Goal: Use online tool/utility: Utilize a website feature to perform a specific function

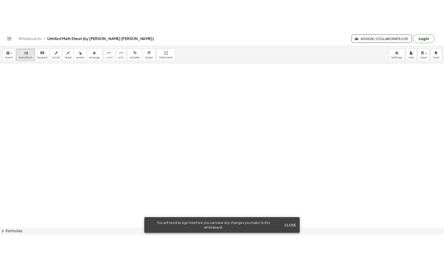
scroll to position [160, 0]
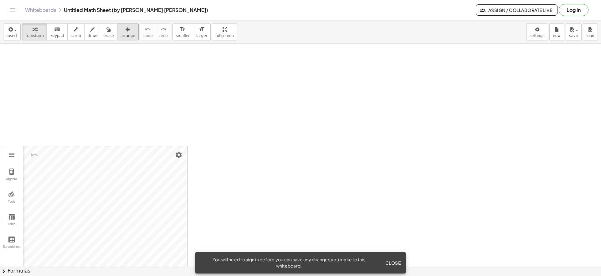
click at [121, 32] on div "button" at bounding box center [128, 29] width 15 height 8
click at [105, 186] on div at bounding box center [93, 208] width 187 height 125
click at [123, 166] on div at bounding box center [93, 208] width 187 height 125
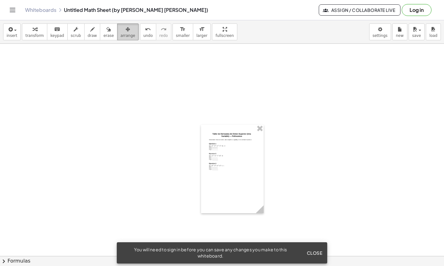
click at [121, 30] on div "button" at bounding box center [128, 29] width 15 height 8
click at [229, 143] on div at bounding box center [232, 169] width 63 height 89
click at [222, 164] on div at bounding box center [232, 169] width 63 height 89
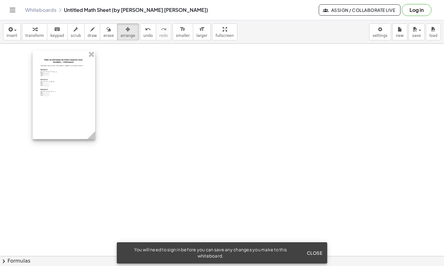
drag, startPoint x: 224, startPoint y: 163, endPoint x: 51, endPoint y: 89, distance: 188.0
click at [51, 89] on div at bounding box center [64, 95] width 63 height 89
click at [81, 131] on div at bounding box center [59, 95] width 63 height 89
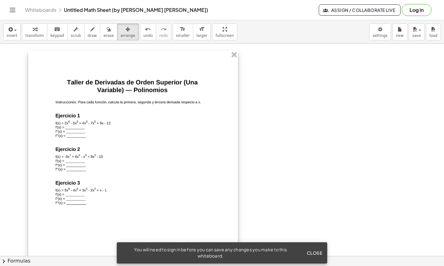
drag, startPoint x: 90, startPoint y: 138, endPoint x: 237, endPoint y: 253, distance: 186.4
click at [238, 254] on body "Graspable Math Activities Get Started Activity Bank Assigned Work Classes White…" at bounding box center [222, 133] width 444 height 266
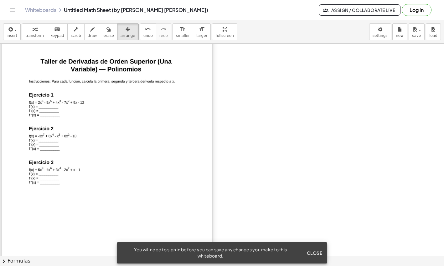
drag, startPoint x: 145, startPoint y: 168, endPoint x: 118, endPoint y: 147, distance: 34.4
click at [118, 147] on div at bounding box center [107, 178] width 210 height 297
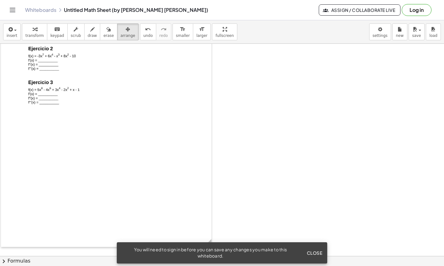
scroll to position [272, 0]
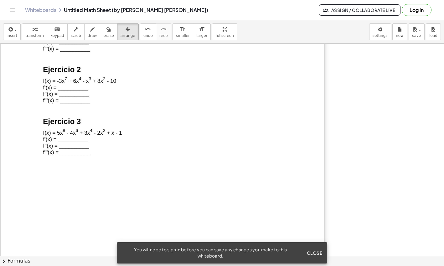
drag, startPoint x: 209, startPoint y: 214, endPoint x: 322, endPoint y: 266, distance: 124.2
click at [322, 266] on div "insert select one: Math Expression Function Text Youtube Video Graphing Geometr…" at bounding box center [222, 143] width 444 height 246
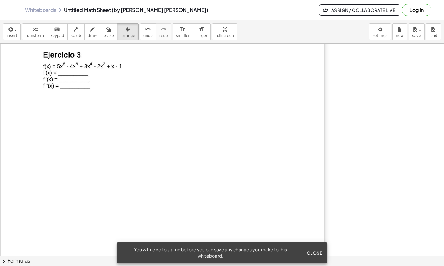
scroll to position [357, 0]
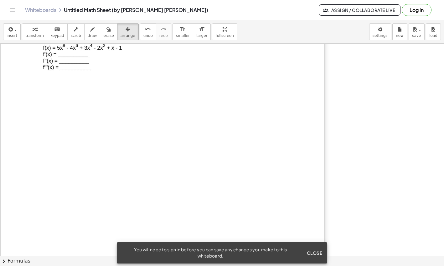
click at [223, 146] on div at bounding box center [162, 61] width 323 height 457
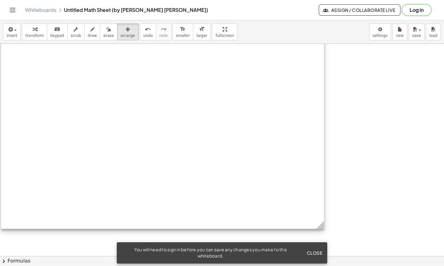
scroll to position [425, 0]
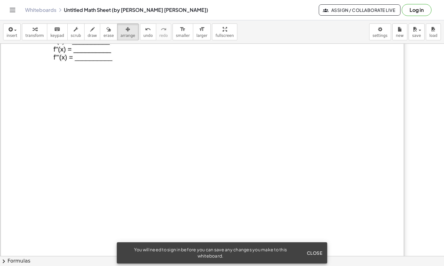
drag, startPoint x: 323, startPoint y: 219, endPoint x: 403, endPoint y: 249, distance: 85.2
click at [403, 249] on div at bounding box center [202, 49] width 403 height 569
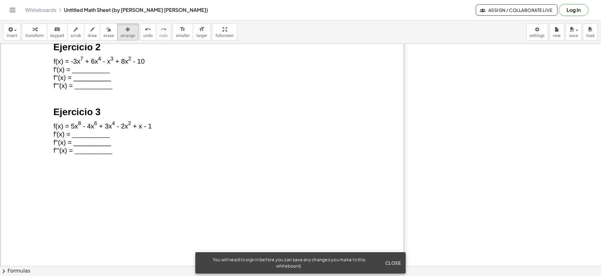
scroll to position [197, 0]
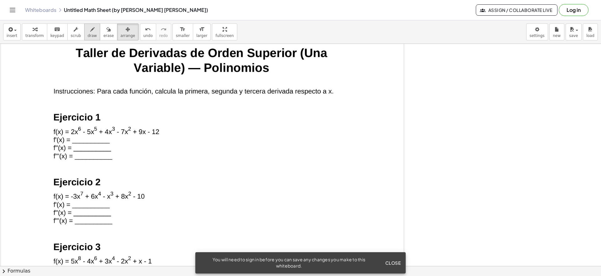
click at [90, 30] on icon "button" at bounding box center [92, 30] width 4 height 8
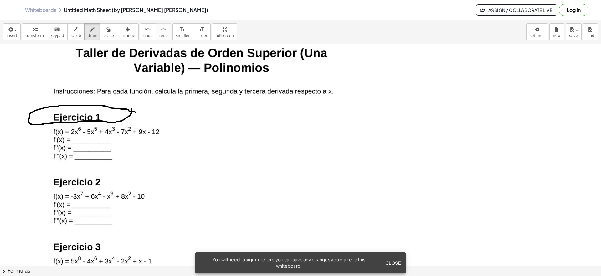
drag, startPoint x: 136, startPoint y: 113, endPoint x: 132, endPoint y: 108, distance: 6.1
click at [132, 108] on div at bounding box center [300, 69] width 601 height 444
click at [76, 142] on div at bounding box center [300, 69] width 601 height 444
drag, startPoint x: 78, startPoint y: 138, endPoint x: 83, endPoint y: 144, distance: 8.2
click at [83, 144] on div at bounding box center [300, 69] width 601 height 444
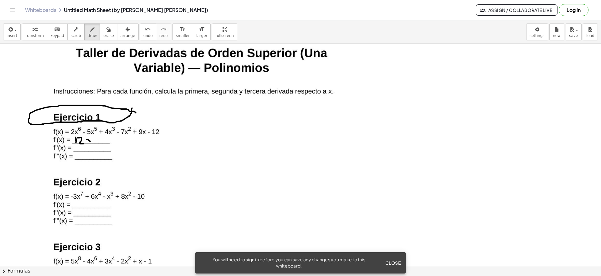
drag, startPoint x: 87, startPoint y: 139, endPoint x: 90, endPoint y: 141, distance: 4.3
click at [90, 141] on div at bounding box center [300, 69] width 601 height 444
drag, startPoint x: 92, startPoint y: 137, endPoint x: 87, endPoint y: 141, distance: 6.2
click at [87, 141] on div at bounding box center [300, 69] width 601 height 444
click at [98, 135] on div at bounding box center [300, 69] width 601 height 444
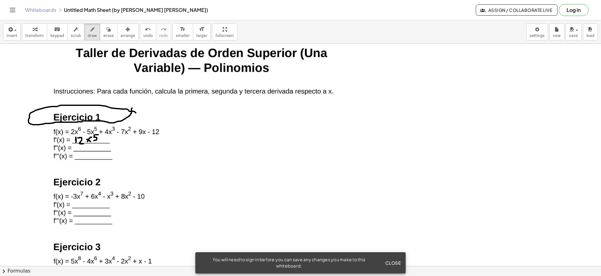
drag, startPoint x: 94, startPoint y: 135, endPoint x: 94, endPoint y: 141, distance: 5.7
click at [94, 141] on div at bounding box center [300, 69] width 601 height 444
click at [106, 30] on icon "button" at bounding box center [108, 30] width 4 height 8
drag, startPoint x: 108, startPoint y: 138, endPoint x: 80, endPoint y: 144, distance: 29.0
click at [80, 144] on div at bounding box center [300, 69] width 601 height 444
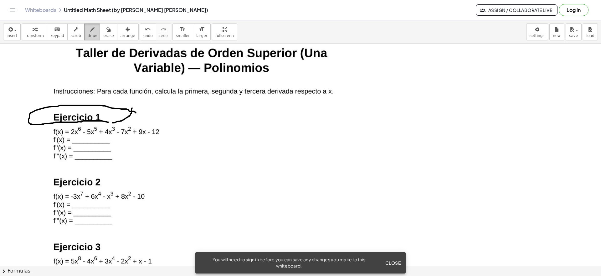
click at [88, 33] on span "draw" at bounding box center [92, 35] width 9 height 4
click at [88, 28] on div "button" at bounding box center [92, 29] width 9 height 8
drag, startPoint x: 70, startPoint y: 136, endPoint x: 80, endPoint y: 136, distance: 9.7
click at [80, 136] on div at bounding box center [300, 69] width 601 height 444
drag, startPoint x: 187, startPoint y: 116, endPoint x: 177, endPoint y: 125, distance: 13.5
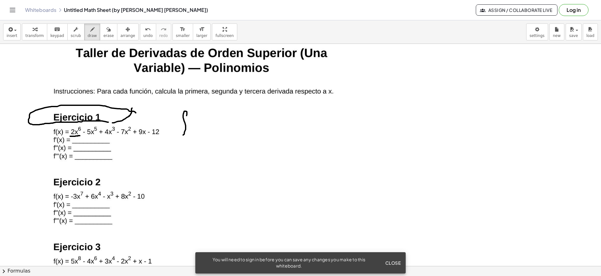
click at [183, 135] on div at bounding box center [300, 69] width 601 height 444
drag, startPoint x: 177, startPoint y: 124, endPoint x: 190, endPoint y: 123, distance: 13.2
click at [190, 124] on div at bounding box center [300, 69] width 601 height 444
drag, startPoint x: 194, startPoint y: 109, endPoint x: 191, endPoint y: 115, distance: 6.7
click at [194, 116] on div at bounding box center [300, 69] width 601 height 444
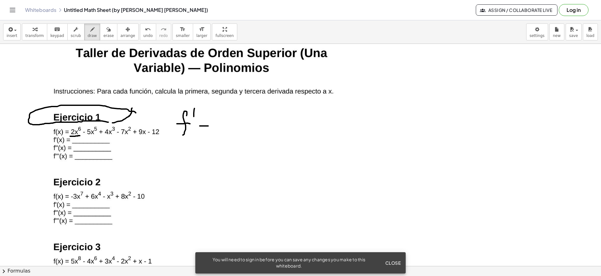
drag, startPoint x: 200, startPoint y: 126, endPoint x: 208, endPoint y: 126, distance: 8.1
click at [208, 126] on div at bounding box center [300, 69] width 601 height 444
drag, startPoint x: 203, startPoint y: 131, endPoint x: 208, endPoint y: 131, distance: 4.4
click at [208, 131] on div at bounding box center [300, 69] width 601 height 444
click at [220, 125] on div at bounding box center [300, 69] width 601 height 444
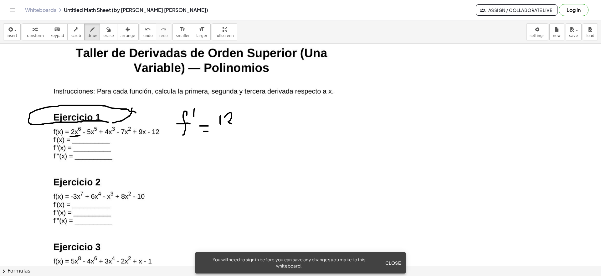
click at [233, 122] on div at bounding box center [300, 69] width 601 height 444
drag, startPoint x: 240, startPoint y: 114, endPoint x: 249, endPoint y: 119, distance: 10.4
click at [246, 122] on div at bounding box center [300, 69] width 601 height 444
drag, startPoint x: 241, startPoint y: 119, endPoint x: 238, endPoint y: 123, distance: 5.2
click at [238, 123] on div at bounding box center [300, 69] width 601 height 444
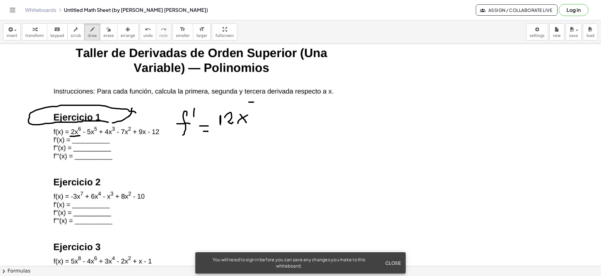
drag, startPoint x: 249, startPoint y: 102, endPoint x: 254, endPoint y: 102, distance: 5.3
click at [254, 102] on div at bounding box center [300, 69] width 601 height 444
drag, startPoint x: 248, startPoint y: 102, endPoint x: 249, endPoint y: 110, distance: 7.9
click at [249, 110] on div at bounding box center [300, 69] width 601 height 444
drag, startPoint x: 256, startPoint y: 119, endPoint x: 271, endPoint y: 120, distance: 14.7
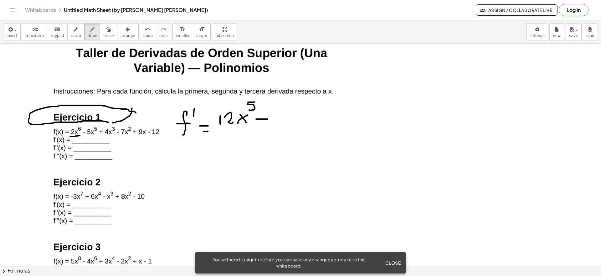
click at [271, 120] on div at bounding box center [300, 69] width 601 height 444
drag, startPoint x: 278, startPoint y: 113, endPoint x: 288, endPoint y: 117, distance: 10.9
click at [287, 119] on div at bounding box center [300, 69] width 601 height 444
drag, startPoint x: 289, startPoint y: 112, endPoint x: 296, endPoint y: 110, distance: 7.1
click at [296, 110] on div at bounding box center [300, 69] width 601 height 444
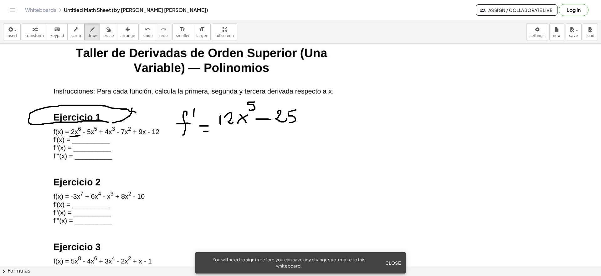
drag, startPoint x: 288, startPoint y: 115, endPoint x: 288, endPoint y: 122, distance: 7.5
click at [288, 122] on div at bounding box center [300, 69] width 601 height 444
drag, startPoint x: 302, startPoint y: 115, endPoint x: 310, endPoint y: 122, distance: 10.7
click at [310, 122] on div at bounding box center [300, 69] width 601 height 444
drag, startPoint x: 304, startPoint y: 115, endPoint x: 301, endPoint y: 120, distance: 5.5
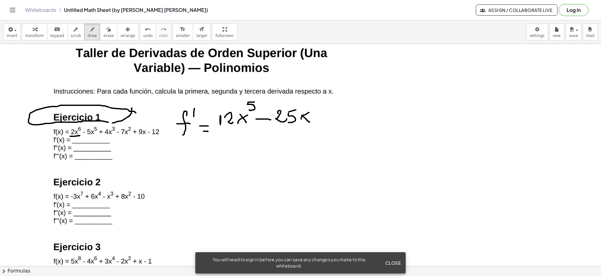
click at [301, 120] on div at bounding box center [300, 69] width 601 height 444
drag, startPoint x: 311, startPoint y: 100, endPoint x: 315, endPoint y: 107, distance: 8.0
click at [315, 107] on div at bounding box center [300, 69] width 601 height 444
drag, startPoint x: 328, startPoint y: 109, endPoint x: 328, endPoint y: 119, distance: 10.3
click at [328, 119] on div at bounding box center [300, 69] width 601 height 444
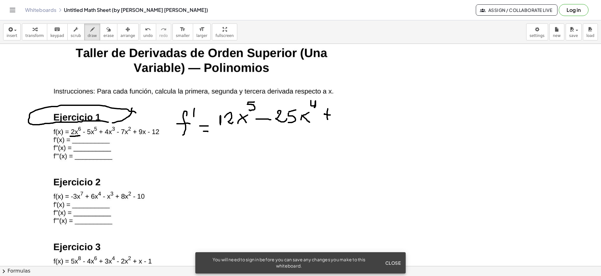
drag, startPoint x: 325, startPoint y: 114, endPoint x: 333, endPoint y: 115, distance: 8.9
click at [333, 115] on div at bounding box center [300, 69] width 601 height 444
drag, startPoint x: 346, startPoint y: 112, endPoint x: 348, endPoint y: 115, distance: 3.5
click at [348, 115] on div at bounding box center [300, 69] width 601 height 444
drag, startPoint x: 352, startPoint y: 106, endPoint x: 358, endPoint y: 116, distance: 12.3
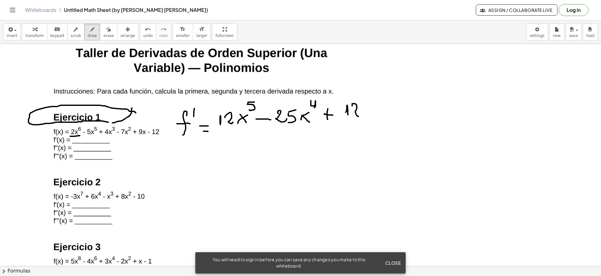
click at [358, 116] on div at bounding box center [300, 69] width 601 height 444
drag, startPoint x: 363, startPoint y: 108, endPoint x: 371, endPoint y: 112, distance: 8.5
click at [371, 115] on div at bounding box center [300, 69] width 601 height 444
click at [364, 115] on div at bounding box center [300, 69] width 601 height 444
drag, startPoint x: 370, startPoint y: 93, endPoint x: 380, endPoint y: 99, distance: 11.9
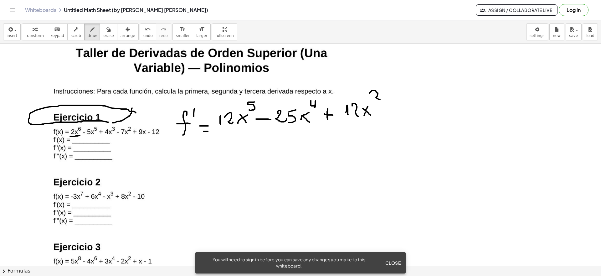
click at [380, 99] on div at bounding box center [300, 69] width 601 height 444
drag, startPoint x: 379, startPoint y: 113, endPoint x: 390, endPoint y: 113, distance: 11.6
click at [390, 113] on div at bounding box center [300, 69] width 601 height 444
drag, startPoint x: 402, startPoint y: 110, endPoint x: 407, endPoint y: 117, distance: 8.3
click at [407, 117] on div at bounding box center [300, 69] width 601 height 444
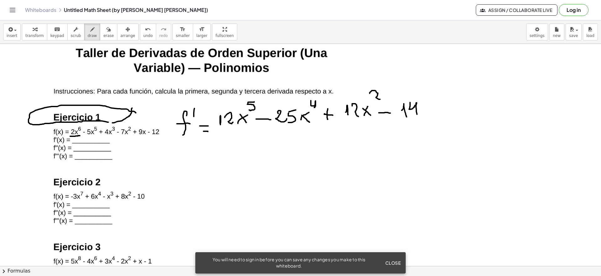
drag, startPoint x: 410, startPoint y: 102, endPoint x: 417, endPoint y: 115, distance: 14.0
click at [417, 115] on div at bounding box center [300, 69] width 601 height 444
drag, startPoint x: 421, startPoint y: 104, endPoint x: 432, endPoint y: 115, distance: 15.5
click at [432, 115] on div at bounding box center [300, 69] width 601 height 444
drag, startPoint x: 434, startPoint y: 106, endPoint x: 426, endPoint y: 118, distance: 14.6
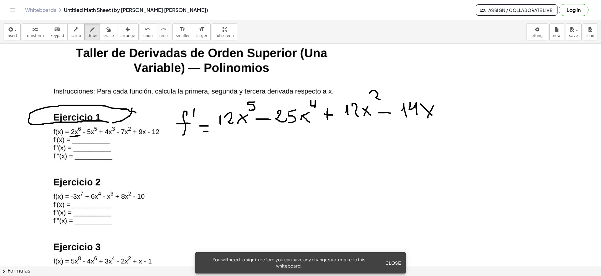
click at [426, 118] on div at bounding box center [300, 69] width 601 height 444
drag, startPoint x: 447, startPoint y: 105, endPoint x: 448, endPoint y: 114, distance: 8.5
click at [450, 118] on div at bounding box center [300, 69] width 601 height 444
drag, startPoint x: 449, startPoint y: 111, endPoint x: 455, endPoint y: 111, distance: 5.9
click at [455, 111] on div at bounding box center [300, 69] width 601 height 444
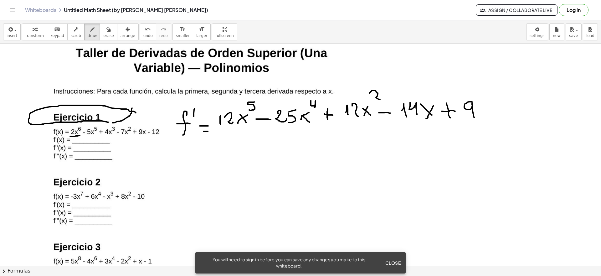
drag, startPoint x: 472, startPoint y: 102, endPoint x: 474, endPoint y: 117, distance: 15.2
click at [474, 117] on div at bounding box center [300, 69] width 601 height 444
drag, startPoint x: 190, startPoint y: 141, endPoint x: 184, endPoint y: 159, distance: 18.8
click at [184, 159] on div at bounding box center [300, 69] width 601 height 444
drag, startPoint x: 180, startPoint y: 148, endPoint x: 189, endPoint y: 146, distance: 9.4
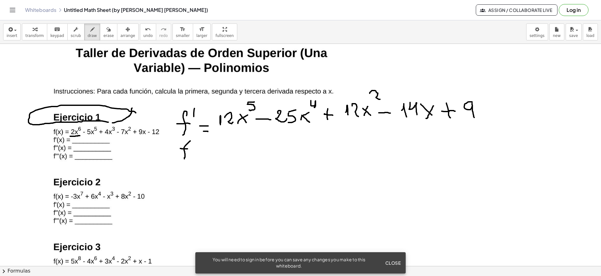
click at [188, 149] on div at bounding box center [300, 69] width 601 height 444
drag, startPoint x: 194, startPoint y: 132, endPoint x: 194, endPoint y: 141, distance: 8.5
click at [194, 141] on div at bounding box center [300, 69] width 601 height 444
drag, startPoint x: 198, startPoint y: 132, endPoint x: 200, endPoint y: 141, distance: 9.3
click at [200, 141] on div at bounding box center [300, 69] width 601 height 444
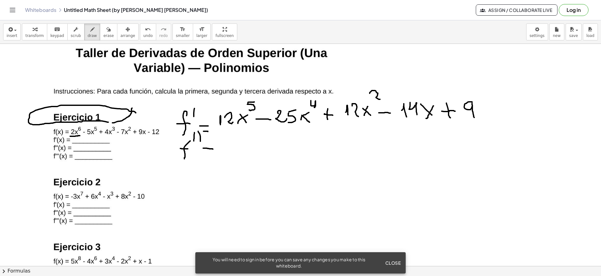
drag, startPoint x: 203, startPoint y: 148, endPoint x: 205, endPoint y: 154, distance: 6.2
click at [214, 149] on div at bounding box center [300, 69] width 601 height 444
drag, startPoint x: 203, startPoint y: 154, endPoint x: 215, endPoint y: 154, distance: 12.2
click at [215, 154] on div at bounding box center [300, 69] width 601 height 444
drag, startPoint x: 233, startPoint y: 139, endPoint x: 230, endPoint y: 151, distance: 12.0
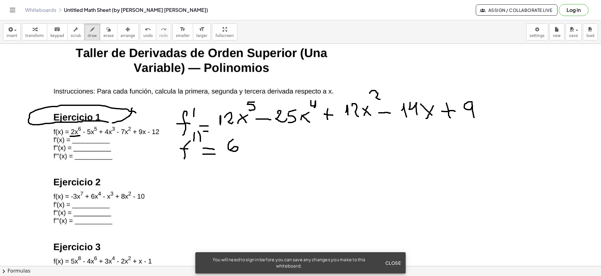
click at [230, 151] on div at bounding box center [300, 69] width 601 height 444
click at [244, 141] on div at bounding box center [300, 69] width 601 height 444
drag, startPoint x: 259, startPoint y: 145, endPoint x: 264, endPoint y: 149, distance: 6.5
click at [264, 149] on div at bounding box center [300, 69] width 601 height 444
drag, startPoint x: 264, startPoint y: 140, endPoint x: 256, endPoint y: 149, distance: 11.8
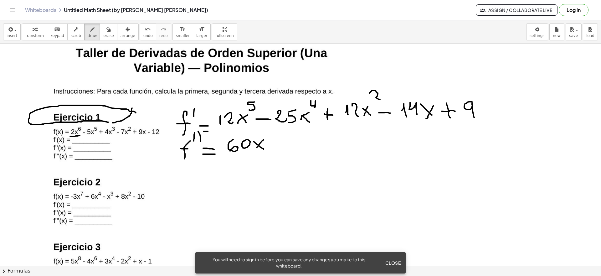
click at [256, 149] on div at bounding box center [300, 69] width 601 height 444
drag, startPoint x: 264, startPoint y: 130, endPoint x: 269, endPoint y: 137, distance: 8.9
click at [269, 137] on div at bounding box center [300, 69] width 601 height 444
drag, startPoint x: 275, startPoint y: 142, endPoint x: 280, endPoint y: 142, distance: 5.6
click at [280, 142] on div at bounding box center [300, 69] width 601 height 444
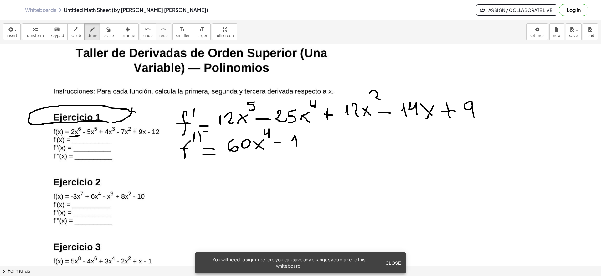
drag, startPoint x: 292, startPoint y: 140, endPoint x: 297, endPoint y: 144, distance: 7.0
click at [297, 146] on div at bounding box center [300, 69] width 601 height 444
click at [303, 137] on div at bounding box center [300, 69] width 601 height 444
click at [316, 137] on div at bounding box center [300, 69] width 601 height 444
drag, startPoint x: 328, startPoint y: 139, endPoint x: 338, endPoint y: 147, distance: 12.9
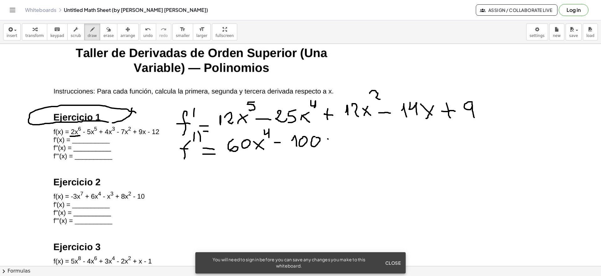
click at [338, 147] on div at bounding box center [300, 69] width 601 height 444
drag, startPoint x: 332, startPoint y: 142, endPoint x: 332, endPoint y: 147, distance: 4.1
click at [331, 148] on div at bounding box center [300, 69] width 601 height 444
drag, startPoint x: 340, startPoint y: 124, endPoint x: 339, endPoint y: 134, distance: 9.7
click at [340, 134] on div at bounding box center [300, 69] width 601 height 444
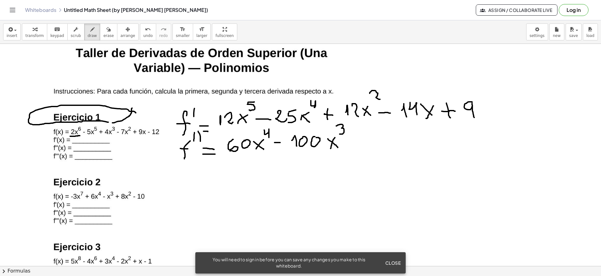
drag, startPoint x: 356, startPoint y: 134, endPoint x: 358, endPoint y: 146, distance: 12.0
click at [358, 146] on div at bounding box center [300, 69] width 601 height 444
drag, startPoint x: 359, startPoint y: 143, endPoint x: 364, endPoint y: 143, distance: 5.3
click at [364, 143] on div at bounding box center [300, 69] width 601 height 444
drag, startPoint x: 374, startPoint y: 133, endPoint x: 380, endPoint y: 144, distance: 13.2
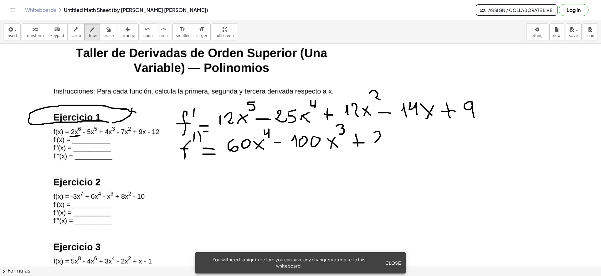
click at [380, 144] on div at bounding box center [300, 69] width 601 height 444
drag, startPoint x: 384, startPoint y: 129, endPoint x: 388, endPoint y: 143, distance: 14.6
click at [391, 146] on div at bounding box center [300, 69] width 601 height 444
drag, startPoint x: 394, startPoint y: 136, endPoint x: 405, endPoint y: 135, distance: 10.7
click at [404, 142] on div at bounding box center [300, 69] width 601 height 444
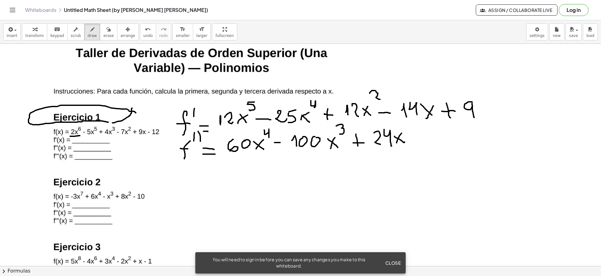
drag, startPoint x: 399, startPoint y: 137, endPoint x: 397, endPoint y: 143, distance: 7.0
click at [397, 143] on div at bounding box center [300, 69] width 601 height 444
drag, startPoint x: 409, startPoint y: 138, endPoint x: 416, endPoint y: 139, distance: 7.2
click at [416, 139] on div at bounding box center [300, 69] width 601 height 444
drag, startPoint x: 429, startPoint y: 130, endPoint x: 431, endPoint y: 138, distance: 9.1
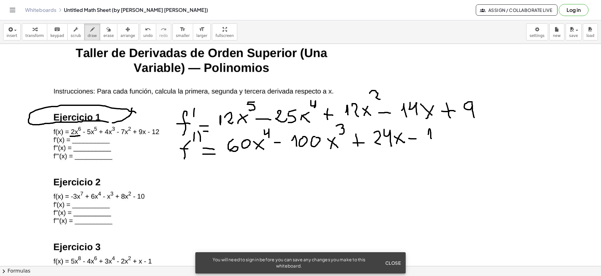
click at [431, 138] on div at bounding box center [300, 69] width 601 height 444
drag, startPoint x: 435, startPoint y: 134, endPoint x: 443, endPoint y: 146, distance: 14.7
click at [443, 146] on div at bounding box center [300, 69] width 601 height 444
drag, startPoint x: 459, startPoint y: 117, endPoint x: 493, endPoint y: 99, distance: 38.4
click at [493, 99] on div at bounding box center [300, 69] width 601 height 444
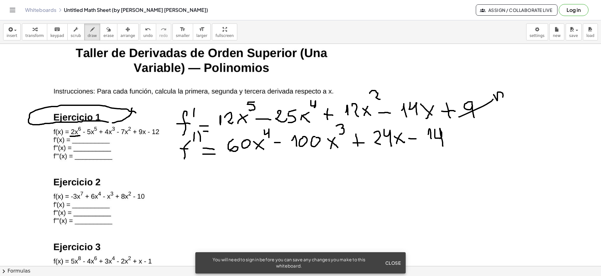
drag, startPoint x: 494, startPoint y: 95, endPoint x: 496, endPoint y: 97, distance: 3.4
click at [496, 100] on div at bounding box center [300, 69] width 601 height 444
drag, startPoint x: 519, startPoint y: 80, endPoint x: 518, endPoint y: 85, distance: 4.9
click at [518, 85] on div at bounding box center [300, 69] width 601 height 444
drag, startPoint x: 194, startPoint y: 167, endPoint x: 191, endPoint y: 184, distance: 16.9
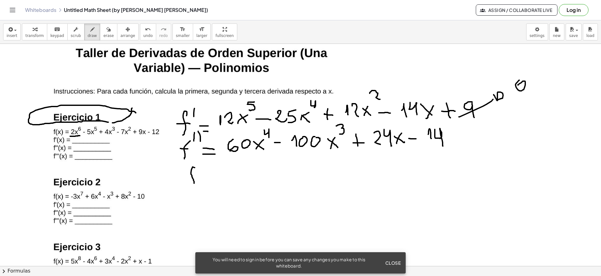
click at [193, 186] on div at bounding box center [300, 69] width 601 height 444
drag, startPoint x: 190, startPoint y: 177, endPoint x: 195, endPoint y: 177, distance: 5.6
click at [195, 177] on div at bounding box center [300, 69] width 601 height 444
drag, startPoint x: 202, startPoint y: 161, endPoint x: 206, endPoint y: 166, distance: 6.1
click at [203, 168] on div at bounding box center [300, 69] width 601 height 444
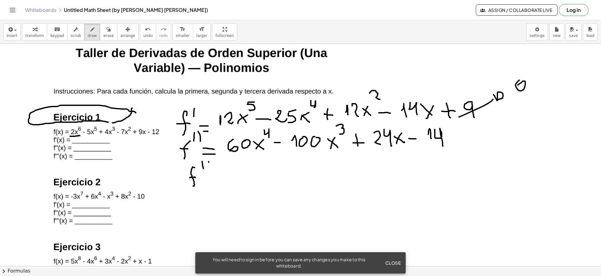
drag, startPoint x: 208, startPoint y: 162, endPoint x: 212, endPoint y: 166, distance: 5.5
click at [210, 168] on div at bounding box center [300, 69] width 601 height 444
click at [216, 170] on div at bounding box center [300, 69] width 601 height 444
drag, startPoint x: 234, startPoint y: 172, endPoint x: 243, endPoint y: 172, distance: 9.4
click at [243, 172] on div at bounding box center [300, 69] width 601 height 444
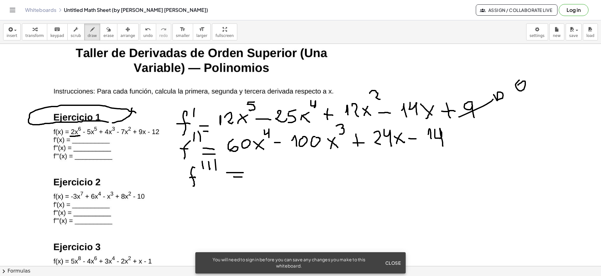
drag, startPoint x: 236, startPoint y: 177, endPoint x: 248, endPoint y: 176, distance: 11.3
click at [248, 176] on div at bounding box center [300, 69] width 601 height 444
drag, startPoint x: 260, startPoint y: 167, endPoint x: 265, endPoint y: 174, distance: 7.8
click at [263, 175] on div at bounding box center [300, 69] width 601 height 444
drag, startPoint x: 270, startPoint y: 164, endPoint x: 276, endPoint y: 174, distance: 11.8
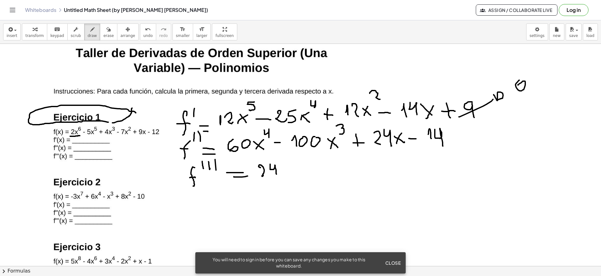
click at [276, 174] on div at bounding box center [300, 69] width 601 height 444
click at [282, 164] on div at bounding box center [300, 69] width 601 height 444
drag, startPoint x: 296, startPoint y: 167, endPoint x: 300, endPoint y: 170, distance: 4.9
click at [300, 170] on div at bounding box center [300, 69] width 601 height 444
click at [293, 172] on div at bounding box center [300, 69] width 601 height 444
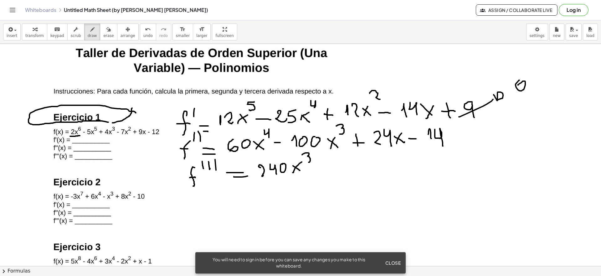
drag, startPoint x: 302, startPoint y: 155, endPoint x: 304, endPoint y: 162, distance: 7.1
click at [304, 162] on div at bounding box center [300, 69] width 601 height 444
drag, startPoint x: 316, startPoint y: 169, endPoint x: 328, endPoint y: 168, distance: 12.2
click at [328, 168] on div at bounding box center [300, 69] width 601 height 444
drag, startPoint x: 345, startPoint y: 157, endPoint x: 346, endPoint y: 167, distance: 10.8
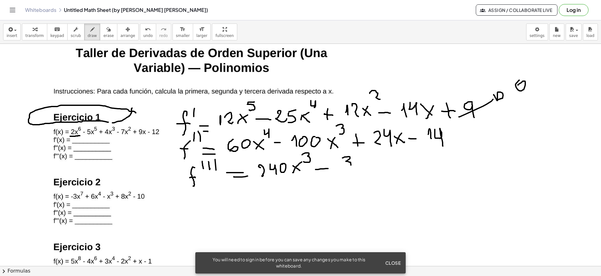
click at [346, 167] on div at bounding box center [300, 69] width 601 height 444
click at [353, 159] on div at bounding box center [300, 69] width 601 height 444
drag, startPoint x: 370, startPoint y: 154, endPoint x: 368, endPoint y: 157, distance: 3.6
click at [367, 155] on div at bounding box center [300, 69] width 601 height 444
drag, startPoint x: 384, startPoint y: 159, endPoint x: 391, endPoint y: 165, distance: 9.3
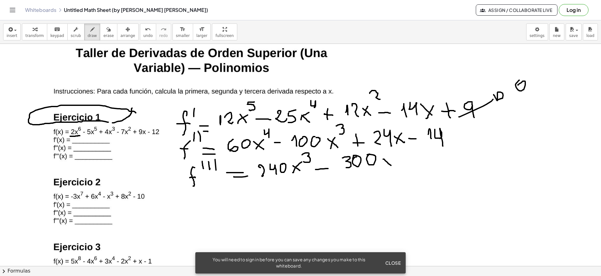
click at [391, 165] on div at bounding box center [300, 69] width 601 height 444
drag
click at [382, 170] on div at bounding box center [300, 69] width 601 height 444
click at [404, 155] on div at bounding box center [300, 69] width 601 height 444
click at [417, 167] on div at bounding box center [300, 69] width 601 height 444
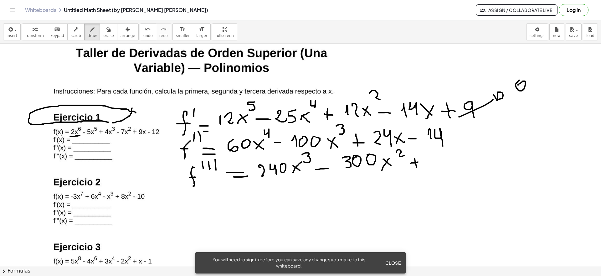
click at [418, 162] on div at bounding box center [300, 69] width 601 height 444
click at [434, 168] on div at bounding box center [300, 69] width 601 height 444
click at [445, 167] on div at bounding box center [300, 69] width 601 height 444
click at [446, 131] on div at bounding box center [300, 69] width 601 height 444
click at [450, 130] on div at bounding box center [300, 69] width 601 height 444
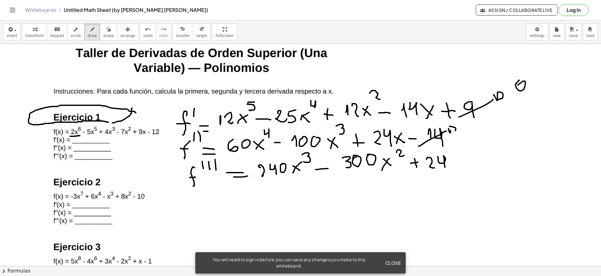
click at [455, 132] on div at bounding box center [300, 69] width 601 height 444
click at [459, 128] on div at bounding box center [300, 69] width 601 height 444
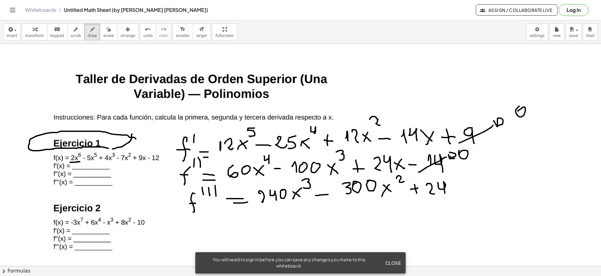
scroll to position [186, 0]
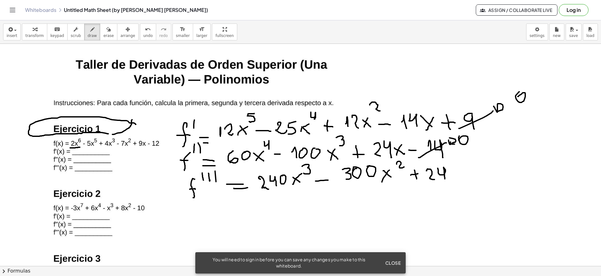
drag, startPoint x: 265, startPoint y: 188, endPoint x: 269, endPoint y: 188, distance: 4.7
click at [269, 188] on div at bounding box center [300, 191] width 601 height 666
drag, startPoint x: 465, startPoint y: 163, endPoint x: 462, endPoint y: 173, distance: 11.0
click at [462, 178] on div at bounding box center [300, 191] width 601 height 666
drag, startPoint x: 471, startPoint y: 167, endPoint x: 467, endPoint y: 178, distance: 12.4
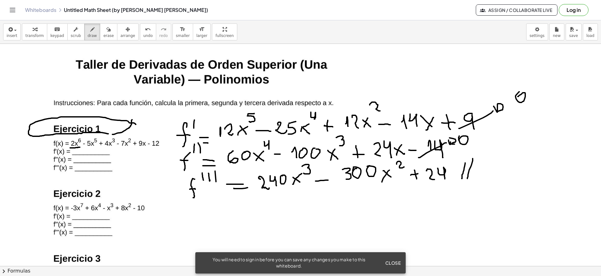
click at [467, 178] on div at bounding box center [300, 191] width 601 height 666
click at [393, 264] on span "Close" at bounding box center [393, 263] width 16 height 6
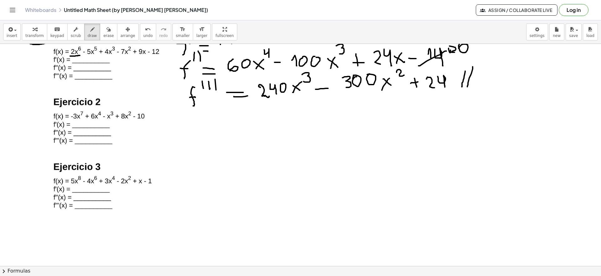
scroll to position [265, 0]
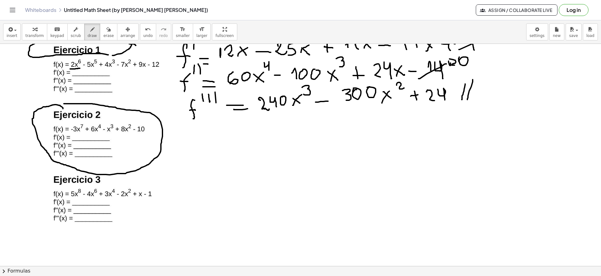
drag, startPoint x: 63, startPoint y: 109, endPoint x: 63, endPoint y: 104, distance: 5.0
click at [63, 104] on div at bounding box center [300, 112] width 601 height 666
drag, startPoint x: 244, startPoint y: 135, endPoint x: 232, endPoint y: 152, distance: 21.4
click at [236, 157] on div at bounding box center [300, 112] width 601 height 666
drag, startPoint x: 230, startPoint y: 149, endPoint x: 240, endPoint y: 148, distance: 10.0
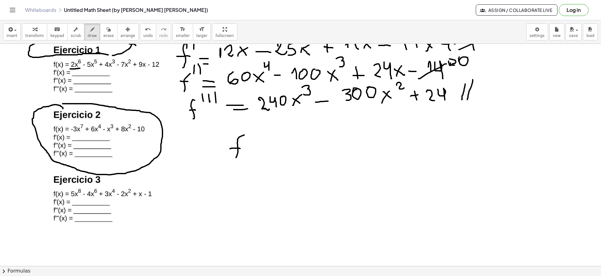
click at [240, 148] on div at bounding box center [300, 112] width 601 height 666
drag, startPoint x: 251, startPoint y: 126, endPoint x: 252, endPoint y: 139, distance: 12.5
click at [252, 139] on div at bounding box center [300, 112] width 601 height 666
drag, startPoint x: 259, startPoint y: 145, endPoint x: 268, endPoint y: 145, distance: 8.5
click at [268, 145] on div at bounding box center [300, 112] width 601 height 666
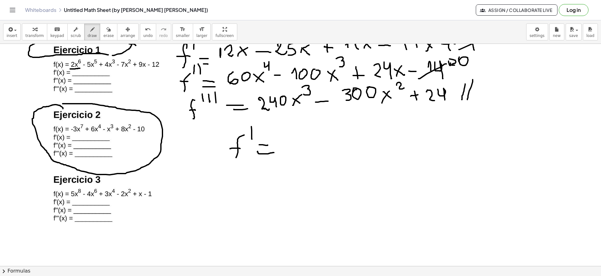
drag, startPoint x: 258, startPoint y: 151, endPoint x: 275, endPoint y: 152, distance: 17.9
click at [274, 152] on div at bounding box center [300, 112] width 601 height 666
drag, startPoint x: 290, startPoint y: 145, endPoint x: 301, endPoint y: 145, distance: 10.6
click at [301, 145] on div at bounding box center [300, 112] width 601 height 666
drag, startPoint x: 309, startPoint y: 141, endPoint x: 314, endPoint y: 151, distance: 11.3
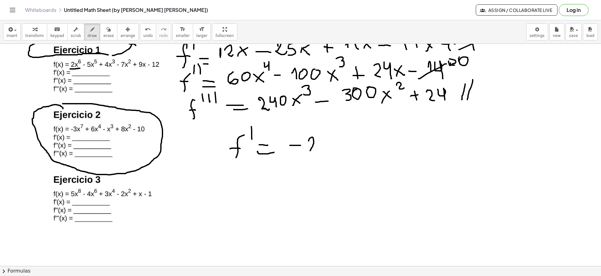
click at [314, 151] on div at bounding box center [300, 112] width 601 height 666
drag, startPoint x: 320, startPoint y: 136, endPoint x: 321, endPoint y: 149, distance: 12.6
click at [321, 149] on div at bounding box center [300, 112] width 601 height 666
drag, startPoint x: 327, startPoint y: 142, endPoint x: 338, endPoint y: 150, distance: 12.8
click at [338, 150] on div at bounding box center [300, 112] width 601 height 666
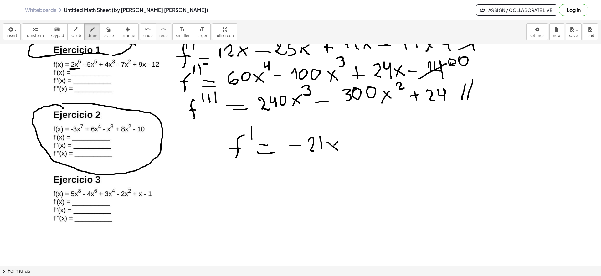
drag, startPoint x: 334, startPoint y: 145, endPoint x: 331, endPoint y: 150, distance: 5.9
click at [330, 151] on div at bounding box center [300, 112] width 601 height 666
drag, startPoint x: 348, startPoint y: 123, endPoint x: 344, endPoint y: 135, distance: 12.2
click at [344, 135] on div at bounding box center [300, 112] width 601 height 666
drag, startPoint x: 353, startPoint y: 142, endPoint x: 353, endPoint y: 148, distance: 6.3
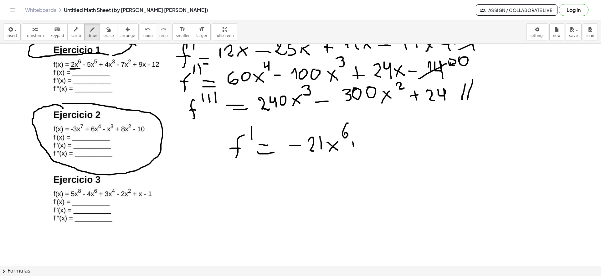
click at [353, 148] on div at bounding box center [300, 112] width 601 height 666
drag, startPoint x: 349, startPoint y: 144, endPoint x: 360, endPoint y: 144, distance: 11.6
click at [360, 144] on div at bounding box center [300, 112] width 601 height 666
drag, startPoint x: 377, startPoint y: 132, endPoint x: 378, endPoint y: 148, distance: 16.7
click at [377, 149] on div at bounding box center [300, 112] width 601 height 666
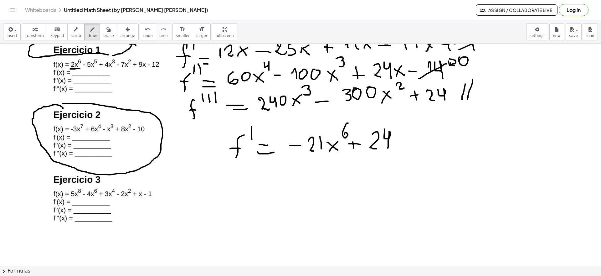
drag, startPoint x: 385, startPoint y: 129, endPoint x: 387, endPoint y: 147, distance: 18.3
click at [388, 148] on div at bounding box center [300, 112] width 601 height 666
drag, startPoint x: 400, startPoint y: 136, endPoint x: 408, endPoint y: 136, distance: 7.5
click at [408, 145] on div at bounding box center [300, 112] width 601 height 666
drag, startPoint x: 406, startPoint y: 135, endPoint x: 400, endPoint y: 147, distance: 13.7
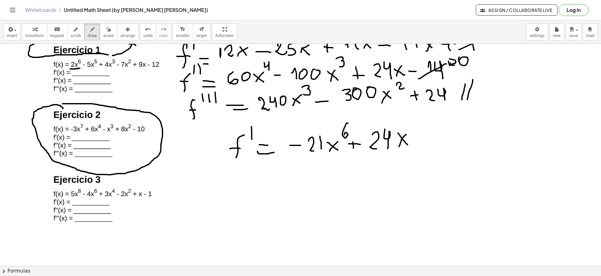
click at [400, 147] on div at bounding box center [300, 112] width 601 height 666
drag, startPoint x: 405, startPoint y: 120, endPoint x: 408, endPoint y: 134, distance: 14.4
click at [408, 134] on div at bounding box center [300, 112] width 601 height 666
drag, startPoint x: 417, startPoint y: 142, endPoint x: 421, endPoint y: 142, distance: 4.1
click at [421, 142] on div at bounding box center [300, 112] width 601 height 666
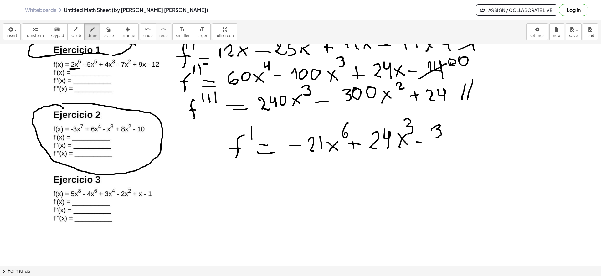
drag, startPoint x: 431, startPoint y: 130, endPoint x: 436, endPoint y: 138, distance: 8.9
click at [436, 138] on div at bounding box center [300, 112] width 601 height 666
drag, startPoint x: 446, startPoint y: 133, endPoint x: 458, endPoint y: 143, distance: 15.8
click at [458, 143] on div at bounding box center [300, 112] width 601 height 666
drag, startPoint x: 453, startPoint y: 134, endPoint x: 448, endPoint y: 142, distance: 9.7
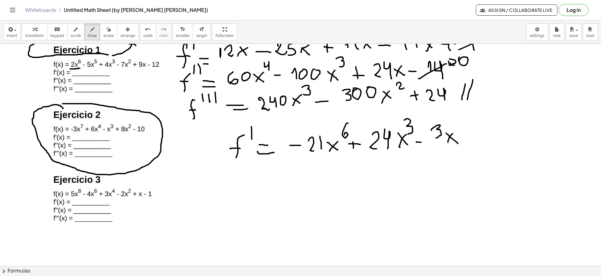
click at [448, 142] on div at bounding box center [300, 112] width 601 height 666
drag, startPoint x: 456, startPoint y: 119, endPoint x: 470, endPoint y: 126, distance: 15.5
click at [470, 126] on div at bounding box center [300, 112] width 601 height 666
drag, startPoint x: 477, startPoint y: 130, endPoint x: 479, endPoint y: 141, distance: 11.1
click at [479, 141] on div at bounding box center [300, 112] width 601 height 666
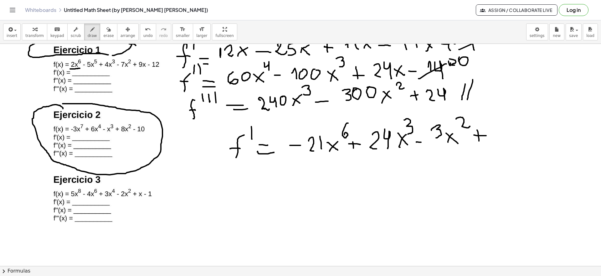
drag, startPoint x: 474, startPoint y: 135, endPoint x: 489, endPoint y: 136, distance: 14.7
click at [489, 136] on div at bounding box center [300, 112] width 601 height 666
drag, startPoint x: 497, startPoint y: 133, endPoint x: 500, endPoint y: 123, distance: 10.3
click at [500, 124] on div at bounding box center [300, 112] width 601 height 666
drag, startPoint x: 500, startPoint y: 123, endPoint x: 501, endPoint y: 135, distance: 11.3
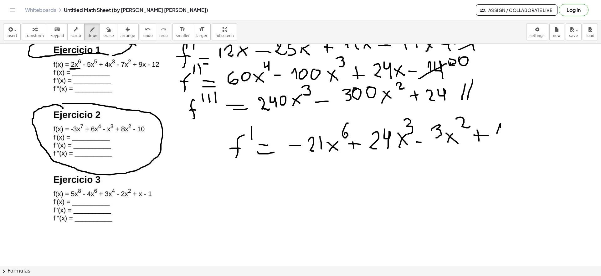
click at [501, 135] on div at bounding box center [300, 112] width 601 height 666
drag, startPoint x: 511, startPoint y: 121, endPoint x: 507, endPoint y: 137, distance: 16.6
click at [507, 137] on div at bounding box center [300, 112] width 601 height 666
drag, startPoint x: 518, startPoint y: 126, endPoint x: 530, endPoint y: 135, distance: 14.8
click at [529, 137] on div at bounding box center [300, 112] width 601 height 666
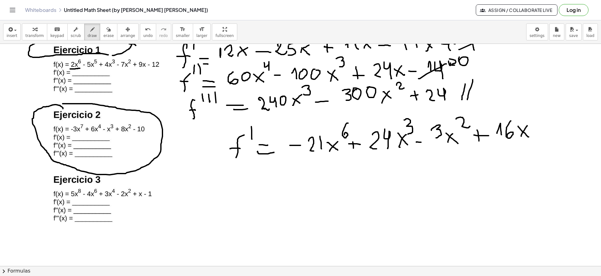
click at [520, 138] on div at bounding box center [300, 112] width 601 height 666
click at [243, 194] on div at bounding box center [300, 112] width 601 height 666
click at [248, 182] on div at bounding box center [300, 112] width 601 height 666
click at [249, 176] on div at bounding box center [300, 112] width 601 height 666
click at [253, 179] on div at bounding box center [300, 112] width 601 height 666
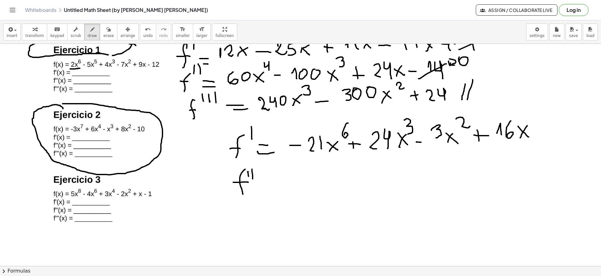
click at [271, 181] on div at bounding box center [300, 112] width 601 height 666
click at [273, 185] on div at bounding box center [300, 112] width 601 height 666
click at [312, 180] on div at bounding box center [300, 112] width 601 height 666
click at [291, 180] on div at bounding box center [300, 112] width 601 height 666
click at [304, 181] on div at bounding box center [300, 112] width 601 height 666
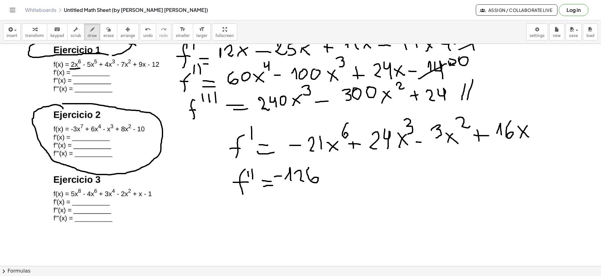
click at [281, 176] on div at bounding box center [300, 112] width 601 height 666
click at [332, 177] on div at bounding box center [300, 112] width 601 height 666
click at [319, 188] on div at bounding box center [300, 112] width 601 height 666
click at [351, 154] on div at bounding box center [300, 112] width 601 height 666
click at [342, 169] on div at bounding box center [300, 112] width 601 height 666
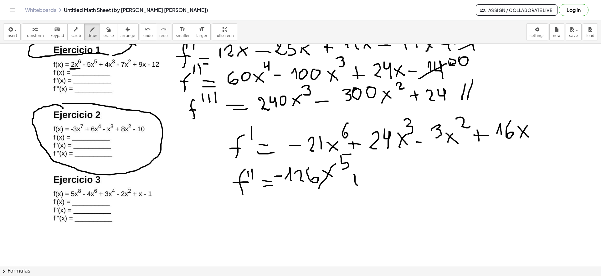
click at [357, 185] on div at bounding box center [300, 112] width 601 height 666
click at [360, 182] on div at bounding box center [300, 112] width 601 height 666
click at [399, 178] on div at bounding box center [300, 112] width 601 height 666
click at [388, 181] on div at bounding box center [300, 112] width 601 height 666
click at [388, 172] on div at bounding box center [300, 112] width 601 height 666
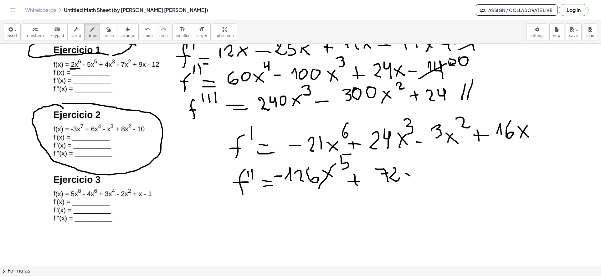
click at [414, 179] on div at bounding box center [300, 112] width 601 height 666
click at [407, 179] on div at bounding box center [300, 112] width 601 height 666
click at [423, 165] on div at bounding box center [300, 112] width 601 height 666
click at [435, 173] on div at bounding box center [300, 112] width 601 height 666
click at [457, 171] on div at bounding box center [300, 112] width 601 height 666
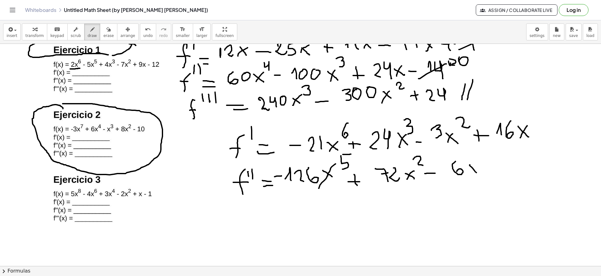
click at [479, 174] on div at bounding box center [300, 112] width 601 height 666
click at [470, 175] on div at bounding box center [300, 112] width 601 height 666
click at [493, 172] on div at bounding box center [300, 112] width 601 height 666
click at [502, 165] on div at bounding box center [300, 112] width 601 height 666
click at [522, 170] on div at bounding box center [300, 112] width 601 height 666
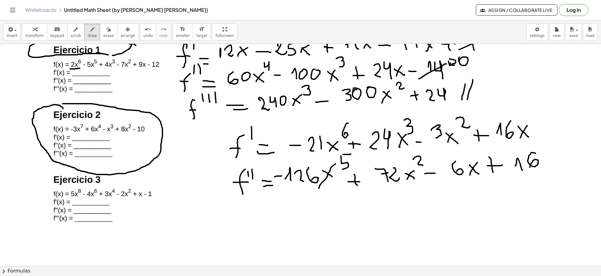
click at [530, 167] on div at bounding box center [300, 112] width 601 height 666
click at [250, 226] on div at bounding box center [300, 112] width 601 height 666
click at [251, 213] on div at bounding box center [300, 112] width 601 height 666
click at [256, 207] on div at bounding box center [300, 112] width 601 height 666
click at [262, 206] on div at bounding box center [300, 112] width 601 height 666
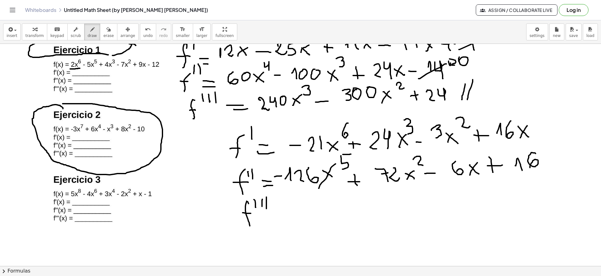
click at [267, 212] on div at bounding box center [300, 112] width 601 height 666
click at [290, 209] on div at bounding box center [300, 112] width 601 height 666
click at [295, 218] on div at bounding box center [300, 112] width 601 height 666
click at [324, 213] on div at bounding box center [300, 112] width 601 height 666
click at [337, 213] on div at bounding box center [300, 112] width 601 height 666
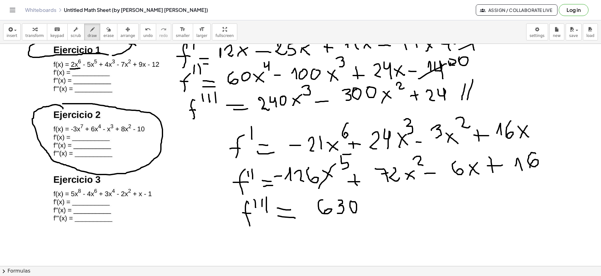
click at [350, 201] on div at bounding box center [300, 112] width 601 height 666
click at [380, 211] on div at bounding box center [300, 112] width 601 height 666
click at [362, 213] on div at bounding box center [300, 112] width 601 height 666
click at [383, 203] on div at bounding box center [300, 112] width 601 height 666
click at [397, 209] on div at bounding box center [300, 112] width 601 height 666
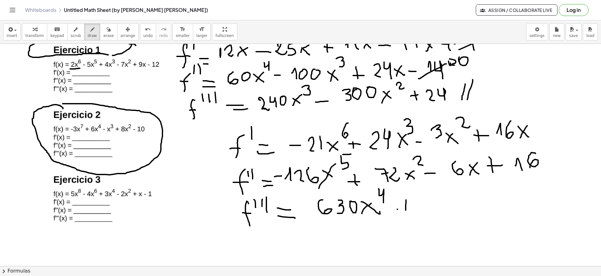
click at [404, 216] on div at bounding box center [300, 112] width 601 height 666
click at [414, 206] on div at bounding box center [300, 112] width 601 height 666
drag, startPoint x: 428, startPoint y: 202, endPoint x: 432, endPoint y: 206, distance: 6.2
click at [432, 211] on div at bounding box center [300, 112] width 601 height 666
drag, startPoint x: 435, startPoint y: 195, endPoint x: 443, endPoint y: 206, distance: 12.8
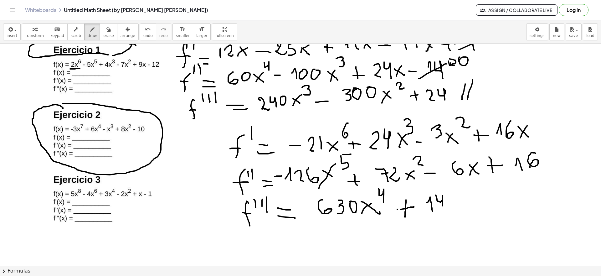
click at [443, 206] on div at bounding box center [300, 112] width 601 height 666
drag, startPoint x: 449, startPoint y: 192, endPoint x: 457, endPoint y: 195, distance: 8.4
click at [457, 197] on div at bounding box center [300, 112] width 601 height 666
click at [458, 208] on div at bounding box center [300, 112] width 601 height 666
click at [475, 203] on div at bounding box center [300, 112] width 601 height 666
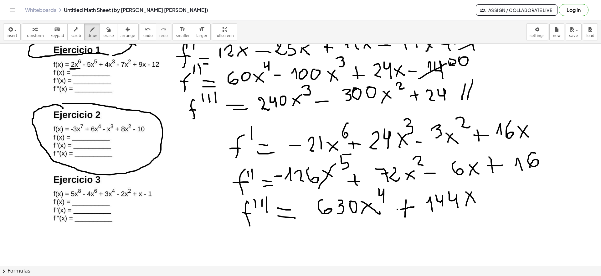
click at [465, 207] on div at bounding box center [300, 112] width 601 height 666
click at [499, 200] on div at bounding box center [300, 112] width 601 height 666
click at [518, 204] on div at bounding box center [300, 112] width 601 height 666
drag, startPoint x: 540, startPoint y: 205, endPoint x: 536, endPoint y: 216, distance: 11.7
click at [536, 216] on div at bounding box center [300, 112] width 601 height 666
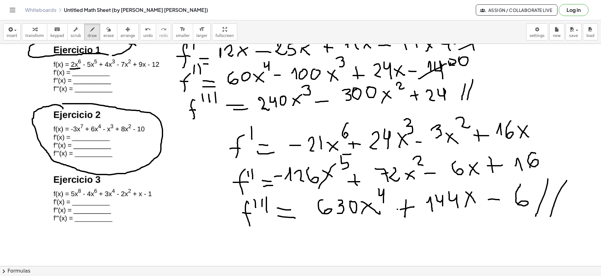
click at [550, 217] on div at bounding box center [300, 112] width 601 height 666
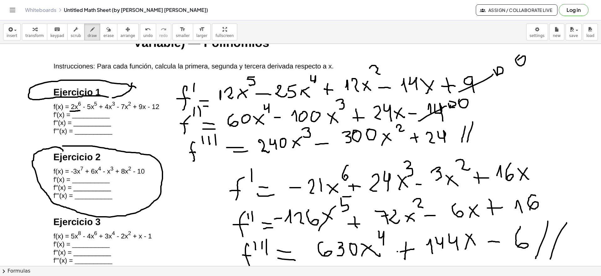
scroll to position [225, 0]
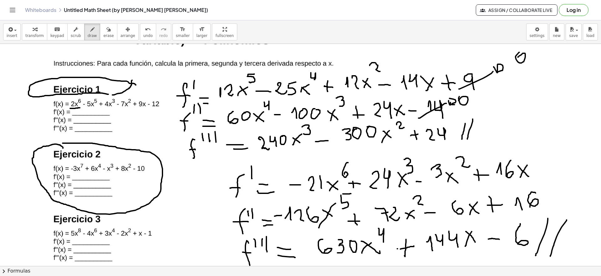
click at [139, 100] on div at bounding box center [300, 152] width 601 height 666
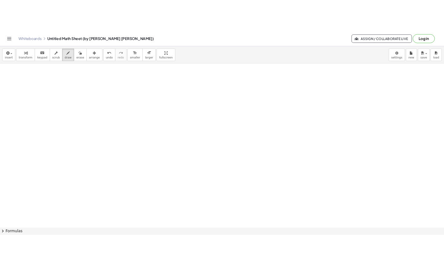
scroll to position [666, 0]
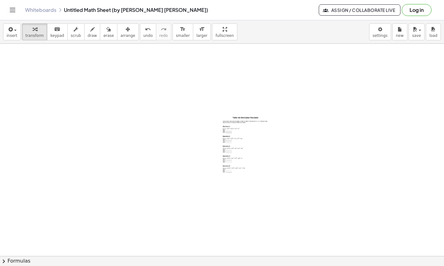
drag, startPoint x: 226, startPoint y: 128, endPoint x: 163, endPoint y: 118, distance: 64.3
click at [123, 36] on span "arrange" at bounding box center [128, 35] width 15 height 4
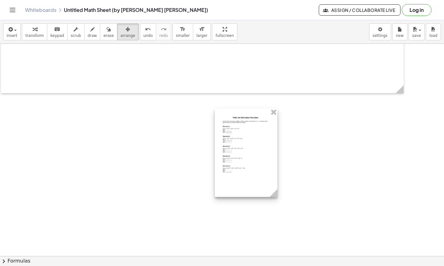
click at [230, 134] on div at bounding box center [246, 153] width 63 height 89
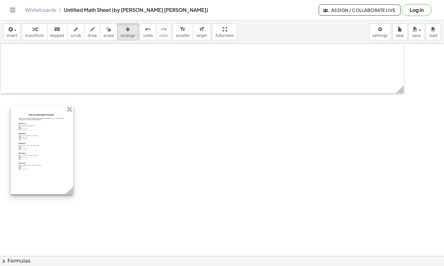
drag, startPoint x: 241, startPoint y: 138, endPoint x: 36, endPoint y: 136, distance: 204.4
click at [36, 136] on div at bounding box center [42, 150] width 63 height 89
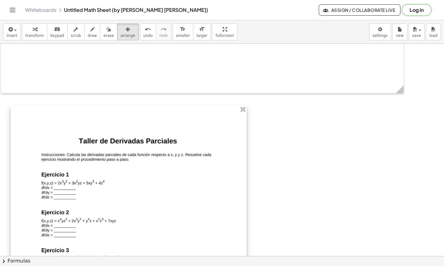
drag, startPoint x: 71, startPoint y: 191, endPoint x: 244, endPoint y: 244, distance: 181.6
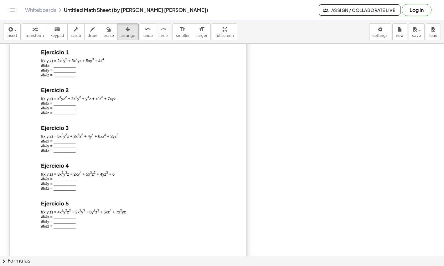
scroll to position [865, 0]
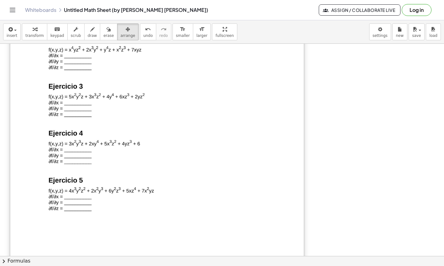
drag, startPoint x: 246, startPoint y: 235, endPoint x: 303, endPoint y: 271, distance: 67.5
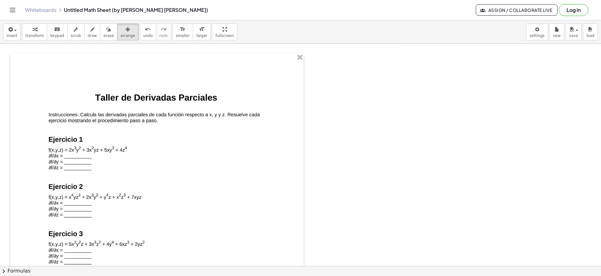
scroll to position [719, 0]
click at [88, 31] on div "button" at bounding box center [92, 29] width 9 height 8
drag, startPoint x: 341, startPoint y: 61, endPoint x: 338, endPoint y: 83, distance: 22.1
drag, startPoint x: 330, startPoint y: 72, endPoint x: 352, endPoint y: 72, distance: 21.9
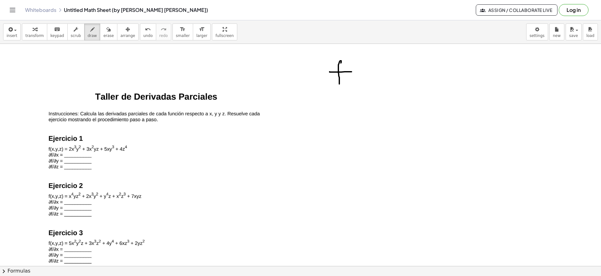
drag, startPoint x: 359, startPoint y: 73, endPoint x: 367, endPoint y: 86, distance: 16.0
drag, startPoint x: 368, startPoint y: 78, endPoint x: 379, endPoint y: 85, distance: 13.5
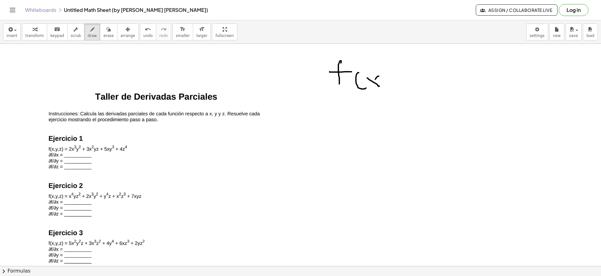
drag, startPoint x: 375, startPoint y: 79, endPoint x: 371, endPoint y: 86, distance: 8.3
drag, startPoint x: 387, startPoint y: 82, endPoint x: 385, endPoint y: 88, distance: 6.1
drag, startPoint x: 399, startPoint y: 79, endPoint x: 406, endPoint y: 82, distance: 7.3
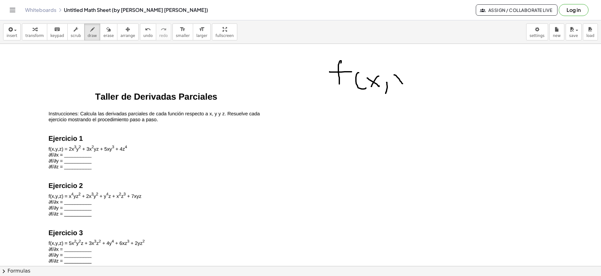
drag, startPoint x: 409, startPoint y: 73, endPoint x: 405, endPoint y: 92, distance: 19.6
drag, startPoint x: 413, startPoint y: 65, endPoint x: 417, endPoint y: 87, distance: 22.3
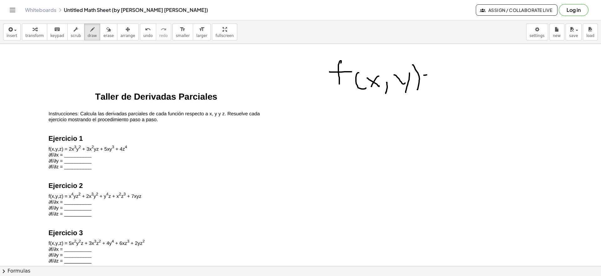
drag, startPoint x: 427, startPoint y: 75, endPoint x: 433, endPoint y: 75, distance: 5.9
drag, startPoint x: 426, startPoint y: 79, endPoint x: 431, endPoint y: 80, distance: 4.7
drag, startPoint x: 445, startPoint y: 64, endPoint x: 450, endPoint y: 77, distance: 13.8
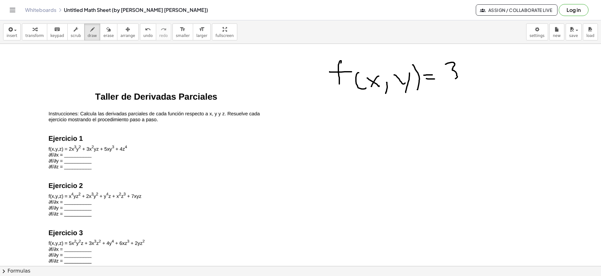
drag, startPoint x: 462, startPoint y: 75, endPoint x: 469, endPoint y: 75, distance: 6.3
drag, startPoint x: 464, startPoint y: 74, endPoint x: 463, endPoint y: 83, distance: 9.2
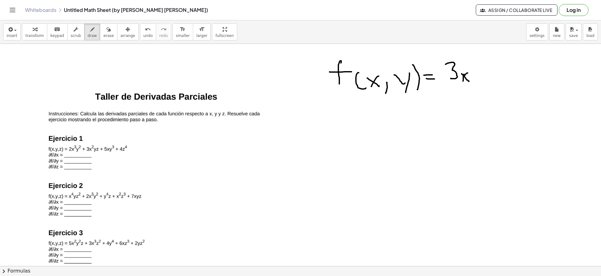
drag, startPoint x: 469, startPoint y: 59, endPoint x: 477, endPoint y: 69, distance: 12.5
drag, startPoint x: 478, startPoint y: 77, endPoint x: 486, endPoint y: 79, distance: 7.7
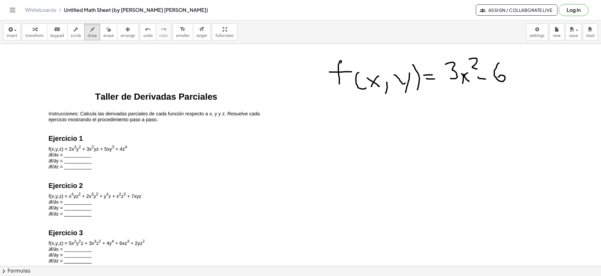
drag, startPoint x: 499, startPoint y: 63, endPoint x: 498, endPoint y: 77, distance: 14.1
drag, startPoint x: 511, startPoint y: 71, endPoint x: 519, endPoint y: 82, distance: 13.3
drag, startPoint x: 523, startPoint y: 71, endPoint x: 517, endPoint y: 95, distance: 24.9
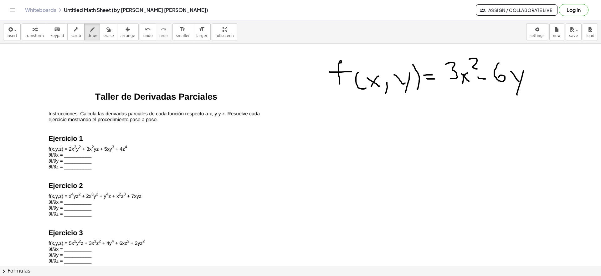
drag, startPoint x: 535, startPoint y: 68, endPoint x: 531, endPoint y: 75, distance: 8.7
drag, startPoint x: 530, startPoint y: 73, endPoint x: 542, endPoint y: 73, distance: 11.6
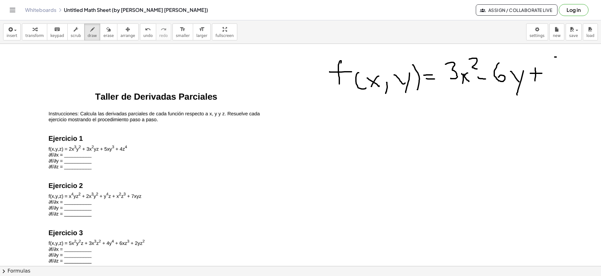
drag, startPoint x: 556, startPoint y: 57, endPoint x: 563, endPoint y: 56, distance: 7.2
drag, startPoint x: 555, startPoint y: 56, endPoint x: 554, endPoint y: 79, distance: 23.2
drag, startPoint x: 571, startPoint y: 66, endPoint x: 581, endPoint y: 73, distance: 11.6
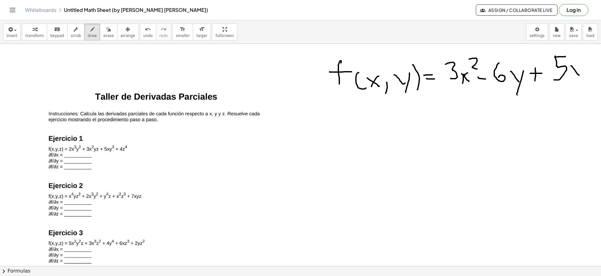
drag, startPoint x: 579, startPoint y: 65, endPoint x: 570, endPoint y: 77, distance: 15.0
drag, startPoint x: 347, startPoint y: 114, endPoint x: 353, endPoint y: 104, distance: 12.2
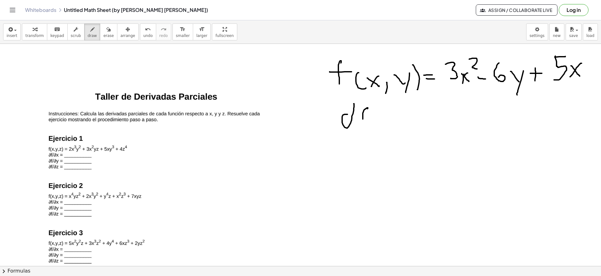
drag, startPoint x: 368, startPoint y: 108, endPoint x: 364, endPoint y: 124, distance: 16.1
drag, startPoint x: 360, startPoint y: 115, endPoint x: 372, endPoint y: 116, distance: 12.0
drag, startPoint x: 342, startPoint y: 133, endPoint x: 376, endPoint y: 131, distance: 34.5
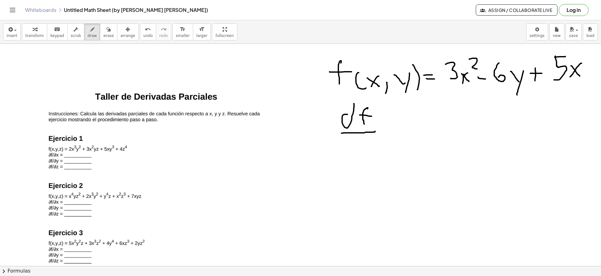
drag, startPoint x: 352, startPoint y: 146, endPoint x: 354, endPoint y: 135, distance: 11.4
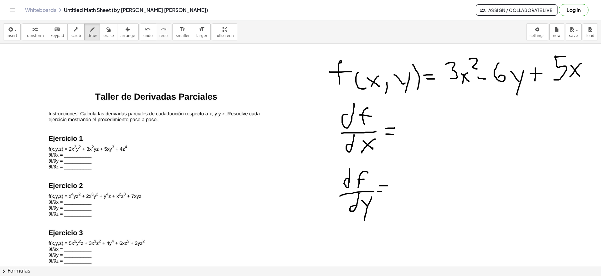
drag, startPoint x: 420, startPoint y: 111, endPoint x: 419, endPoint y: 124, distance: 12.9
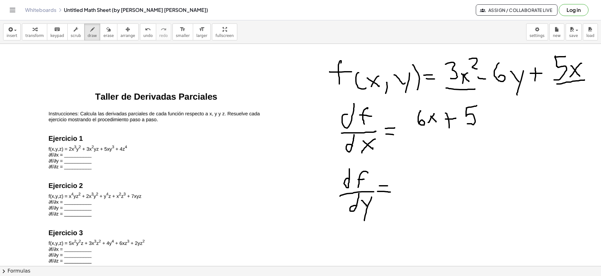
drag, startPoint x: 495, startPoint y: 86, endPoint x: 517, endPoint y: 59, distance: 35.4
drag, startPoint x: 515, startPoint y: 55, endPoint x: 521, endPoint y: 58, distance: 6.6
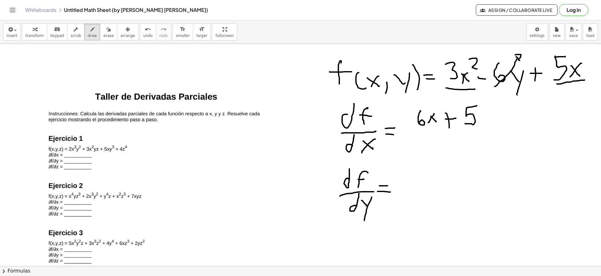
drag, startPoint x: 495, startPoint y: 93, endPoint x: 524, endPoint y: 89, distance: 29.7
drag, startPoint x: 409, startPoint y: 186, endPoint x: 425, endPoint y: 182, distance: 16.9
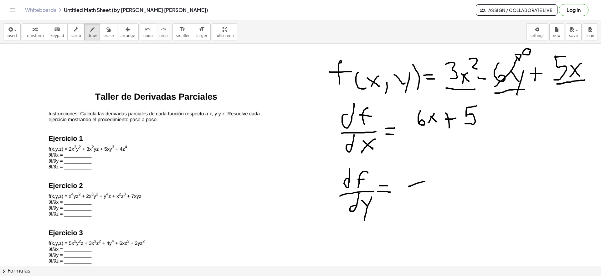
drag, startPoint x: 444, startPoint y: 170, endPoint x: 443, endPoint y: 187, distance: 17.2
drag, startPoint x: 446, startPoint y: 84, endPoint x: 464, endPoint y: 61, distance: 29.5
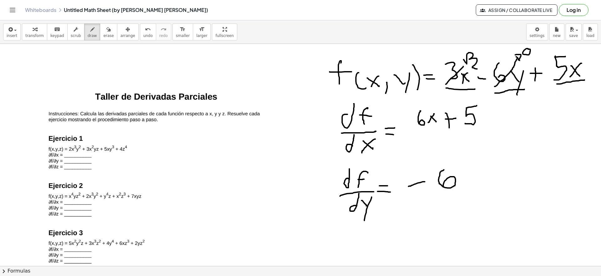
drag, startPoint x: 546, startPoint y: 85, endPoint x: 580, endPoint y: 54, distance: 46.5
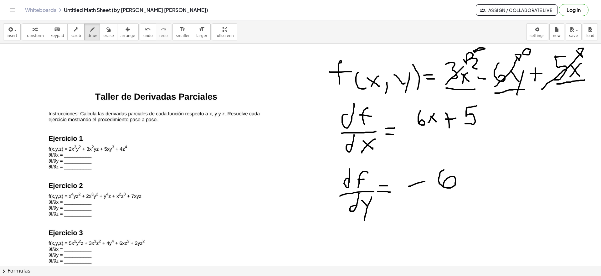
drag, startPoint x: 583, startPoint y: 48, endPoint x: 580, endPoint y: 55, distance: 7.6
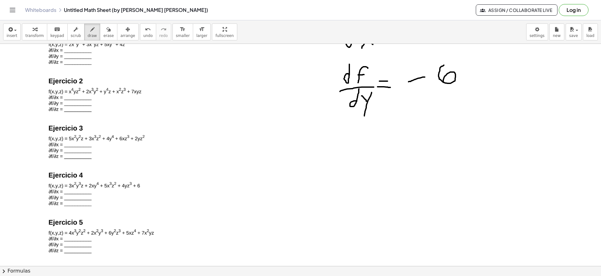
scroll to position [837, 0]
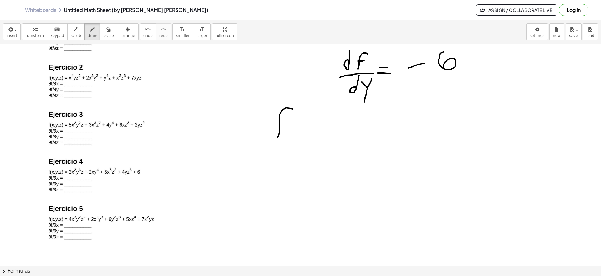
drag, startPoint x: 290, startPoint y: 108, endPoint x: 275, endPoint y: 131, distance: 27.0
drag, startPoint x: 272, startPoint y: 124, endPoint x: 296, endPoint y: 120, distance: 23.8
drag, startPoint x: 291, startPoint y: 126, endPoint x: 301, endPoint y: 141, distance: 17.6
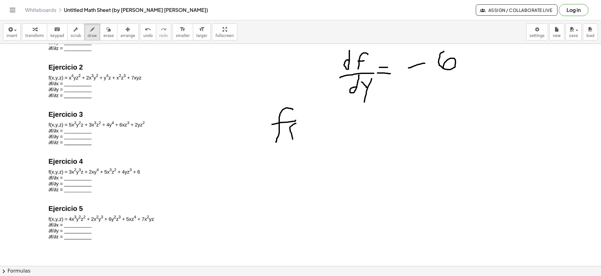
drag, startPoint x: 301, startPoint y: 131, endPoint x: 311, endPoint y: 129, distance: 9.6
drag, startPoint x: 306, startPoint y: 131, endPoint x: 304, endPoint y: 136, distance: 5.8
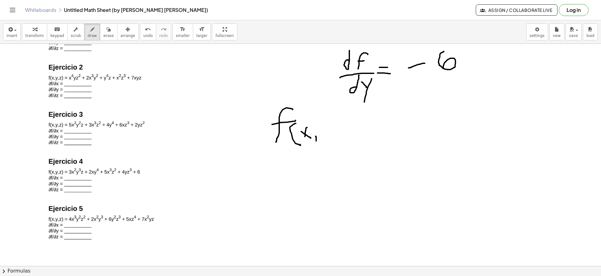
drag, startPoint x: 316, startPoint y: 136, endPoint x: 322, endPoint y: 134, distance: 7.2
drag, startPoint x: 322, startPoint y: 128, endPoint x: 332, endPoint y: 129, distance: 9.4
drag, startPoint x: 332, startPoint y: 127, endPoint x: 329, endPoint y: 141, distance: 14.4
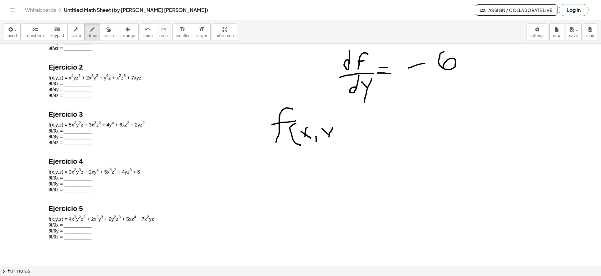
drag, startPoint x: 336, startPoint y: 120, endPoint x: 340, endPoint y: 135, distance: 15.5
drag, startPoint x: 347, startPoint y: 126, endPoint x: 359, endPoint y: 125, distance: 11.3
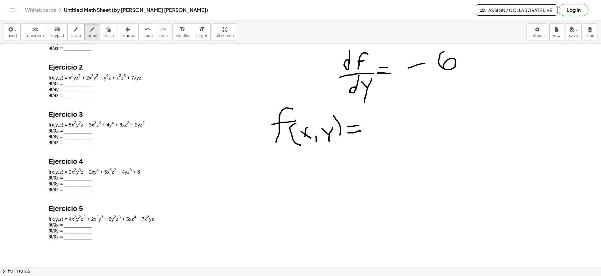
drag, startPoint x: 348, startPoint y: 133, endPoint x: 361, endPoint y: 131, distance: 12.7
drag, startPoint x: 375, startPoint y: 113, endPoint x: 381, endPoint y: 113, distance: 6.6
drag, startPoint x: 374, startPoint y: 113, endPoint x: 376, endPoint y: 131, distance: 17.6
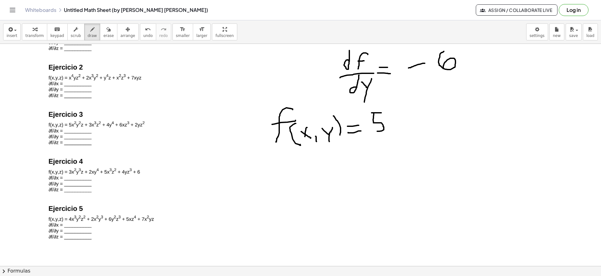
drag, startPoint x: 390, startPoint y: 123, endPoint x: 398, endPoint y: 125, distance: 8.4
drag, startPoint x: 395, startPoint y: 121, endPoint x: 386, endPoint y: 134, distance: 15.7
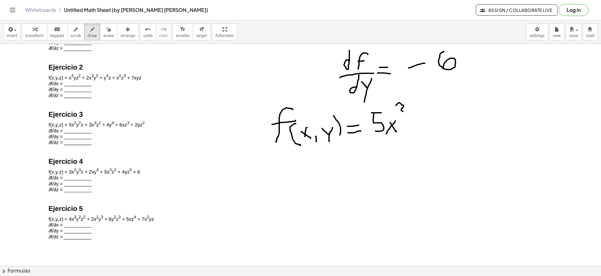
drag, startPoint x: 396, startPoint y: 105, endPoint x: 397, endPoint y: 116, distance: 10.1
drag, startPoint x: 409, startPoint y: 127, endPoint x: 419, endPoint y: 123, distance: 11.1
drag, startPoint x: 426, startPoint y: 114, endPoint x: 426, endPoint y: 130, distance: 15.3
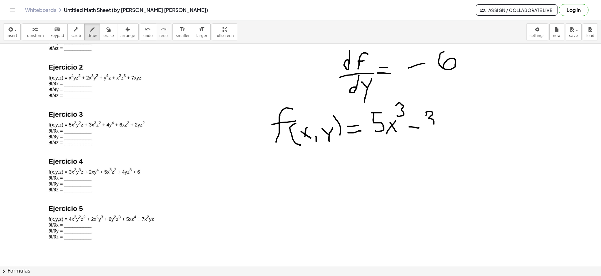
drag, startPoint x: 439, startPoint y: 119, endPoint x: 452, endPoint y: 117, distance: 13.9
drag, startPoint x: 452, startPoint y: 117, endPoint x: 444, endPoint y: 138, distance: 22.8
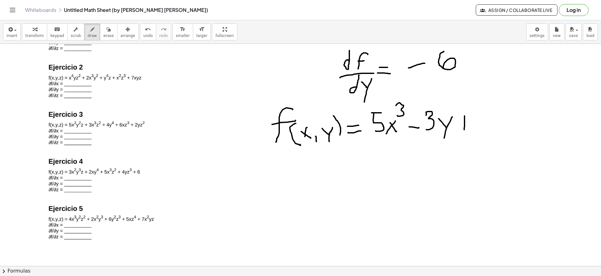
drag, startPoint x: 465, startPoint y: 116, endPoint x: 464, endPoint y: 130, distance: 13.8
drag, startPoint x: 465, startPoint y: 123, endPoint x: 469, endPoint y: 121, distance: 4.7
drag, startPoint x: 481, startPoint y: 111, endPoint x: 485, endPoint y: 124, distance: 14.4
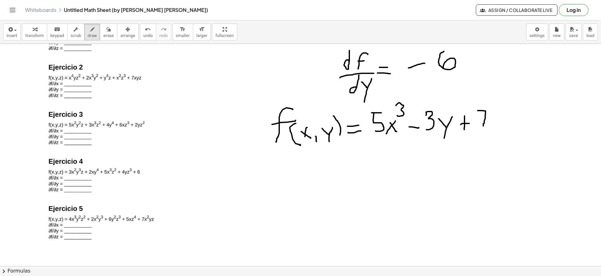
drag, startPoint x: 482, startPoint y: 116, endPoint x: 493, endPoint y: 116, distance: 10.6
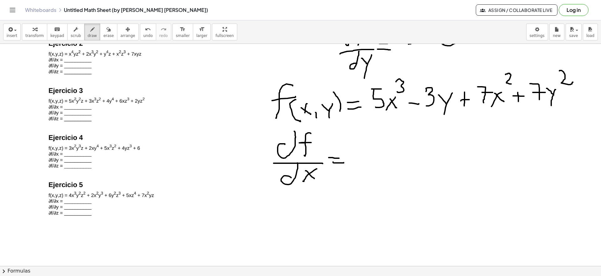
scroll to position [877, 0]
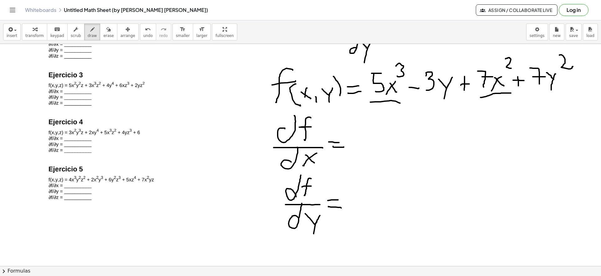
drag, startPoint x: 373, startPoint y: 125, endPoint x: 378, endPoint y: 124, distance: 4.6
drag, startPoint x: 372, startPoint y: 125, endPoint x: 373, endPoint y: 141, distance: 16.0
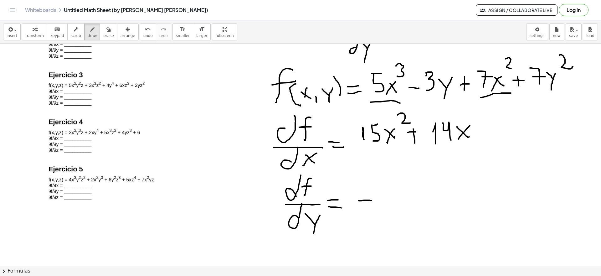
drag, startPoint x: 359, startPoint y: 200, endPoint x: 372, endPoint y: 200, distance: 12.8
drag, startPoint x: 379, startPoint y: 190, endPoint x: 383, endPoint y: 206, distance: 15.7
drag, startPoint x: 416, startPoint y: 185, endPoint x: 413, endPoint y: 201, distance: 16.0
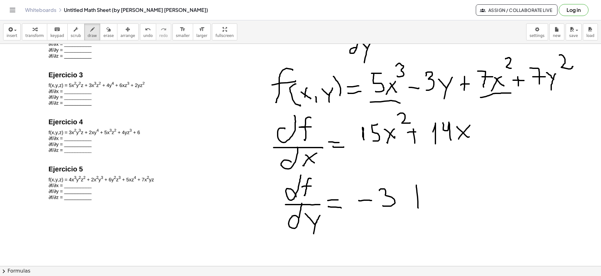
drag, startPoint x: 408, startPoint y: 195, endPoint x: 419, endPoint y: 195, distance: 11.9
drag, startPoint x: 435, startPoint y: 191, endPoint x: 443, endPoint y: 190, distance: 8.6
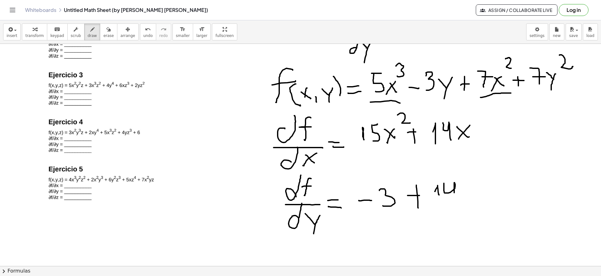
drag, startPoint x: 444, startPoint y: 183, endPoint x: 453, endPoint y: 194, distance: 14.5
drag, startPoint x: 465, startPoint y: 183, endPoint x: 478, endPoint y: 177, distance: 14.6
drag, startPoint x: 478, startPoint y: 176, endPoint x: 477, endPoint y: 207, distance: 31.0
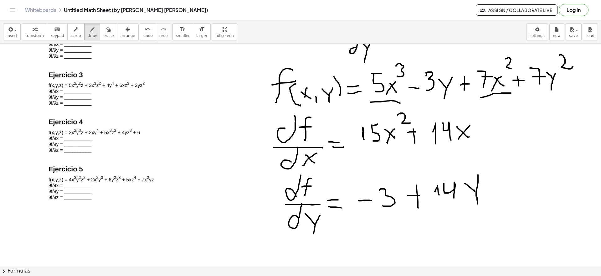
drag, startPoint x: 508, startPoint y: 111, endPoint x: 502, endPoint y: 131, distance: 20.3
drag, startPoint x: 519, startPoint y: 123, endPoint x: 515, endPoint y: 130, distance: 8.5
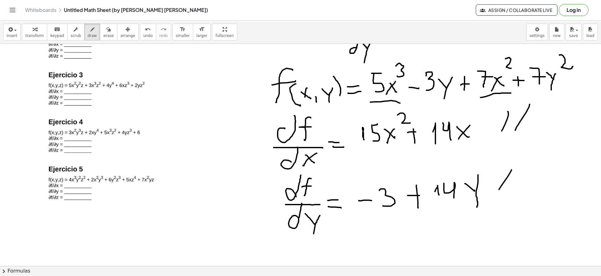
drag, startPoint x: 501, startPoint y: 186, endPoint x: 500, endPoint y: 191, distance: 5.5
drag, startPoint x: 518, startPoint y: 174, endPoint x: 498, endPoint y: 203, distance: 35.3
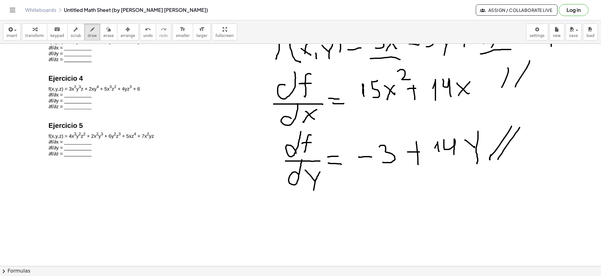
scroll to position [922, 0]
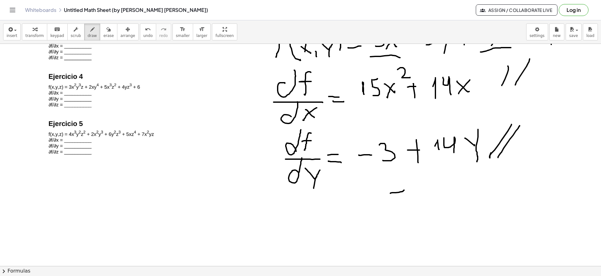
drag, startPoint x: 390, startPoint y: 193, endPoint x: 404, endPoint y: 190, distance: 14.1
drag, startPoint x: 391, startPoint y: 194, endPoint x: 394, endPoint y: 214, distance: 20.9
drag, startPoint x: 412, startPoint y: 201, endPoint x: 429, endPoint y: 206, distance: 17.2
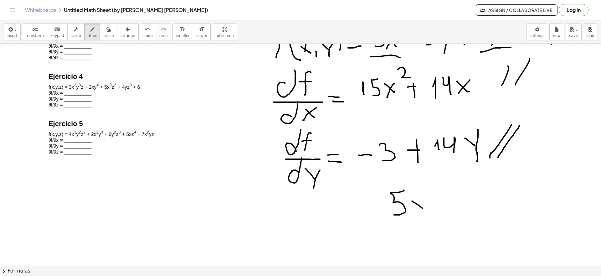
drag, startPoint x: 429, startPoint y: 200, endPoint x: 416, endPoint y: 213, distance: 18.6
drag, startPoint x: 443, startPoint y: 198, endPoint x: 458, endPoint y: 202, distance: 15.7
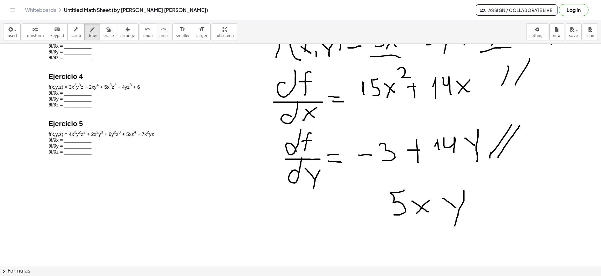
drag, startPoint x: 464, startPoint y: 192, endPoint x: 455, endPoint y: 226, distance: 35.3
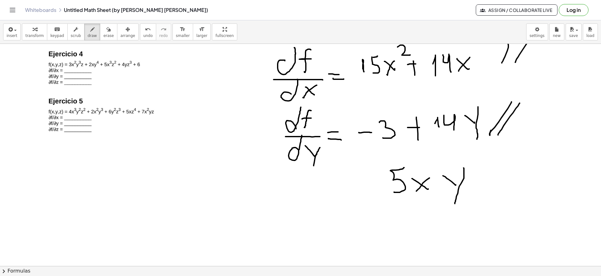
scroll to position [962, 0]
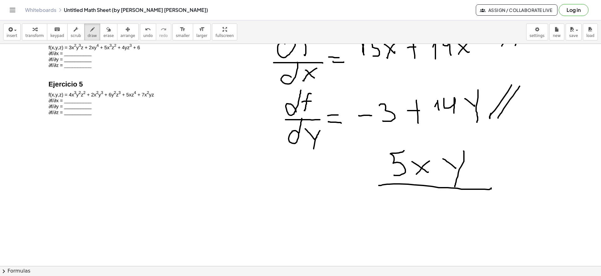
drag, startPoint x: 379, startPoint y: 185, endPoint x: 495, endPoint y: 186, distance: 115.8
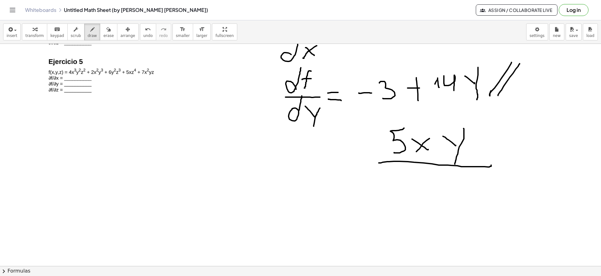
scroll to position [1001, 0]
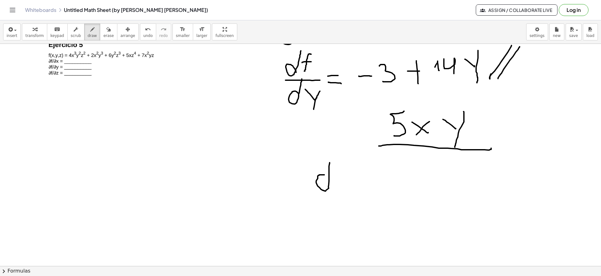
drag, startPoint x: 319, startPoint y: 175, endPoint x: 329, endPoint y: 164, distance: 14.6
drag, startPoint x: 343, startPoint y: 167, endPoint x: 337, endPoint y: 178, distance: 11.9
drag, startPoint x: 335, startPoint y: 177, endPoint x: 340, endPoint y: 178, distance: 5.8
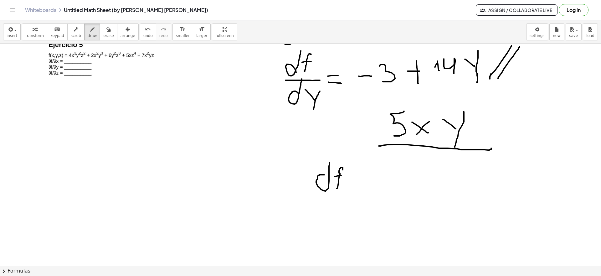
drag, startPoint x: 307, startPoint y: 195, endPoint x: 383, endPoint y: 195, distance: 75.8
drag, startPoint x: 325, startPoint y: 206, endPoint x: 330, endPoint y: 197, distance: 10.6
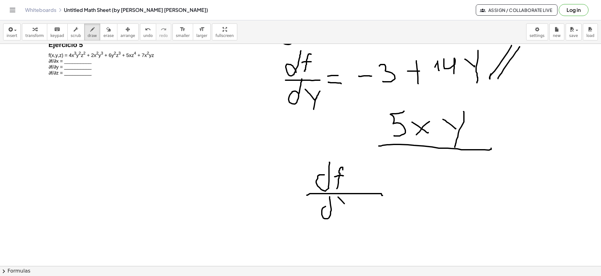
drag, startPoint x: 338, startPoint y: 197, endPoint x: 351, endPoint y: 194, distance: 12.9
drag, startPoint x: 343, startPoint y: 201, endPoint x: 338, endPoint y: 211, distance: 11.3
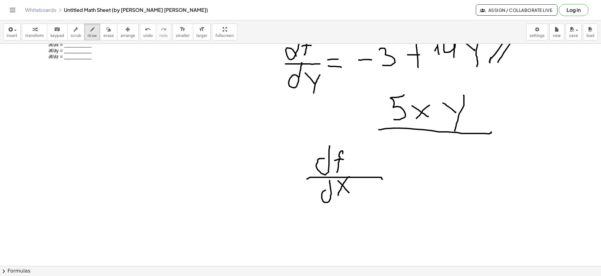
scroll to position [1041, 0]
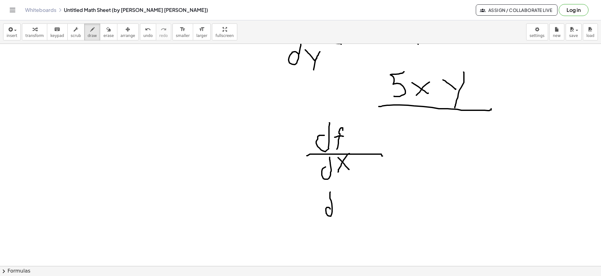
drag, startPoint x: 328, startPoint y: 207, endPoint x: 335, endPoint y: 194, distance: 15.1
drag, startPoint x: 349, startPoint y: 194, endPoint x: 346, endPoint y: 210, distance: 16.2
drag, startPoint x: 341, startPoint y: 202, endPoint x: 353, endPoint y: 204, distance: 12.4
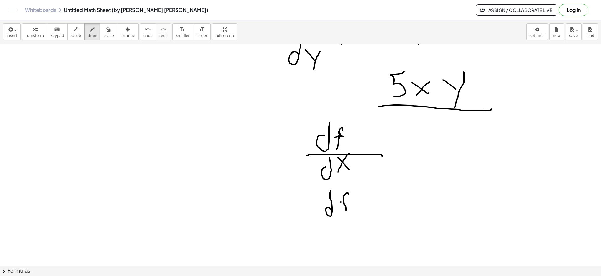
drag, startPoint x: 329, startPoint y: 217, endPoint x: 362, endPoint y: 222, distance: 33.6
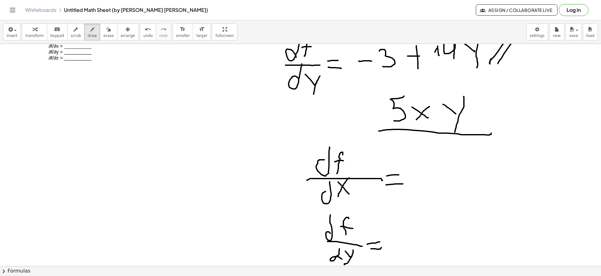
scroll to position [1001, 0]
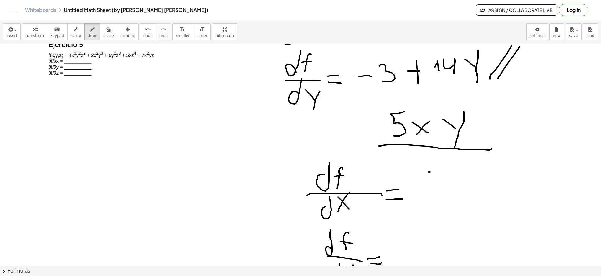
drag, startPoint x: 429, startPoint y: 172, endPoint x: 441, endPoint y: 170, distance: 13.0
drag, startPoint x: 432, startPoint y: 172, endPoint x: 429, endPoint y: 189, distance: 18.0
drag, startPoint x: 448, startPoint y: 177, endPoint x: 462, endPoint y: 179, distance: 13.6
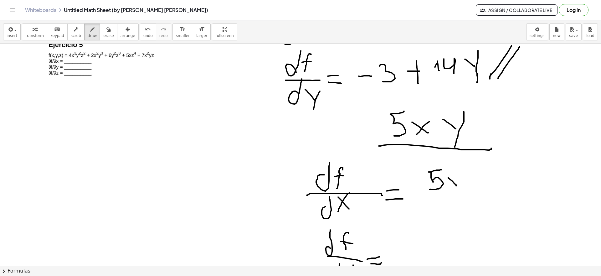
drag, startPoint x: 461, startPoint y: 176, endPoint x: 458, endPoint y: 194, distance: 18.4
drag, startPoint x: 481, startPoint y: 175, endPoint x: 483, endPoint y: 189, distance: 13.6
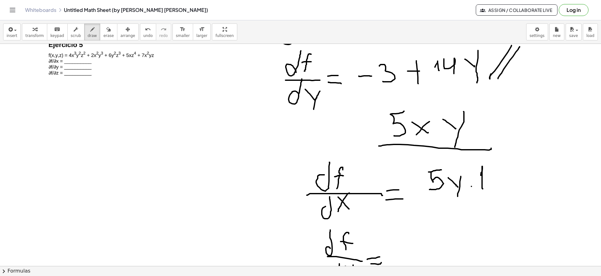
drag, startPoint x: 499, startPoint y: 183, endPoint x: 510, endPoint y: 182, distance: 11.1
drag, startPoint x: 500, startPoint y: 189, endPoint x: 517, endPoint y: 187, distance: 17.4
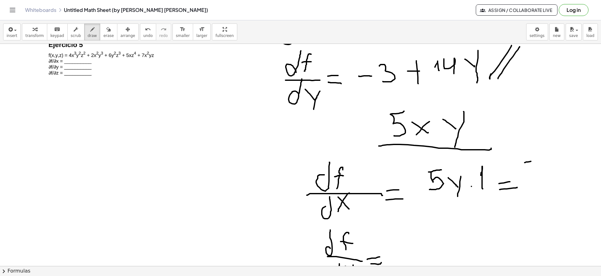
drag, startPoint x: 531, startPoint y: 161, endPoint x: 537, endPoint y: 162, distance: 6.0
drag, startPoint x: 522, startPoint y: 164, endPoint x: 527, endPoint y: 181, distance: 18.3
drag, startPoint x: 542, startPoint y: 171, endPoint x: 556, endPoint y: 166, distance: 15.1
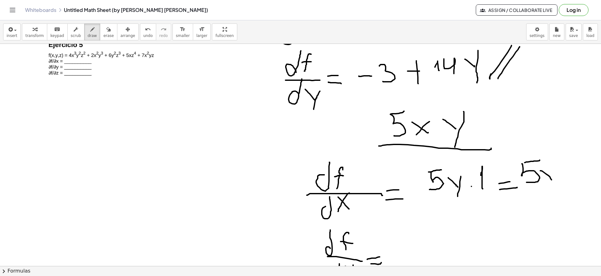
drag, startPoint x: 555, startPoint y: 174, endPoint x: 547, endPoint y: 197, distance: 24.7
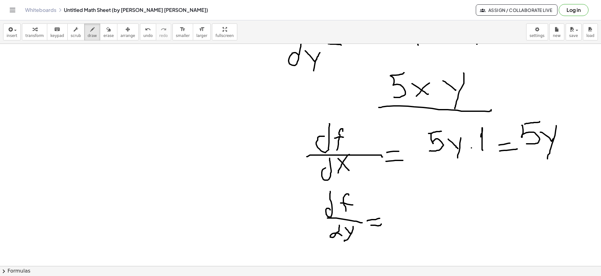
scroll to position [1041, 0]
drag, startPoint x: 428, startPoint y: 197, endPoint x: 442, endPoint y: 194, distance: 14.1
drag, startPoint x: 460, startPoint y: 180, endPoint x: 472, endPoint y: 179, distance: 11.9
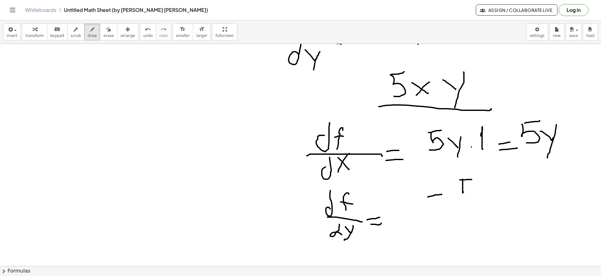
drag, startPoint x: 463, startPoint y: 179, endPoint x: 464, endPoint y: 191, distance: 11.9
drag, startPoint x: 432, startPoint y: 199, endPoint x: 444, endPoint y: 198, distance: 12.7
drag, startPoint x: 467, startPoint y: 193, endPoint x: 464, endPoint y: 202, distance: 9.1
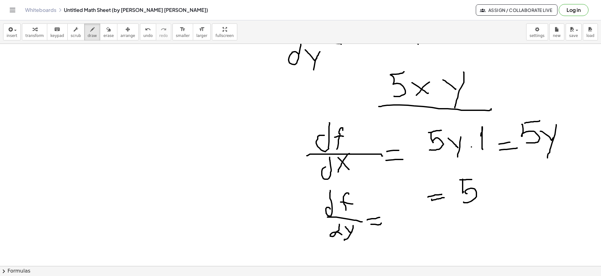
drag, startPoint x: 485, startPoint y: 188, endPoint x: 495, endPoint y: 193, distance: 11.5
drag, startPoint x: 497, startPoint y: 186, endPoint x: 493, endPoint y: 210, distance: 24.8
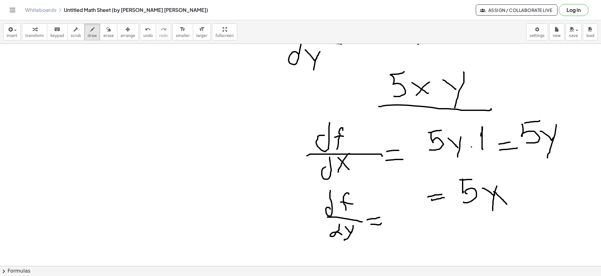
drag, startPoint x: 494, startPoint y: 192, endPoint x: 507, endPoint y: 204, distance: 18.2
drag, startPoint x: 498, startPoint y: 179, endPoint x: 494, endPoint y: 188, distance: 9.7
drag, startPoint x: 520, startPoint y: 176, endPoint x: 526, endPoint y: 205, distance: 29.9
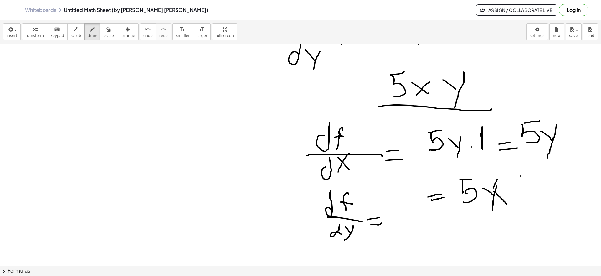
drag, startPoint x: 531, startPoint y: 177, endPoint x: 548, endPoint y: 157, distance: 27.3
drag, startPoint x: 577, startPoint y: 119, endPoint x: 573, endPoint y: 144, distance: 25.1
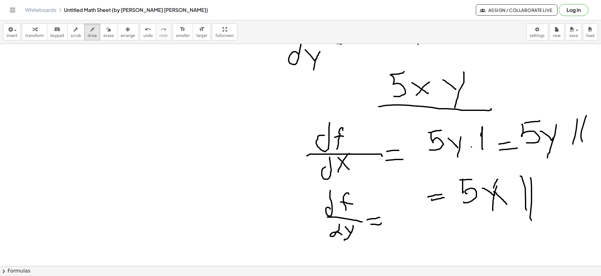
drag, startPoint x: 586, startPoint y: 116, endPoint x: 582, endPoint y: 141, distance: 26.3
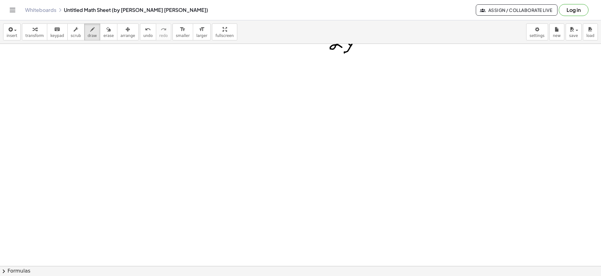
scroll to position [1267, 0]
drag, startPoint x: 356, startPoint y: 97, endPoint x: 376, endPoint y: 93, distance: 20.4
drag, startPoint x: 358, startPoint y: 102, endPoint x: 360, endPoint y: 122, distance: 20.4
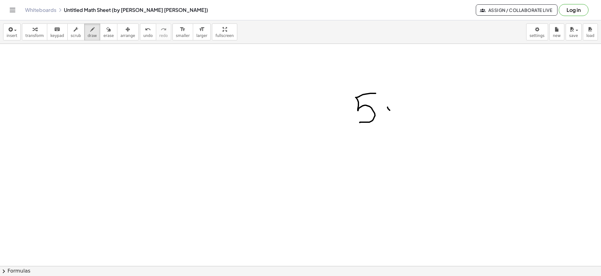
drag, startPoint x: 388, startPoint y: 107, endPoint x: 400, endPoint y: 116, distance: 15.1
drag, startPoint x: 400, startPoint y: 105, endPoint x: 388, endPoint y: 126, distance: 24.3
drag, startPoint x: 401, startPoint y: 87, endPoint x: 414, endPoint y: 98, distance: 16.7
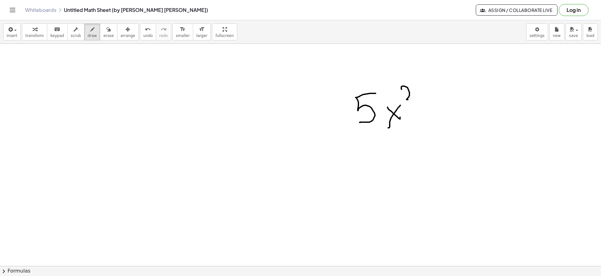
drag, startPoint x: 425, startPoint y: 105, endPoint x: 439, endPoint y: 101, distance: 15.0
drag, startPoint x: 437, startPoint y: 104, endPoint x: 438, endPoint y: 135, distance: 30.7
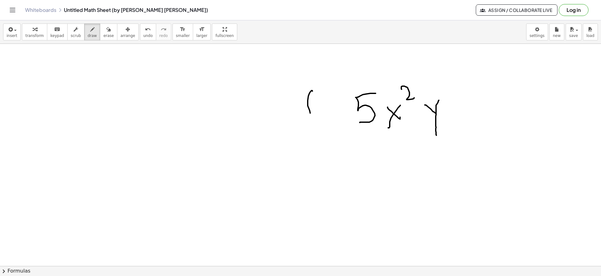
drag, startPoint x: 312, startPoint y: 91, endPoint x: 309, endPoint y: 131, distance: 39.9
drag, startPoint x: 300, startPoint y: 113, endPoint x: 314, endPoint y: 110, distance: 15.0
drag, startPoint x: 320, startPoint y: 111, endPoint x: 317, endPoint y: 129, distance: 17.8
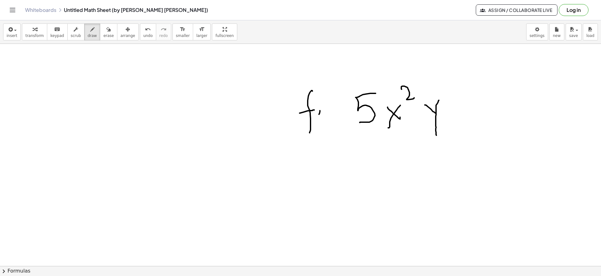
drag, startPoint x: 322, startPoint y: 121, endPoint x: 328, endPoint y: 127, distance: 8.9
drag, startPoint x: 326, startPoint y: 122, endPoint x: 324, endPoint y: 126, distance: 3.9
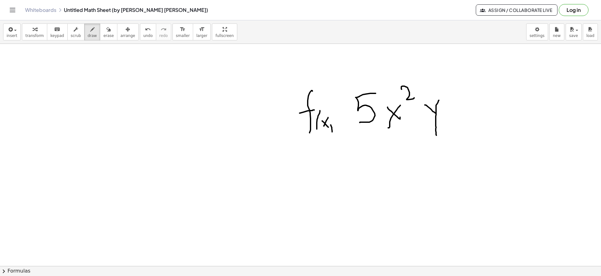
drag, startPoint x: 332, startPoint y: 131, endPoint x: 335, endPoint y: 124, distance: 7.7
drag, startPoint x: 335, startPoint y: 120, endPoint x: 342, endPoint y: 123, distance: 7.2
drag, startPoint x: 342, startPoint y: 116, endPoint x: 340, endPoint y: 128, distance: 12.9
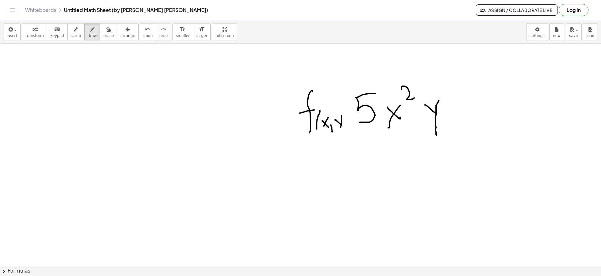
drag, startPoint x: 339, startPoint y: 106, endPoint x: 343, endPoint y: 125, distance: 18.6
drag, startPoint x: 347, startPoint y: 120, endPoint x: 359, endPoint y: 116, distance: 12.7
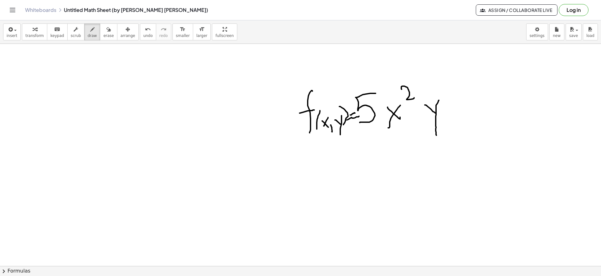
drag, startPoint x: 296, startPoint y: 158, endPoint x: 294, endPoint y: 178, distance: 20.2
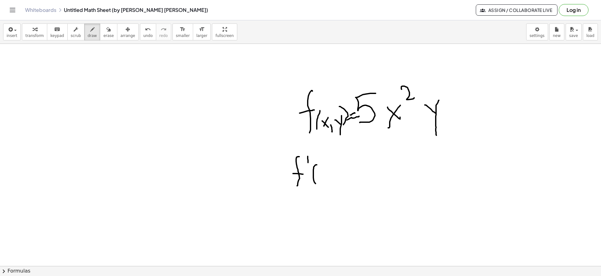
click at [106, 31] on icon "button" at bounding box center [108, 30] width 4 height 8
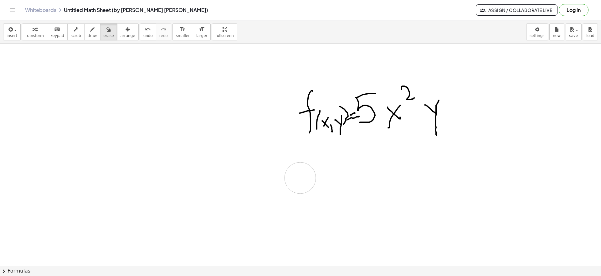
click at [88, 36] on span "draw" at bounding box center [92, 35] width 9 height 4
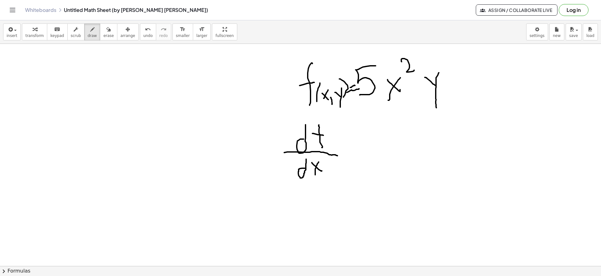
scroll to position [1307, 0]
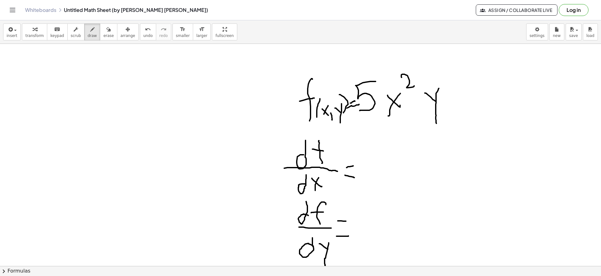
scroll to position [1267, 0]
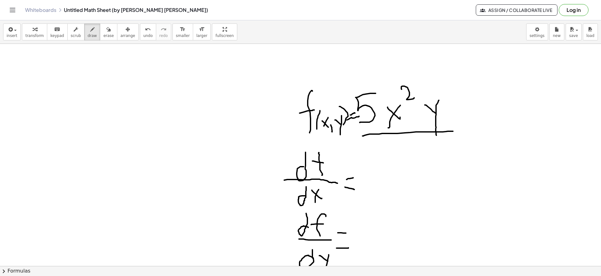
drag, startPoint x: 374, startPoint y: 164, endPoint x: 375, endPoint y: 183, distance: 18.8
drag, startPoint x: 391, startPoint y: 174, endPoint x: 398, endPoint y: 180, distance: 9.5
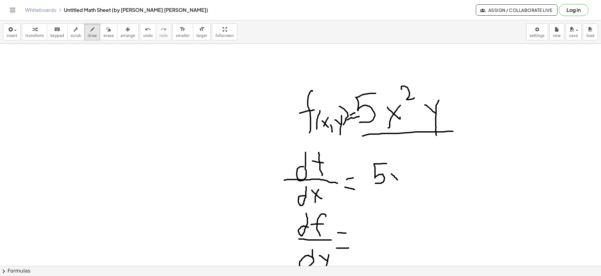
drag, startPoint x: 400, startPoint y: 174, endPoint x: 398, endPoint y: 197, distance: 23.6
drag, startPoint x: 420, startPoint y: 165, endPoint x: 436, endPoint y: 173, distance: 17.6
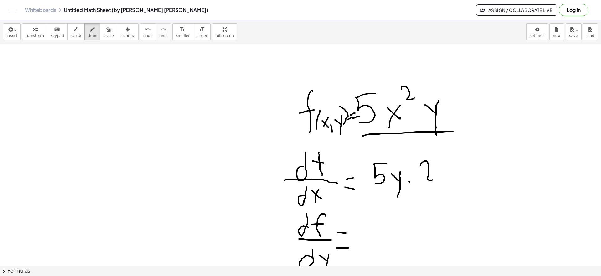
drag, startPoint x: 440, startPoint y: 169, endPoint x: 452, endPoint y: 176, distance: 14.0
drag, startPoint x: 452, startPoint y: 168, endPoint x: 444, endPoint y: 181, distance: 15.6
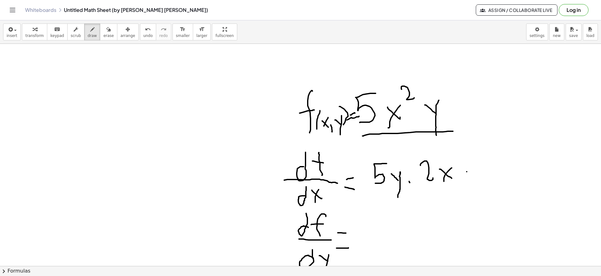
drag, startPoint x: 467, startPoint y: 172, endPoint x: 477, endPoint y: 172, distance: 10.6
drag, startPoint x: 467, startPoint y: 177, endPoint x: 480, endPoint y: 177, distance: 12.2
drag, startPoint x: 491, startPoint y: 166, endPoint x: 495, endPoint y: 171, distance: 6.0
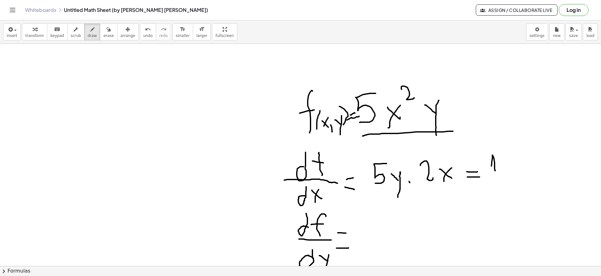
drag, startPoint x: 503, startPoint y: 156, endPoint x: 501, endPoint y: 160, distance: 4.8
drag, startPoint x: 518, startPoint y: 162, endPoint x: 527, endPoint y: 155, distance: 11.1
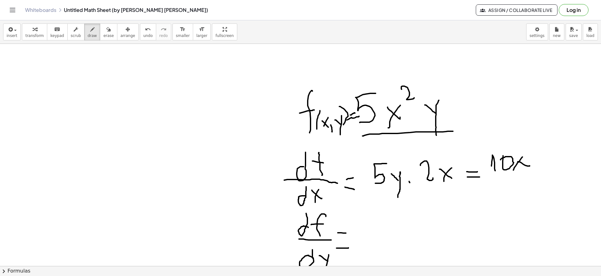
drag, startPoint x: 517, startPoint y: 163, endPoint x: 513, endPoint y: 170, distance: 8.3
drag, startPoint x: 533, startPoint y: 156, endPoint x: 543, endPoint y: 161, distance: 11.5
drag, startPoint x: 546, startPoint y: 153, endPoint x: 541, endPoint y: 179, distance: 26.5
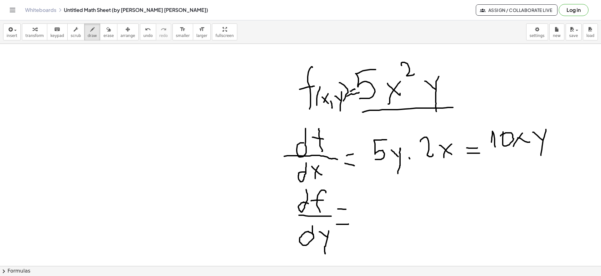
scroll to position [1307, 0]
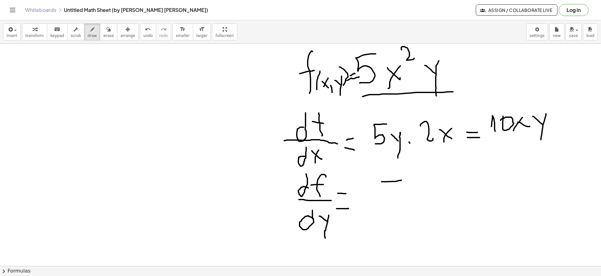
drag, startPoint x: 382, startPoint y: 182, endPoint x: 394, endPoint y: 181, distance: 12.2
drag, startPoint x: 385, startPoint y: 185, endPoint x: 387, endPoint y: 206, distance: 21.1
drag, startPoint x: 410, startPoint y: 191, endPoint x: 424, endPoint y: 200, distance: 16.6
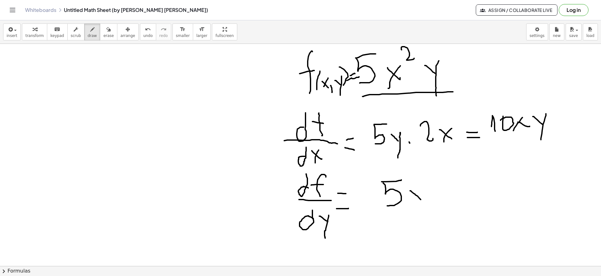
drag, startPoint x: 421, startPoint y: 191, endPoint x: 414, endPoint y: 201, distance: 11.9
drag, startPoint x: 423, startPoint y: 171, endPoint x: 436, endPoint y: 179, distance: 15.6
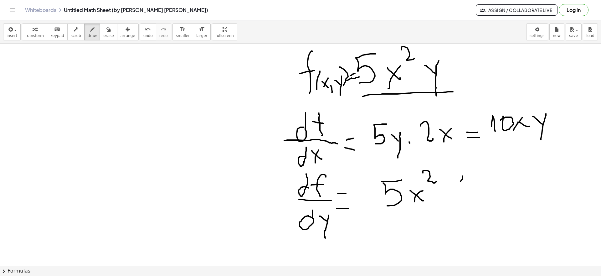
drag, startPoint x: 462, startPoint y: 178, endPoint x: 455, endPoint y: 196, distance: 18.8
drag, startPoint x: 472, startPoint y: 174, endPoint x: 465, endPoint y: 198, distance: 25.0
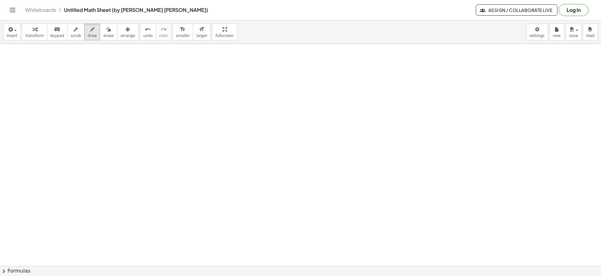
scroll to position [1514, 0]
drag, startPoint x: 350, startPoint y: 63, endPoint x: 344, endPoint y: 92, distance: 29.6
drag, startPoint x: 339, startPoint y: 84, endPoint x: 357, endPoint y: 84, distance: 18.2
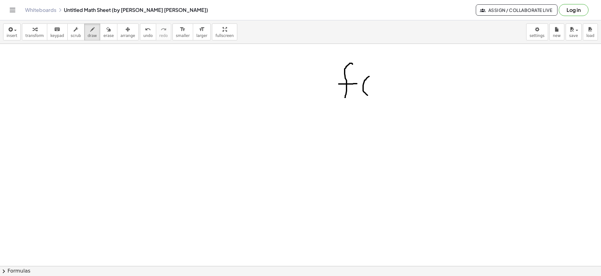
drag, startPoint x: 369, startPoint y: 76, endPoint x: 372, endPoint y: 96, distance: 19.6
drag, startPoint x: 375, startPoint y: 85, endPoint x: 391, endPoint y: 85, distance: 15.7
drag, startPoint x: 383, startPoint y: 88, endPoint x: 383, endPoint y: 93, distance: 5.6
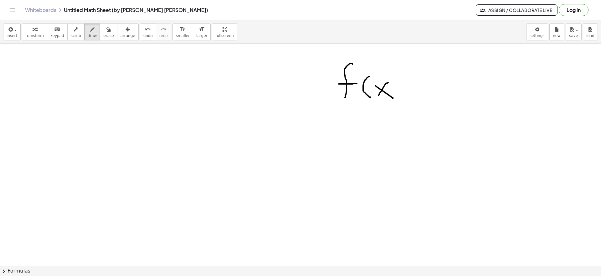
drag, startPoint x: 400, startPoint y: 93, endPoint x: 398, endPoint y: 101, distance: 8.3
drag, startPoint x: 408, startPoint y: 87, endPoint x: 416, endPoint y: 91, distance: 9.8
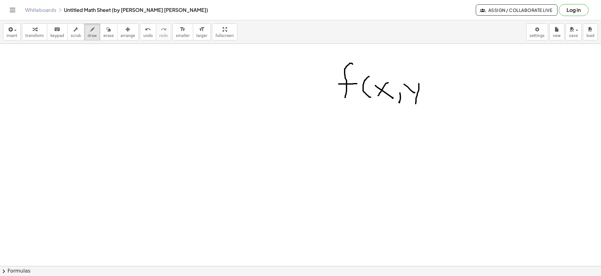
drag, startPoint x: 419, startPoint y: 84, endPoint x: 415, endPoint y: 86, distance: 4.4
drag, startPoint x: 420, startPoint y: 70, endPoint x: 472, endPoint y: 110, distance: 65.9
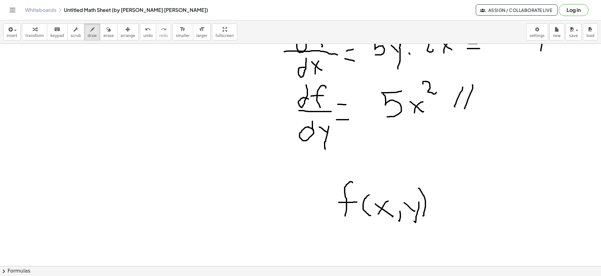
scroll to position [1435, 0]
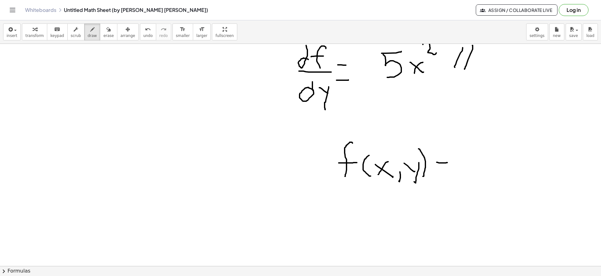
drag, startPoint x: 437, startPoint y: 162, endPoint x: 447, endPoint y: 162, distance: 10.6
drag, startPoint x: 438, startPoint y: 170, endPoint x: 452, endPoint y: 169, distance: 14.4
drag, startPoint x: 471, startPoint y: 142, endPoint x: 472, endPoint y: 161, distance: 18.8
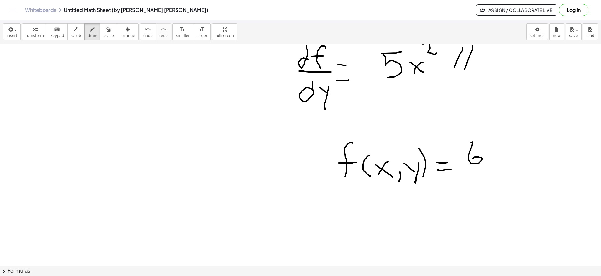
drag, startPoint x: 491, startPoint y: 153, endPoint x: 501, endPoint y: 161, distance: 12.9
drag, startPoint x: 500, startPoint y: 153, endPoint x: 492, endPoint y: 165, distance: 14.7
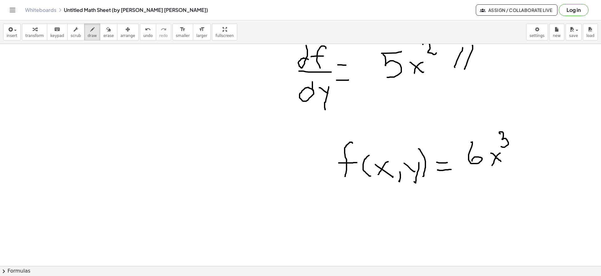
drag, startPoint x: 499, startPoint y: 133, endPoint x: 501, endPoint y: 147, distance: 13.6
drag, startPoint x: 512, startPoint y: 151, endPoint x: 525, endPoint y: 151, distance: 13.2
drag, startPoint x: 525, startPoint y: 150, endPoint x: 520, endPoint y: 177, distance: 28.4
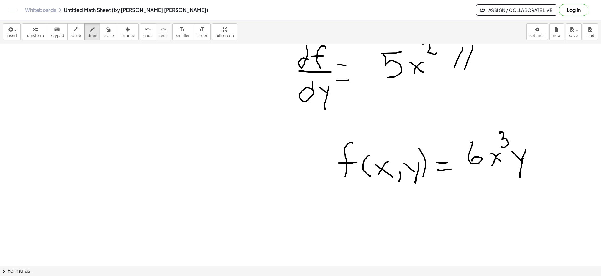
drag, startPoint x: 529, startPoint y: 127, endPoint x: 546, endPoint y: 138, distance: 20.6
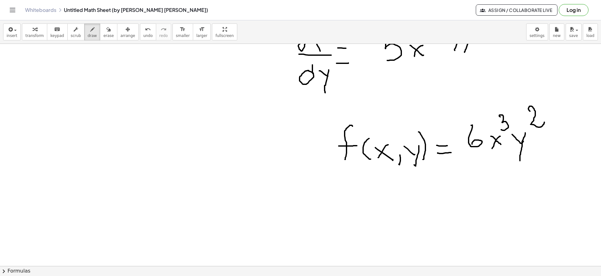
scroll to position [1475, 0]
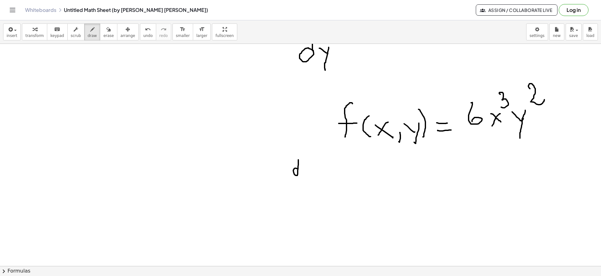
drag, startPoint x: 297, startPoint y: 168, endPoint x: 298, endPoint y: 155, distance: 13.8
drag, startPoint x: 311, startPoint y: 156, endPoint x: 307, endPoint y: 170, distance: 15.4
drag, startPoint x: 303, startPoint y: 166, endPoint x: 310, endPoint y: 165, distance: 7.2
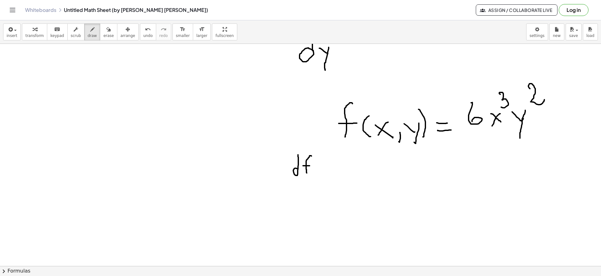
drag, startPoint x: 285, startPoint y: 180, endPoint x: 311, endPoint y: 178, distance: 25.8
drag, startPoint x: 301, startPoint y: 190, endPoint x: 304, endPoint y: 179, distance: 11.4
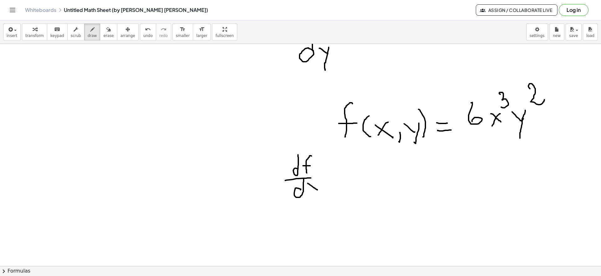
drag, startPoint x: 314, startPoint y: 188, endPoint x: 317, endPoint y: 190, distance: 4.3
drag, startPoint x: 320, startPoint y: 182, endPoint x: 308, endPoint y: 186, distance: 12.7
drag, startPoint x: 329, startPoint y: 173, endPoint x: 332, endPoint y: 177, distance: 4.4
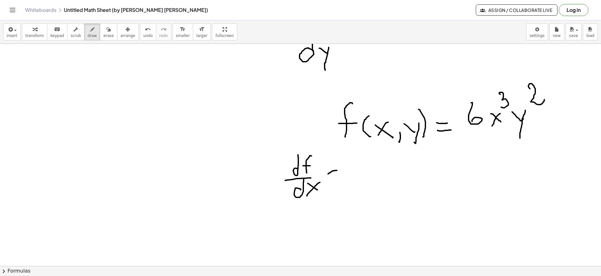
drag, startPoint x: 331, startPoint y: 178, endPoint x: 322, endPoint y: 217, distance: 40.3
drag, startPoint x: 299, startPoint y: 223, endPoint x: 310, endPoint y: 216, distance: 13.2
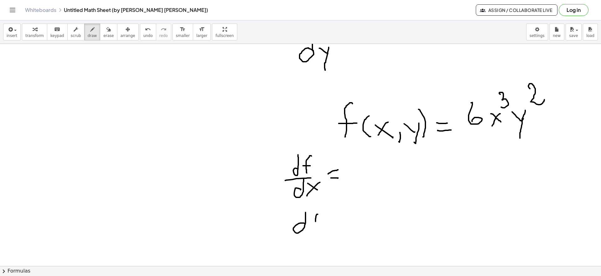
drag, startPoint x: 318, startPoint y: 214, endPoint x: 315, endPoint y: 229, distance: 15.5
drag, startPoint x: 314, startPoint y: 222, endPoint x: 319, endPoint y: 224, distance: 5.5
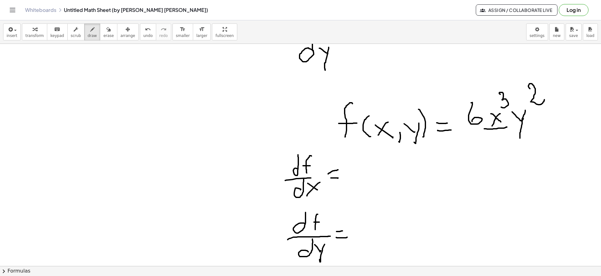
drag, startPoint x: 363, startPoint y: 159, endPoint x: 362, endPoint y: 177, distance: 17.6
drag, startPoint x: 373, startPoint y: 168, endPoint x: 381, endPoint y: 171, distance: 9.2
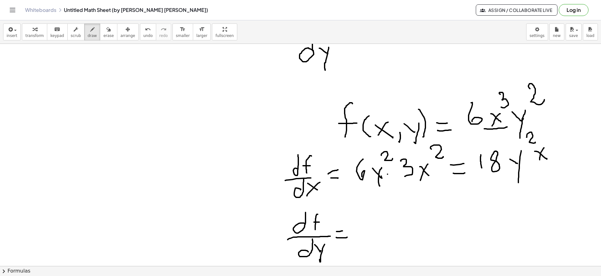
click at [100, 33] on button "erase" at bounding box center [108, 31] width 17 height 17
click at [88, 33] on span "draw" at bounding box center [92, 35] width 9 height 4
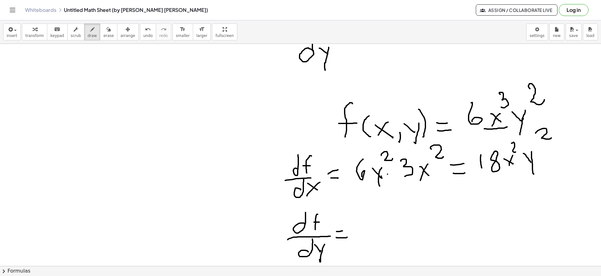
drag, startPoint x: 373, startPoint y: 211, endPoint x: 372, endPoint y: 229, distance: 17.3
drag, startPoint x: 387, startPoint y: 218, endPoint x: 397, endPoint y: 227, distance: 13.5
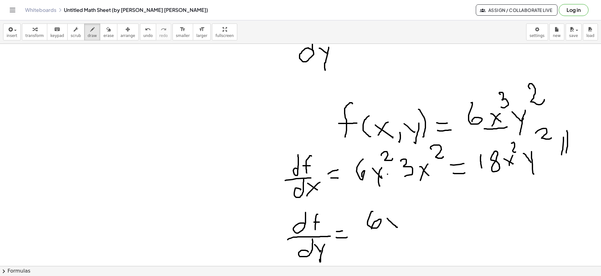
drag, startPoint x: 397, startPoint y: 218, endPoint x: 386, endPoint y: 232, distance: 17.5
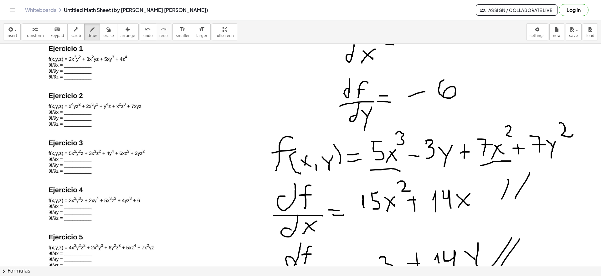
scroll to position [730, 0]
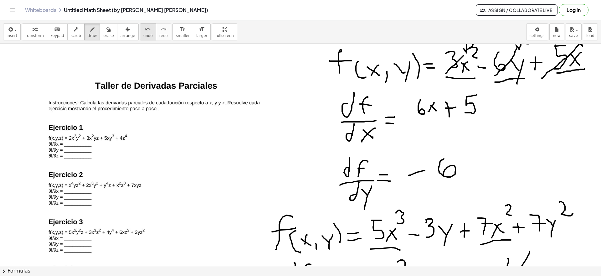
click at [145, 32] on icon "undo" at bounding box center [148, 30] width 6 height 8
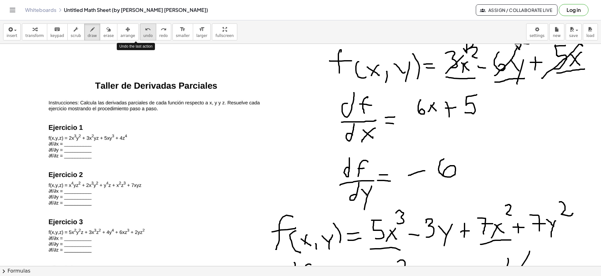
click at [145, 32] on icon "undo" at bounding box center [148, 30] width 6 height 8
click at [145, 30] on icon "undo" at bounding box center [148, 30] width 6 height 8
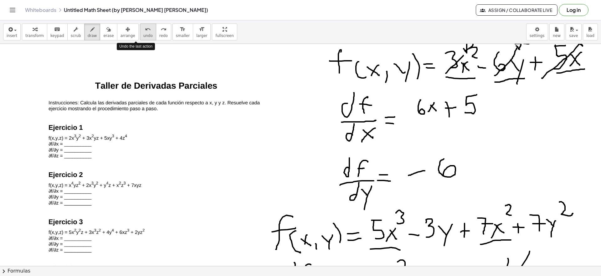
click at [145, 30] on icon "undo" at bounding box center [148, 30] width 6 height 8
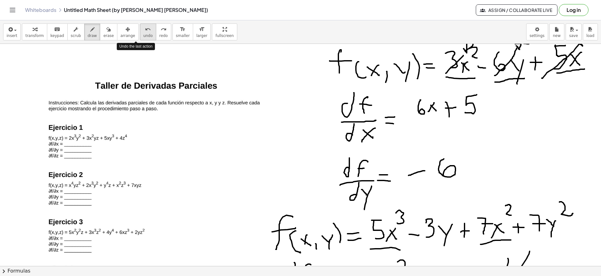
click at [145, 30] on icon "undo" at bounding box center [148, 30] width 6 height 8
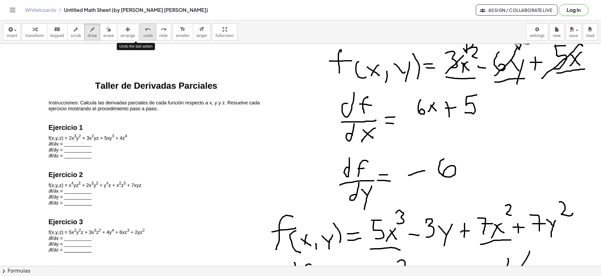
click at [145, 30] on icon "undo" at bounding box center [148, 30] width 6 height 8
click at [103, 30] on div "button" at bounding box center [108, 29] width 10 height 8
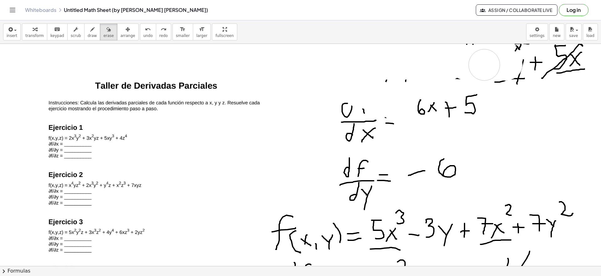
drag, startPoint x: 398, startPoint y: 105, endPoint x: 563, endPoint y: 61, distance: 170.7
click at [522, 61] on div at bounding box center [300, 202] width 601 height 1776
drag, startPoint x: 563, startPoint y: 61, endPoint x: 555, endPoint y: 71, distance: 12.2
click at [519, 78] on div at bounding box center [300, 202] width 601 height 1776
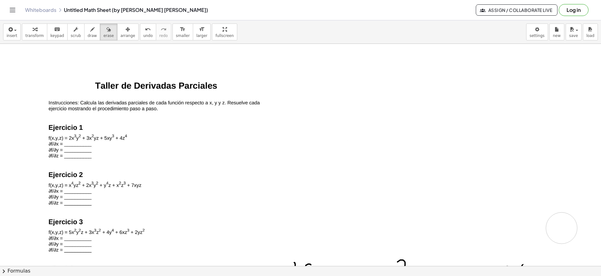
drag, startPoint x: 555, startPoint y: 71, endPoint x: 556, endPoint y: 235, distance: 164.7
click at [556, 235] on div at bounding box center [300, 202] width 601 height 1776
click at [532, 101] on div at bounding box center [300, 202] width 601 height 1776
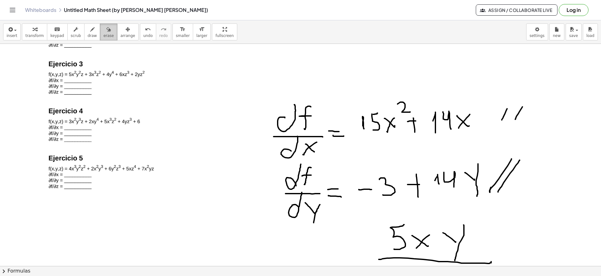
click at [103, 33] on span "erase" at bounding box center [108, 35] width 10 height 4
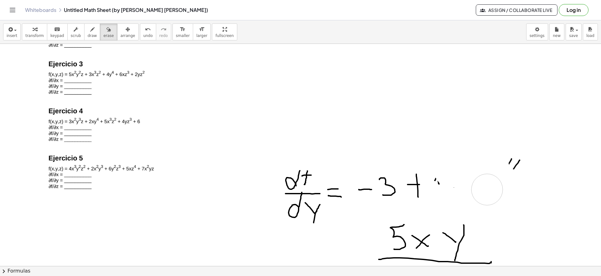
drag, startPoint x: 347, startPoint y: 156, endPoint x: 483, endPoint y: 155, distance: 135.2
click at [544, 194] on div at bounding box center [300, 44] width 601 height 1776
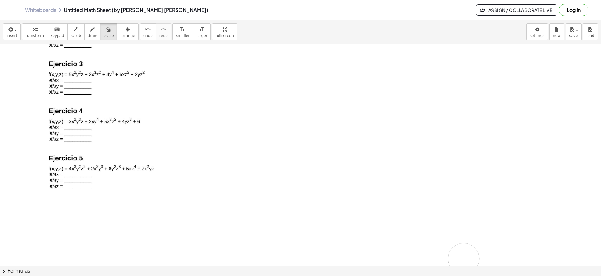
drag, startPoint x: 483, startPoint y: 155, endPoint x: 444, endPoint y: 245, distance: 98.6
click at [440, 248] on div at bounding box center [300, 44] width 601 height 1776
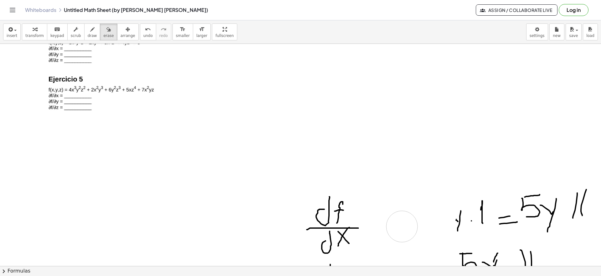
drag, startPoint x: 441, startPoint y: 213, endPoint x: 344, endPoint y: 208, distance: 97.5
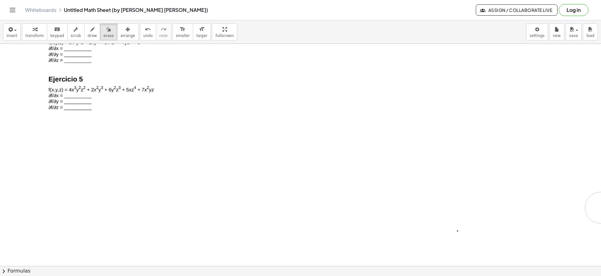
drag, startPoint x: 344, startPoint y: 208, endPoint x: 507, endPoint y: 215, distance: 163.0
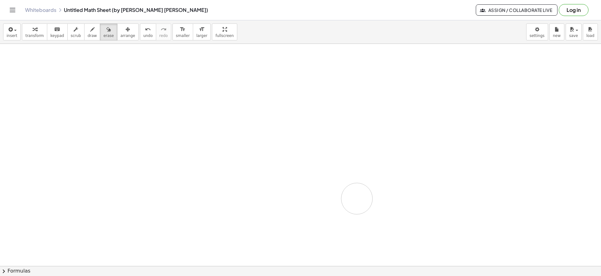
drag, startPoint x: 539, startPoint y: 182, endPoint x: 157, endPoint y: 91, distance: 392.5
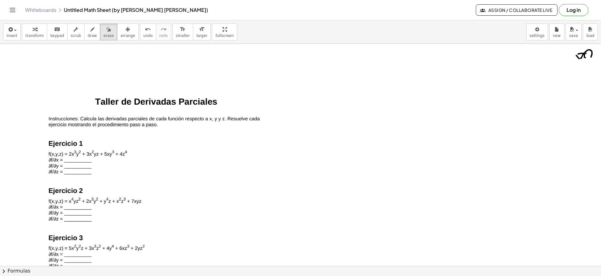
scroll to position [718, 0]
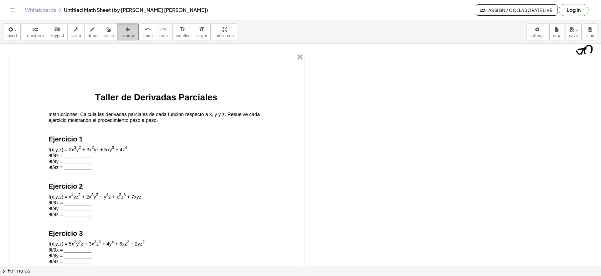
click at [126, 29] on icon "button" at bounding box center [128, 30] width 4 height 8
click at [110, 140] on div at bounding box center [156, 260] width 293 height 415
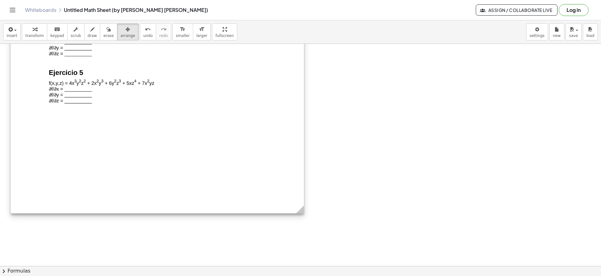
scroll to position [995, 0]
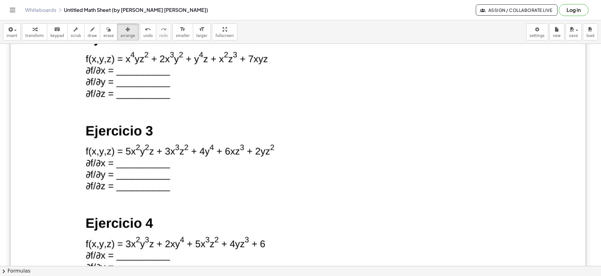
drag, startPoint x: 299, startPoint y: 186, endPoint x: 581, endPoint y: 254, distance: 289.7
click at [581, 254] on div at bounding box center [298, 183] width 575 height 813
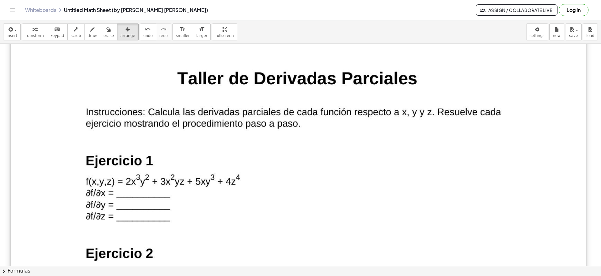
scroll to position [797, 0]
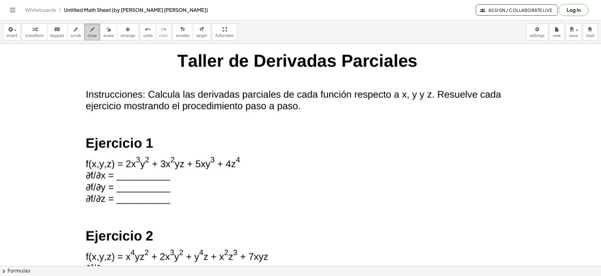
click at [88, 33] on span "draw" at bounding box center [92, 35] width 9 height 4
drag, startPoint x: 293, startPoint y: 131, endPoint x: 298, endPoint y: 123, distance: 10.3
click at [298, 123] on div at bounding box center [300, 135] width 601 height 1776
drag, startPoint x: 307, startPoint y: 123, endPoint x: 299, endPoint y: 134, distance: 14.1
click at [301, 137] on div at bounding box center [300, 135] width 601 height 1776
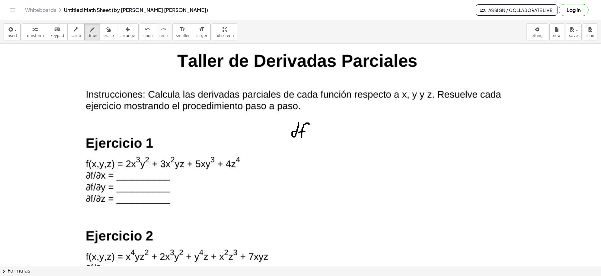
click at [307, 131] on div at bounding box center [300, 135] width 601 height 1776
drag, startPoint x: 290, startPoint y: 143, endPoint x: 321, endPoint y: 135, distance: 32.0
click at [321, 135] on div at bounding box center [300, 135] width 601 height 1776
drag, startPoint x: 296, startPoint y: 151, endPoint x: 297, endPoint y: 141, distance: 9.1
click at [297, 141] on div at bounding box center [300, 135] width 601 height 1776
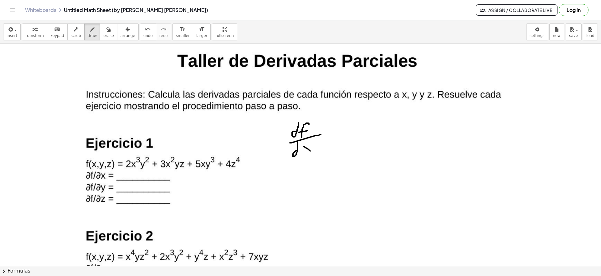
drag, startPoint x: 303, startPoint y: 147, endPoint x: 310, endPoint y: 143, distance: 7.1
click at [311, 151] on div at bounding box center [300, 135] width 601 height 1776
drag, startPoint x: 303, startPoint y: 154, endPoint x: 303, endPoint y: 151, distance: 3.1
click at [302, 154] on div at bounding box center [300, 135] width 601 height 1776
click at [333, 128] on div at bounding box center [300, 135] width 601 height 1776
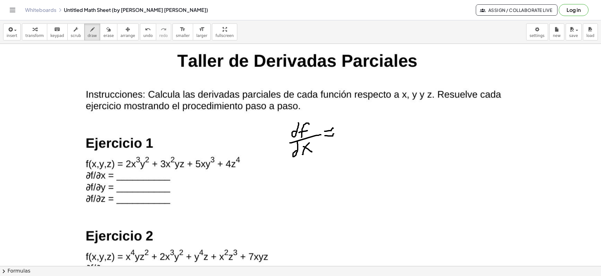
drag, startPoint x: 328, startPoint y: 136, endPoint x: 335, endPoint y: 132, distance: 7.7
click at [336, 133] on div at bounding box center [300, 135] width 601 height 1776
drag, startPoint x: 348, startPoint y: 126, endPoint x: 357, endPoint y: 135, distance: 12.6
click at [357, 135] on div at bounding box center [300, 135] width 601 height 1776
drag, startPoint x: 362, startPoint y: 130, endPoint x: 365, endPoint y: 134, distance: 4.9
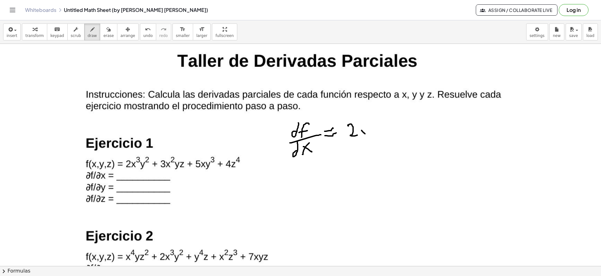
click at [365, 134] on div at bounding box center [300, 135] width 601 height 1776
drag, startPoint x: 369, startPoint y: 126, endPoint x: 366, endPoint y: 144, distance: 17.9
click at [366, 144] on div at bounding box center [300, 135] width 601 height 1776
drag, startPoint x: 370, startPoint y: 113, endPoint x: 381, endPoint y: 121, distance: 13.9
click at [381, 122] on div at bounding box center [300, 135] width 601 height 1776
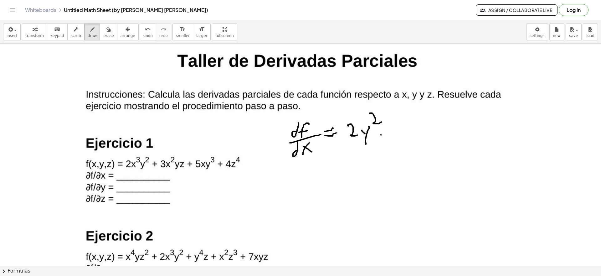
click at [381, 135] on div at bounding box center [300, 135] width 601 height 1776
drag, startPoint x: 388, startPoint y: 118, endPoint x: 392, endPoint y: 131, distance: 13.3
click at [392, 131] on div at bounding box center [300, 135] width 601 height 1776
drag, startPoint x: 401, startPoint y: 125, endPoint x: 410, endPoint y: 125, distance: 8.8
click at [410, 132] on div at bounding box center [300, 135] width 601 height 1776
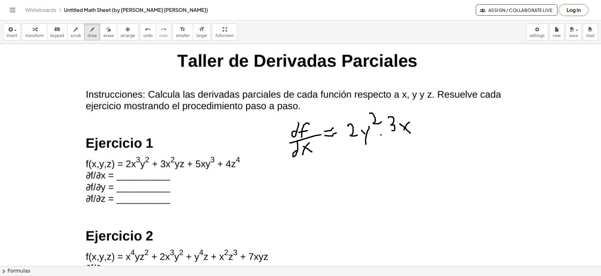
drag, startPoint x: 407, startPoint y: 124, endPoint x: 401, endPoint y: 134, distance: 12.2
click at [401, 135] on div at bounding box center [300, 135] width 601 height 1776
drag, startPoint x: 411, startPoint y: 112, endPoint x: 425, endPoint y: 114, distance: 14.6
click at [425, 114] on div at bounding box center [300, 135] width 601 height 1776
drag, startPoint x: 427, startPoint y: 128, endPoint x: 435, endPoint y: 128, distance: 8.5
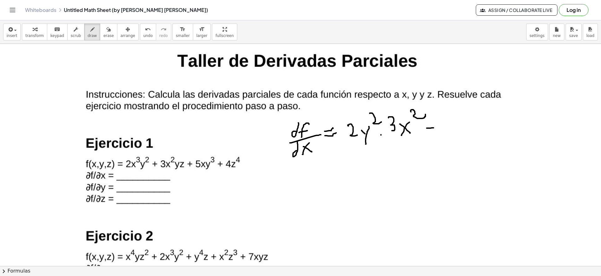
click at [435, 128] on div at bounding box center [300, 135] width 601 height 1776
drag, startPoint x: 429, startPoint y: 132, endPoint x: 440, endPoint y: 132, distance: 11.3
click at [440, 132] on div at bounding box center [300, 135] width 601 height 1776
drag, startPoint x: 460, startPoint y: 114, endPoint x: 459, endPoint y: 124, distance: 10.2
click at [459, 124] on div at bounding box center [300, 135] width 601 height 1776
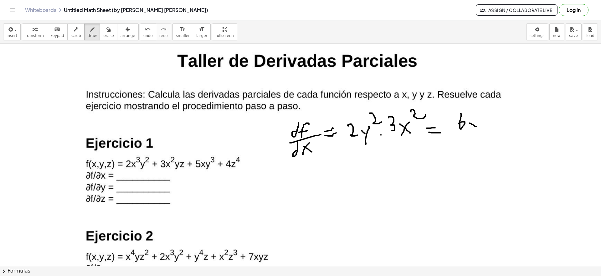
drag, startPoint x: 470, startPoint y: 123, endPoint x: 480, endPoint y: 124, distance: 10.0
click at [480, 128] on div at bounding box center [300, 135] width 601 height 1776
drag, startPoint x: 479, startPoint y: 121, endPoint x: 472, endPoint y: 131, distance: 12.3
click at [472, 131] on div at bounding box center [300, 135] width 601 height 1776
drag, startPoint x: 479, startPoint y: 108, endPoint x: 485, endPoint y: 115, distance: 9.5
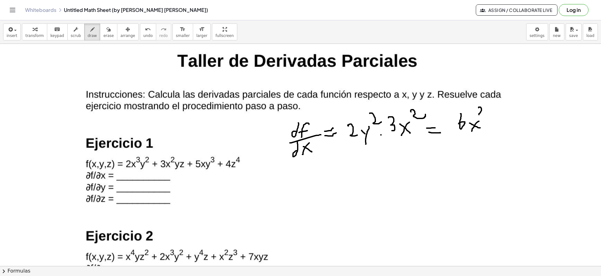
click at [485, 115] on div at bounding box center [300, 135] width 601 height 1776
drag, startPoint x: 486, startPoint y: 121, endPoint x: 492, endPoint y: 125, distance: 7.9
click at [492, 125] on div at bounding box center [300, 135] width 601 height 1776
drag, startPoint x: 494, startPoint y: 123, endPoint x: 492, endPoint y: 133, distance: 10.5
click at [492, 133] on div at bounding box center [300, 135] width 601 height 1776
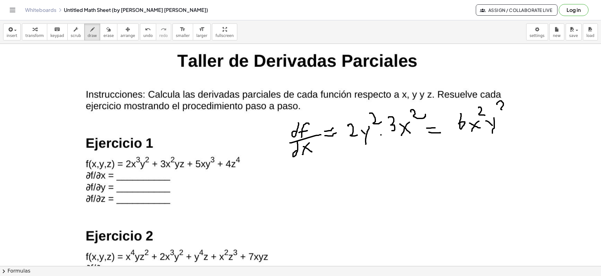
drag, startPoint x: 497, startPoint y: 104, endPoint x: 507, endPoint y: 110, distance: 11.8
click at [507, 110] on div at bounding box center [300, 135] width 601 height 1776
drag, startPoint x: 353, startPoint y: 157, endPoint x: 356, endPoint y: 169, distance: 12.8
click at [355, 169] on div at bounding box center [300, 135] width 601 height 1776
drag, startPoint x: 368, startPoint y: 161, endPoint x: 376, endPoint y: 167, distance: 10.5
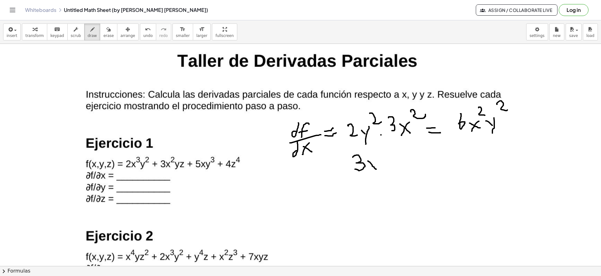
click at [376, 169] on div at bounding box center [300, 135] width 601 height 1776
drag, startPoint x: 379, startPoint y: 159, endPoint x: 376, endPoint y: 172, distance: 13.3
click at [376, 172] on div at bounding box center [300, 135] width 601 height 1776
drag, startPoint x: 386, startPoint y: 161, endPoint x: 397, endPoint y: 170, distance: 14.3
click at [397, 170] on div at bounding box center [300, 135] width 601 height 1776
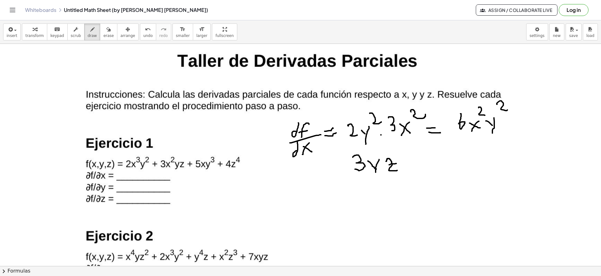
drag, startPoint x: 389, startPoint y: 165, endPoint x: 396, endPoint y: 163, distance: 7.4
click at [396, 163] on div at bounding box center [300, 135] width 601 height 1776
drag, startPoint x: 411, startPoint y: 155, endPoint x: 413, endPoint y: 168, distance: 12.8
click at [413, 168] on div at bounding box center [300, 135] width 601 height 1776
drag, startPoint x: 421, startPoint y: 158, endPoint x: 429, endPoint y: 164, distance: 10.2
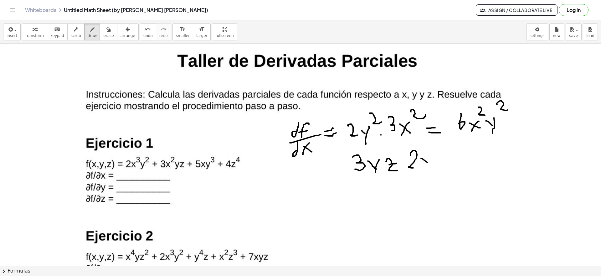
click at [429, 164] on div at bounding box center [300, 135] width 601 height 1776
drag, startPoint x: 431, startPoint y: 155, endPoint x: 424, endPoint y: 166, distance: 12.7
click at [424, 166] on div at bounding box center [300, 135] width 601 height 1776
click at [454, 155] on div at bounding box center [300, 135] width 601 height 1776
drag, startPoint x: 444, startPoint y: 161, endPoint x: 455, endPoint y: 161, distance: 10.6
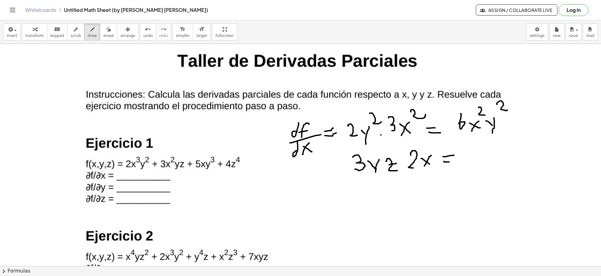
click at [455, 161] on div at bounding box center [300, 135] width 601 height 1776
drag, startPoint x: 474, startPoint y: 141, endPoint x: 471, endPoint y: 152, distance: 12.2
click at [471, 152] on div at bounding box center [300, 135] width 601 height 1776
drag, startPoint x: 480, startPoint y: 147, endPoint x: 491, endPoint y: 150, distance: 11.8
click at [491, 152] on div at bounding box center [300, 135] width 601 height 1776
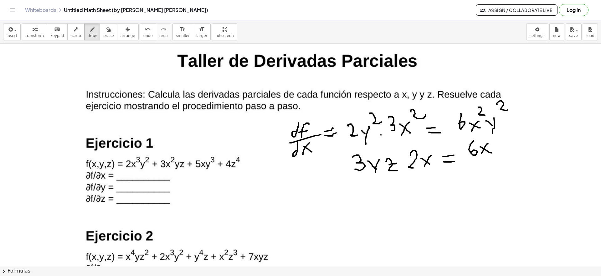
drag, startPoint x: 487, startPoint y: 144, endPoint x: 481, endPoint y: 153, distance: 10.8
click at [481, 153] on div at bounding box center [300, 135] width 601 height 1776
drag, startPoint x: 494, startPoint y: 142, endPoint x: 502, endPoint y: 150, distance: 11.3
click at [502, 150] on div at bounding box center [300, 135] width 601 height 1776
drag, startPoint x: 503, startPoint y: 147, endPoint x: 501, endPoint y: 158, distance: 12.0
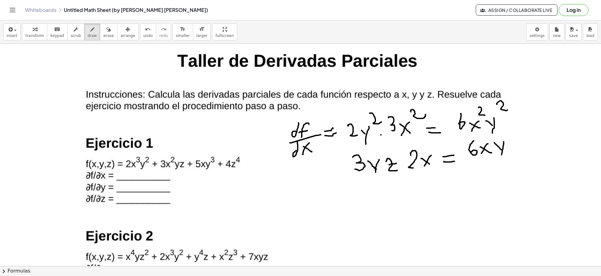
click at [501, 158] on div at bounding box center [300, 135] width 601 height 1776
drag, startPoint x: 510, startPoint y: 138, endPoint x: 518, endPoint y: 150, distance: 14.2
click at [518, 150] on div at bounding box center [300, 135] width 601 height 1776
drag, startPoint x: 506, startPoint y: 144, endPoint x: 515, endPoint y: 145, distance: 8.5
click at [520, 140] on div at bounding box center [300, 135] width 601 height 1776
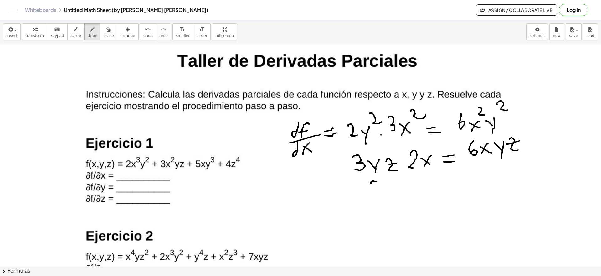
drag, startPoint x: 371, startPoint y: 183, endPoint x: 377, endPoint y: 181, distance: 6.0
click at [377, 181] on div at bounding box center [300, 135] width 601 height 1776
drag, startPoint x: 370, startPoint y: 184, endPoint x: 373, endPoint y: 197, distance: 13.9
click at [373, 197] on div at bounding box center [300, 135] width 601 height 1776
drag, startPoint x: 385, startPoint y: 190, endPoint x: 391, endPoint y: 188, distance: 6.6
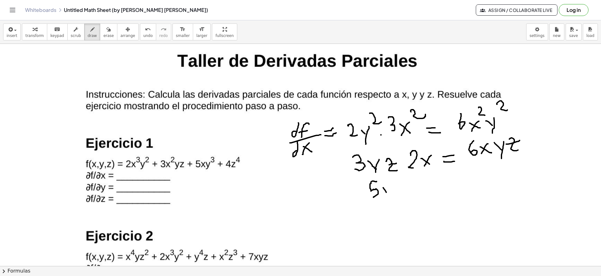
click at [389, 193] on div at bounding box center [300, 135] width 601 height 1776
drag, startPoint x: 391, startPoint y: 187, endPoint x: 385, endPoint y: 198, distance: 11.9
click at [385, 201] on div at bounding box center [300, 135] width 601 height 1776
drag, startPoint x: 394, startPoint y: 179, endPoint x: 396, endPoint y: 187, distance: 8.5
click at [396, 187] on div at bounding box center [300, 135] width 601 height 1776
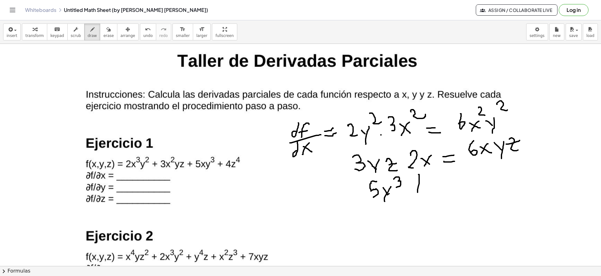
drag, startPoint x: 419, startPoint y: 174, endPoint x: 418, endPoint y: 192, distance: 17.9
click at [418, 192] on div at bounding box center [300, 135] width 601 height 1776
drag, startPoint x: 428, startPoint y: 171, endPoint x: 424, endPoint y: 193, distance: 21.6
click at [424, 193] on div at bounding box center [300, 135] width 601 height 1776
drag, startPoint x: 228, startPoint y: 171, endPoint x: 240, endPoint y: 153, distance: 21.4
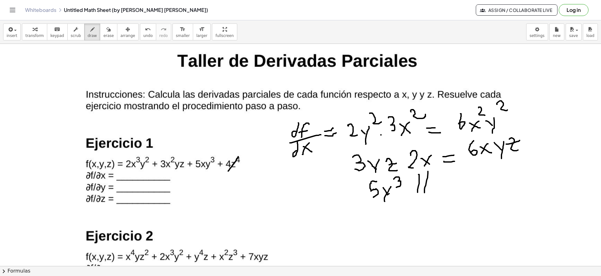
click at [240, 153] on div at bounding box center [300, 135] width 601 height 1776
click at [245, 150] on div at bounding box center [300, 135] width 601 height 1776
drag, startPoint x: 246, startPoint y: 141, endPoint x: 244, endPoint y: 148, distance: 6.6
click at [244, 148] on div at bounding box center [300, 135] width 601 height 1776
click at [249, 130] on div at bounding box center [300, 135] width 601 height 1776
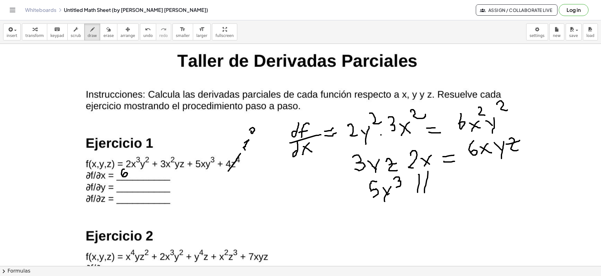
drag, startPoint x: 124, startPoint y: 169, endPoint x: 123, endPoint y: 175, distance: 6.3
click at [123, 175] on div at bounding box center [300, 135] width 601 height 1776
click at [133, 177] on div at bounding box center [300, 135] width 601 height 1776
drag, startPoint x: 133, startPoint y: 173, endPoint x: 131, endPoint y: 175, distance: 3.3
click at [130, 176] on div at bounding box center [300, 135] width 601 height 1776
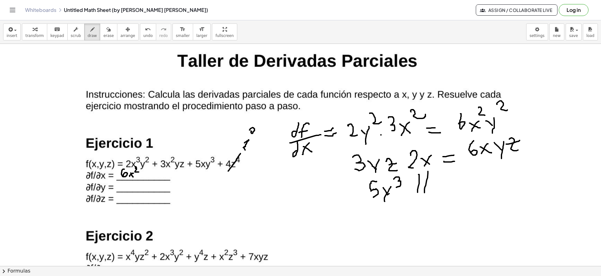
drag, startPoint x: 136, startPoint y: 168, endPoint x: 139, endPoint y: 172, distance: 4.9
click at [139, 172] on div at bounding box center [300, 135] width 601 height 1776
drag, startPoint x: 138, startPoint y: 173, endPoint x: 141, endPoint y: 175, distance: 3.8
click at [141, 177] on div at bounding box center [300, 135] width 601 height 1776
drag, startPoint x: 142, startPoint y: 172, endPoint x: 139, endPoint y: 179, distance: 7.7
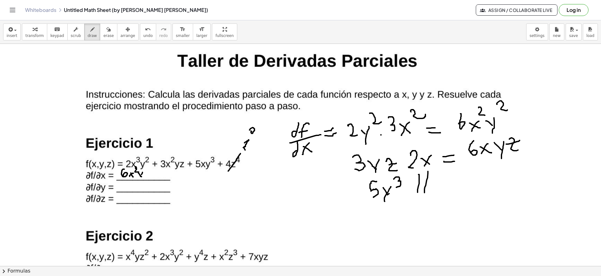
click at [139, 180] on div at bounding box center [300, 135] width 601 height 1776
drag, startPoint x: 146, startPoint y: 168, endPoint x: 149, endPoint y: 171, distance: 4.4
click at [149, 172] on div at bounding box center [300, 135] width 601 height 1776
drag, startPoint x: 156, startPoint y: 172, endPoint x: 153, endPoint y: 177, distance: 5.7
click at [153, 179] on div at bounding box center [300, 135] width 601 height 1776
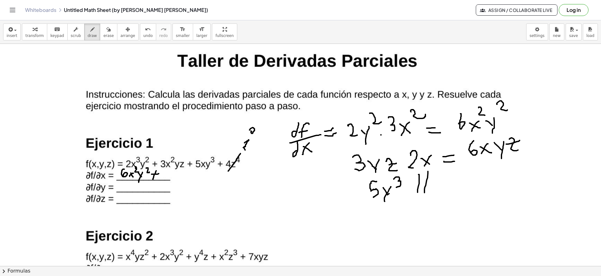
click at [159, 173] on div at bounding box center [300, 135] width 601 height 1776
drag, startPoint x: 168, startPoint y: 170, endPoint x: 166, endPoint y: 177, distance: 7.1
click at [166, 177] on div at bounding box center [300, 135] width 601 height 1776
drag, startPoint x: 171, startPoint y: 174, endPoint x: 175, endPoint y: 175, distance: 3.8
click at [175, 178] on div at bounding box center [300, 135] width 601 height 1776
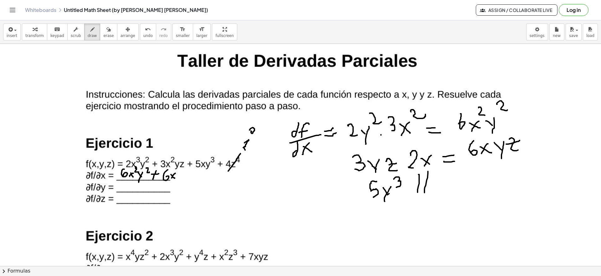
click at [171, 179] on div at bounding box center [300, 135] width 601 height 1776
drag, startPoint x: 179, startPoint y: 174, endPoint x: 182, endPoint y: 177, distance: 3.8
click at [182, 177] on div at bounding box center [300, 135] width 601 height 1776
drag, startPoint x: 184, startPoint y: 173, endPoint x: 180, endPoint y: 181, distance: 8.7
click at [180, 181] on div at bounding box center [300, 135] width 601 height 1776
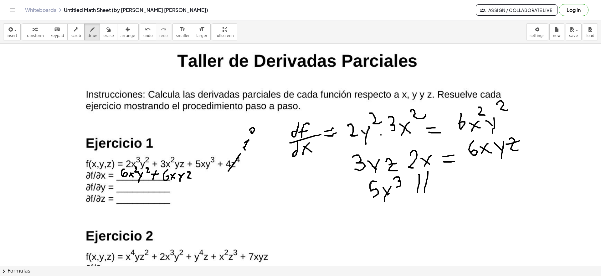
drag, startPoint x: 188, startPoint y: 172, endPoint x: 191, endPoint y: 178, distance: 7.1
click at [191, 178] on div at bounding box center [300, 135] width 601 height 1776
drag, startPoint x: 188, startPoint y: 174, endPoint x: 192, endPoint y: 175, distance: 3.1
click at [192, 175] on div at bounding box center [300, 135] width 601 height 1776
drag, startPoint x: 198, startPoint y: 174, endPoint x: 197, endPoint y: 177, distance: 3.8
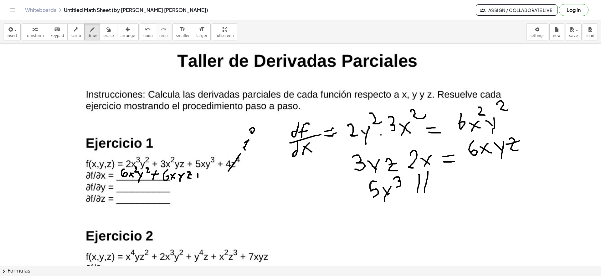
click at [198, 178] on div at bounding box center [300, 135] width 601 height 1776
drag, startPoint x: 195, startPoint y: 176, endPoint x: 202, endPoint y: 176, distance: 6.3
click at [202, 176] on div at bounding box center [300, 135] width 601 height 1776
click at [210, 171] on div at bounding box center [300, 135] width 601 height 1776
drag, startPoint x: 207, startPoint y: 172, endPoint x: 207, endPoint y: 180, distance: 8.8
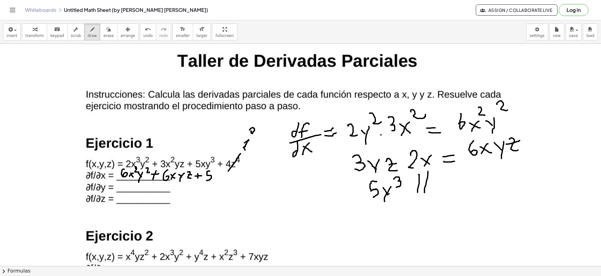
click at [207, 180] on div at bounding box center [300, 135] width 601 height 1776
drag, startPoint x: 213, startPoint y: 175, endPoint x: 217, endPoint y: 178, distance: 5.1
click at [216, 178] on div at bounding box center [300, 135] width 601 height 1776
click at [216, 184] on div at bounding box center [300, 135] width 601 height 1776
drag, startPoint x: 220, startPoint y: 167, endPoint x: 220, endPoint y: 175, distance: 7.2
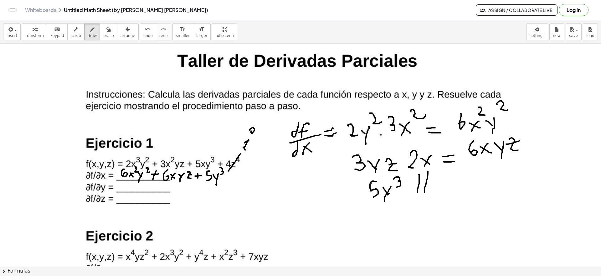
click at [220, 175] on div at bounding box center [300, 135] width 601 height 1776
click at [106, 30] on icon "button" at bounding box center [108, 30] width 4 height 8
drag, startPoint x: 247, startPoint y: 131, endPoint x: 240, endPoint y: 171, distance: 39.6
click at [240, 171] on div at bounding box center [300, 135] width 601 height 1776
click at [84, 31] on button "draw" at bounding box center [92, 31] width 16 height 17
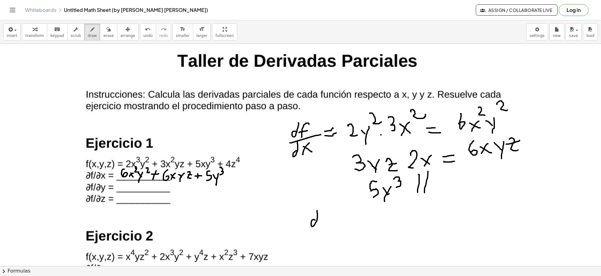
drag, startPoint x: 315, startPoint y: 220, endPoint x: 318, endPoint y: 209, distance: 11.1
click at [317, 209] on div at bounding box center [300, 135] width 601 height 1776
drag, startPoint x: 330, startPoint y: 210, endPoint x: 328, endPoint y: 221, distance: 11.1
click at [328, 221] on div at bounding box center [300, 135] width 601 height 1776
drag, startPoint x: 325, startPoint y: 218, endPoint x: 333, endPoint y: 216, distance: 7.8
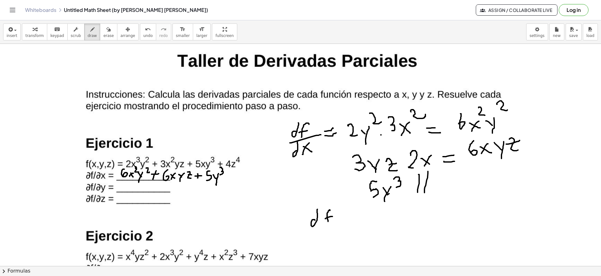
click at [333, 216] on div at bounding box center [300, 135] width 601 height 1776
drag, startPoint x: 319, startPoint y: 228, endPoint x: 326, endPoint y: 231, distance: 7.6
click at [332, 227] on div at bounding box center [300, 135] width 601 height 1776
drag, startPoint x: 320, startPoint y: 239, endPoint x: 321, endPoint y: 229, distance: 10.1
click at [321, 229] on div at bounding box center [300, 135] width 601 height 1776
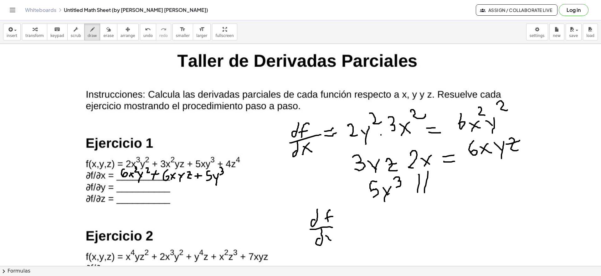
drag, startPoint x: 326, startPoint y: 235, endPoint x: 335, endPoint y: 235, distance: 9.1
click at [333, 239] on div at bounding box center [300, 135] width 601 height 1776
drag, startPoint x: 335, startPoint y: 234, endPoint x: 332, endPoint y: 249, distance: 15.7
click at [332, 250] on div at bounding box center [300, 135] width 601 height 1776
drag, startPoint x: 342, startPoint y: 224, endPoint x: 337, endPoint y: 234, distance: 10.8
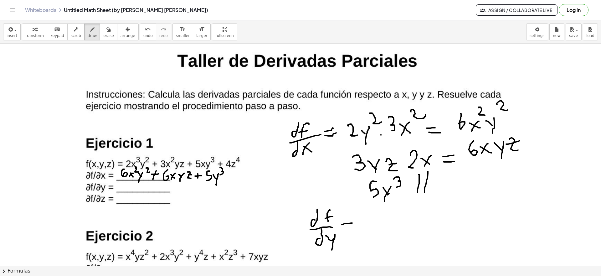
click at [353, 223] on div at bounding box center [300, 135] width 601 height 1776
drag, startPoint x: 336, startPoint y: 234, endPoint x: 361, endPoint y: 231, distance: 24.9
click at [361, 231] on div at bounding box center [300, 135] width 601 height 1776
drag, startPoint x: 375, startPoint y: 219, endPoint x: 387, endPoint y: 229, distance: 15.1
click at [387, 229] on div at bounding box center [300, 135] width 601 height 1776
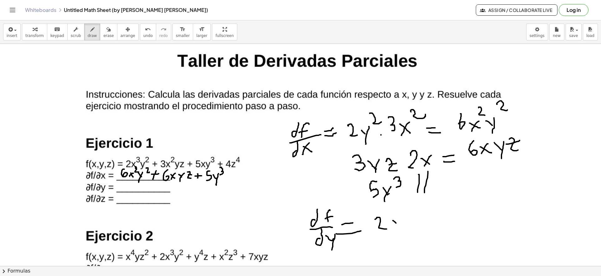
drag, startPoint x: 393, startPoint y: 220, endPoint x: 404, endPoint y: 222, distance: 10.5
click at [402, 226] on div at bounding box center [300, 135] width 601 height 1776
drag, startPoint x: 396, startPoint y: 224, endPoint x: 393, endPoint y: 231, distance: 8.3
click at [393, 231] on div at bounding box center [300, 135] width 601 height 1776
drag, startPoint x: 401, startPoint y: 203, endPoint x: 405, endPoint y: 211, distance: 8.7
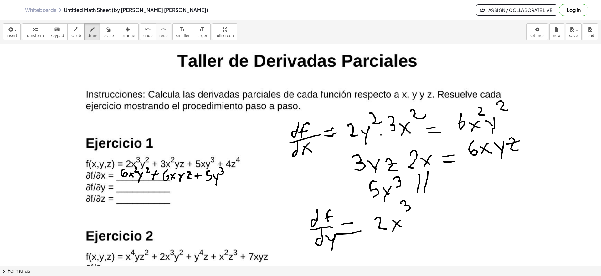
click at [405, 211] on div at bounding box center [300, 135] width 601 height 1776
click at [411, 224] on div at bounding box center [300, 135] width 601 height 1776
drag, startPoint x: 420, startPoint y: 217, endPoint x: 432, endPoint y: 225, distance: 14.6
click at [432, 225] on div at bounding box center [300, 135] width 601 height 1776
drag, startPoint x: 438, startPoint y: 218, endPoint x: 445, endPoint y: 224, distance: 9.1
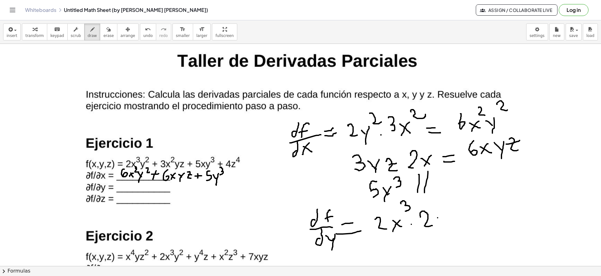
click at [445, 224] on div at bounding box center [300, 135] width 601 height 1776
drag, startPoint x: 447, startPoint y: 215, endPoint x: 445, endPoint y: 232, distance: 17.4
click at [445, 232] on div at bounding box center [300, 135] width 601 height 1776
drag, startPoint x: 460, startPoint y: 215, endPoint x: 468, endPoint y: 214, distance: 8.5
click at [468, 214] on div at bounding box center [300, 135] width 601 height 1776
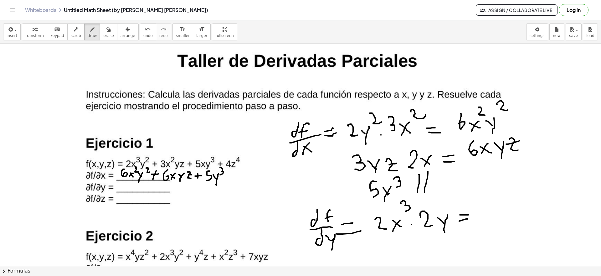
drag, startPoint x: 465, startPoint y: 219, endPoint x: 470, endPoint y: 217, distance: 5.6
click at [470, 218] on div at bounding box center [300, 135] width 601 height 1776
drag, startPoint x: 481, startPoint y: 205, endPoint x: 490, endPoint y: 222, distance: 18.3
click at [490, 222] on div at bounding box center [300, 135] width 601 height 1776
drag, startPoint x: 500, startPoint y: 209, endPoint x: 504, endPoint y: 217, distance: 8.7
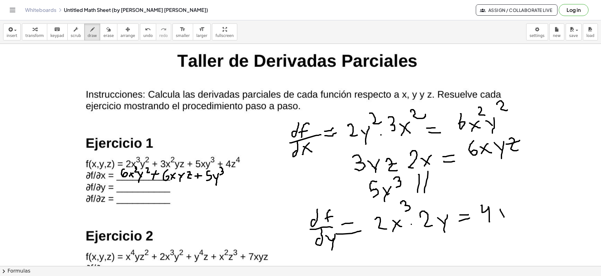
click at [504, 217] on div at bounding box center [300, 135] width 601 height 1776
drag, startPoint x: 503, startPoint y: 210, endPoint x: 499, endPoint y: 219, distance: 9.5
click at [499, 219] on div at bounding box center [300, 135] width 601 height 1776
drag, startPoint x: 507, startPoint y: 191, endPoint x: 507, endPoint y: 203, distance: 11.9
click at [507, 203] on div at bounding box center [300, 135] width 601 height 1776
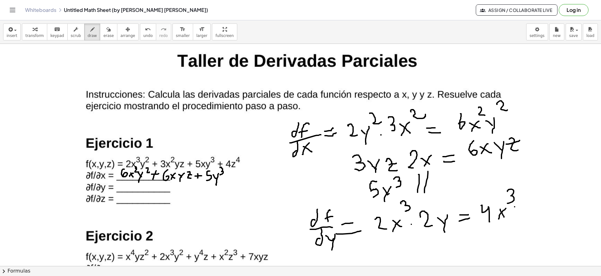
drag, startPoint x: 515, startPoint y: 207, endPoint x: 522, endPoint y: 213, distance: 9.6
click at [522, 213] on div at bounding box center [300, 135] width 601 height 1776
drag, startPoint x: 524, startPoint y: 202, endPoint x: 522, endPoint y: 223, distance: 21.4
click at [522, 223] on div at bounding box center [300, 135] width 601 height 1776
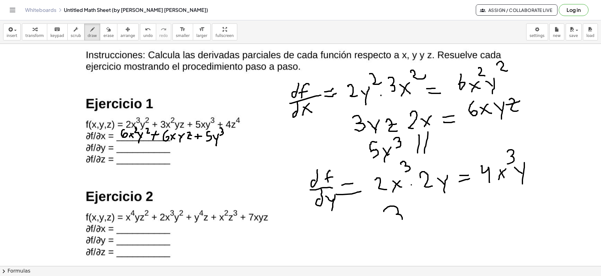
drag, startPoint x: 384, startPoint y: 211, endPoint x: 396, endPoint y: 223, distance: 16.4
click at [396, 223] on div at bounding box center [300, 95] width 601 height 1776
drag, startPoint x: 405, startPoint y: 215, endPoint x: 410, endPoint y: 213, distance: 5.2
click at [412, 217] on div at bounding box center [300, 95] width 601 height 1776
drag, startPoint x: 410, startPoint y: 208, endPoint x: 408, endPoint y: 220, distance: 12.4
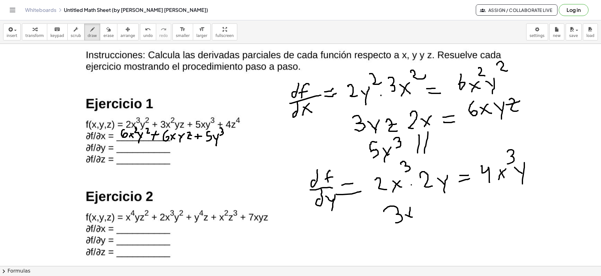
click at [408, 220] on div at bounding box center [300, 95] width 601 height 1776
drag, startPoint x: 410, startPoint y: 195, endPoint x: 419, endPoint y: 202, distance: 11.5
click at [419, 202] on div at bounding box center [300, 95] width 601 height 1776
drag, startPoint x: 422, startPoint y: 207, endPoint x: 431, endPoint y: 215, distance: 11.8
click at [434, 216] on div at bounding box center [300, 95] width 601 height 1776
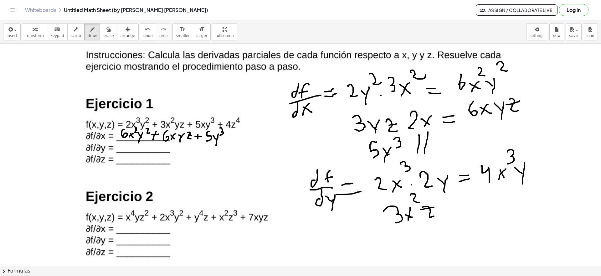
drag, startPoint x: 421, startPoint y: 209, endPoint x: 436, endPoint y: 207, distance: 15.8
click at [436, 207] on div at bounding box center [300, 95] width 601 height 1776
drag, startPoint x: 454, startPoint y: 199, endPoint x: 461, endPoint y: 198, distance: 7.5
click at [449, 210] on div at bounding box center [300, 95] width 601 height 1776
drag, startPoint x: 466, startPoint y: 198, endPoint x: 457, endPoint y: 217, distance: 21.3
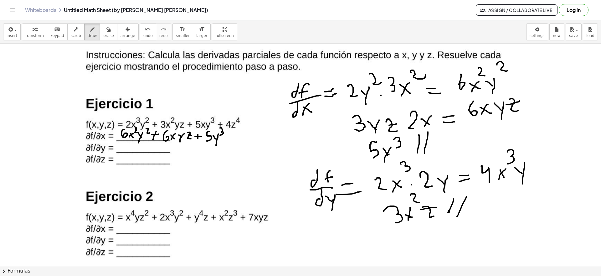
click at [457, 217] on div at bounding box center [300, 95] width 601 height 1776
click at [538, 173] on div at bounding box center [300, 95] width 601 height 1776
drag, startPoint x: 540, startPoint y: 157, endPoint x: 544, endPoint y: 180, distance: 23.5
click at [544, 180] on div at bounding box center [300, 95] width 601 height 1776
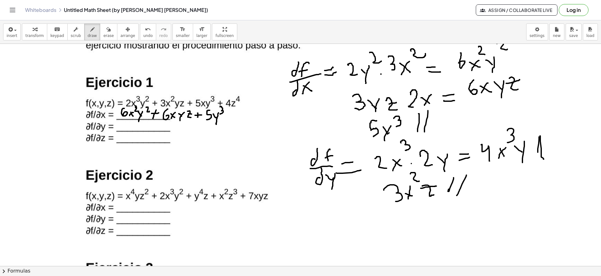
scroll to position [876, 0]
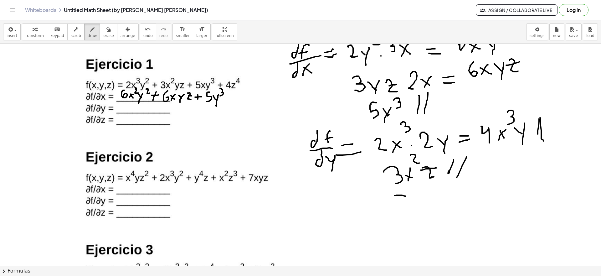
drag, startPoint x: 394, startPoint y: 195, endPoint x: 406, endPoint y: 196, distance: 11.3
click at [406, 196] on div at bounding box center [300, 56] width 601 height 1776
drag, startPoint x: 394, startPoint y: 198, endPoint x: 398, endPoint y: 215, distance: 18.1
click at [398, 215] on div at bounding box center [300, 56] width 601 height 1776
drag, startPoint x: 407, startPoint y: 203, endPoint x: 417, endPoint y: 210, distance: 12.0
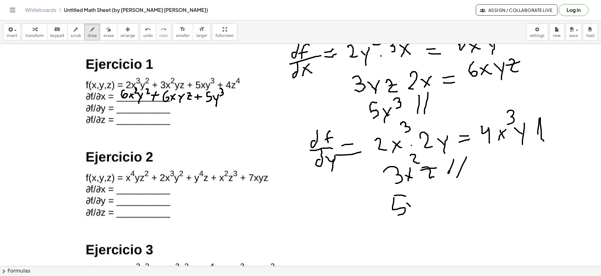
click at [417, 211] on div at bounding box center [300, 56] width 601 height 1776
drag, startPoint x: 416, startPoint y: 204, endPoint x: 407, endPoint y: 218, distance: 16.0
click at [407, 218] on div at bounding box center [300, 56] width 601 height 1776
drag, startPoint x: 426, startPoint y: 198, endPoint x: 427, endPoint y: 210, distance: 11.6
click at [427, 210] on div at bounding box center [300, 56] width 601 height 1776
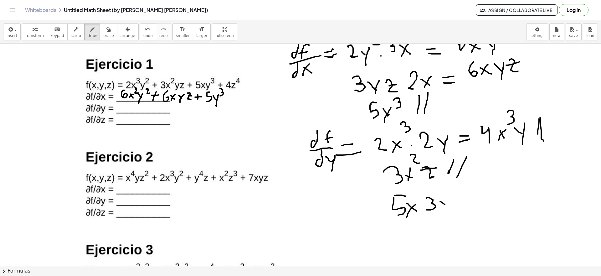
drag, startPoint x: 441, startPoint y: 202, endPoint x: 452, endPoint y: 197, distance: 12.2
click at [448, 206] on div at bounding box center [300, 56] width 601 height 1776
click at [450, 214] on div at bounding box center [300, 56] width 601 height 1776
click at [463, 193] on div at bounding box center [300, 56] width 601 height 1776
click at [482, 198] on div at bounding box center [300, 56] width 601 height 1776
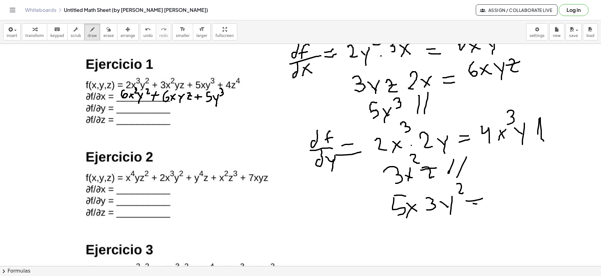
click at [483, 204] on div at bounding box center [300, 56] width 601 height 1776
click at [505, 203] on div at bounding box center [300, 56] width 601 height 1776
click at [520, 184] on div at bounding box center [300, 56] width 601 height 1776
click at [515, 202] on div at bounding box center [300, 56] width 601 height 1776
click at [531, 188] on div at bounding box center [300, 56] width 601 height 1776
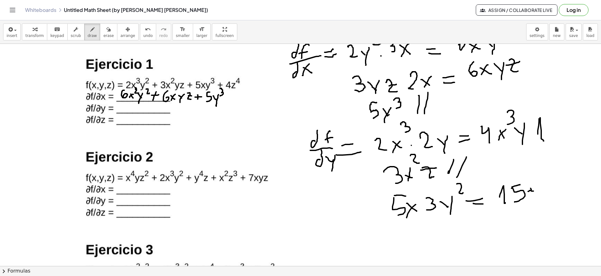
click at [543, 197] on div at bounding box center [300, 56] width 601 height 1776
click at [535, 196] on div at bounding box center [300, 56] width 601 height 1776
click at [554, 192] on div at bounding box center [300, 56] width 601 height 1776
click at [554, 204] on div at bounding box center [300, 56] width 601 height 1776
click at [563, 178] on div at bounding box center [300, 56] width 601 height 1776
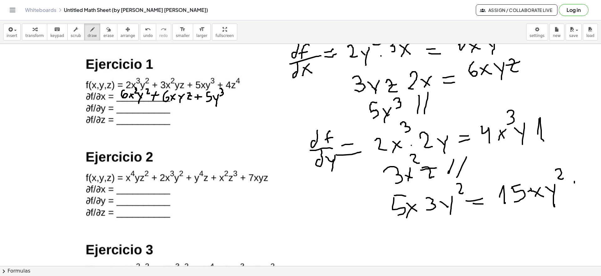
click at [575, 190] on div at bounding box center [300, 56] width 601 height 1776
click at [578, 194] on div at bounding box center [300, 56] width 601 height 1776
drag, startPoint x: 119, startPoint y: 104, endPoint x: 125, endPoint y: 110, distance: 8.6
click at [125, 110] on div at bounding box center [300, 56] width 601 height 1776
click at [132, 110] on div at bounding box center [300, 56] width 601 height 1776
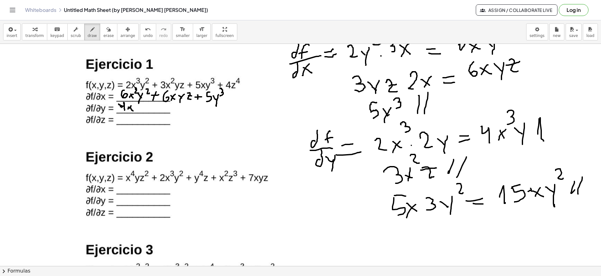
click at [128, 110] on div at bounding box center [300, 56] width 601 height 1776
click at [136, 108] on div at bounding box center [300, 56] width 601 height 1776
click at [106, 26] on icon "button" at bounding box center [108, 30] width 4 height 8
drag, startPoint x: 137, startPoint y: 110, endPoint x: 132, endPoint y: 110, distance: 5.6
click at [132, 110] on div at bounding box center [300, 56] width 601 height 1776
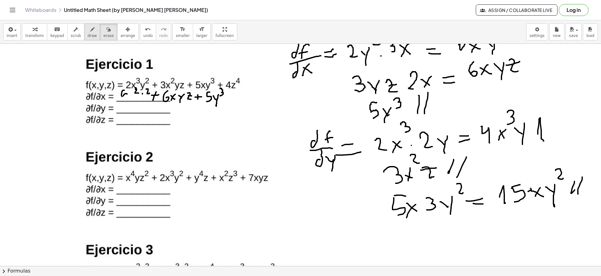
click at [88, 33] on div "button" at bounding box center [92, 29] width 9 height 8
drag, startPoint x: 120, startPoint y: 95, endPoint x: 126, endPoint y: 94, distance: 6.3
click at [127, 95] on div at bounding box center [300, 56] width 601 height 1776
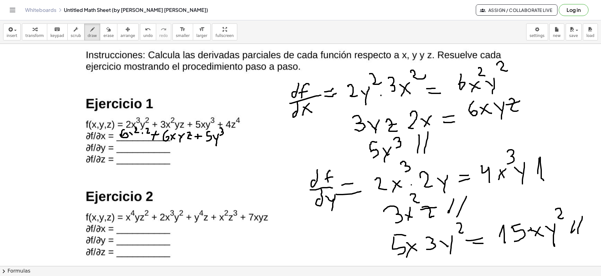
drag, startPoint x: 130, startPoint y: 132, endPoint x: 134, endPoint y: 136, distance: 5.8
click at [134, 136] on div at bounding box center [300, 95] width 601 height 1776
drag, startPoint x: 134, startPoint y: 132, endPoint x: 132, endPoint y: 136, distance: 4.9
click at [132, 136] on div at bounding box center [300, 95] width 601 height 1776
drag, startPoint x: 139, startPoint y: 134, endPoint x: 141, endPoint y: 137, distance: 3.8
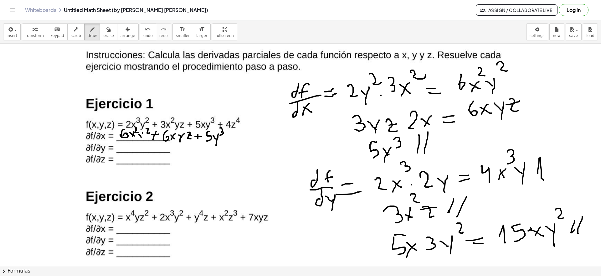
click at [141, 137] on div at bounding box center [300, 95] width 601 height 1776
drag, startPoint x: 142, startPoint y: 133, endPoint x: 142, endPoint y: 142, distance: 8.5
click at [142, 142] on div at bounding box center [300, 95] width 601 height 1776
drag, startPoint x: 118, startPoint y: 142, endPoint x: 120, endPoint y: 146, distance: 3.8
click at [117, 147] on div at bounding box center [300, 95] width 601 height 1776
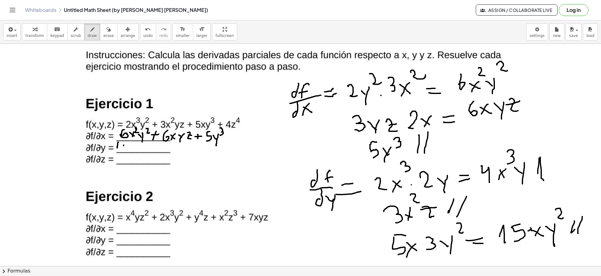
click at [124, 145] on div at bounding box center [300, 95] width 601 height 1776
click at [122, 152] on div at bounding box center [300, 95] width 601 height 1776
click at [132, 150] on div at bounding box center [300, 95] width 601 height 1776
click at [126, 150] on div at bounding box center [300, 95] width 601 height 1776
click at [133, 145] on div at bounding box center [300, 95] width 601 height 1776
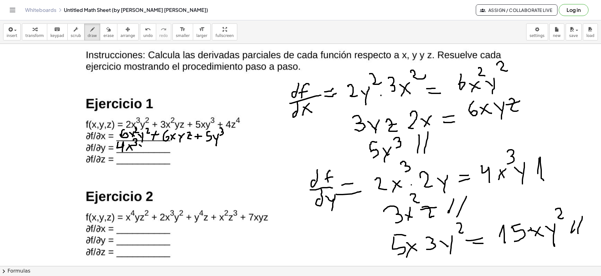
click at [144, 148] on div at bounding box center [300, 95] width 601 height 1776
click at [143, 157] on div at bounding box center [300, 95] width 601 height 1776
click at [154, 151] on div at bounding box center [300, 95] width 601 height 1776
click
drag, startPoint x: 220, startPoint y: 147, endPoint x: 220, endPoint y: 151, distance: 3.5
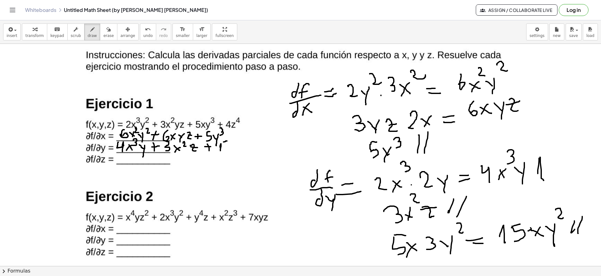
drag, startPoint x: 224, startPoint y: 142, endPoint x: 228, endPoint y: 140, distance: 4.7
drag, startPoint x: 224, startPoint y: 141, endPoint x: 227, endPoint y: 151, distance: 10.7
drag, startPoint x: 237, startPoint y: 145, endPoint x: 243, endPoint y: 150, distance: 7.3
drag, startPoint x: 248, startPoint y: 144, endPoint x: 252, endPoint y: 148, distance: 5.5
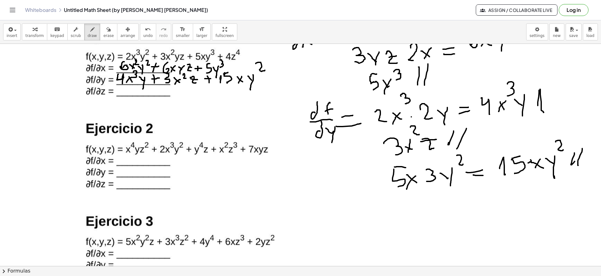
scroll to position [916, 0]
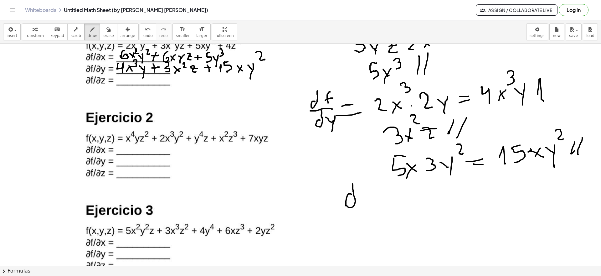
drag, startPoint x: 352, startPoint y: 194, endPoint x: 353, endPoint y: 176, distance: 18.5
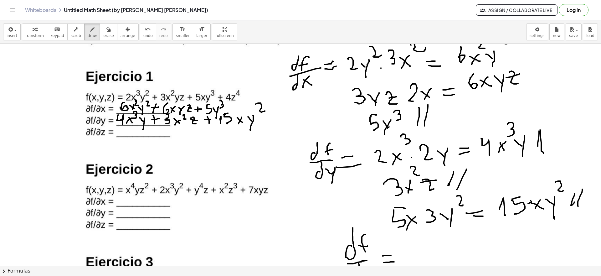
scroll to position [876, 0]
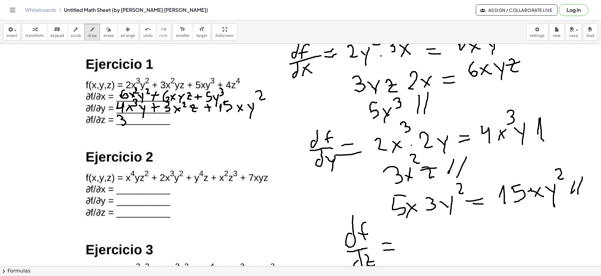
drag, startPoint x: 117, startPoint y: 116, endPoint x: 122, endPoint y: 125, distance: 10.1
drag, startPoint x: 128, startPoint y: 119, endPoint x: 132, endPoint y: 122, distance: 4.8
drag, startPoint x: 133, startPoint y: 120, endPoint x: 130, endPoint y: 124, distance: 5.1
drag, startPoint x: 133, startPoint y: 115, endPoint x: 138, endPoint y: 119, distance: 6.5
drag, startPoint x: 141, startPoint y: 118, endPoint x: 145, endPoint y: 122, distance: 6.0
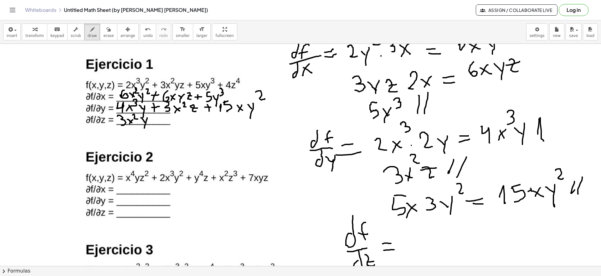
drag, startPoint x: 147, startPoint y: 118, endPoint x: 144, endPoint y: 128, distance: 10.7
drag, startPoint x: 158, startPoint y: 116, endPoint x: 159, endPoint y: 128, distance: 11.6
drag, startPoint x: 156, startPoint y: 121, endPoint x: 161, endPoint y: 121, distance: 4.4
drag, startPoint x: 168, startPoint y: 119, endPoint x: 169, endPoint y: 124, distance: 5.2
drag, startPoint x: 175, startPoint y: 114, endPoint x: 176, endPoint y: 122, distance: 7.9
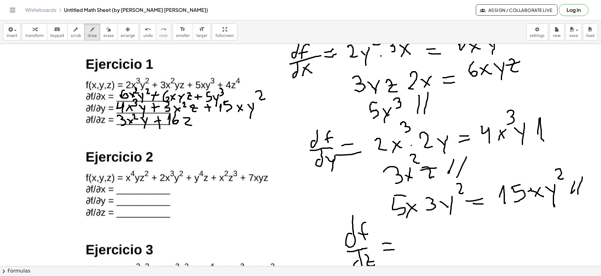
drag, startPoint x: 184, startPoint y: 118, endPoint x: 187, endPoint y: 122, distance: 5.5
drag, startPoint x: 185, startPoint y: 121, endPoint x: 193, endPoint y: 121, distance: 7.5
drag, startPoint x: 199, startPoint y: 112, endPoint x: 197, endPoint y: 118, distance: 6.6
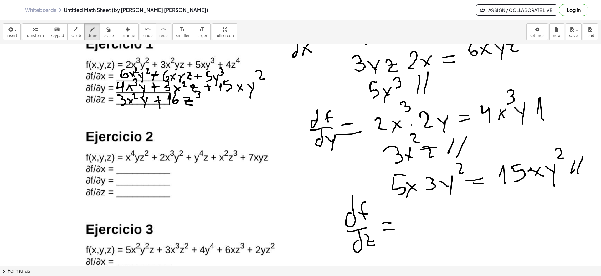
scroll to position [916, 0]
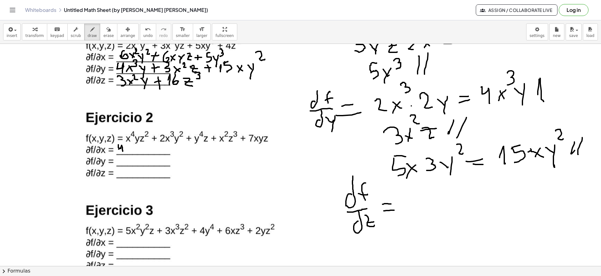
drag, startPoint x: 118, startPoint y: 145, endPoint x: 123, endPoint y: 152, distance: 7.9
click at [123, 152] on div at bounding box center [300, 16] width 601 height 1776
drag, startPoint x: 127, startPoint y: 147, endPoint x: 130, endPoint y: 152, distance: 5.7
click at [130, 152] on div at bounding box center [300, 16] width 601 height 1776
drag, startPoint x: 130, startPoint y: 148, endPoint x: 126, endPoint y: 153, distance: 6.1
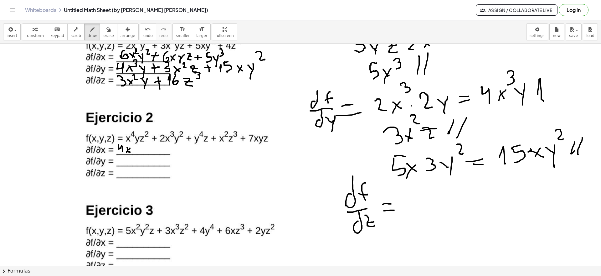
click at [126, 153] on div at bounding box center [300, 16] width 601 height 1776
drag, startPoint x: 131, startPoint y: 139, endPoint x: 131, endPoint y: 144, distance: 5.0
click at [131, 144] on div at bounding box center [300, 16] width 601 height 1776
click at [104, 32] on div "button" at bounding box center [108, 29] width 10 height 8
drag, startPoint x: 160, startPoint y: 162, endPoint x: 141, endPoint y: 149, distance: 22.6
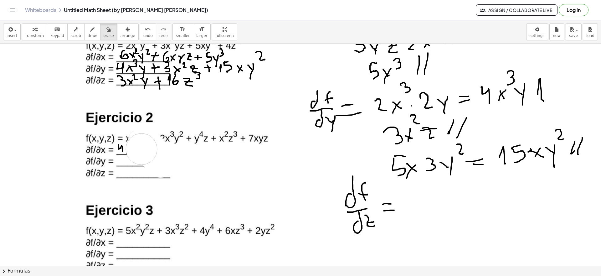
click at [141, 149] on div at bounding box center [300, 16] width 601 height 1776
click at [221, 174] on div at bounding box center [300, 16] width 601 height 1776
click at [126, 30] on icon "button" at bounding box center [128, 30] width 4 height 8
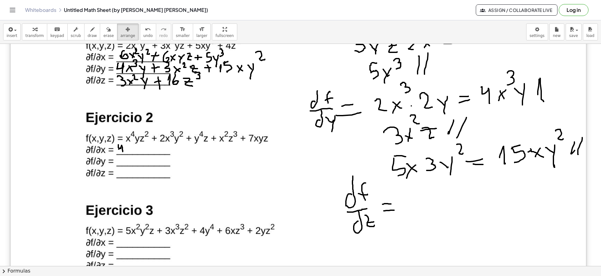
click at [212, 187] on div at bounding box center [298, 263] width 575 height 814
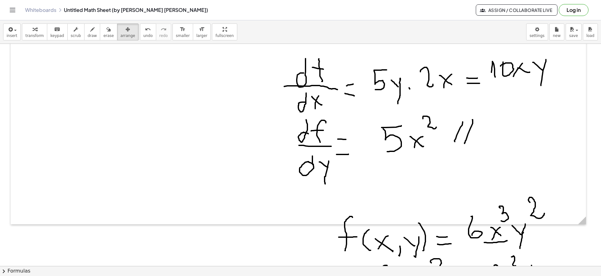
scroll to position [1440, 0]
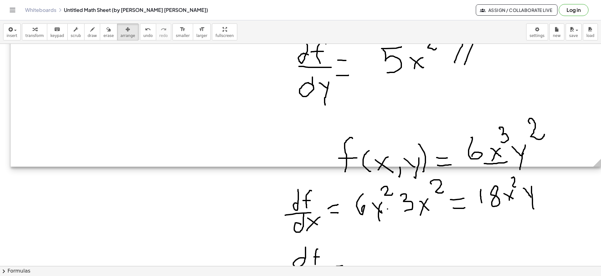
drag, startPoint x: 583, startPoint y: 142, endPoint x: 601, endPoint y: 230, distance: 89.8
click at [601, 230] on div "×" at bounding box center [300, 155] width 601 height 222
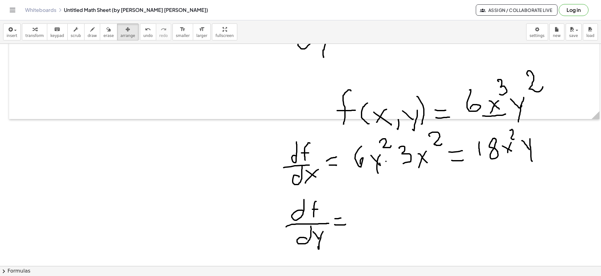
scroll to position [1428, 2]
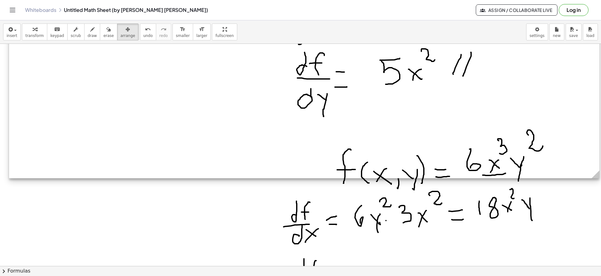
drag, startPoint x: 593, startPoint y: 175, endPoint x: 601, endPoint y: 230, distance: 55.3
click at [601, 230] on div "×" at bounding box center [300, 155] width 601 height 222
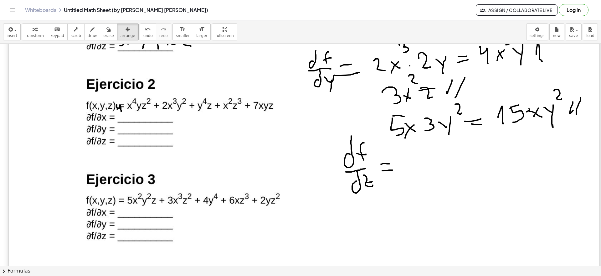
scroll to position [955, 2]
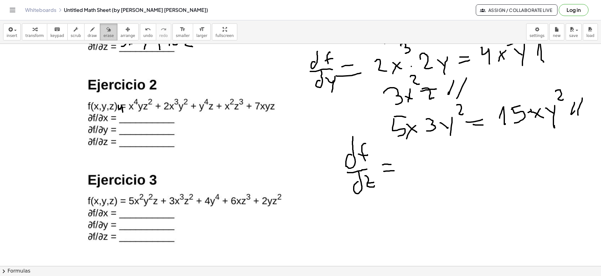
click at [103, 35] on span "erase" at bounding box center [108, 35] width 10 height 4
drag, startPoint x: 130, startPoint y: 104, endPoint x: 149, endPoint y: 96, distance: 21.2
click at [90, 30] on icon "button" at bounding box center [92, 30] width 4 height 8
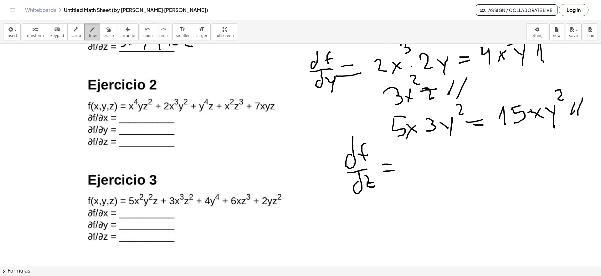
click at [90, 29] on icon "button" at bounding box center [92, 30] width 4 height 8
drag, startPoint x: 122, startPoint y: 112, endPoint x: 125, endPoint y: 118, distance: 6.5
drag, startPoint x: 126, startPoint y: 116, endPoint x: 131, endPoint y: 116, distance: 5.0
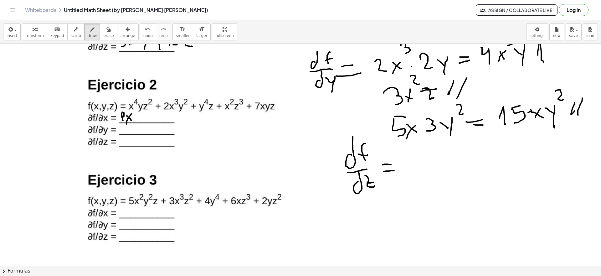
drag, startPoint x: 131, startPoint y: 114, endPoint x: 126, endPoint y: 124, distance: 11.5
drag, startPoint x: 132, startPoint y: 111, endPoint x: 133, endPoint y: 114, distance: 4.0
drag, startPoint x: 136, startPoint y: 116, endPoint x: 140, endPoint y: 121, distance: 6.4
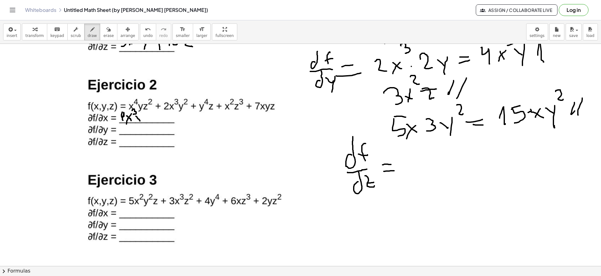
drag, startPoint x: 142, startPoint y: 116, endPoint x: 142, endPoint y: 121, distance: 5.0
drag, startPoint x: 145, startPoint y: 116, endPoint x: 147, endPoint y: 121, distance: 6.3
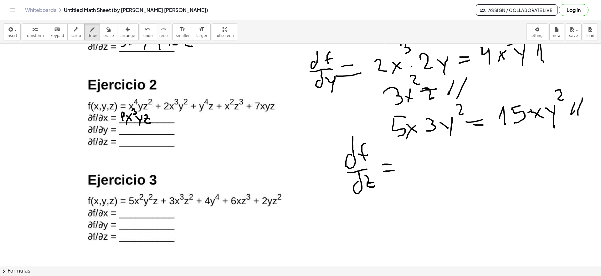
drag, startPoint x: 145, startPoint y: 119, endPoint x: 149, endPoint y: 120, distance: 4.8
drag, startPoint x: 152, startPoint y: 111, endPoint x: 156, endPoint y: 114, distance: 5.8
drag, startPoint x: 162, startPoint y: 115, endPoint x: 163, endPoint y: 121, distance: 6.6
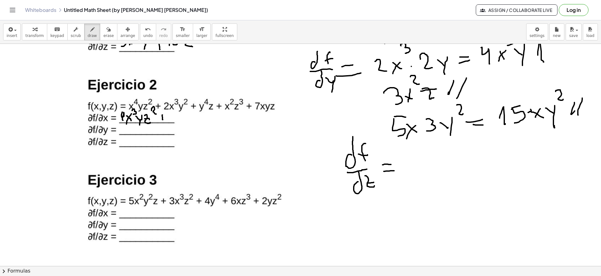
drag, startPoint x: 172, startPoint y: 112, endPoint x: 172, endPoint y: 120, distance: 7.5
drag, startPoint x: 178, startPoint y: 118, endPoint x: 183, endPoint y: 122, distance: 6.5
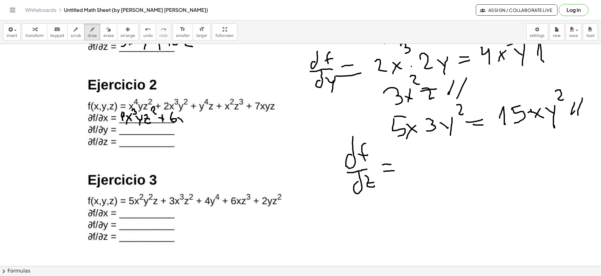
drag, startPoint x: 185, startPoint y: 111, endPoint x: 188, endPoint y: 115, distance: 4.5
drag, startPoint x: 188, startPoint y: 117, endPoint x: 192, endPoint y: 116, distance: 4.8
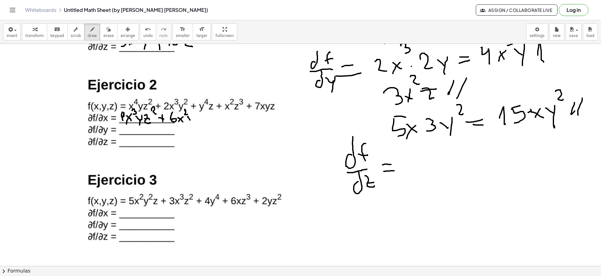
drag, startPoint x: 192, startPoint y: 116, endPoint x: 191, endPoint y: 119, distance: 3.8
drag, startPoint x: 194, startPoint y: 110, endPoint x: 197, endPoint y: 115, distance: 5.5
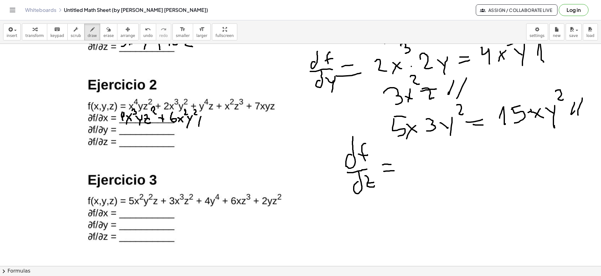
drag, startPoint x: 201, startPoint y: 116, endPoint x: 199, endPoint y: 126, distance: 9.9
drag, startPoint x: 198, startPoint y: 122, endPoint x: 204, endPoint y: 121, distance: 5.7
drag, startPoint x: 211, startPoint y: 116, endPoint x: 211, endPoint y: 122, distance: 5.9
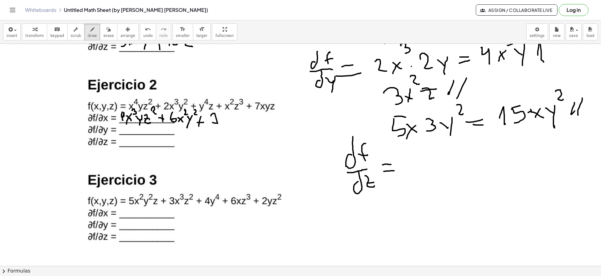
click at [106, 31] on icon "button" at bounding box center [108, 30] width 4 height 8
drag, startPoint x: 239, startPoint y: 122, endPoint x: 224, endPoint y: 116, distance: 16.5
drag, startPoint x: 84, startPoint y: 32, endPoint x: 103, endPoint y: 38, distance: 20.1
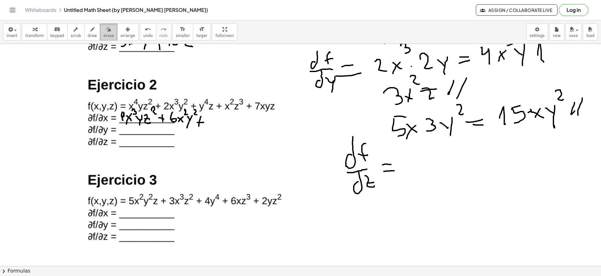
click at [90, 32] on icon "button" at bounding box center [92, 30] width 4 height 8
drag, startPoint x: 208, startPoint y: 115, endPoint x: 214, endPoint y: 120, distance: 7.1
drag, startPoint x: 216, startPoint y: 115, endPoint x: 221, endPoint y: 116, distance: 5.3
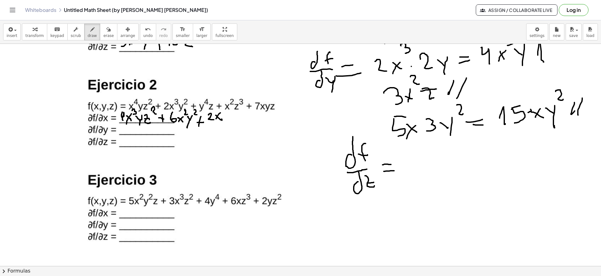
drag, startPoint x: 224, startPoint y: 114, endPoint x: 228, endPoint y: 119, distance: 5.8
drag, startPoint x: 231, startPoint y: 111, endPoint x: 234, endPoint y: 117, distance: 7.1
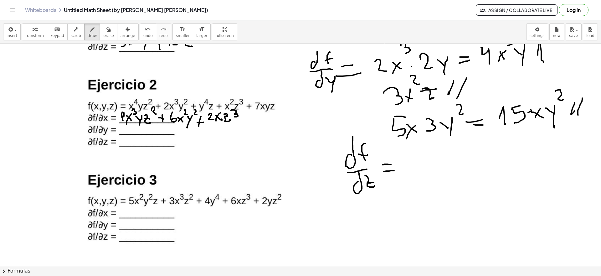
drag, startPoint x: 243, startPoint y: 115, endPoint x: 244, endPoint y: 121, distance: 6.9
drag, startPoint x: 239, startPoint y: 117, endPoint x: 248, endPoint y: 118, distance: 8.9
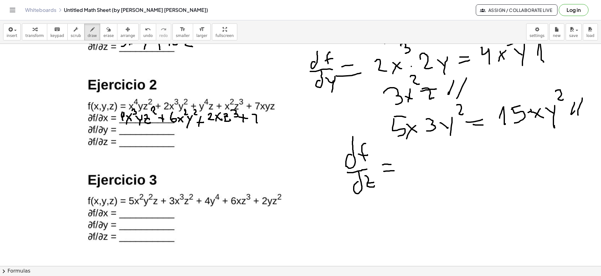
drag, startPoint x: 252, startPoint y: 114, endPoint x: 256, endPoint y: 121, distance: 7.5
drag, startPoint x: 252, startPoint y: 118, endPoint x: 261, endPoint y: 120, distance: 9.2
drag, startPoint x: 263, startPoint y: 115, endPoint x: 267, endPoint y: 115, distance: 4.1
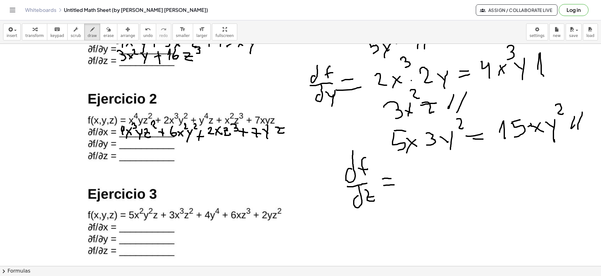
scroll to position [995, 0]
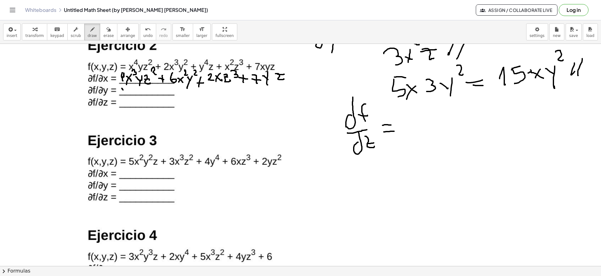
drag, startPoint x: 122, startPoint y: 89, endPoint x: 129, endPoint y: 94, distance: 8.7
drag, startPoint x: 127, startPoint y: 89, endPoint x: 121, endPoint y: 95, distance: 8.7
drag, startPoint x: 130, startPoint y: 88, endPoint x: 136, endPoint y: 91, distance: 6.6
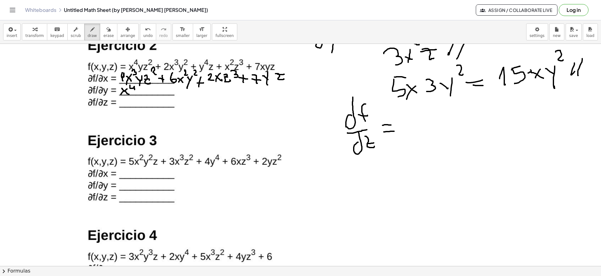
drag, startPoint x: 142, startPoint y: 87, endPoint x: 152, endPoint y: 95, distance: 12.6
drag, startPoint x: 153, startPoint y: 87, endPoint x: 159, endPoint y: 87, distance: 6.0
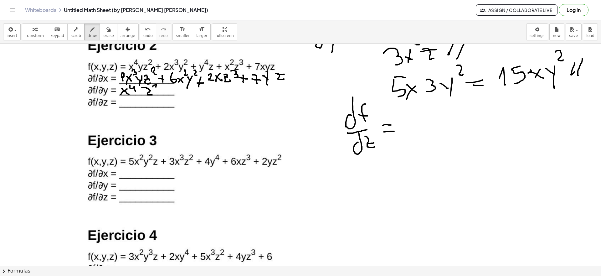
drag, startPoint x: 166, startPoint y: 87, endPoint x: 166, endPoint y: 95, distance: 7.5
drag, startPoint x: 172, startPoint y: 86, endPoint x: 179, endPoint y: 95, distance: 11.7
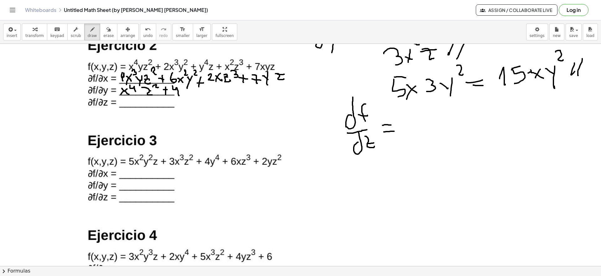
drag, startPoint x: 183, startPoint y: 90, endPoint x: 187, endPoint y: 94, distance: 5.3
drag, startPoint x: 188, startPoint y: 90, endPoint x: 183, endPoint y: 96, distance: 7.3
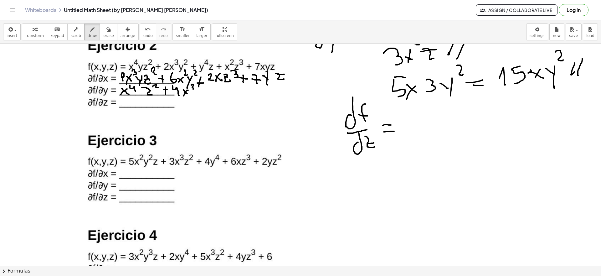
drag, startPoint x: 191, startPoint y: 85, endPoint x: 190, endPoint y: 90, distance: 5.2
drag, startPoint x: 195, startPoint y: 93, endPoint x: 198, endPoint y: 95, distance: 3.5
drag, startPoint x: 201, startPoint y: 90, endPoint x: 196, endPoint y: 100, distance: 10.8
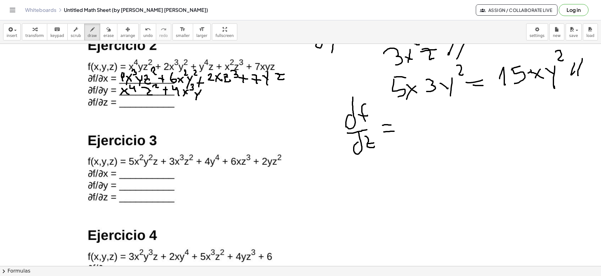
drag, startPoint x: 209, startPoint y: 89, endPoint x: 210, endPoint y: 95, distance: 6.4
drag, startPoint x: 208, startPoint y: 93, endPoint x: 216, endPoint y: 93, distance: 8.5
drag, startPoint x: 218, startPoint y: 86, endPoint x: 223, endPoint y: 93, distance: 8.0
drag, startPoint x: 226, startPoint y: 90, endPoint x: 230, endPoint y: 89, distance: 4.8
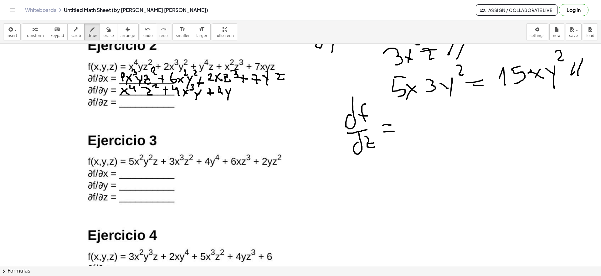
drag, startPoint x: 230, startPoint y: 89, endPoint x: 228, endPoint y: 100, distance: 11.2
drag, startPoint x: 232, startPoint y: 82, endPoint x: 233, endPoint y: 89, distance: 6.6
drag, startPoint x: 239, startPoint y: 87, endPoint x: 244, endPoint y: 94, distance: 9.1
drag, startPoint x: 240, startPoint y: 89, endPoint x: 246, endPoint y: 90, distance: 5.8
drag, startPoint x: 255, startPoint y: 87, endPoint x: 256, endPoint y: 97, distance: 9.5
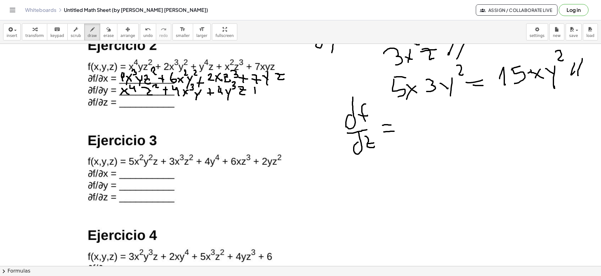
drag, startPoint x: 253, startPoint y: 94, endPoint x: 260, endPoint y: 93, distance: 7.5
drag, startPoint x: 265, startPoint y: 88, endPoint x: 274, endPoint y: 96, distance: 11.8
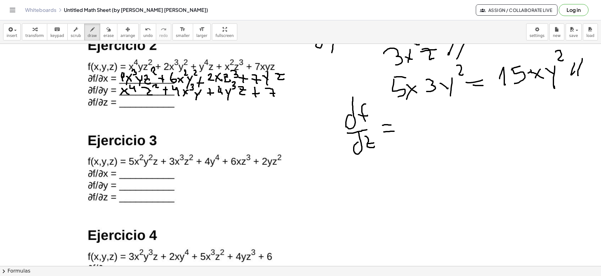
drag, startPoint x: 270, startPoint y: 93, endPoint x: 275, endPoint y: 93, distance: 4.7
drag, startPoint x: 279, startPoint y: 91, endPoint x: 284, endPoint y: 93, distance: 6.0
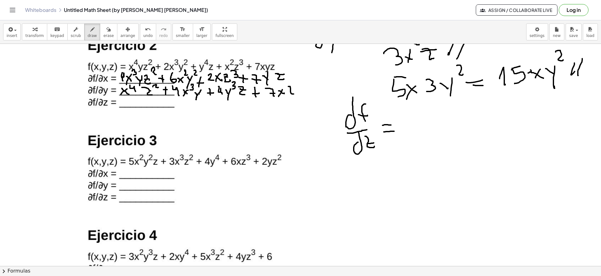
drag, startPoint x: 288, startPoint y: 86, endPoint x: 294, endPoint y: 92, distance: 7.5
drag, startPoint x: 289, startPoint y: 90, endPoint x: 296, endPoint y: 89, distance: 7.2
drag, startPoint x: 121, startPoint y: 100, endPoint x: 128, endPoint y: 107, distance: 10.0
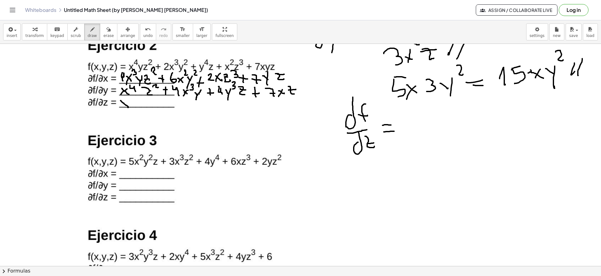
click at [90, 29] on icon "button" at bounding box center [92, 30] width 4 height 8
click at [103, 25] on div "button" at bounding box center [108, 29] width 10 height 8
drag, startPoint x: 136, startPoint y: 114, endPoint x: 131, endPoint y: 111, distance: 5.8
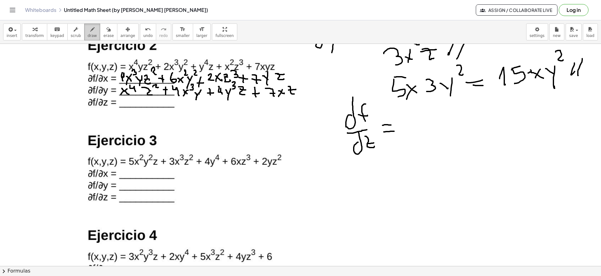
click at [90, 30] on icon "button" at bounding box center [92, 30] width 4 height 8
drag, startPoint x: 121, startPoint y: 99, endPoint x: 128, endPoint y: 105, distance: 8.9
drag, startPoint x: 136, startPoint y: 100, endPoint x: 134, endPoint y: 106, distance: 6.8
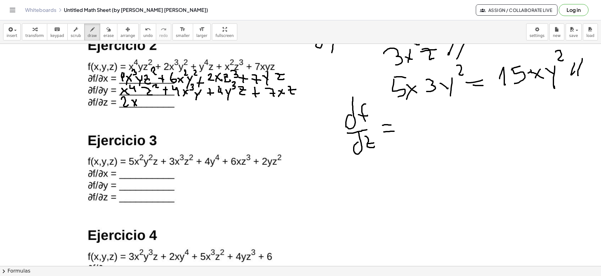
drag, startPoint x: 140, startPoint y: 96, endPoint x: 141, endPoint y: 101, distance: 5.2
drag, startPoint x: 143, startPoint y: 99, endPoint x: 147, endPoint y: 104, distance: 6.5
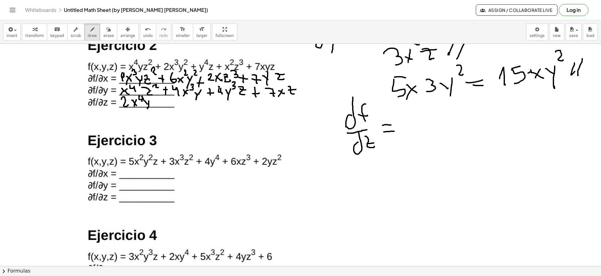
drag, startPoint x: 149, startPoint y: 101, endPoint x: 147, endPoint y: 109, distance: 7.9
drag, startPoint x: 154, startPoint y: 98, endPoint x: 162, endPoint y: 106, distance: 11.7
drag, startPoint x: 152, startPoint y: 99, endPoint x: 161, endPoint y: 100, distance: 8.2
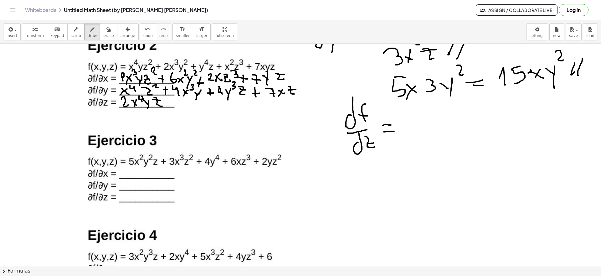
drag, startPoint x: 168, startPoint y: 100, endPoint x: 169, endPoint y: 106, distance: 6.0
drag, startPoint x: 167, startPoint y: 104, endPoint x: 172, endPoint y: 105, distance: 5.1
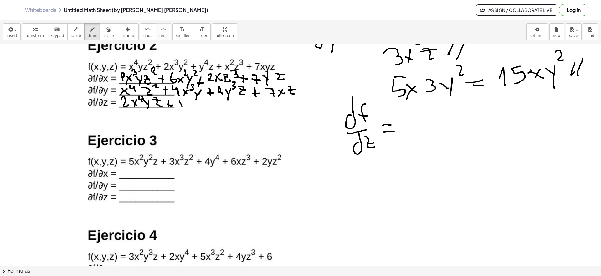
drag, startPoint x: 179, startPoint y: 101, endPoint x: 182, endPoint y: 107, distance: 7.0
drag, startPoint x: 184, startPoint y: 106, endPoint x: 182, endPoint y: 114, distance: 7.6
drag, startPoint x: 186, startPoint y: 98, endPoint x: 190, endPoint y: 105, distance: 8.9
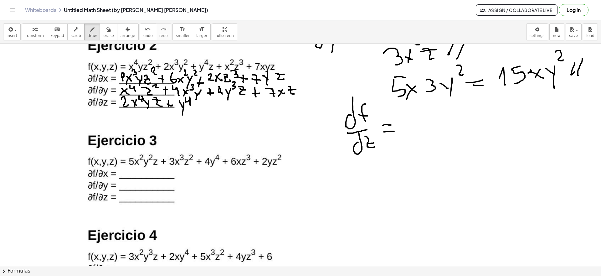
drag, startPoint x: 199, startPoint y: 102, endPoint x: 201, endPoint y: 111, distance: 9.2
drag, startPoint x: 199, startPoint y: 106, endPoint x: 205, endPoint y: 105, distance: 6.3
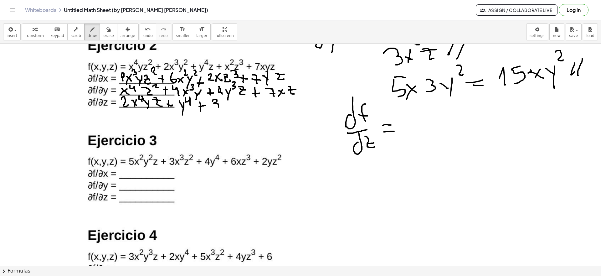
drag, startPoint x: 213, startPoint y: 101, endPoint x: 214, endPoint y: 109, distance: 7.3
drag, startPoint x: 223, startPoint y: 105, endPoint x: 229, endPoint y: 108, distance: 6.2
drag, startPoint x: 226, startPoint y: 106, endPoint x: 225, endPoint y: 109, distance: 3.8
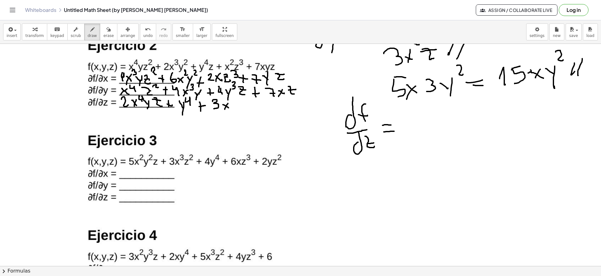
drag, startPoint x: 232, startPoint y: 100, endPoint x: 238, endPoint y: 100, distance: 5.7
drag, startPoint x: 239, startPoint y: 103, endPoint x: 248, endPoint y: 110, distance: 11.6
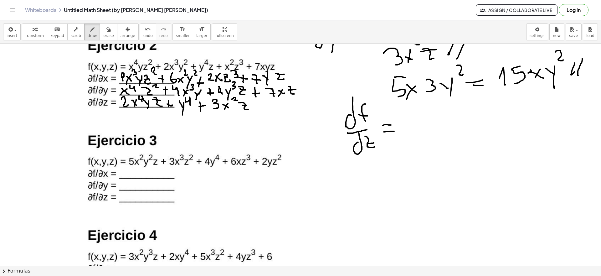
drag, startPoint x: 243, startPoint y: 105, endPoint x: 249, endPoint y: 105, distance: 6.0
drag, startPoint x: 250, startPoint y: 98, endPoint x: 255, endPoint y: 101, distance: 6.3
drag, startPoint x: 262, startPoint y: 101, endPoint x: 262, endPoint y: 109, distance: 7.8
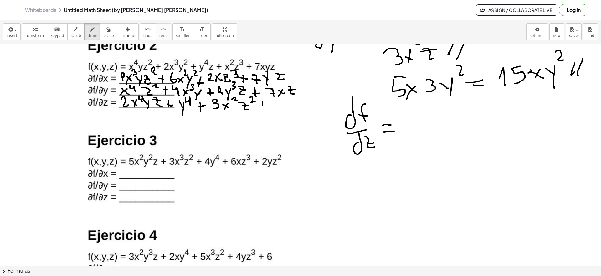
drag, startPoint x: 258, startPoint y: 105, endPoint x: 266, endPoint y: 105, distance: 8.5
drag, startPoint x: 271, startPoint y: 100, endPoint x: 278, endPoint y: 109, distance: 10.5
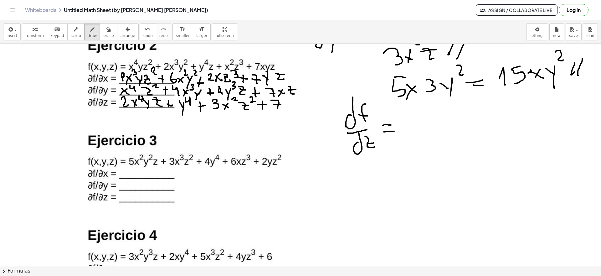
drag, startPoint x: 274, startPoint y: 105, endPoint x: 281, endPoint y: 104, distance: 6.9
drag, startPoint x: 285, startPoint y: 102, endPoint x: 290, endPoint y: 105, distance: 6.4
drag, startPoint x: 289, startPoint y: 100, endPoint x: 286, endPoint y: 106, distance: 6.4
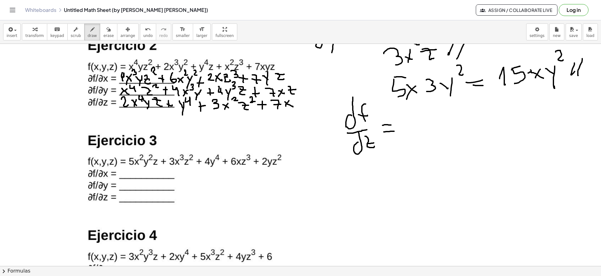
drag, startPoint x: 295, startPoint y: 100, endPoint x: 303, endPoint y: 101, distance: 7.9
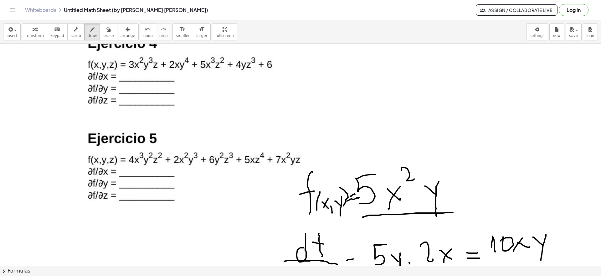
scroll to position [1203, 0]
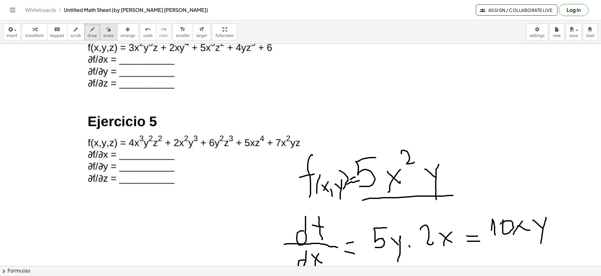
click at [106, 32] on icon "button" at bounding box center [108, 30] width 4 height 8
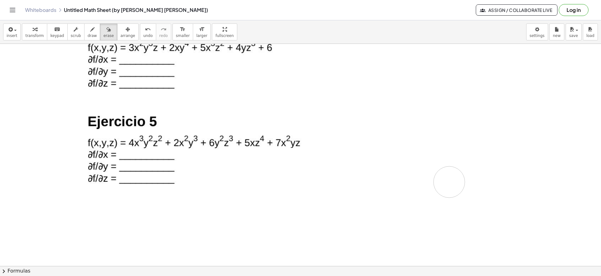
drag, startPoint x: 498, startPoint y: 253, endPoint x: 449, endPoint y: 182, distance: 86.0
drag, startPoint x: 479, startPoint y: 187, endPoint x: 506, endPoint y: 188, distance: 26.9
drag, startPoint x: 508, startPoint y: 193, endPoint x: 320, endPoint y: 137, distance: 196.2
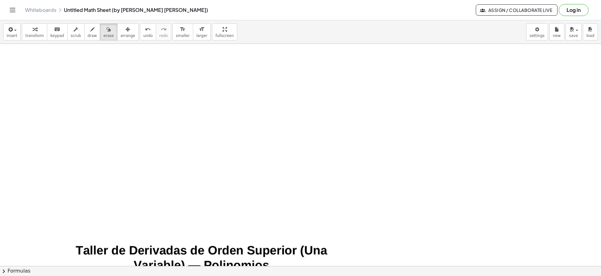
scroll to position [158, 0]
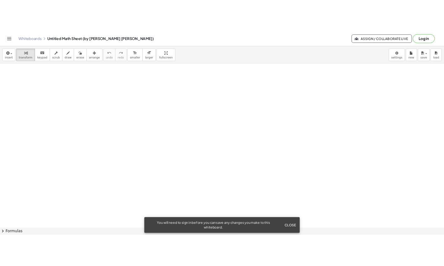
scroll to position [160, 0]
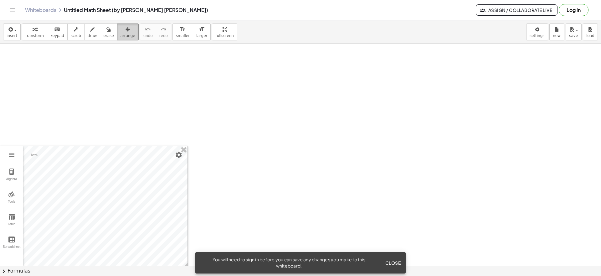
click at [126, 31] on icon "button" at bounding box center [128, 30] width 4 height 8
click at [133, 168] on div at bounding box center [94, 208] width 187 height 125
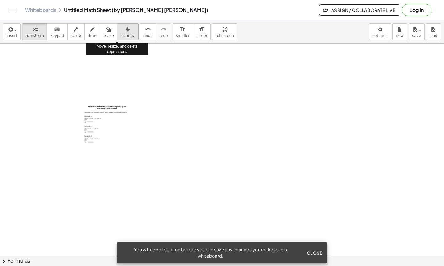
click at [126, 31] on icon "button" at bounding box center [128, 30] width 4 height 8
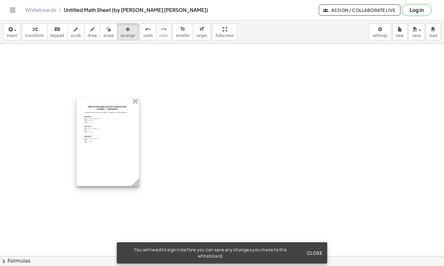
click at [106, 109] on div at bounding box center [107, 142] width 63 height 89
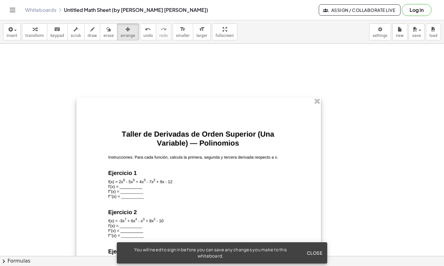
drag, startPoint x: 136, startPoint y: 183, endPoint x: 317, endPoint y: 225, distance: 186.6
click at [317, 225] on div at bounding box center [198, 271] width 244 height 346
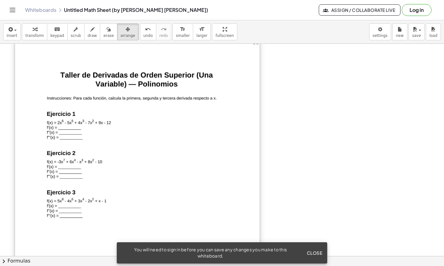
drag, startPoint x: 251, startPoint y: 198, endPoint x: 194, endPoint y: 144, distance: 78.2
click at [194, 144] on div at bounding box center [137, 212] width 244 height 346
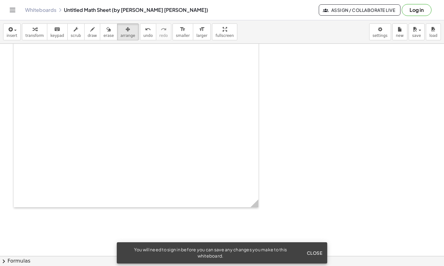
scroll to position [348, 0]
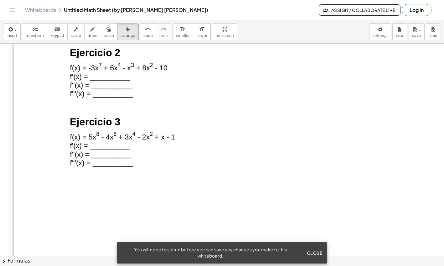
drag, startPoint x: 256, startPoint y: 195, endPoint x: 459, endPoint y: 292, distance: 224.4
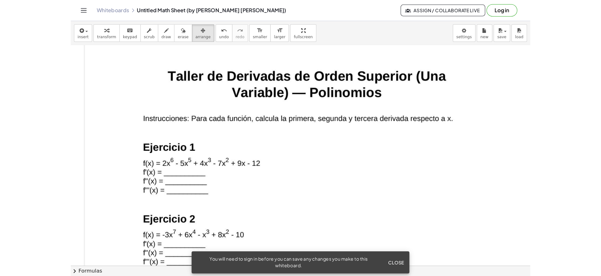
scroll to position [188, 0]
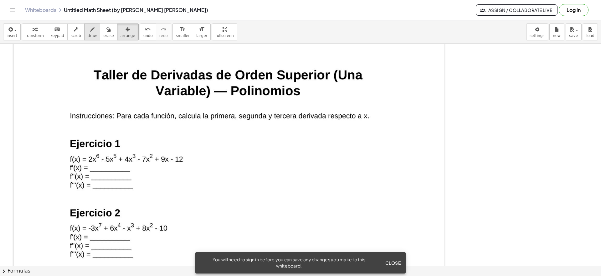
click at [90, 33] on button "draw" at bounding box center [92, 31] width 16 height 17
drag, startPoint x: 126, startPoint y: 131, endPoint x: 132, endPoint y: 129, distance: 6.6
click at [132, 129] on div at bounding box center [300, 78] width 601 height 444
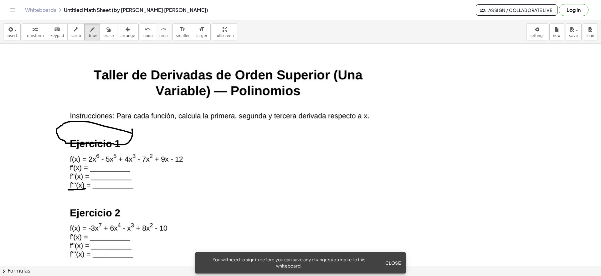
drag, startPoint x: 85, startPoint y: 188, endPoint x: 68, endPoint y: 190, distance: 17.3
click at [68, 190] on div at bounding box center [300, 78] width 601 height 444
drag, startPoint x: 517, startPoint y: 58, endPoint x: 493, endPoint y: 80, distance: 33.0
click at [494, 80] on div at bounding box center [300, 78] width 601 height 444
drag, startPoint x: 490, startPoint y: 71, endPoint x: 510, endPoint y: 66, distance: 20.7
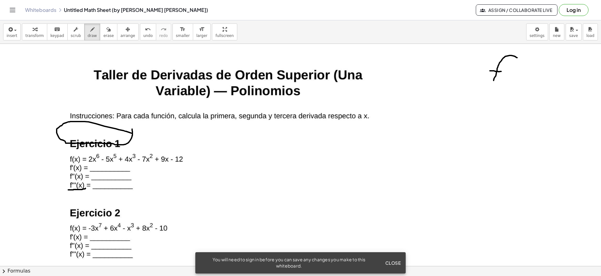
click at [501, 71] on div at bounding box center [300, 78] width 601 height 444
drag, startPoint x: 527, startPoint y: 49, endPoint x: 520, endPoint y: 79, distance: 30.7
click at [525, 57] on div at bounding box center [300, 78] width 601 height 444
drag, startPoint x: 507, startPoint y: 89, endPoint x: 496, endPoint y: 123, distance: 35.5
click at [496, 123] on div at bounding box center [300, 78] width 601 height 444
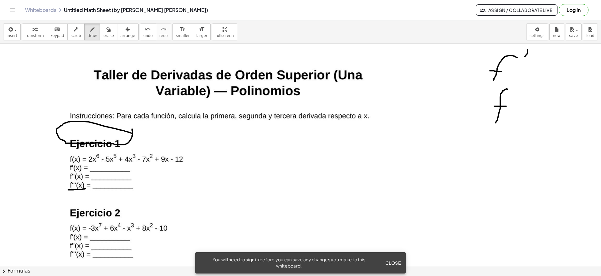
drag, startPoint x: 501, startPoint y: 106, endPoint x: 513, endPoint y: 97, distance: 15.0
click at [506, 106] on div at bounding box center [300, 78] width 601 height 444
drag, startPoint x: 517, startPoint y: 89, endPoint x: 515, endPoint y: 99, distance: 9.5
click at [515, 99] on div at bounding box center [300, 78] width 601 height 444
drag, startPoint x: 527, startPoint y: 88, endPoint x: 527, endPoint y: 100, distance: 12.2
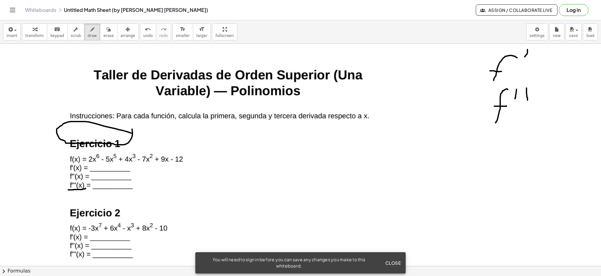
click at [527, 100] on div at bounding box center [300, 78] width 601 height 444
drag, startPoint x: 509, startPoint y: 131, endPoint x: 495, endPoint y: 148, distance: 21.5
click at [495, 157] on div at bounding box center [300, 78] width 601 height 444
drag, startPoint x: 494, startPoint y: 145, endPoint x: 512, endPoint y: 137, distance: 19.2
click at [503, 144] on div at bounding box center [300, 78] width 601 height 444
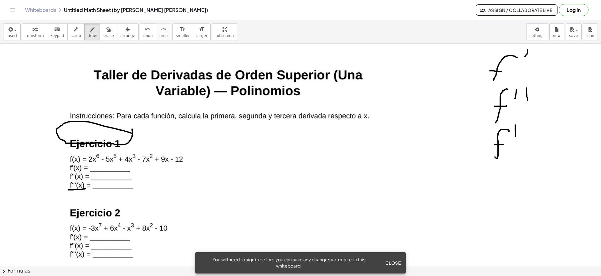
drag, startPoint x: 515, startPoint y: 125, endPoint x: 521, endPoint y: 125, distance: 5.6
click at [516, 135] on div at bounding box center [300, 78] width 601 height 444
drag, startPoint x: 521, startPoint y: 123, endPoint x: 527, endPoint y: 126, distance: 6.2
click at [522, 136] on div at bounding box center [300, 78] width 601 height 444
drag, startPoint x: 527, startPoint y: 124, endPoint x: 529, endPoint y: 137, distance: 13.4
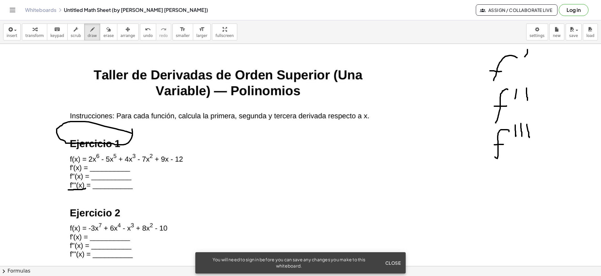
click at [529, 137] on div at bounding box center [300, 78] width 601 height 444
drag, startPoint x: 317, startPoint y: 132, endPoint x: 329, endPoint y: 142, distance: 15.3
click at [329, 142] on div at bounding box center [300, 78] width 601 height 444
drag, startPoint x: 333, startPoint y: 136, endPoint x: 337, endPoint y: 143, distance: 8.3
click at [337, 143] on div at bounding box center [300, 78] width 601 height 444
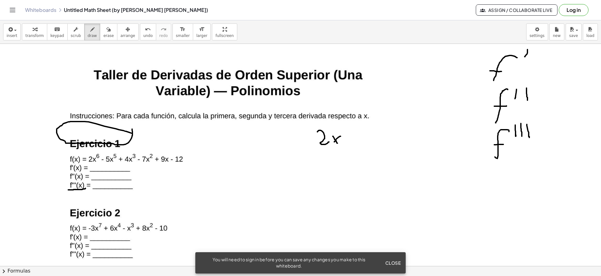
drag, startPoint x: 341, startPoint y: 136, endPoint x: 331, endPoint y: 147, distance: 14.0
click at [331, 147] on div at bounding box center [300, 78] width 601 height 444
drag, startPoint x: 350, startPoint y: 121, endPoint x: 344, endPoint y: 128, distance: 9.5
click at [343, 128] on div at bounding box center [300, 78] width 601 height 444
drag, startPoint x: 360, startPoint y: 139, endPoint x: 369, endPoint y: 140, distance: 9.7
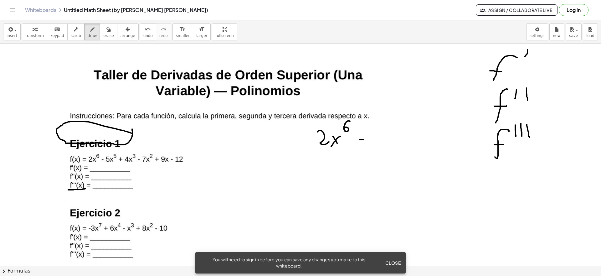
click at [369, 140] on div at bounding box center [300, 78] width 601 height 444
drag, startPoint x: 359, startPoint y: 145, endPoint x: 380, endPoint y: 147, distance: 20.9
click at [374, 145] on div at bounding box center [300, 78] width 601 height 444
drag, startPoint x: 389, startPoint y: 141, endPoint x: 393, endPoint y: 141, distance: 4.4
click at [392, 143] on div at bounding box center [300, 78] width 601 height 444
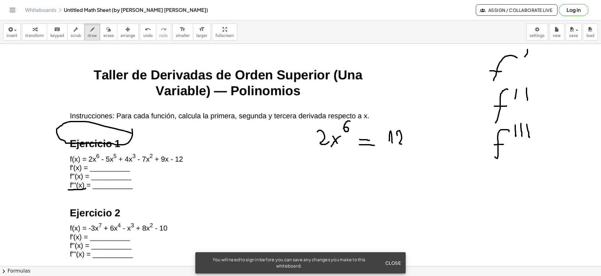
drag, startPoint x: 397, startPoint y: 135, endPoint x: 411, endPoint y: 136, distance: 13.5
click at [403, 142] on div at bounding box center [300, 78] width 601 height 444
drag, startPoint x: 411, startPoint y: 132, endPoint x: 421, endPoint y: 138, distance: 11.9
click at [421, 142] on div at bounding box center [300, 78] width 601 height 444
drag, startPoint x: 421, startPoint y: 132, endPoint x: 410, endPoint y: 147, distance: 19.0
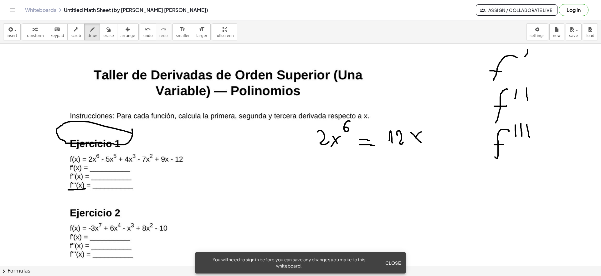
click at [410, 147] on div at bounding box center [300, 78] width 601 height 444
drag, startPoint x: 352, startPoint y: 126, endPoint x: 356, endPoint y: 126, distance: 4.1
click at [356, 126] on div at bounding box center [300, 78] width 601 height 444
drag, startPoint x: 360, startPoint y: 125, endPoint x: 367, endPoint y: 132, distance: 9.5
click at [367, 132] on div at bounding box center [300, 78] width 601 height 444
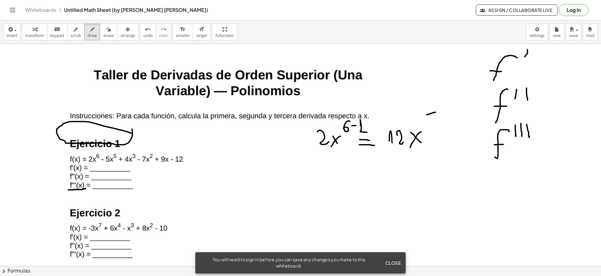
drag, startPoint x: 427, startPoint y: 115, endPoint x: 435, endPoint y: 112, distance: 9.1
click at [435, 112] on div at bounding box center [300, 78] width 601 height 444
drag, startPoint x: 427, startPoint y: 114, endPoint x: 433, endPoint y: 127, distance: 14.4
click at [433, 127] on div at bounding box center [300, 78] width 601 height 444
click at [92, 167] on div at bounding box center [300, 78] width 601 height 444
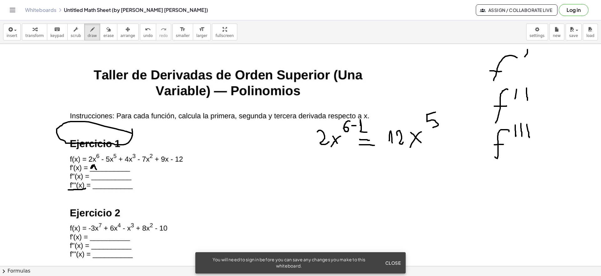
drag, startPoint x: 94, startPoint y: 165, endPoint x: 96, endPoint y: 171, distance: 6.3
click at [96, 171] on div at bounding box center [300, 78] width 601 height 444
drag, startPoint x: 99, startPoint y: 165, endPoint x: 104, endPoint y: 169, distance: 6.2
click at [103, 170] on div at bounding box center [300, 78] width 601 height 444
drag, startPoint x: 107, startPoint y: 167, endPoint x: 111, endPoint y: 169, distance: 4.5
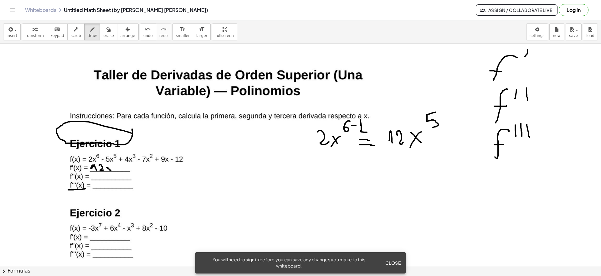
click at [111, 170] on div at bounding box center [300, 78] width 601 height 444
drag, startPoint x: 110, startPoint y: 167, endPoint x: 108, endPoint y: 170, distance: 3.9
click at [108, 170] on div at bounding box center [300, 78] width 601 height 444
drag, startPoint x: 114, startPoint y: 162, endPoint x: 117, endPoint y: 162, distance: 3.3
click at [117, 162] on div at bounding box center [300, 78] width 601 height 444
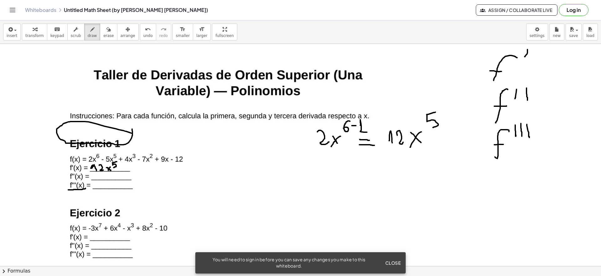
drag, startPoint x: 113, startPoint y: 162, endPoint x: 114, endPoint y: 167, distance: 5.1
click at [114, 167] on div at bounding box center [300, 78] width 601 height 444
drag, startPoint x: 119, startPoint y: 169, endPoint x: 127, endPoint y: 169, distance: 7.5
click at [127, 169] on div at bounding box center [300, 78] width 601 height 444
drag, startPoint x: 132, startPoint y: 164, endPoint x: 134, endPoint y: 170, distance: 5.9
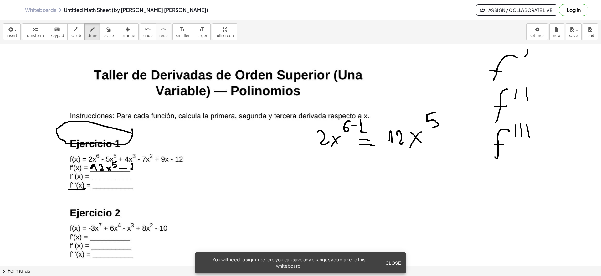
click at [134, 170] on div at bounding box center [300, 78] width 601 height 444
drag, startPoint x: 137, startPoint y: 162, endPoint x: 141, endPoint y: 163, distance: 3.5
click at [141, 163] on div at bounding box center [300, 78] width 601 height 444
drag, startPoint x: 137, startPoint y: 162, endPoint x: 137, endPoint y: 171, distance: 9.1
click at [137, 171] on div at bounding box center [300, 78] width 601 height 444
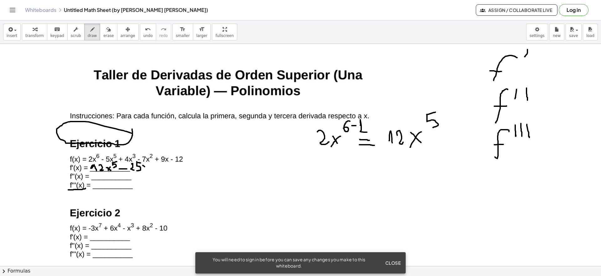
drag, startPoint x: 143, startPoint y: 165, endPoint x: 147, endPoint y: 169, distance: 5.3
click at [148, 169] on div at bounding box center [300, 78] width 601 height 444
drag, startPoint x: 148, startPoint y: 165, endPoint x: 145, endPoint y: 172, distance: 8.3
click at [145, 172] on div at bounding box center [300, 78] width 601 height 444
drag, startPoint x: 152, startPoint y: 163, endPoint x: 155, endPoint y: 169, distance: 7.3
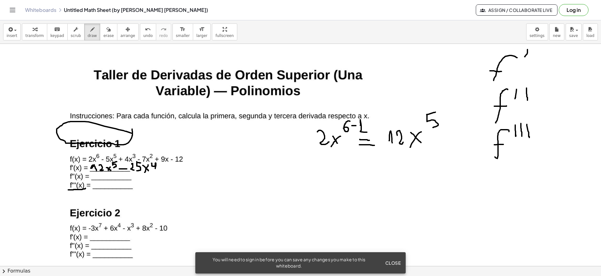
click at [155, 169] on div at bounding box center [300, 78] width 601 height 444
drag, startPoint x: 163, startPoint y: 166, endPoint x: 163, endPoint y: 171, distance: 5.6
click at [164, 172] on div at bounding box center [300, 78] width 601 height 444
drag, startPoint x: 161, startPoint y: 169, endPoint x: 167, endPoint y: 169, distance: 6.3
click at [167, 169] on div at bounding box center [300, 78] width 601 height 444
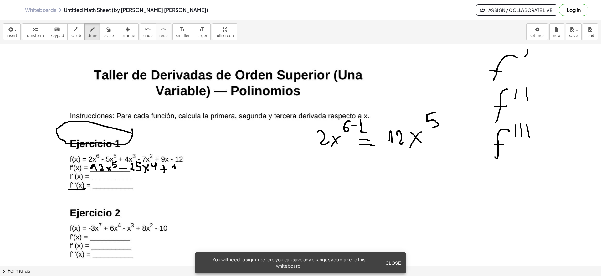
drag, startPoint x: 172, startPoint y: 167, endPoint x: 175, endPoint y: 171, distance: 4.9
click at [175, 171] on div at bounding box center [300, 78] width 601 height 444
drag, startPoint x: 181, startPoint y: 164, endPoint x: 186, endPoint y: 168, distance: 6.5
click at [184, 170] on div at bounding box center [300, 78] width 601 height 444
drag, startPoint x: 189, startPoint y: 167, endPoint x: 195, endPoint y: 167, distance: 5.6
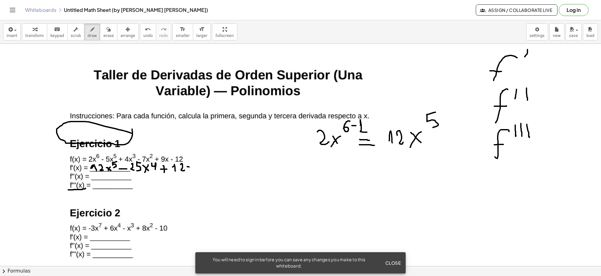
click at [194, 169] on div at bounding box center [300, 78] width 601 height 444
drag, startPoint x: 196, startPoint y: 164, endPoint x: 191, endPoint y: 170, distance: 8.2
click at [191, 170] on div at bounding box center [300, 78] width 601 height 444
drag
click at [203, 162] on div at bounding box center [300, 78] width 601 height 444
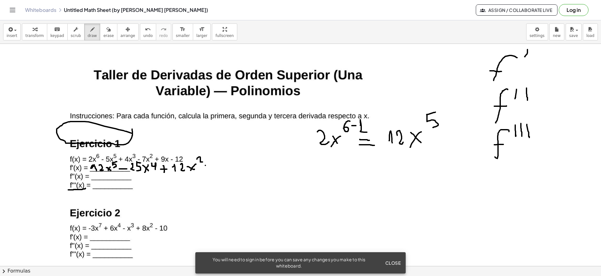
click at [208, 165] on div at bounding box center [300, 78] width 601 height 444
click at [214, 168] on div at bounding box center [300, 78] width 601 height 444
click at [222, 169] on div at bounding box center [300, 78] width 601 height 444
drag, startPoint x: 229, startPoint y: 163, endPoint x: 235, endPoint y: 168, distance: 7.6
click at [235, 168] on div at bounding box center [300, 78] width 601 height 444
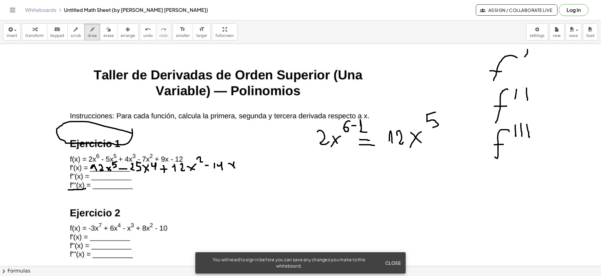
drag, startPoint x: 234, startPoint y: 162, endPoint x: 234, endPoint y: 167, distance: 5.6
click at [234, 167] on div at bounding box center [300, 78] width 601 height 444
click at [246, 167] on div at bounding box center [300, 78] width 601 height 444
click at [250, 164] on div at bounding box center [300, 78] width 601 height 444
click at [261, 167] on div at bounding box center [300, 78] width 601 height 444
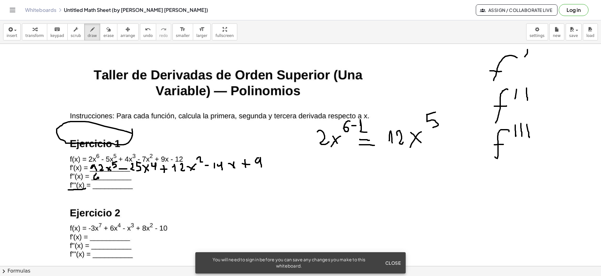
drag, startPoint x: 96, startPoint y: 173, endPoint x: 96, endPoint y: 179, distance: 5.6
click at [96, 179] on div at bounding box center [300, 78] width 601 height 444
click at [105, 175] on div at bounding box center [300, 78] width 601 height 444
drag, startPoint x: 109, startPoint y: 175, endPoint x: 117, endPoint y: 174, distance: 7.9
click at [116, 177] on div at bounding box center [300, 78] width 601 height 444
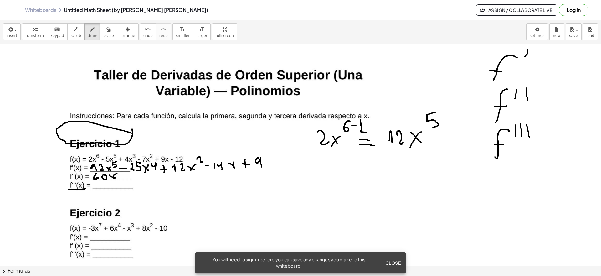
drag, startPoint x: 117, startPoint y: 174, endPoint x: 111, endPoint y: 179, distance: 7.3
click at [111, 179] on div at bounding box center [300, 78] width 601 height 444
drag, startPoint x: 121, startPoint y: 170, endPoint x: 123, endPoint y: 176, distance: 5.6
click at [123, 176] on div at bounding box center [300, 78] width 601 height 444
drag, startPoint x: 128, startPoint y: 177, endPoint x: 135, endPoint y: 176, distance: 7.3
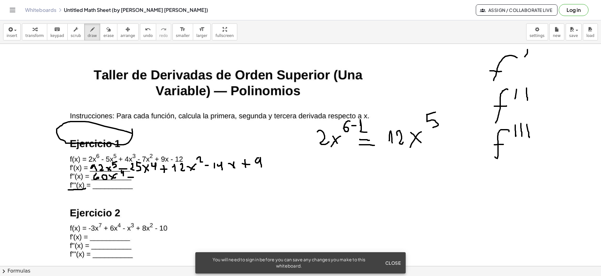
click at [133, 177] on div at bounding box center [300, 78] width 601 height 444
drag, startPoint x: 140, startPoint y: 177, endPoint x: 144, endPoint y: 182, distance: 6.3
click at [144, 182] on div at bounding box center [300, 78] width 601 height 444
click at [147, 175] on div at bounding box center [300, 78] width 601 height 444
click at [157, 173] on div at bounding box center [300, 78] width 601 height 444
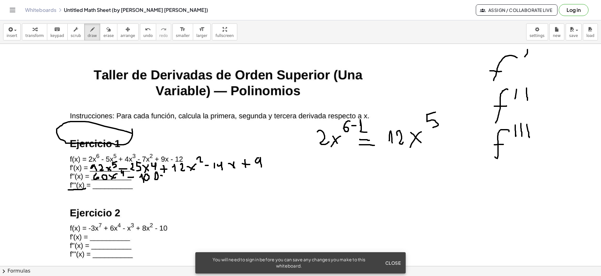
drag, startPoint x: 161, startPoint y: 175, endPoint x: 168, endPoint y: 177, distance: 7.4
click at [168, 177] on div at bounding box center [300, 78] width 601 height 444
drag, startPoint x: 168, startPoint y: 174, endPoint x: 165, endPoint y: 179, distance: 6.3
click at [165, 179] on div at bounding box center [300, 78] width 601 height 444
drag, startPoint x: 172, startPoint y: 172, endPoint x: 174, endPoint y: 177, distance: 4.9
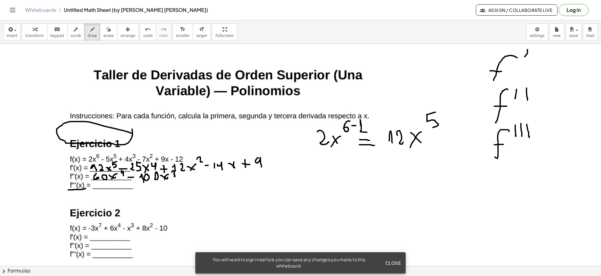
click at [174, 177] on div at bounding box center [300, 78] width 601 height 444
drag, startPoint x: 182, startPoint y: 176, endPoint x: 178, endPoint y: 181, distance: 6.2
click at [181, 182] on div at bounding box center [300, 78] width 601 height 444
drag, startPoint x: 176, startPoint y: 180, endPoint x: 185, endPoint y: 180, distance: 8.8
click at [185, 180] on div at bounding box center [300, 78] width 601 height 444
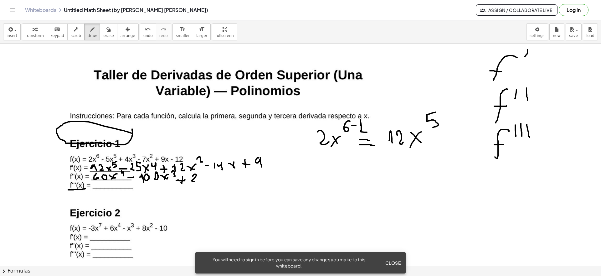
drag, startPoint x: 193, startPoint y: 176, endPoint x: 200, endPoint y: 177, distance: 7.0
click at [196, 181] on div at bounding box center [300, 78] width 601 height 444
drag, startPoint x: 200, startPoint y: 174, endPoint x: 201, endPoint y: 179, distance: 4.9
click at [203, 181] on div at bounding box center [300, 78] width 601 height 444
drag, startPoint x: 208, startPoint y: 176, endPoint x: 213, endPoint y: 172, distance: 6.8
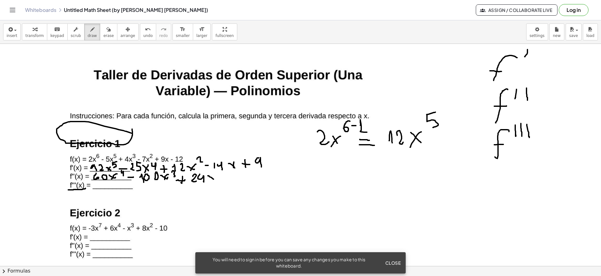
click at [213, 179] on div at bounding box center [300, 78] width 601 height 444
drag, startPoint x: 213, startPoint y: 172, endPoint x: 206, endPoint y: 181, distance: 11.1
click at [206, 181] on div at bounding box center [300, 78] width 601 height 444
drag, startPoint x: 219, startPoint y: 180, endPoint x: 224, endPoint y: 180, distance: 5.0
click at [226, 180] on div at bounding box center [300, 78] width 601 height 444
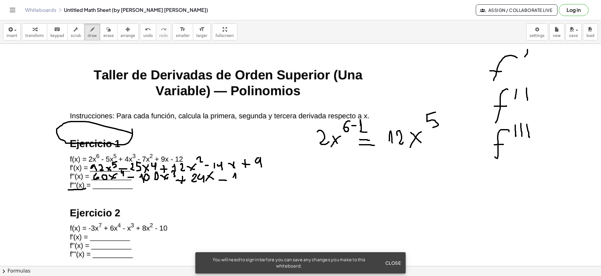
drag, startPoint x: 233, startPoint y: 177, endPoint x: 236, endPoint y: 178, distance: 3.2
click at [235, 183] on div at bounding box center [300, 78] width 601 height 444
drag, startPoint x: 239, startPoint y: 174, endPoint x: 245, endPoint y: 183, distance: 10.9
click at [245, 183] on div at bounding box center [300, 78] width 601 height 444
drag, startPoint x: 95, startPoint y: 183, endPoint x: 97, endPoint y: 190, distance: 6.6
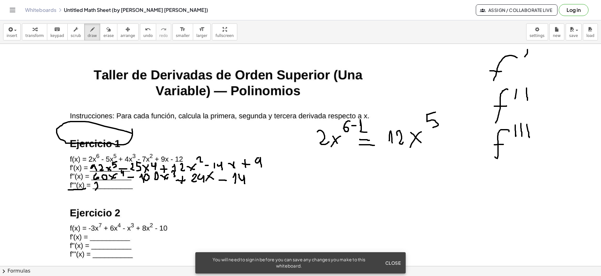
click at [96, 190] on div at bounding box center [300, 78] width 601 height 444
drag, startPoint x: 102, startPoint y: 181, endPoint x: 107, endPoint y: 193, distance: 13.4
click at [107, 193] on div at bounding box center [300, 78] width 601 height 444
click at [114, 184] on div at bounding box center [300, 78] width 601 height 444
drag, startPoint x: 120, startPoint y: 186, endPoint x: 127, endPoint y: 191, distance: 8.3
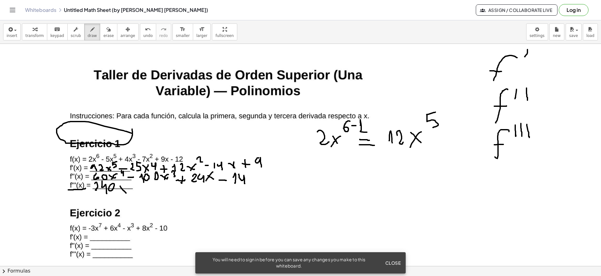
click at [127, 193] on div at bounding box center [300, 78] width 601 height 444
drag, startPoint x: 126, startPoint y: 187, endPoint x: 120, endPoint y: 192, distance: 7.6
click at [120, 192] on div at bounding box center [300, 78] width 601 height 444
drag, startPoint x: 128, startPoint y: 182, endPoint x: 130, endPoint y: 189, distance: 6.6
click at [130, 189] on div at bounding box center [300, 78] width 601 height 444
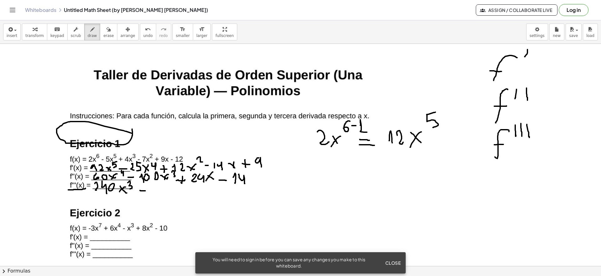
drag, startPoint x: 140, startPoint y: 190, endPoint x: 145, endPoint y: 191, distance: 5.3
click at [145, 191] on div at bounding box center [300, 78] width 601 height 444
drag, startPoint x: 152, startPoint y: 188, endPoint x: 154, endPoint y: 195, distance: 7.4
click at [154, 195] on div at bounding box center [300, 78] width 601 height 444
click at [163, 188] on div at bounding box center [300, 78] width 601 height 444
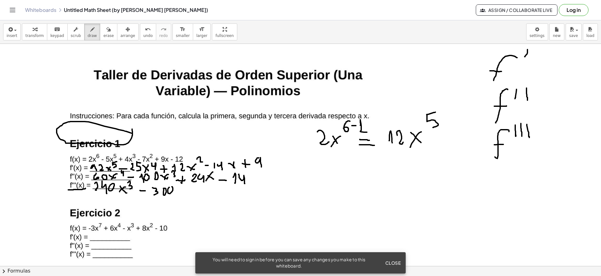
click at [170, 187] on div at bounding box center [300, 78] width 601 height 444
drag, startPoint x: 176, startPoint y: 190, endPoint x: 180, endPoint y: 191, distance: 4.8
click at [179, 193] on div at bounding box center [300, 78] width 601 height 444
click at [175, 195] on div at bounding box center [300, 78] width 601 height 444
drag, startPoint x: 183, startPoint y: 185, endPoint x: 188, endPoint y: 190, distance: 7.5
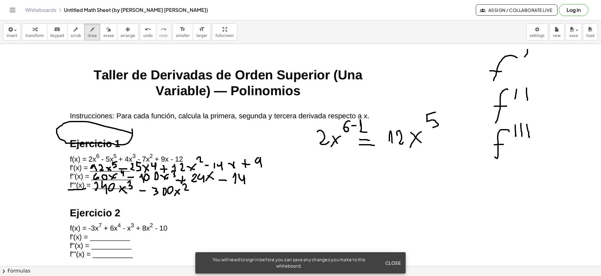
click at [188, 190] on div at bounding box center [300, 78] width 601 height 444
drag, startPoint x: 200, startPoint y: 188, endPoint x: 197, endPoint y: 192, distance: 4.5
click at [200, 196] on div at bounding box center [300, 78] width 601 height 444
drag, startPoint x: 197, startPoint y: 192, endPoint x: 207, endPoint y: 190, distance: 10.2
click at [203, 190] on div at bounding box center [300, 78] width 601 height 444
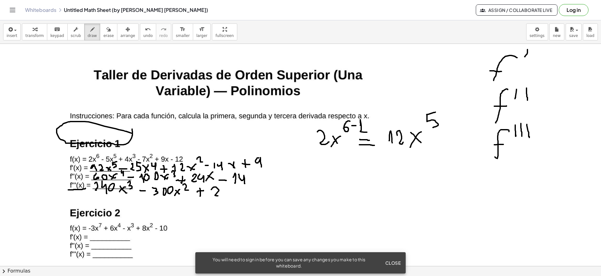
drag, startPoint x: 212, startPoint y: 188, endPoint x: 224, endPoint y: 188, distance: 11.3
click at [218, 196] on div at bounding box center [300, 78] width 601 height 444
drag, startPoint x: 224, startPoint y: 188, endPoint x: 229, endPoint y: 192, distance: 6.5
click at [224, 199] on div at bounding box center [300, 78] width 601 height 444
drag, startPoint x: 248, startPoint y: 188, endPoint x: 250, endPoint y: 191, distance: 4.2
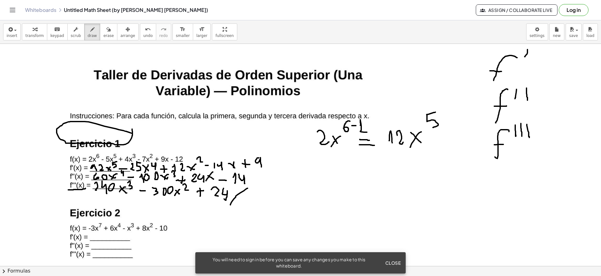
click at [230, 203] on div at bounding box center [300, 78] width 601 height 444
drag, startPoint x: 251, startPoint y: 191, endPoint x: 240, endPoint y: 203, distance: 16.4
click at [240, 203] on div at bounding box center [300, 78] width 601 height 444
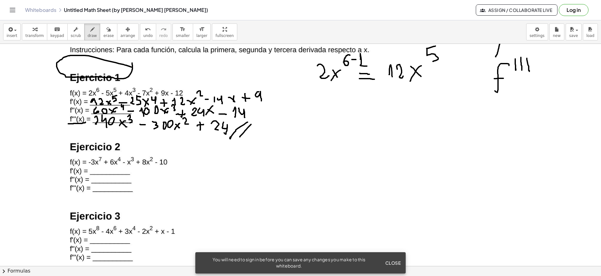
scroll to position [267, 0]
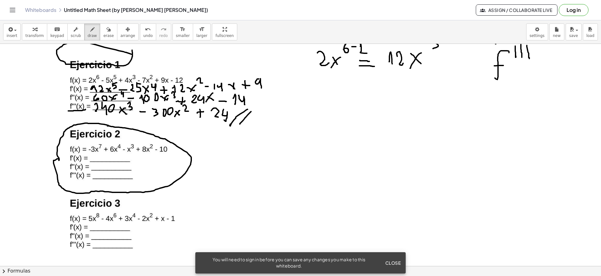
click at [107, 126] on div at bounding box center [300, 110] width 601 height 666
drag, startPoint x: 298, startPoint y: 125, endPoint x: 291, endPoint y: 147, distance: 23.3
click at [291, 147] on div at bounding box center [300, 110] width 601 height 666
drag, startPoint x: 285, startPoint y: 136, endPoint x: 295, endPoint y: 136, distance: 10.0
click at [295, 136] on div at bounding box center [300, 110] width 601 height 666
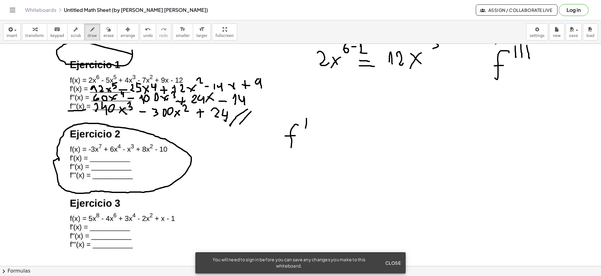
drag, startPoint x: 306, startPoint y: 118, endPoint x: 306, endPoint y: 128, distance: 9.7
click at [306, 128] on div at bounding box center [300, 110] width 601 height 666
drag, startPoint x: 312, startPoint y: 136, endPoint x: 321, endPoint y: 136, distance: 8.5
click at [321, 136] on div at bounding box center [300, 110] width 601 height 666
drag, startPoint x: 311, startPoint y: 143, endPoint x: 321, endPoint y: 141, distance: 10.2
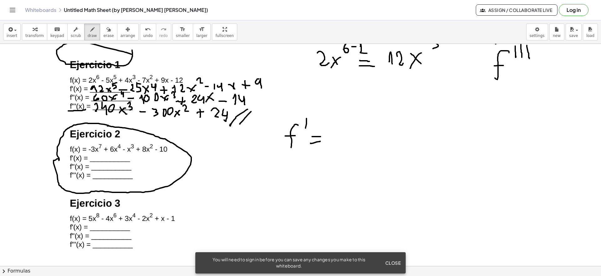
click at [321, 141] on div at bounding box center [300, 110] width 601 height 666
drag, startPoint x: 329, startPoint y: 136, endPoint x: 332, endPoint y: 136, distance: 3.1
click at [332, 136] on div at bounding box center [300, 110] width 601 height 666
drag, startPoint x: 339, startPoint y: 130, endPoint x: 344, endPoint y: 140, distance: 11.3
click at [344, 140] on div at bounding box center [300, 110] width 601 height 666
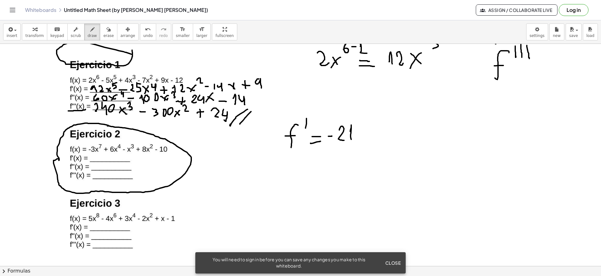
drag, startPoint x: 350, startPoint y: 131, endPoint x: 351, endPoint y: 139, distance: 7.9
click at [351, 139] on div at bounding box center [300, 110] width 601 height 666
drag, startPoint x: 357, startPoint y: 131, endPoint x: 366, endPoint y: 140, distance: 12.6
click at [366, 140] on div at bounding box center [300, 110] width 601 height 666
drag, startPoint x: 365, startPoint y: 131, endPoint x: 358, endPoint y: 140, distance: 11.2
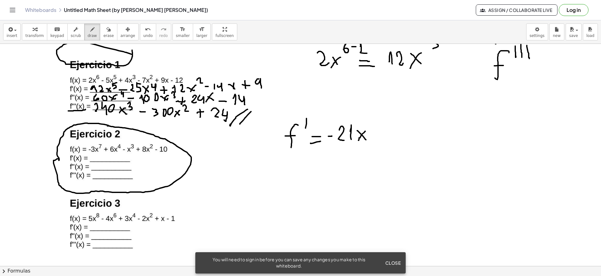
click at [358, 140] on div at bounding box center [300, 110] width 601 height 666
drag, startPoint x: 372, startPoint y: 112, endPoint x: 368, endPoint y: 122, distance: 11.1
click at [368, 122] on div at bounding box center [300, 110] width 601 height 666
drag, startPoint x: 382, startPoint y: 126, endPoint x: 382, endPoint y: 140, distance: 13.8
click at [382, 140] on div at bounding box center [300, 110] width 601 height 666
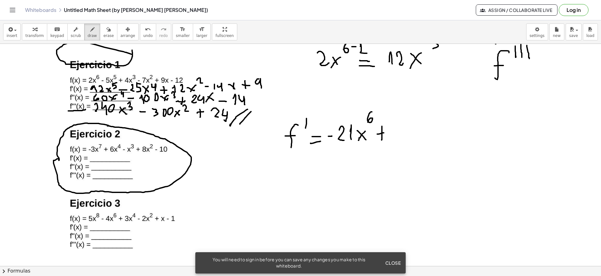
drag, startPoint x: 377, startPoint y: 134, endPoint x: 384, endPoint y: 132, distance: 7.4
click at [384, 132] on div at bounding box center [300, 110] width 601 height 666
drag, startPoint x: 391, startPoint y: 126, endPoint x: 399, endPoint y: 137, distance: 14.2
click at [399, 137] on div at bounding box center [300, 110] width 601 height 666
drag, startPoint x: 406, startPoint y: 124, endPoint x: 411, endPoint y: 140, distance: 17.1
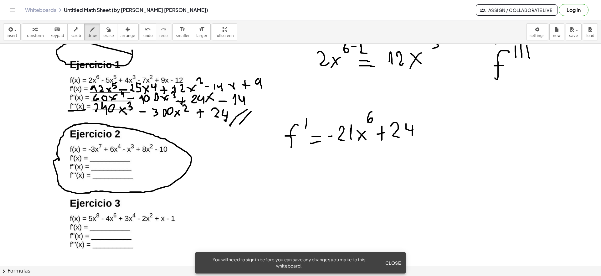
click at [411, 140] on div at bounding box center [300, 110] width 601 height 666
drag, startPoint x: 429, startPoint y: 137, endPoint x: 430, endPoint y: 131, distance: 6.6
click at [429, 138] on div at bounding box center [300, 110] width 601 height 666
click at [420, 137] on div at bounding box center [300, 110] width 601 height 666
drag, startPoint x: 431, startPoint y: 111, endPoint x: 432, endPoint y: 123, distance: 12.6
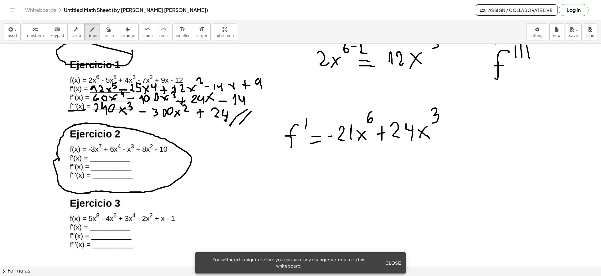
click at [432, 123] on div at bounding box center [300, 110] width 601 height 666
drag, startPoint x: 440, startPoint y: 131, endPoint x: 446, endPoint y: 131, distance: 6.6
click at [446, 131] on div at bounding box center [300, 110] width 601 height 666
drag, startPoint x: 450, startPoint y: 122, endPoint x: 458, endPoint y: 133, distance: 13.8
click at [458, 133] on div at bounding box center [300, 110] width 601 height 666
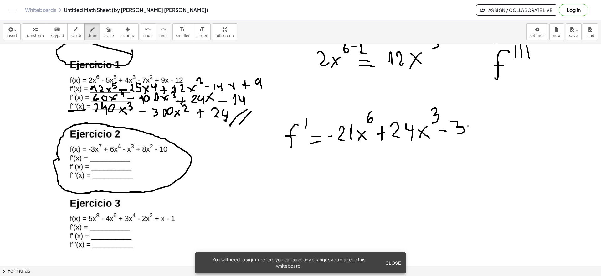
drag, startPoint x: 468, startPoint y: 126, endPoint x: 476, endPoint y: 133, distance: 11.3
click at [476, 133] on div at bounding box center [300, 110] width 601 height 666
drag, startPoint x: 478, startPoint y: 124, endPoint x: 468, endPoint y: 136, distance: 16.1
click at [468, 136] on div at bounding box center [300, 110] width 601 height 666
drag, startPoint x: 477, startPoint y: 111, endPoint x: 488, endPoint y: 119, distance: 14.1
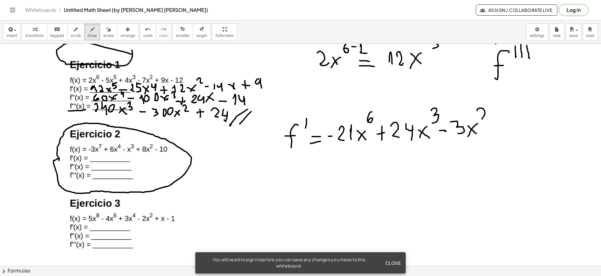
click at [488, 119] on div at bounding box center [300, 110] width 601 height 666
drag, startPoint x: 485, startPoint y: 128, endPoint x: 487, endPoint y: 134, distance: 6.5
click at [487, 134] on div at bounding box center [300, 110] width 601 height 666
drag, startPoint x: 483, startPoint y: 130, endPoint x: 489, endPoint y: 130, distance: 5.7
click at [489, 130] on div at bounding box center [300, 110] width 601 height 666
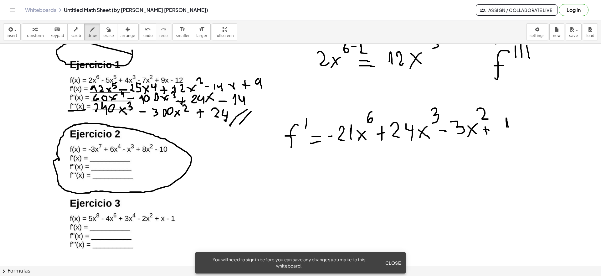
click at [508, 127] on div at bounding box center [300, 110] width 601 height 666
drag, startPoint x: 515, startPoint y: 115, endPoint x: 514, endPoint y: 128, distance: 12.6
click at [514, 128] on div at bounding box center [300, 110] width 601 height 666
drag, startPoint x: 527, startPoint y: 118, endPoint x: 536, endPoint y: 125, distance: 11.2
click at [536, 127] on div at bounding box center [300, 110] width 601 height 666
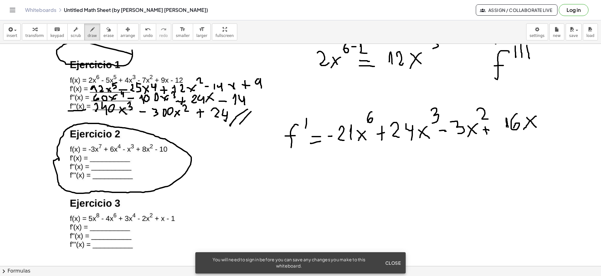
drag, startPoint x: 536, startPoint y: 116, endPoint x: 524, endPoint y: 129, distance: 18.2
click at [524, 129] on div at bounding box center [300, 110] width 601 height 666
drag, startPoint x: 296, startPoint y: 161, endPoint x: 294, endPoint y: 180, distance: 19.9
click at [294, 180] on div at bounding box center [300, 110] width 601 height 666
drag, startPoint x: 287, startPoint y: 173, endPoint x: 296, endPoint y: 174, distance: 8.5
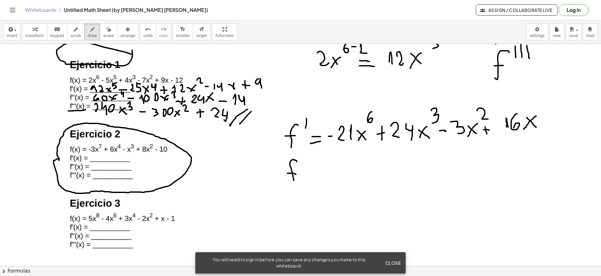
click at [296, 174] on div at bounding box center [300, 110] width 601 height 666
drag, startPoint x: 299, startPoint y: 156, endPoint x: 301, endPoint y: 165, distance: 9.5
click at [301, 165] on div at bounding box center [300, 110] width 601 height 666
click at [305, 167] on div at bounding box center [300, 110] width 601 height 666
click at [328, 172] on div at bounding box center [300, 110] width 601 height 666
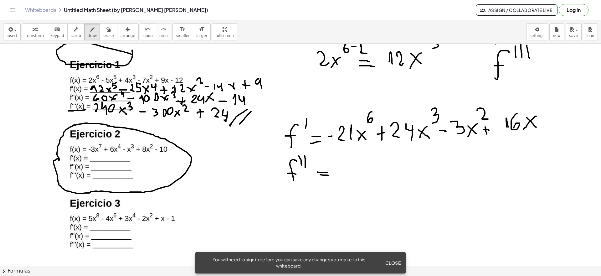
click at [328, 175] on div at bounding box center [300, 110] width 601 height 666
click at [344, 172] on div at bounding box center [300, 110] width 601 height 666
click at [353, 176] on div at bounding box center [300, 110] width 601 height 666
click at [367, 174] on div at bounding box center [300, 110] width 601 height 666
click at [372, 169] on div at bounding box center [300, 110] width 601 height 666
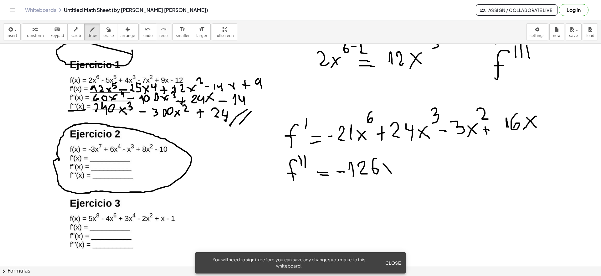
click at [391, 173] on div at bounding box center [300, 110] width 601 height 666
click at [381, 177] on div at bounding box center [300, 110] width 601 height 666
click at [404, 147] on div at bounding box center [300, 110] width 601 height 666
click at [399, 161] on div at bounding box center [300, 110] width 601 height 666
click at [410, 175] on div at bounding box center [300, 110] width 601 height 666
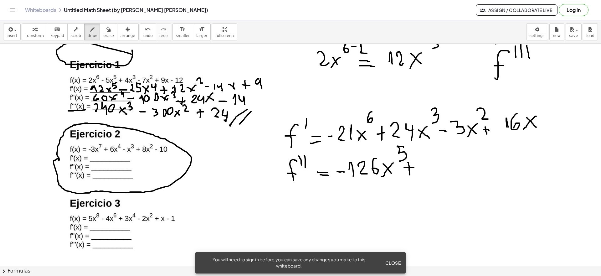
click at [416, 167] on div at bounding box center [300, 110] width 601 height 666
drag, startPoint x: 424, startPoint y: 153, endPoint x: 433, endPoint y: 167, distance: 16.3
click at [433, 167] on div at bounding box center [300, 110] width 601 height 666
drag, startPoint x: 431, startPoint y: 163, endPoint x: 439, endPoint y: 163, distance: 8.1
click at [434, 163] on div at bounding box center [300, 110] width 601 height 666
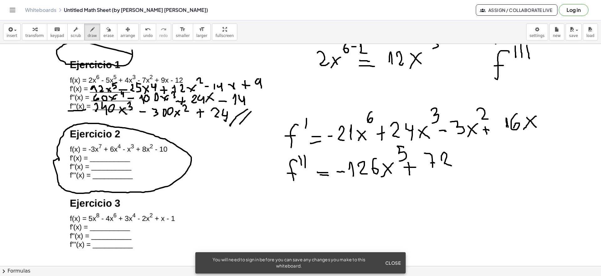
click at [452, 166] on div at bounding box center [300, 110] width 601 height 666
click at [465, 162] on div at bounding box center [300, 110] width 601 height 666
click at [458, 164] on div at bounding box center [300, 110] width 601 height 666
click at [481, 149] on div at bounding box center [300, 110] width 601 height 666
drag, startPoint x: 484, startPoint y: 161, endPoint x: 491, endPoint y: 161, distance: 6.9
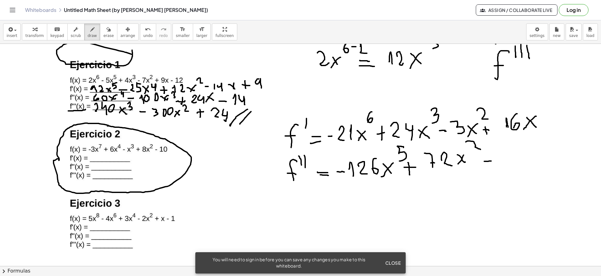
click at [491, 161] on div at bounding box center [300, 110] width 601 height 666
drag, startPoint x: 504, startPoint y: 146, endPoint x: 501, endPoint y: 157, distance: 11.6
click at [501, 157] on div at bounding box center [300, 110] width 601 height 666
drag, startPoint x: 512, startPoint y: 151, endPoint x: 523, endPoint y: 160, distance: 14.2
click at [523, 161] on div at bounding box center [300, 110] width 601 height 666
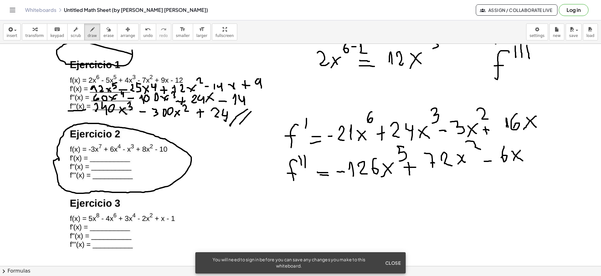
drag, startPoint x: 520, startPoint y: 151, endPoint x: 514, endPoint y: 160, distance: 11.1
click at [513, 160] on div at bounding box center [300, 110] width 601 height 666
drag, startPoint x: 530, startPoint y: 148, endPoint x: 532, endPoint y: 159, distance: 11.3
click at [532, 162] on div at bounding box center [300, 110] width 601 height 666
click at [537, 156] on div at bounding box center [300, 110] width 601 height 666
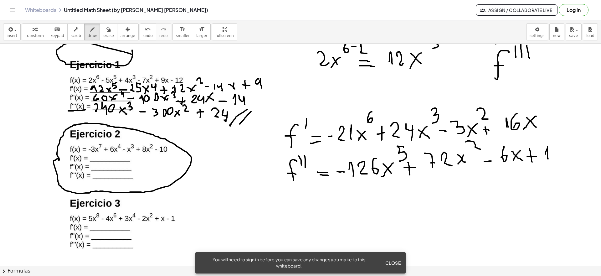
click at [548, 159] on div at bounding box center [300, 110] width 601 height 666
drag, startPoint x: 555, startPoint y: 150, endPoint x: 553, endPoint y: 159, distance: 9.3
click at [553, 159] on div at bounding box center [300, 110] width 601 height 666
click at [292, 217] on div at bounding box center [300, 110] width 601 height 666
click at [296, 207] on div at bounding box center [300, 110] width 601 height 666
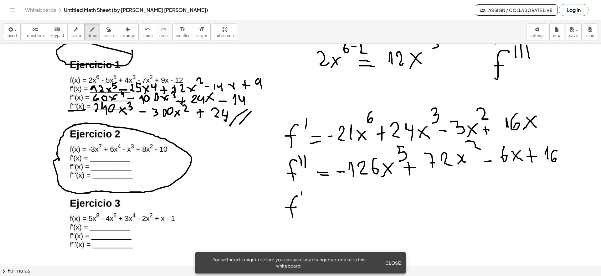
click at [303, 201] on div at bounding box center [300, 110] width 601 height 666
click at [306, 201] on div at bounding box center [300, 110] width 601 height 666
click at [311, 199] on div at bounding box center [300, 110] width 601 height 666
click at [332, 204] on div at bounding box center [300, 110] width 601 height 666
click at [333, 212] on div at bounding box center [300, 110] width 601 height 666
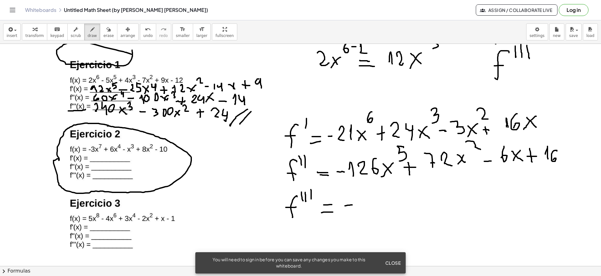
click at [352, 204] on div at bounding box center [300, 110] width 601 height 666
click at [365, 208] on div at bounding box center [300, 110] width 601 height 666
click at [377, 208] on div at bounding box center [300, 110] width 601 height 666
click at [387, 196] on div at bounding box center [300, 110] width 601 height 666
click at [404, 205] on div at bounding box center [300, 110] width 601 height 666
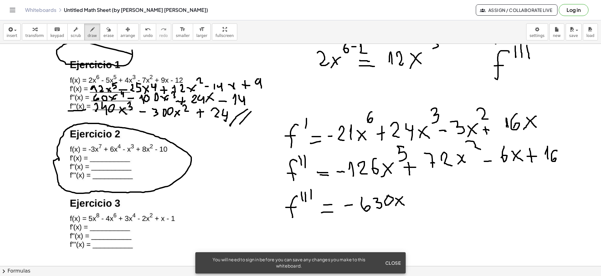
click at [395, 207] on div at bounding box center [300, 110] width 601 height 666
click at [411, 193] on div at bounding box center [300, 110] width 601 height 666
click at [420, 203] on div at bounding box center [300, 110] width 601 height 666
click at [425, 199] on div at bounding box center [300, 110] width 601 height 666
click at [449, 203] on div at bounding box center [300, 110] width 601 height 666
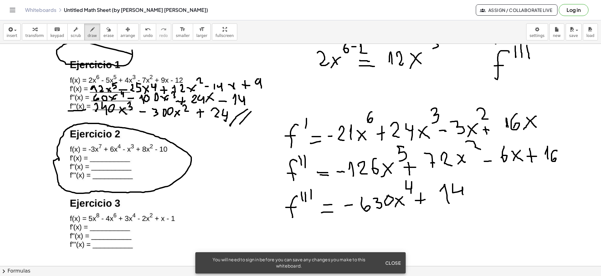
click at [463, 194] on div at bounding box center [300, 110] width 601 height 666
click at [472, 196] on div at bounding box center [300, 110] width 601 height 666
click at [486, 195] on div at bounding box center [300, 110] width 601 height 666
click at [479, 196] on div at bounding box center [300, 110] width 601 height 666
click at [498, 190] on div at bounding box center [300, 110] width 601 height 666
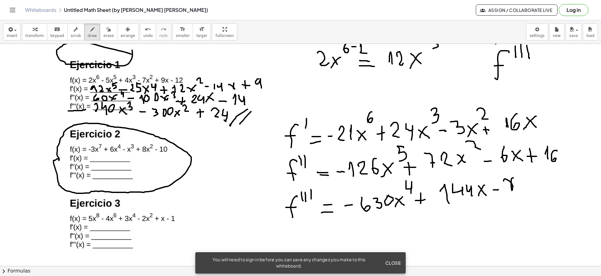
click at [504, 181] on div at bounding box center [300, 110] width 601 height 666
click at [106, 32] on icon "button" at bounding box center [108, 30] width 4 height 8
click at [516, 182] on div at bounding box center [300, 110] width 601 height 666
click at [88, 31] on div "button" at bounding box center [92, 29] width 9 height 8
click at [517, 189] on div at bounding box center [300, 110] width 601 height 666
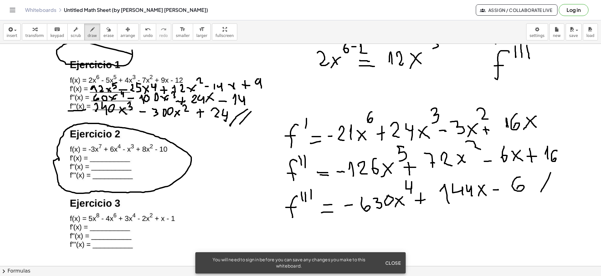
click at [541, 193] on div at bounding box center [300, 110] width 601 height 666
click at [545, 193] on div at bounding box center [300, 110] width 601 height 666
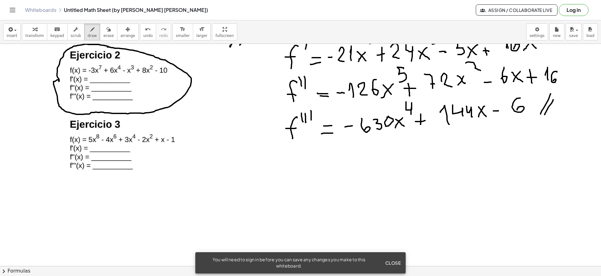
scroll to position [385, 0]
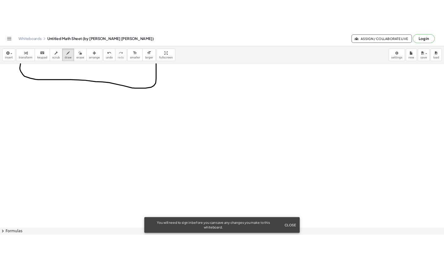
scroll to position [504, 0]
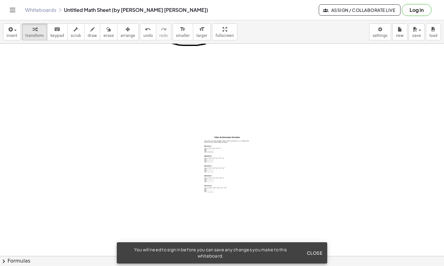
click at [216, 137] on div at bounding box center [227, 172] width 63 height 89
click at [225, 148] on div at bounding box center [227, 172] width 63 height 89
click at [233, 153] on div at bounding box center [227, 172] width 63 height 89
click at [121, 30] on div "button" at bounding box center [128, 29] width 15 height 8
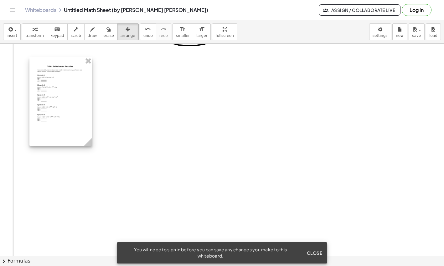
drag, startPoint x: 208, startPoint y: 136, endPoint x: 39, endPoint y: 64, distance: 184.1
click at [39, 64] on div at bounding box center [60, 101] width 63 height 89
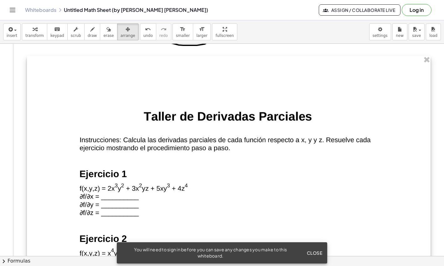
drag, startPoint x: 88, startPoint y: 142, endPoint x: 430, endPoint y: 262, distance: 362.1
click at [430, 262] on div "insert select one: Math Expression Function Text Youtube Video Graphing Geometr…" at bounding box center [222, 143] width 444 height 246
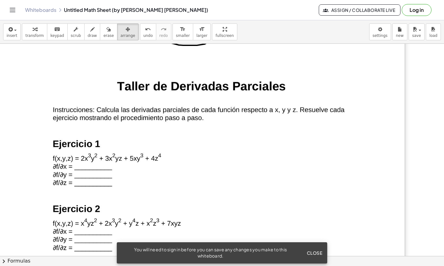
drag, startPoint x: 78, startPoint y: 99, endPoint x: 23, endPoint y: 69, distance: 62.7
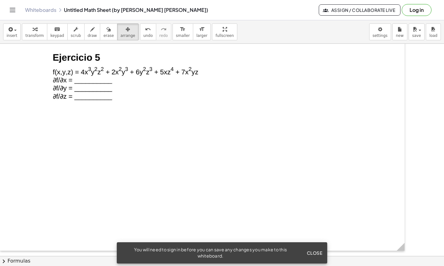
scroll to position [890, 0]
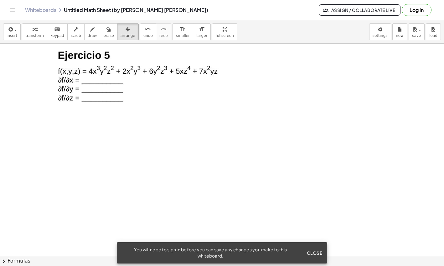
drag, startPoint x: 403, startPoint y: 208, endPoint x: 459, endPoint y: 272, distance: 85.0
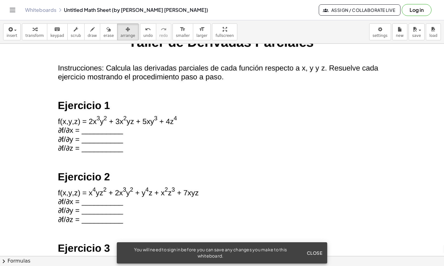
scroll to position [535, 0]
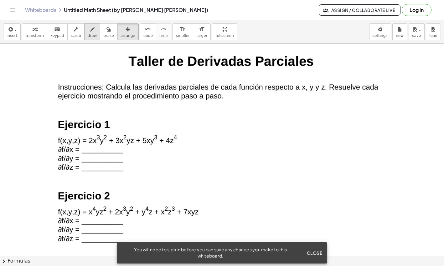
click at [88, 33] on span "draw" at bounding box center [92, 35] width 9 height 4
drag, startPoint x: 235, startPoint y: 107, endPoint x: 234, endPoint y: 130, distance: 22.9
drag, startPoint x: 230, startPoint y: 121, endPoint x: 242, endPoint y: 121, distance: 11.3
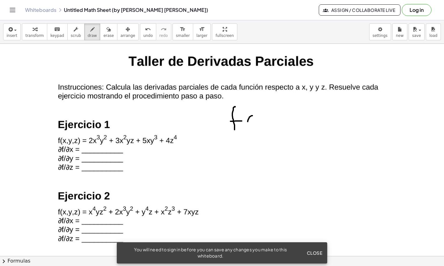
drag, startPoint x: 250, startPoint y: 116, endPoint x: 252, endPoint y: 132, distance: 16.0
drag, startPoint x: 255, startPoint y: 123, endPoint x: 262, endPoint y: 128, distance: 9.1
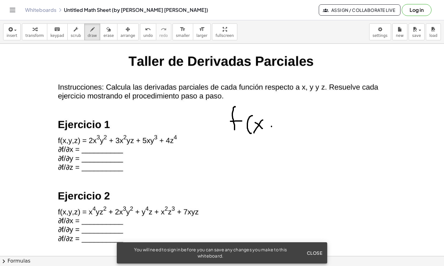
drag, startPoint x: 271, startPoint y: 127, endPoint x: 270, endPoint y: 134, distance: 7.6
drag, startPoint x: 278, startPoint y: 118, endPoint x: 284, endPoint y: 126, distance: 9.8
drag, startPoint x: 289, startPoint y: 117, endPoint x: 283, endPoint y: 134, distance: 17.9
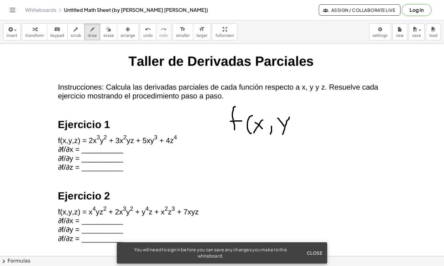
drag, startPoint x: 291, startPoint y: 111, endPoint x: 296, endPoint y: 136, distance: 24.8
drag, startPoint x: 300, startPoint y: 127, endPoint x: 309, endPoint y: 126, distance: 9.5
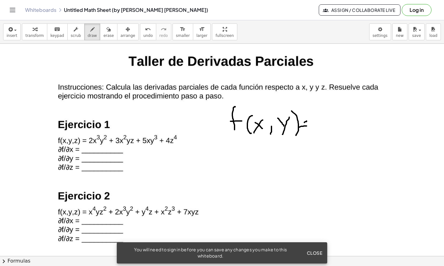
drag, startPoint x: 307, startPoint y: 121, endPoint x: 299, endPoint y: 121, distance: 8.8
drag, startPoint x: 315, startPoint y: 114, endPoint x: 317, endPoint y: 124, distance: 10.6
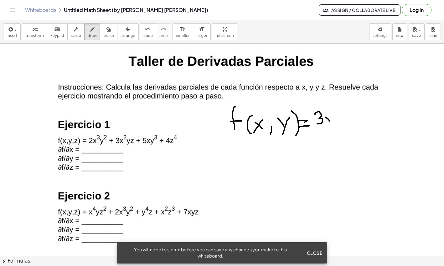
drag, startPoint x: 332, startPoint y: 107, endPoint x: 341, endPoint y: 112, distance: 9.7
drag, startPoint x: 341, startPoint y: 120, endPoint x: 348, endPoint y: 119, distance: 7.6
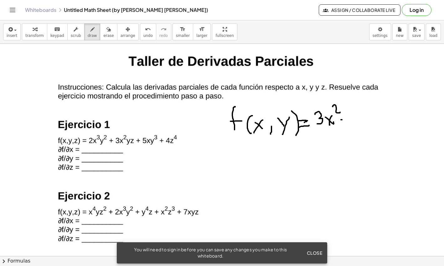
drag, startPoint x: 360, startPoint y: 111, endPoint x: 374, endPoint y: 116, distance: 15.2
drag, startPoint x: 376, startPoint y: 111, endPoint x: 382, endPoint y: 117, distance: 9.5
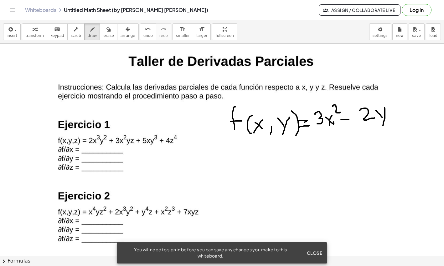
drag, startPoint x: 385, startPoint y: 109, endPoint x: 383, endPoint y: 127, distance: 17.9
drag, startPoint x: 389, startPoint y: 90, endPoint x: 395, endPoint y: 89, distance: 5.5
drag, startPoint x: 389, startPoint y: 93, endPoint x: 391, endPoint y: 107, distance: 14.5
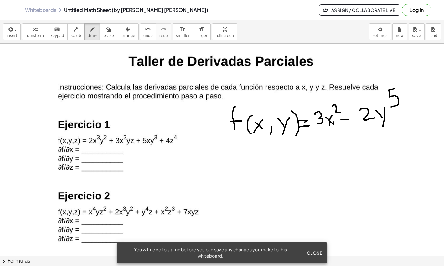
drag, startPoint x: 240, startPoint y: 153, endPoint x: 245, endPoint y: 144, distance: 9.9
drag, startPoint x: 256, startPoint y: 147, endPoint x: 253, endPoint y: 160, distance: 13.1
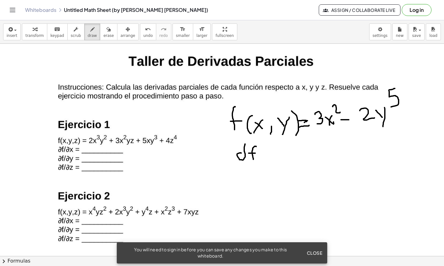
drag, startPoint x: 249, startPoint y: 153, endPoint x: 256, endPoint y: 153, distance: 7.8
drag, startPoint x: 239, startPoint y: 166, endPoint x: 259, endPoint y: 165, distance: 19.1
drag, startPoint x: 243, startPoint y: 178, endPoint x: 252, endPoint y: 167, distance: 14.0
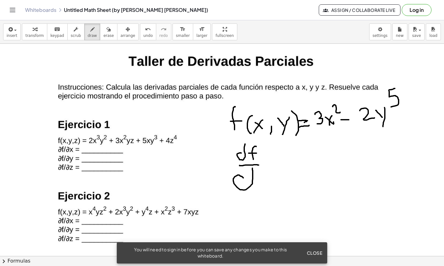
click at [104, 25] on button "erase" at bounding box center [108, 31] width 17 height 17
drag, startPoint x: 277, startPoint y: 189, endPoint x: 230, endPoint y: 170, distance: 50.5
click at [88, 33] on span "draw" at bounding box center [92, 35] width 9 height 4
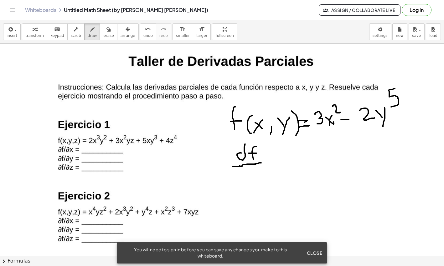
drag, startPoint x: 232, startPoint y: 167, endPoint x: 260, endPoint y: 165, distance: 27.3
drag, startPoint x: 241, startPoint y: 177, endPoint x: 242, endPoint y: 167, distance: 10.3
drag, startPoint x: 246, startPoint y: 171, endPoint x: 258, endPoint y: 175, distance: 12.2
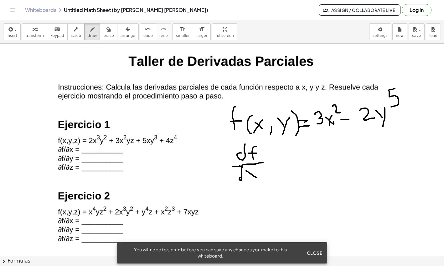
drag, startPoint x: 256, startPoint y: 170, endPoint x: 250, endPoint y: 180, distance: 12.2
drag, startPoint x: 274, startPoint y: 164, endPoint x: 289, endPoint y: 164, distance: 15.7
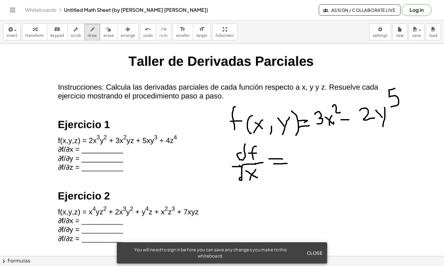
drag, startPoint x: 253, startPoint y: 186, endPoint x: 256, endPoint y: 204, distance: 18.0
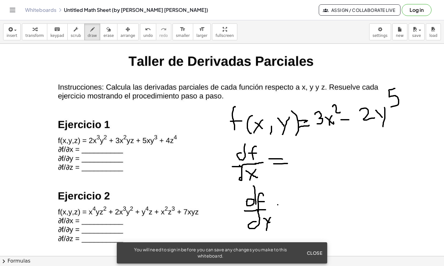
drag, startPoint x: 317, startPoint y: 130, endPoint x: 339, endPoint y: 129, distance: 22.3
drag, startPoint x: 312, startPoint y: 149, endPoint x: 317, endPoint y: 156, distance: 8.5
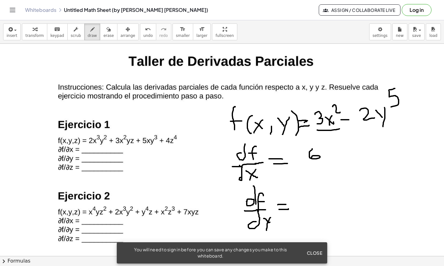
drag, startPoint x: 327, startPoint y: 149, endPoint x: 337, endPoint y: 157, distance: 12.7
drag, startPoint x: 331, startPoint y: 149, endPoint x: 325, endPoint y: 162, distance: 14.4
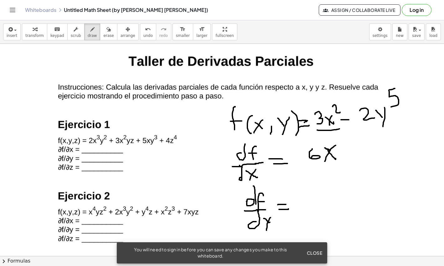
drag, startPoint x: 329, startPoint y: 150, endPoint x: 324, endPoint y: 146, distance: 6.6
drag, startPoint x: 361, startPoint y: 145, endPoint x: 359, endPoint y: 157, distance: 12.7
drag, startPoint x: 366, startPoint y: 146, endPoint x: 358, endPoint y: 167, distance: 22.4
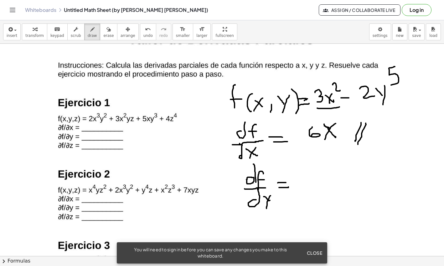
scroll to position [574, 0]
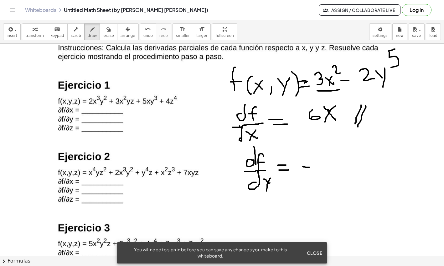
drag, startPoint x: 303, startPoint y: 167, endPoint x: 309, endPoint y: 167, distance: 6.6
drag, startPoint x: 318, startPoint y: 156, endPoint x: 319, endPoint y: 167, distance: 11.6
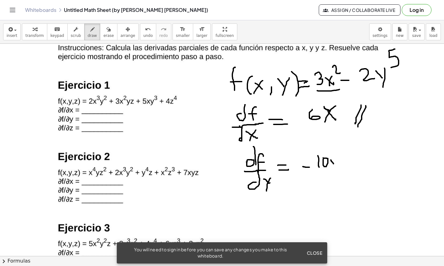
drag, startPoint x: 331, startPoint y: 161, endPoint x: 333, endPoint y: 164, distance: 3.8
drag, startPoint x: 339, startPoint y: 159, endPoint x: 332, endPoint y: 175, distance: 17.7
drag, startPoint x: 341, startPoint y: 146, endPoint x: 346, endPoint y: 161, distance: 16.3
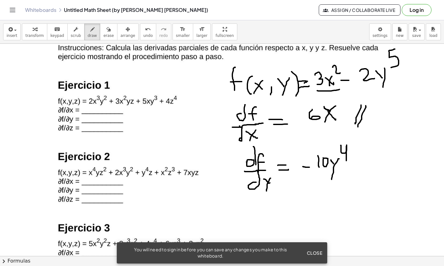
drag, startPoint x: 375, startPoint y: 148, endPoint x: 364, endPoint y: 174, distance: 27.4
drag, startPoint x: 383, startPoint y: 147, endPoint x: 365, endPoint y: 180, distance: 37.4
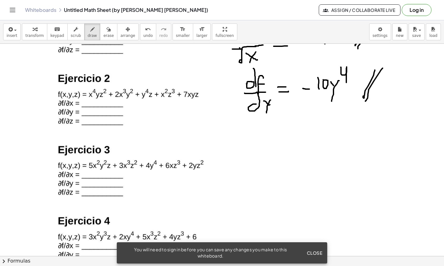
scroll to position [653, 0]
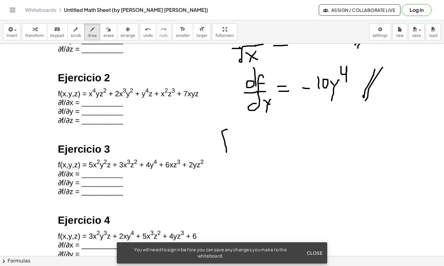
drag, startPoint x: 227, startPoint y: 130, endPoint x: 225, endPoint y: 151, distance: 21.4
drag, startPoint x: 219, startPoint y: 143, endPoint x: 231, endPoint y: 142, distance: 12.2
drag, startPoint x: 238, startPoint y: 135, endPoint x: 242, endPoint y: 149, distance: 13.9
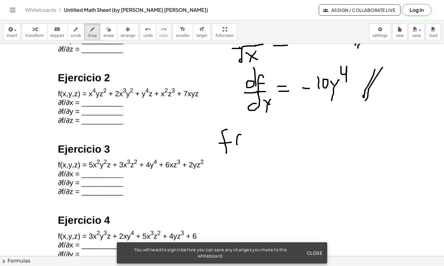
drag, startPoint x: 242, startPoint y: 142, endPoint x: 253, endPoint y: 142, distance: 10.6
drag, startPoint x: 250, startPoint y: 140, endPoint x: 244, endPoint y: 149, distance: 11.0
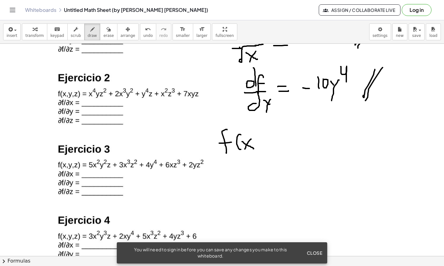
drag, startPoint x: 266, startPoint y: 141, endPoint x: 270, endPoint y: 142, distance: 4.5
drag, startPoint x: 273, startPoint y: 136, endPoint x: 267, endPoint y: 154, distance: 18.4
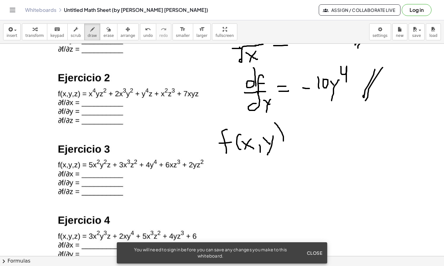
drag, startPoint x: 275, startPoint y: 123, endPoint x: 285, endPoint y: 146, distance: 25.2
drag, startPoint x: 289, startPoint y: 140, endPoint x: 301, endPoint y: 140, distance: 12.8
drag, startPoint x: 290, startPoint y: 147, endPoint x: 302, endPoint y: 145, distance: 12.2
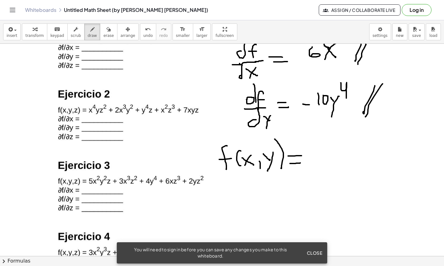
scroll to position [651, 0]
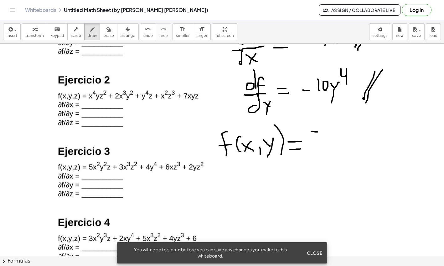
drag, startPoint x: 311, startPoint y: 131, endPoint x: 321, endPoint y: 132, distance: 10.3
drag, startPoint x: 313, startPoint y: 131, endPoint x: 316, endPoint y: 146, distance: 14.6
drag, startPoint x: 324, startPoint y: 138, endPoint x: 329, endPoint y: 140, distance: 5.8
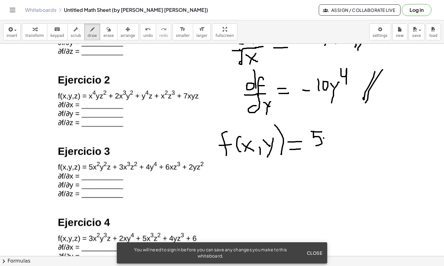
drag, startPoint x: 327, startPoint y: 147, endPoint x: 325, endPoint y: 143, distance: 4.5
drag, startPoint x: 331, startPoint y: 126, endPoint x: 342, endPoint y: 134, distance: 13.8
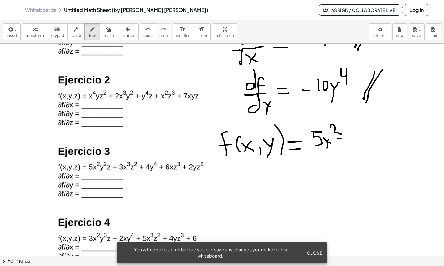
drag, startPoint x: 339, startPoint y: 139, endPoint x: 347, endPoint y: 138, distance: 7.8
drag, startPoint x: 349, startPoint y: 128, endPoint x: 355, endPoint y: 141, distance: 14.6
drag, startPoint x: 363, startPoint y: 136, endPoint x: 373, endPoint y: 132, distance: 10.3
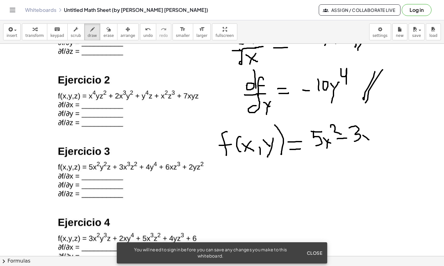
drag, startPoint x: 372, startPoint y: 132, endPoint x: 368, endPoint y: 146, distance: 14.4
drag, startPoint x: 381, startPoint y: 131, endPoint x: 379, endPoint y: 140, distance: 8.5
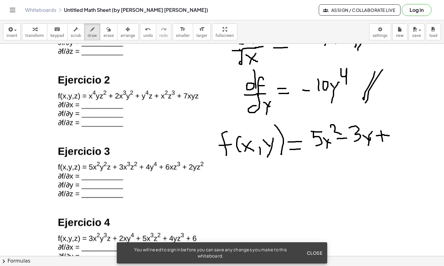
drag, startPoint x: 376, startPoint y: 136, endPoint x: 385, endPoint y: 139, distance: 9.7
drag, startPoint x: 398, startPoint y: 127, endPoint x: 408, endPoint y: 131, distance: 11.2
drag, startPoint x: 407, startPoint y: 130, endPoint x: 413, endPoint y: 135, distance: 8.0
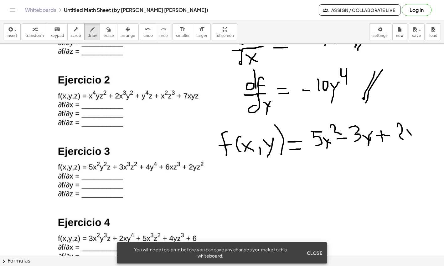
drag, startPoint x: 412, startPoint y: 133, endPoint x: 407, endPoint y: 142, distance: 11.1
drag, startPoint x: 413, startPoint y: 114, endPoint x: 414, endPoint y: 126, distance: 11.3
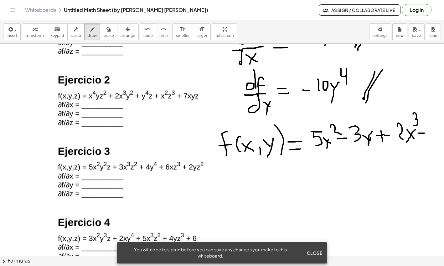
drag, startPoint x: 419, startPoint y: 133, endPoint x: 424, endPoint y: 133, distance: 5.6
drag, startPoint x: 430, startPoint y: 126, endPoint x: 438, endPoint y: 135, distance: 11.5
drag, startPoint x: 438, startPoint y: 123, endPoint x: 431, endPoint y: 146, distance: 24.1
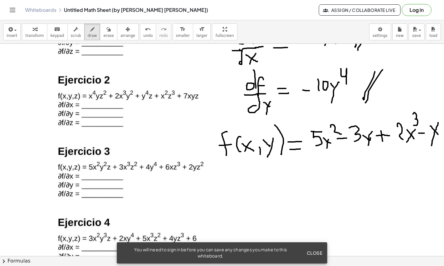
click at [106, 29] on icon "button" at bounding box center [108, 30] width 4 height 8
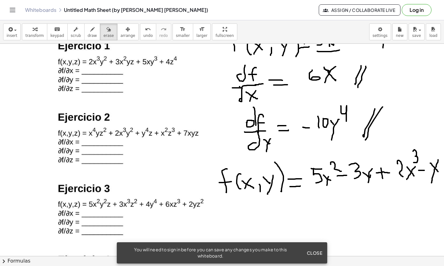
scroll to position [637, 0]
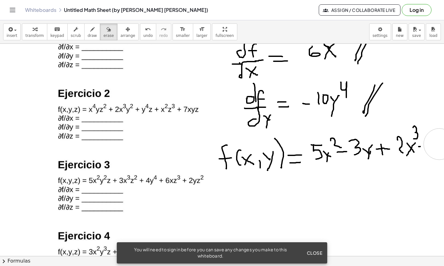
drag, startPoint x: 435, startPoint y: 153, endPoint x: 439, endPoint y: 144, distance: 10.4
click at [439, 144] on div "×" at bounding box center [222, 150] width 444 height 213
click at [88, 27] on div "button" at bounding box center [92, 29] width 9 height 8
drag, startPoint x: 426, startPoint y: 143, endPoint x: 432, endPoint y: 139, distance: 7.1
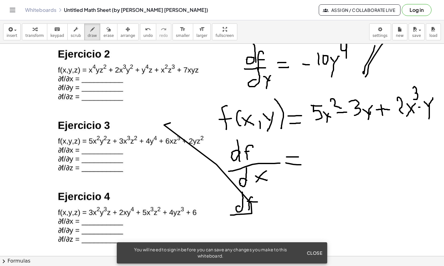
click at [145, 31] on icon "undo" at bounding box center [148, 30] width 6 height 8
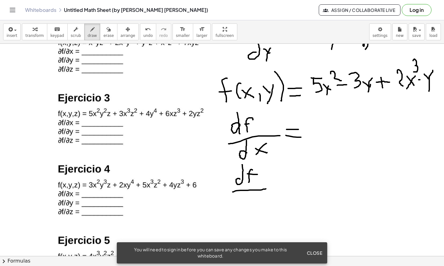
scroll to position [716, 0]
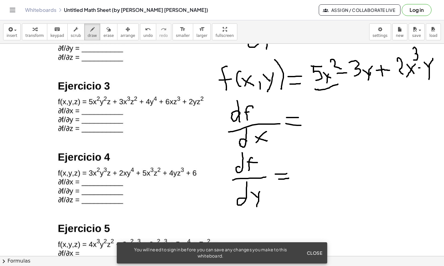
drag, startPoint x: 310, startPoint y: 121, endPoint x: 314, endPoint y: 122, distance: 4.1
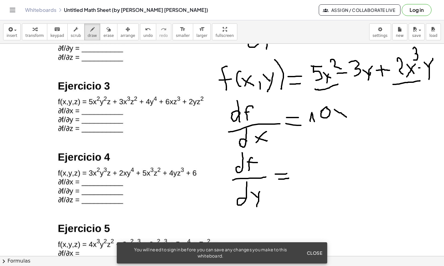
drag, startPoint x: 334, startPoint y: 110, endPoint x: 348, endPoint y: 115, distance: 14.4
drag, startPoint x: 341, startPoint y: 112, endPoint x: 336, endPoint y: 120, distance: 9.5
drag, startPoint x: 356, startPoint y: 105, endPoint x: 360, endPoint y: 117, distance: 12.6
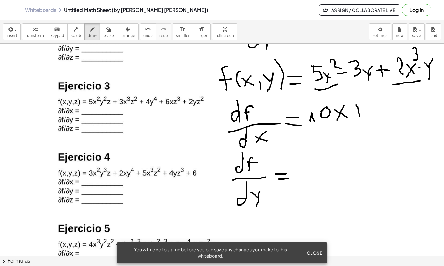
drag, startPoint x: 352, startPoint y: 112, endPoint x: 364, endPoint y: 112, distance: 12.2
drag, startPoint x: 378, startPoint y: 99, endPoint x: 376, endPoint y: 111, distance: 13.0
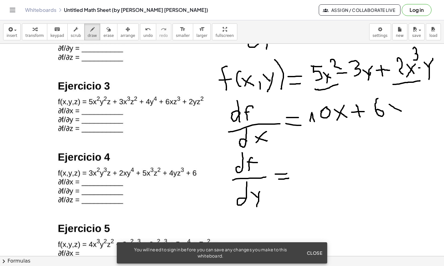
drag, startPoint x: 298, startPoint y: 175, endPoint x: 308, endPoint y: 176, distance: 9.8
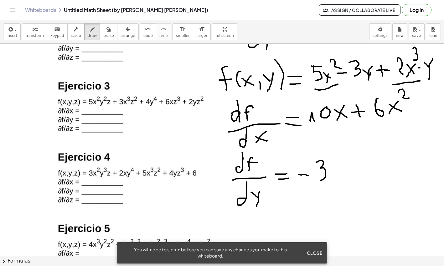
drag, startPoint x: 317, startPoint y: 163, endPoint x: 320, endPoint y: 181, distance: 18.4
drag, startPoint x: 339, startPoint y: 171, endPoint x: 347, endPoint y: 171, distance: 7.9
drag, startPoint x: 354, startPoint y: 166, endPoint x: 366, endPoint y: 179, distance: 17.7
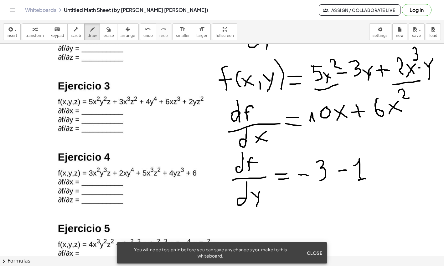
drag, startPoint x: 389, startPoint y: 148, endPoint x: 390, endPoint y: 158, distance: 9.7
drag, startPoint x: 394, startPoint y: 154, endPoint x: 379, endPoint y: 184, distance: 33.2
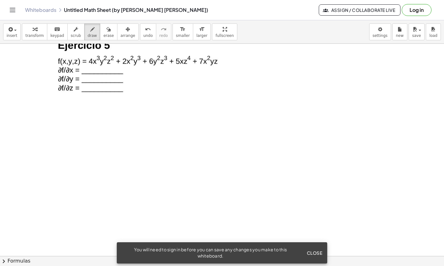
scroll to position [901, 0]
drag, startPoint x: 224, startPoint y: 85, endPoint x: 210, endPoint y: 108, distance: 26.7
drag, startPoint x: 209, startPoint y: 94, endPoint x: 219, endPoint y: 96, distance: 10.6
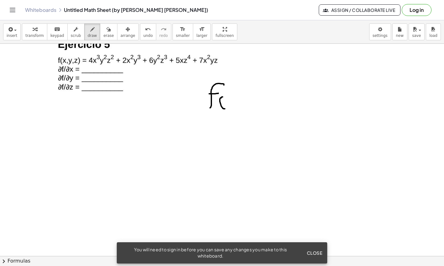
drag, startPoint x: 220, startPoint y: 99, endPoint x: 225, endPoint y: 109, distance: 11.2
drag, startPoint x: 227, startPoint y: 103, endPoint x: 230, endPoint y: 105, distance: 3.8
drag, startPoint x: 233, startPoint y: 100, endPoint x: 230, endPoint y: 105, distance: 4.9
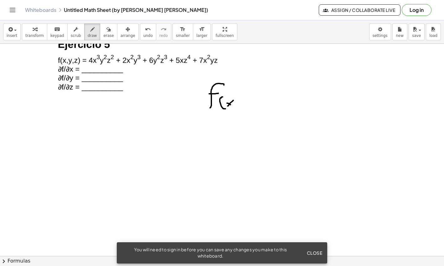
drag, startPoint x: 238, startPoint y: 103, endPoint x: 239, endPoint y: 106, distance: 3.9
drag, startPoint x: 241, startPoint y: 102, endPoint x: 248, endPoint y: 106, distance: 8.4
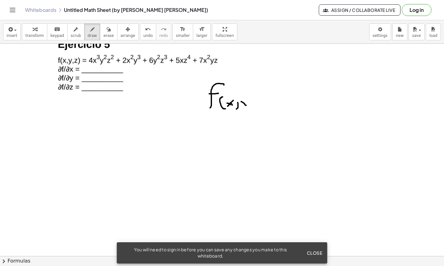
drag, startPoint x: 250, startPoint y: 99, endPoint x: 249, endPoint y: 113, distance: 14.2
drag, startPoint x: 252, startPoint y: 93, endPoint x: 258, endPoint y: 109, distance: 17.7
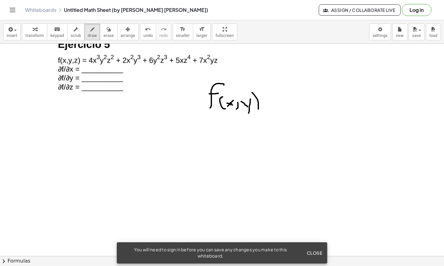
drag, startPoint x: 266, startPoint y: 101, endPoint x: 272, endPoint y: 100, distance: 5.5
drag, startPoint x: 264, startPoint y: 105, endPoint x: 273, endPoint y: 105, distance: 8.5
drag, startPoint x: 283, startPoint y: 88, endPoint x: 296, endPoint y: 86, distance: 13.6
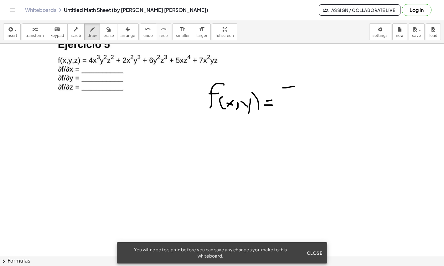
drag, startPoint x: 284, startPoint y: 90, endPoint x: 283, endPoint y: 108, distance: 18.5
drag, startPoint x: 302, startPoint y: 96, endPoint x: 311, endPoint y: 106, distance: 12.8
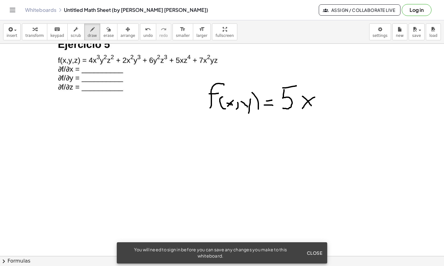
drag, startPoint x: 315, startPoint y: 97, endPoint x: 303, endPoint y: 108, distance: 15.7
drag, startPoint x: 316, startPoint y: 83, endPoint x: 330, endPoint y: 91, distance: 16.0
drag, startPoint x: 333, startPoint y: 99, endPoint x: 342, endPoint y: 102, distance: 9.4
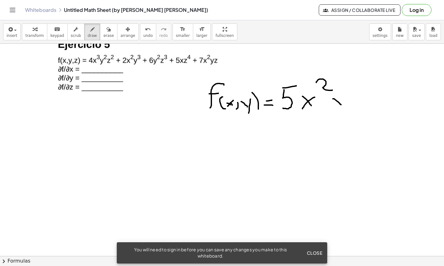
drag, startPoint x: 342, startPoint y: 96, endPoint x: 337, endPoint y: 117, distance: 22.1
drag, startPoint x: 345, startPoint y: 70, endPoint x: 348, endPoint y: 91, distance: 21.6
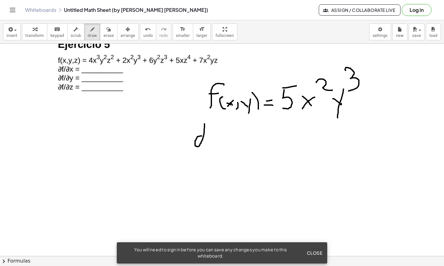
drag, startPoint x: 202, startPoint y: 136, endPoint x: 204, endPoint y: 124, distance: 12.5
drag, startPoint x: 216, startPoint y: 133, endPoint x: 214, endPoint y: 147, distance: 13.7
drag, startPoint x: 211, startPoint y: 140, endPoint x: 218, endPoint y: 141, distance: 6.6
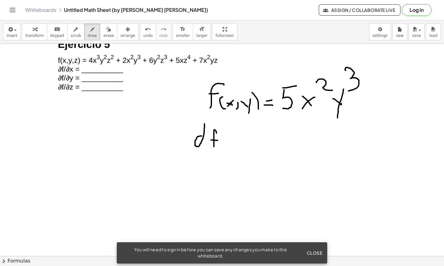
drag, startPoint x: 202, startPoint y: 157, endPoint x: 251, endPoint y: 152, distance: 49.4
drag, startPoint x: 203, startPoint y: 173, endPoint x: 211, endPoint y: 156, distance: 18.5
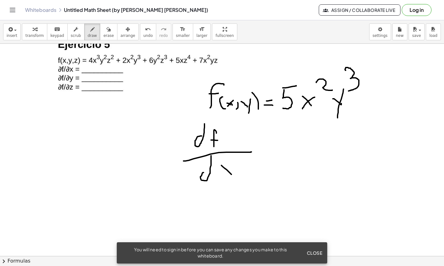
drag, startPoint x: 221, startPoint y: 166, endPoint x: 233, endPoint y: 171, distance: 12.7
drag, startPoint x: 232, startPoint y: 168, endPoint x: 237, endPoint y: 150, distance: 18.9
drag, startPoint x: 260, startPoint y: 147, endPoint x: 273, endPoint y: 149, distance: 13.0
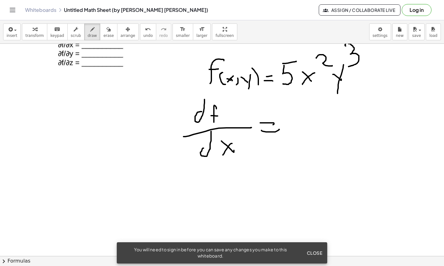
scroll to position [940, 0]
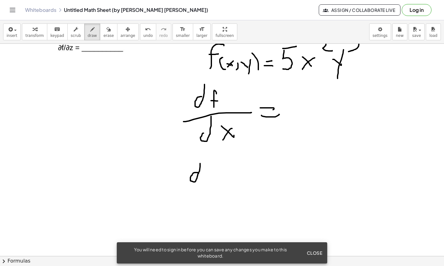
drag, startPoint x: 213, startPoint y: 159, endPoint x: 206, endPoint y: 172, distance: 14.7
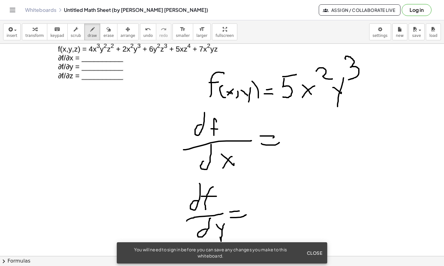
scroll to position [901, 0]
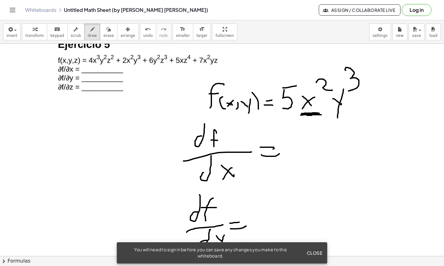
drag, startPoint x: 301, startPoint y: 115, endPoint x: 313, endPoint y: 116, distance: 12.8
drag, startPoint x: 282, startPoint y: 63, endPoint x: 283, endPoint y: 69, distance: 6.1
drag, startPoint x: 281, startPoint y: 72, endPoint x: 340, endPoint y: 74, distance: 58.9
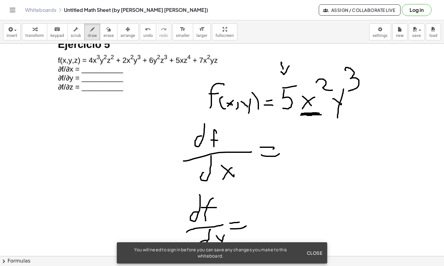
drag, startPoint x: 368, startPoint y: 54, endPoint x: 362, endPoint y: 64, distance: 11.2
drag, startPoint x: 360, startPoint y: 58, endPoint x: 371, endPoint y: 64, distance: 11.8
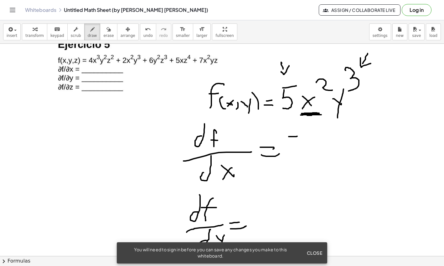
drag, startPoint x: 289, startPoint y: 137, endPoint x: 297, endPoint y: 136, distance: 8.5
drag, startPoint x: 288, startPoint y: 139, endPoint x: 295, endPoint y: 156, distance: 18.0
drag, startPoint x: 305, startPoint y: 144, endPoint x: 316, endPoint y: 150, distance: 12.2
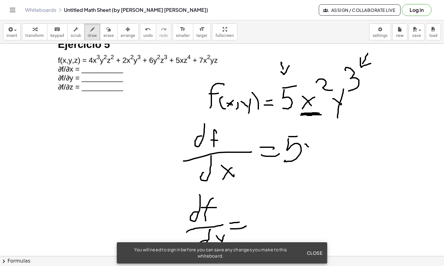
drag, startPoint x: 319, startPoint y: 143, endPoint x: 311, endPoint y: 165, distance: 23.3
drag, startPoint x: 319, startPoint y: 127, endPoint x: 323, endPoint y: 137, distance: 10.6
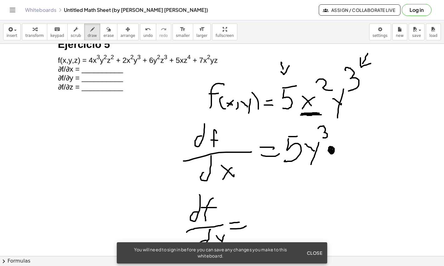
drag, startPoint x: 346, startPoint y: 137, endPoint x: 355, endPoint y: 149, distance: 14.5
drag, startPoint x: 359, startPoint y: 140, endPoint x: 370, endPoint y: 147, distance: 13.6
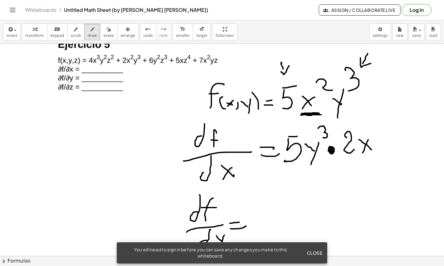
drag, startPoint x: 368, startPoint y: 140, endPoint x: 362, endPoint y: 153, distance: 14.3
drag, startPoint x: 377, startPoint y: 144, endPoint x: 383, endPoint y: 146, distance: 6.4
drag, startPoint x: 384, startPoint y: 139, endPoint x: 388, endPoint y: 139, distance: 4.1
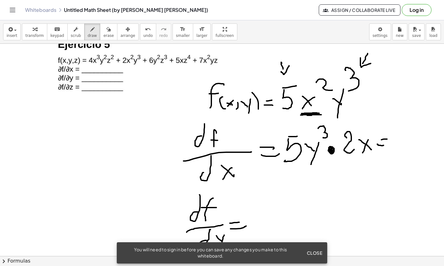
drag, startPoint x: 382, startPoint y: 145, endPoint x: 391, endPoint y: 145, distance: 9.7
drag, startPoint x: 394, startPoint y: 138, endPoint x: 400, endPoint y: 145, distance: 9.1
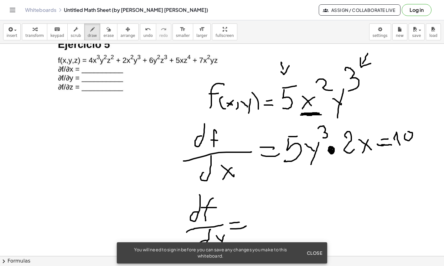
drag, startPoint x: 415, startPoint y: 132, endPoint x: 423, endPoint y: 135, distance: 8.3
drag, startPoint x: 419, startPoint y: 133, endPoint x: 418, endPoint y: 136, distance: 3.6
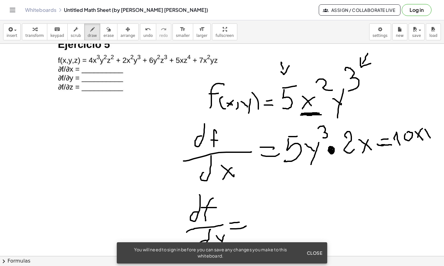
drag, startPoint x: 425, startPoint y: 130, endPoint x: 433, endPoint y: 134, distance: 9.4
drag, startPoint x: 436, startPoint y: 128, endPoint x: 426, endPoint y: 154, distance: 27.3
drag, startPoint x: 433, startPoint y: 111, endPoint x: 434, endPoint y: 127, distance: 16.3
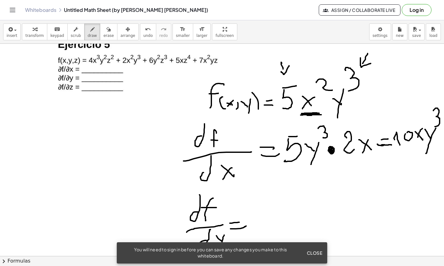
click at [90, 31] on icon "button" at bounding box center [92, 30] width 4 height 8
drag, startPoint x: 269, startPoint y: 197, endPoint x: 282, endPoint y: 196, distance: 13.8
drag, startPoint x: 268, startPoint y: 197, endPoint x: 277, endPoint y: 225, distance: 29.0
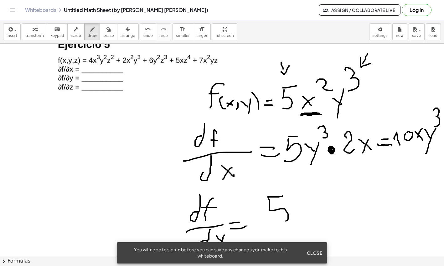
drag, startPoint x: 303, startPoint y: 209, endPoint x: 313, endPoint y: 217, distance: 13.4
drag, startPoint x: 316, startPoint y: 207, endPoint x: 305, endPoint y: 219, distance: 16.4
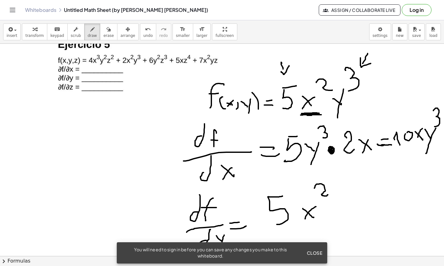
drag, startPoint x: 314, startPoint y: 188, endPoint x: 328, endPoint y: 195, distance: 15.0
drag, startPoint x: 324, startPoint y: 215, endPoint x: 327, endPoint y: 216, distance: 3.4
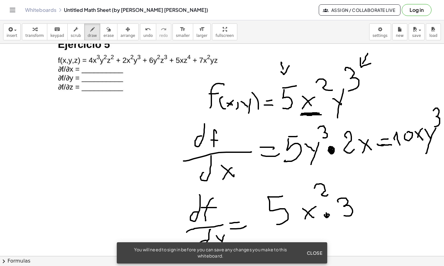
drag, startPoint x: 338, startPoint y: 202, endPoint x: 344, endPoint y: 216, distance: 14.7
drag, startPoint x: 356, startPoint y: 206, endPoint x: 364, endPoint y: 209, distance: 8.3
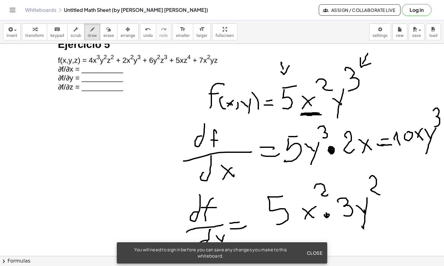
drag, startPoint x: 370, startPoint y: 178, endPoint x: 382, endPoint y: 191, distance: 17.5
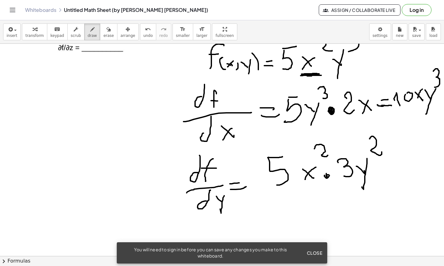
scroll to position [979, 0]
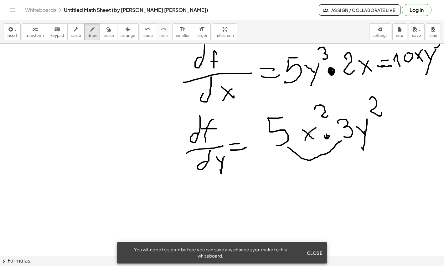
drag, startPoint x: 288, startPoint y: 147, endPoint x: 342, endPoint y: 140, distance: 55.3
drag, startPoint x: 302, startPoint y: 177, endPoint x: 305, endPoint y: 188, distance: 11.0
drag, startPoint x: 311, startPoint y: 174, endPoint x: 317, endPoint y: 175, distance: 6.0
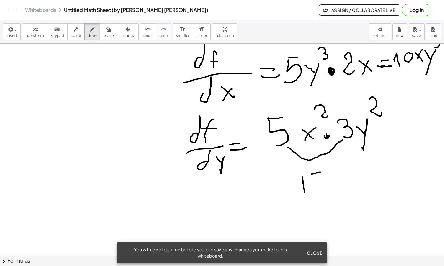
drag, startPoint x: 313, startPoint y: 175, endPoint x: 315, endPoint y: 192, distance: 17.0
drag, startPoint x: 334, startPoint y: 178, endPoint x: 346, endPoint y: 182, distance: 12.0
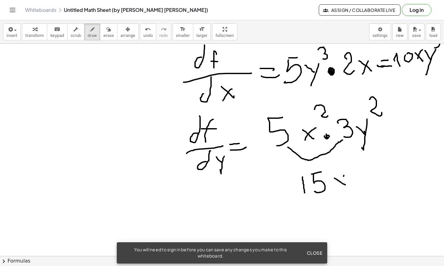
drag, startPoint x: 344, startPoint y: 176, endPoint x: 338, endPoint y: 189, distance: 14.7
drag, startPoint x: 346, startPoint y: 163, endPoint x: 351, endPoint y: 172, distance: 10.4
drag, startPoint x: 357, startPoint y: 173, endPoint x: 365, endPoint y: 173, distance: 8.2
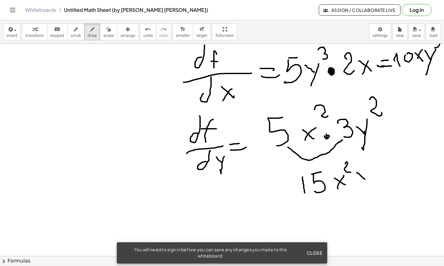
drag, startPoint x: 365, startPoint y: 173, endPoint x: 366, endPoint y: 180, distance: 6.5
drag, startPoint x: 366, startPoint y: 161, endPoint x: 386, endPoint y: 165, distance: 21.1
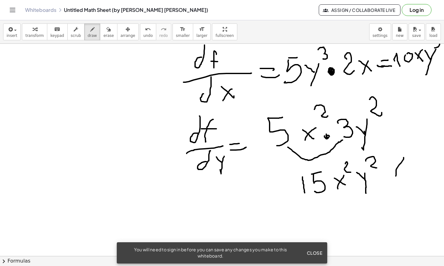
drag, startPoint x: 404, startPoint y: 158, endPoint x: 397, endPoint y: 174, distance: 17.8
drag, startPoint x: 411, startPoint y: 154, endPoint x: 403, endPoint y: 173, distance: 20.9
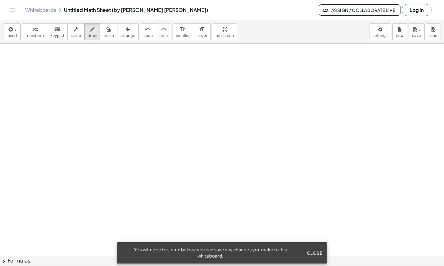
scroll to position [1157, 0]
drag, startPoint x: 164, startPoint y: 67, endPoint x: 157, endPoint y: 83, distance: 17.6
drag, startPoint x: 158, startPoint y: 82, endPoint x: 170, endPoint y: 82, distance: 12.5
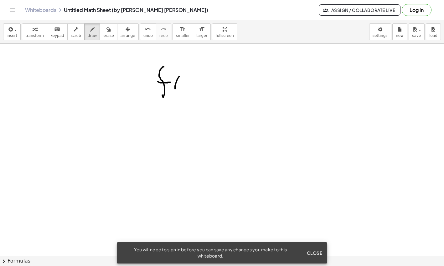
drag, startPoint x: 179, startPoint y: 77, endPoint x: 187, endPoint y: 95, distance: 19.8
drag, startPoint x: 189, startPoint y: 84, endPoint x: 201, endPoint y: 92, distance: 14.8
drag, startPoint x: 196, startPoint y: 81, endPoint x: 193, endPoint y: 91, distance: 10.8
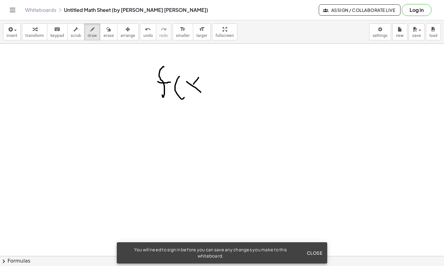
drag, startPoint x: 213, startPoint y: 87, endPoint x: 219, endPoint y: 87, distance: 6.0
drag, startPoint x: 221, startPoint y: 82, endPoint x: 229, endPoint y: 86, distance: 9.4
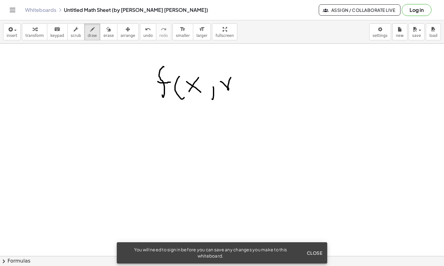
drag, startPoint x: 228, startPoint y: 90, endPoint x: 225, endPoint y: 101, distance: 11.5
drag, startPoint x: 227, startPoint y: 69, endPoint x: 252, endPoint y: 86, distance: 30.5
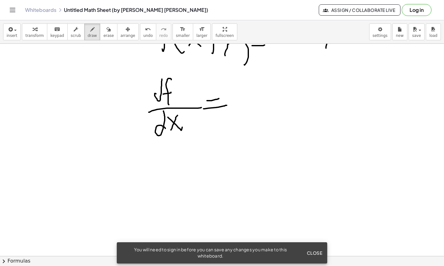
scroll to position [1236, 0]
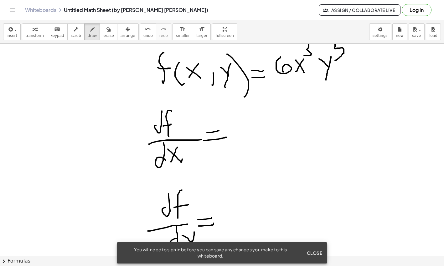
scroll to position [1157, 0]
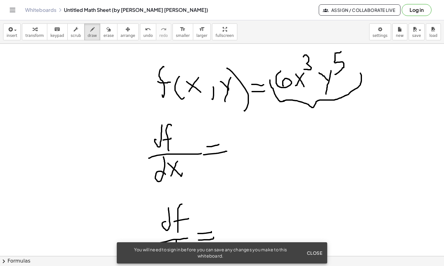
drag, startPoint x: 243, startPoint y: 133, endPoint x: 242, endPoint y: 145, distance: 11.6
drag, startPoint x: 253, startPoint y: 140, endPoint x: 262, endPoint y: 141, distance: 8.8
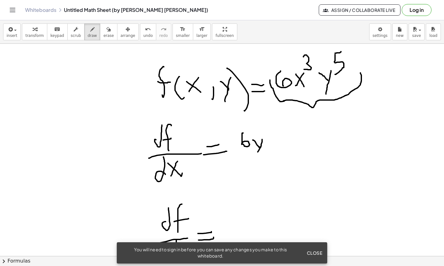
drag, startPoint x: 262, startPoint y: 140, endPoint x: 257, endPoint y: 158, distance: 19.1
drag, startPoint x: 264, startPoint y: 121, endPoint x: 272, endPoint y: 119, distance: 8.2
drag, startPoint x: 265, startPoint y: 121, endPoint x: 268, endPoint y: 136, distance: 15.0
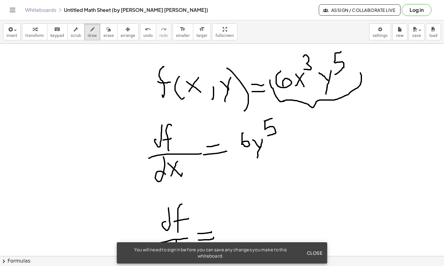
drag, startPoint x: 288, startPoint y: 127, endPoint x: 289, endPoint y: 146, distance: 18.8
drag, startPoint x: 305, startPoint y: 134, endPoint x: 312, endPoint y: 139, distance: 8.8
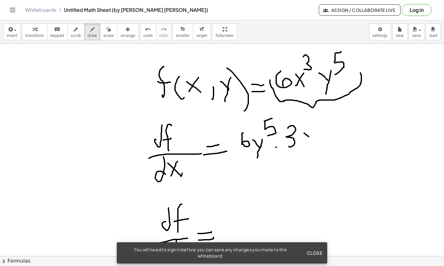
drag, startPoint x: 304, startPoint y: 133, endPoint x: 296, endPoint y: 136, distance: 9.0
drag, startPoint x: 304, startPoint y: 132, endPoint x: 298, endPoint y: 129, distance: 6.5
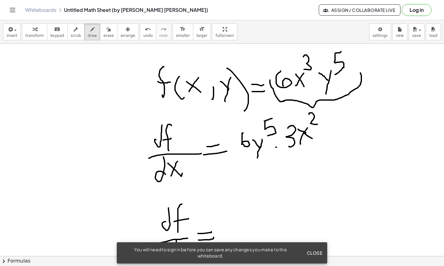
drag, startPoint x: 309, startPoint y: 115, endPoint x: 319, endPoint y: 130, distance: 18.2
drag, startPoint x: 325, startPoint y: 135, endPoint x: 333, endPoint y: 134, distance: 8.2
drag, startPoint x: 325, startPoint y: 140, endPoint x: 332, endPoint y: 141, distance: 6.6
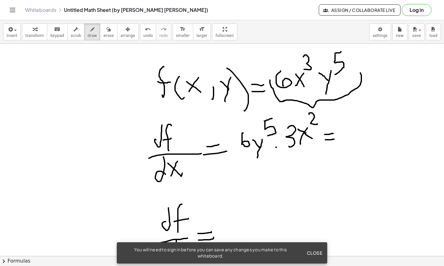
drag, startPoint x: 348, startPoint y: 135, endPoint x: 347, endPoint y: 123, distance: 12.2
drag, startPoint x: 367, startPoint y: 127, endPoint x: 372, endPoint y: 130, distance: 6.4
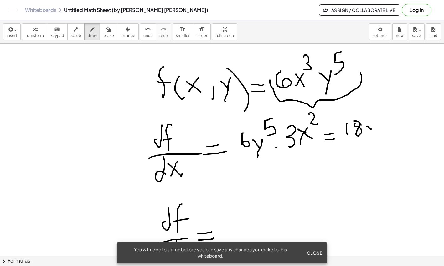
drag, startPoint x: 372, startPoint y: 124, endPoint x: 368, endPoint y: 133, distance: 10.0
drag, startPoint x: 372, startPoint y: 110, endPoint x: 381, endPoint y: 116, distance: 10.7
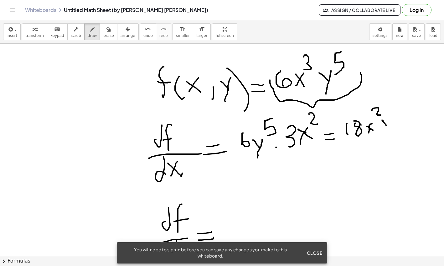
drag, startPoint x: 383, startPoint y: 122, endPoint x: 388, endPoint y: 121, distance: 5.3
drag, startPoint x: 388, startPoint y: 122, endPoint x: 389, endPoint y: 138, distance: 16.0
drag, startPoint x: 391, startPoint y: 103, endPoint x: 396, endPoint y: 102, distance: 4.9
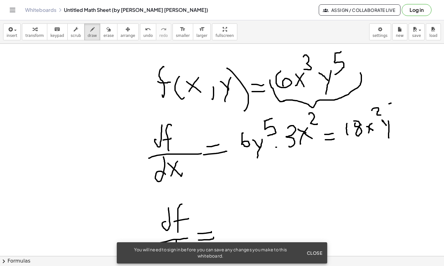
drag, startPoint x: 388, startPoint y: 106, endPoint x: 393, endPoint y: 116, distance: 10.8
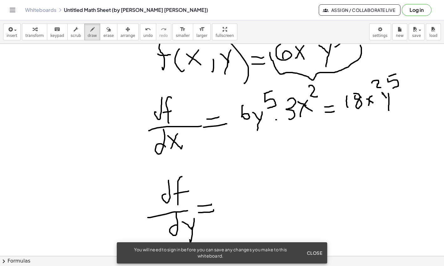
scroll to position [1196, 0]
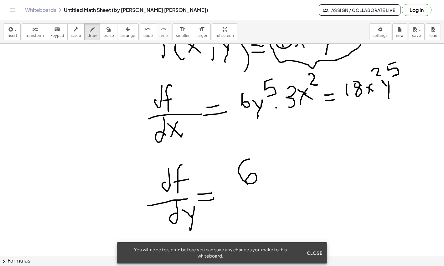
drag, startPoint x: 249, startPoint y: 159, endPoint x: 248, endPoint y: 185, distance: 25.4
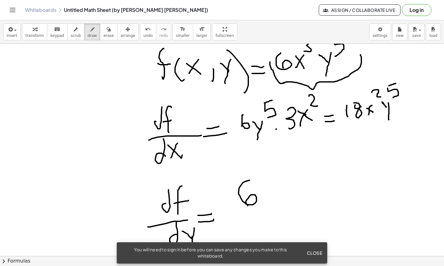
scroll to position [1157, 0]
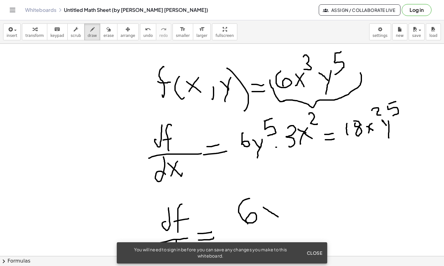
drag, startPoint x: 263, startPoint y: 208, endPoint x: 279, endPoint y: 203, distance: 16.3
drag, startPoint x: 276, startPoint y: 205, endPoint x: 265, endPoint y: 220, distance: 19.3
drag, startPoint x: 275, startPoint y: 188, endPoint x: 279, endPoint y: 198, distance: 10.8
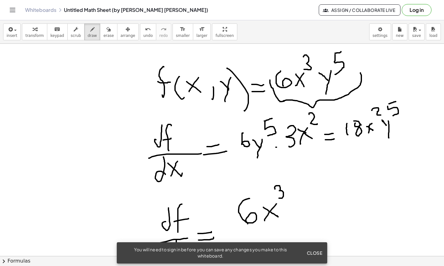
drag, startPoint x: 304, startPoint y: 198, endPoint x: 309, endPoint y: 198, distance: 5.0
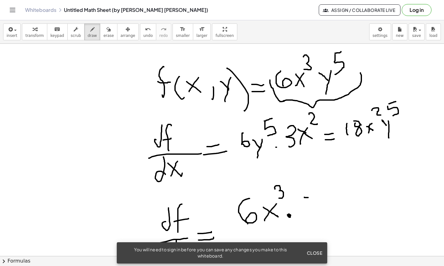
drag, startPoint x: 304, startPoint y: 199, endPoint x: 306, endPoint y: 216, distance: 17.0
drag, startPoint x: 321, startPoint y: 206, endPoint x: 327, endPoint y: 205, distance: 6.6
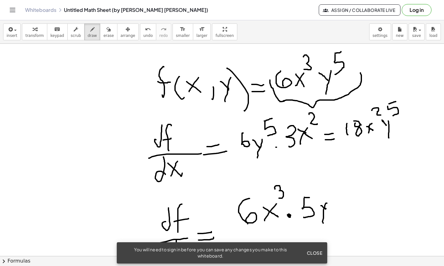
drag, startPoint x: 327, startPoint y: 203, endPoint x: 328, endPoint y: 208, distance: 4.3
drag, startPoint x: 329, startPoint y: 185, endPoint x: 333, endPoint y: 198, distance: 13.8
drag, startPoint x: 341, startPoint y: 207, endPoint x: 351, endPoint y: 206, distance: 10.7
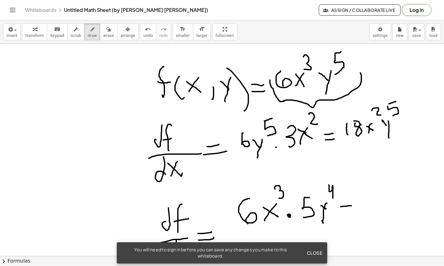
drag, startPoint x: 344, startPoint y: 212, endPoint x: 360, endPoint y: 208, distance: 16.7
drag, startPoint x: 364, startPoint y: 194, endPoint x: 375, endPoint y: 207, distance: 17.4
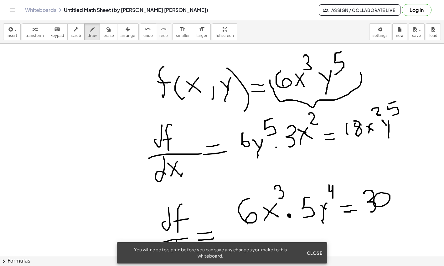
drag, startPoint x: 392, startPoint y: 198, endPoint x: 401, endPoint y: 201, distance: 9.1
drag, startPoint x: 396, startPoint y: 199, endPoint x: 390, endPoint y: 208, distance: 11.2
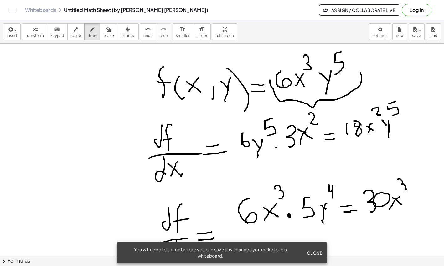
drag, startPoint x: 399, startPoint y: 179, endPoint x: 402, endPoint y: 191, distance: 12.2
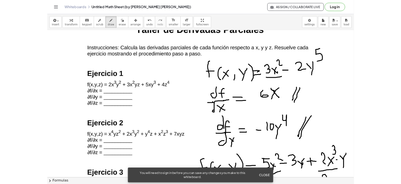
scroll to position [565, 0]
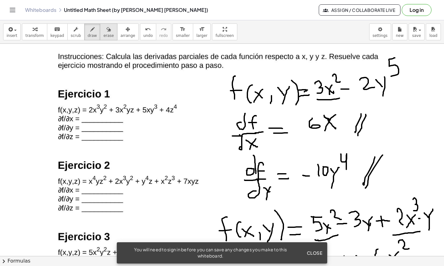
click at [106, 28] on icon "button" at bounding box center [108, 30] width 4 height 8
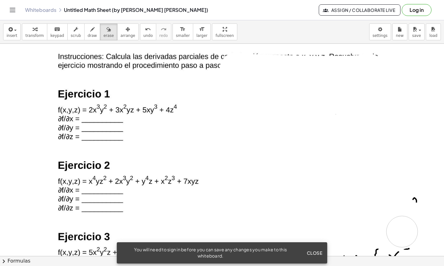
drag, startPoint x: 342, startPoint y: 92, endPoint x: 414, endPoint y: 213, distance: 140.7
click at [413, 214] on div at bounding box center [222, 222] width 444 height 1488
click at [420, 204] on div at bounding box center [222, 222] width 444 height 1488
drag, startPoint x: 414, startPoint y: 213, endPoint x: 414, endPoint y: 204, distance: 9.1
click at [417, 203] on div at bounding box center [222, 222] width 444 height 1488
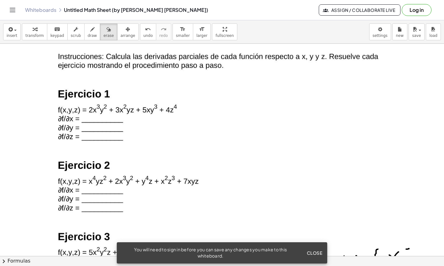
click at [403, 195] on div at bounding box center [222, 222] width 444 height 1488
click at [415, 203] on div at bounding box center [222, 222] width 444 height 1488
drag, startPoint x: 414, startPoint y: 201, endPoint x: 37, endPoint y: 46, distance: 407.9
click at [283, 220] on div at bounding box center [222, 222] width 444 height 1488
click at [90, 31] on icon "button" at bounding box center [92, 30] width 4 height 8
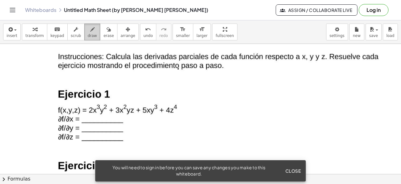
drag, startPoint x: 80, startPoint y: 31, endPoint x: 85, endPoint y: 29, distance: 5.8
click at [88, 31] on div "button" at bounding box center [92, 29] width 9 height 8
drag, startPoint x: 219, startPoint y: 87, endPoint x: 216, endPoint y: 75, distance: 11.7
drag, startPoint x: 229, startPoint y: 80, endPoint x: 224, endPoint y: 87, distance: 8.4
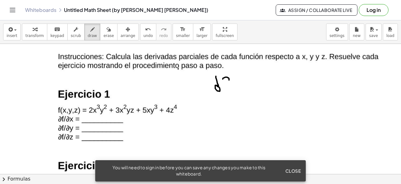
drag, startPoint x: 213, startPoint y: 92, endPoint x: 238, endPoint y: 93, distance: 24.4
drag, startPoint x: 224, startPoint y: 101, endPoint x: 225, endPoint y: 94, distance: 7.5
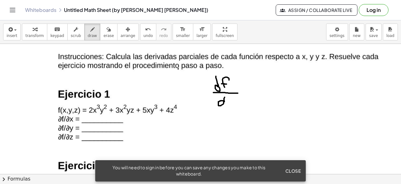
drag, startPoint x: 230, startPoint y: 98, endPoint x: 236, endPoint y: 98, distance: 5.6
drag, startPoint x: 235, startPoint y: 98, endPoint x: 230, endPoint y: 104, distance: 7.3
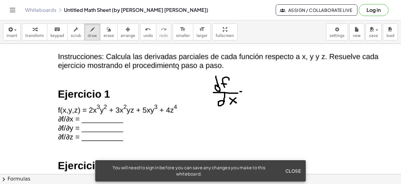
drag, startPoint x: 240, startPoint y: 91, endPoint x: 246, endPoint y: 94, distance: 6.7
drag, startPoint x: 88, startPoint y: 116, endPoint x: 105, endPoint y: 114, distance: 17.3
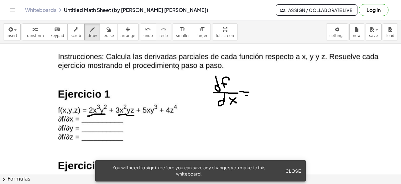
drag, startPoint x: 118, startPoint y: 115, endPoint x: 134, endPoint y: 115, distance: 15.3
drag, startPoint x: 142, startPoint y: 115, endPoint x: 158, endPoint y: 115, distance: 16.6
drag, startPoint x: 254, startPoint y: 85, endPoint x: 259, endPoint y: 90, distance: 7.1
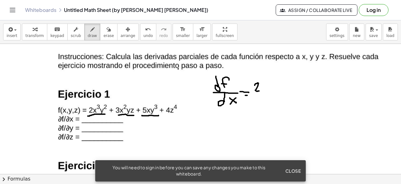
drag, startPoint x: 263, startPoint y: 85, endPoint x: 266, endPoint y: 85, distance: 3.8
drag, startPoint x: 266, startPoint y: 85, endPoint x: 268, endPoint y: 99, distance: 13.5
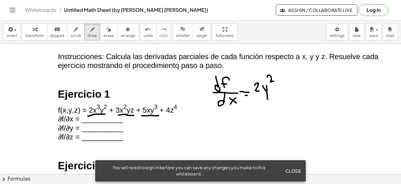
drag, startPoint x: 267, startPoint y: 75, endPoint x: 274, endPoint y: 81, distance: 8.5
drag, startPoint x: 281, startPoint y: 81, endPoint x: 281, endPoint y: 90, distance: 9.1
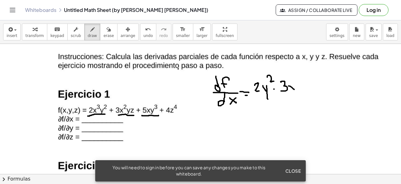
drag, startPoint x: 288, startPoint y: 85, endPoint x: 294, endPoint y: 89, distance: 6.6
drag, startPoint x: 293, startPoint y: 77, endPoint x: 300, endPoint y: 81, distance: 7.3
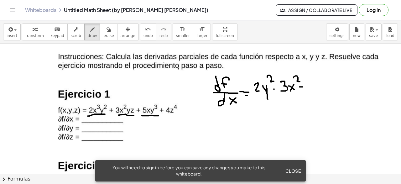
drag, startPoint x: 299, startPoint y: 86, endPoint x: 302, endPoint y: 89, distance: 4.0
drag, startPoint x: 300, startPoint y: 90, endPoint x: 306, endPoint y: 90, distance: 5.4
drag, startPoint x: 321, startPoint y: 77, endPoint x: 321, endPoint y: 85, distance: 7.6
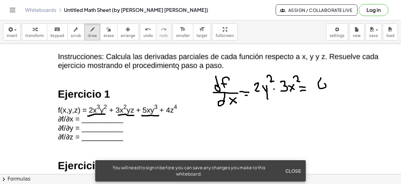
drag, startPoint x: 329, startPoint y: 80, endPoint x: 333, endPoint y: 84, distance: 6.0
drag, startPoint x: 329, startPoint y: 82, endPoint x: 329, endPoint y: 85, distance: 3.1
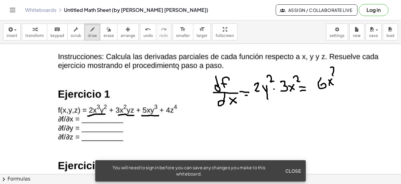
drag, startPoint x: 330, startPoint y: 67, endPoint x: 336, endPoint y: 75, distance: 9.8
drag, startPoint x: 338, startPoint y: 79, endPoint x: 342, endPoint y: 82, distance: 5.3
drag, startPoint x: 343, startPoint y: 77, endPoint x: 341, endPoint y: 89, distance: 12.5
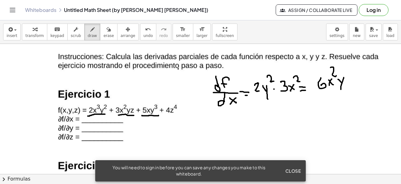
drag, startPoint x: 346, startPoint y: 65, endPoint x: 353, endPoint y: 71, distance: 9.3
drag, startPoint x: 258, startPoint y: 109, endPoint x: 262, endPoint y: 117, distance: 9.4
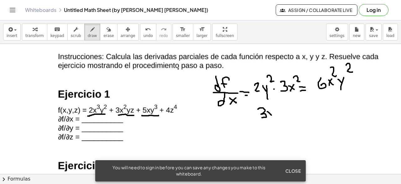
drag, startPoint x: 268, startPoint y: 111, endPoint x: 271, endPoint y: 115, distance: 5.1
drag, startPoint x: 273, startPoint y: 112, endPoint x: 272, endPoint y: 123, distance: 10.7
drag, startPoint x: 277, startPoint y: 107, endPoint x: 285, endPoint y: 113, distance: 9.8
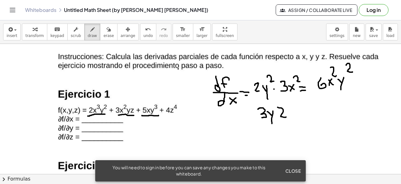
drag, startPoint x: 281, startPoint y: 112, endPoint x: 286, endPoint y: 111, distance: 5.3
drag, startPoint x: 292, startPoint y: 109, endPoint x: 295, endPoint y: 117, distance: 8.7
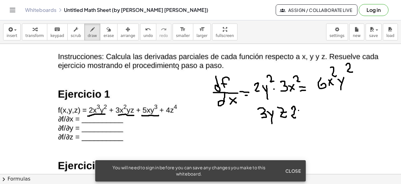
drag, startPoint x: 298, startPoint y: 110, endPoint x: 303, endPoint y: 114, distance: 6.3
drag, startPoint x: 308, startPoint y: 114, endPoint x: 315, endPoint y: 114, distance: 6.6
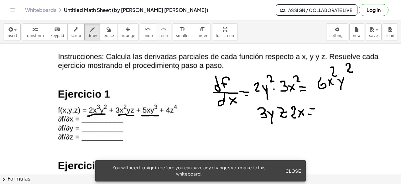
drag, startPoint x: 327, startPoint y: 99, endPoint x: 328, endPoint y: 110, distance: 11.0
drag, startPoint x: 334, startPoint y: 104, endPoint x: 340, endPoint y: 109, distance: 8.4
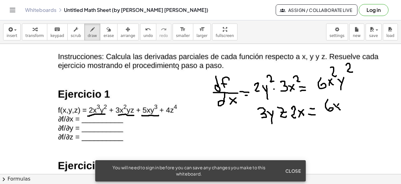
drag, startPoint x: 337, startPoint y: 105, endPoint x: 335, endPoint y: 109, distance: 4.9
drag, startPoint x: 348, startPoint y: 102, endPoint x: 346, endPoint y: 111, distance: 9.2
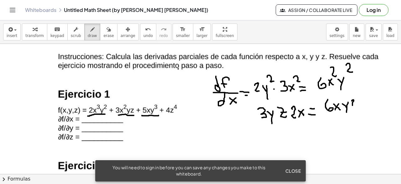
drag, startPoint x: 352, startPoint y: 100, endPoint x: 358, endPoint y: 106, distance: 8.4
drag, startPoint x: 350, startPoint y: 105, endPoint x: 357, endPoint y: 103, distance: 7.4
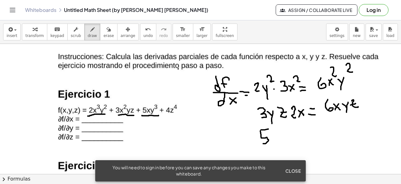
drag, startPoint x: 260, startPoint y: 133, endPoint x: 263, endPoint y: 143, distance: 10.3
drag, startPoint x: 271, startPoint y: 136, endPoint x: 279, endPoint y: 137, distance: 7.4
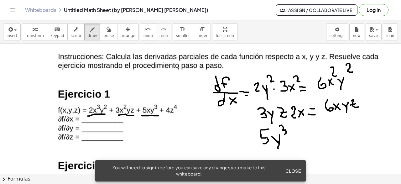
drag, startPoint x: 279, startPoint y: 126, endPoint x: 283, endPoint y: 133, distance: 8.3
drag, startPoint x: 297, startPoint y: 135, endPoint x: 300, endPoint y: 139, distance: 5.5
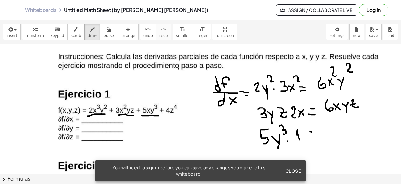
drag, startPoint x: 309, startPoint y: 136, endPoint x: 313, endPoint y: 136, distance: 3.9
drag, startPoint x: 329, startPoint y: 130, endPoint x: 330, endPoint y: 134, distance: 4.4
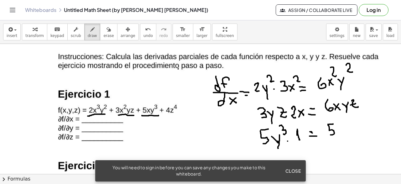
drag, startPoint x: 338, startPoint y: 129, endPoint x: 344, endPoint y: 126, distance: 6.0
drag, startPoint x: 347, startPoint y: 116, endPoint x: 348, endPoint y: 127, distance: 11.9
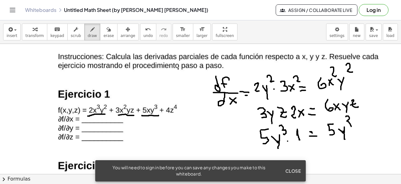
drag, startPoint x: 169, startPoint y: 112, endPoint x: 177, endPoint y: 106, distance: 10.3
drag, startPoint x: 184, startPoint y: 101, endPoint x: 181, endPoint y: 105, distance: 5.6
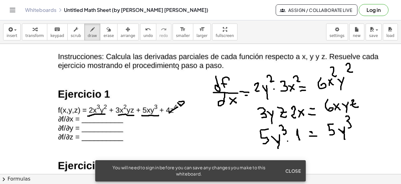
click at [103, 28] on div "button" at bounding box center [108, 29] width 10 height 8
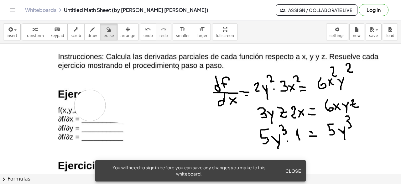
drag, startPoint x: 175, startPoint y: 108, endPoint x: 163, endPoint y: 90, distance: 21.9
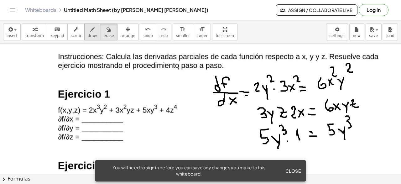
click at [88, 29] on div "button" at bounding box center [92, 29] width 9 height 8
drag, startPoint x: 87, startPoint y: 114, endPoint x: 86, endPoint y: 118, distance: 4.1
drag, startPoint x: 89, startPoint y: 118, endPoint x: 93, endPoint y: 121, distance: 4.8
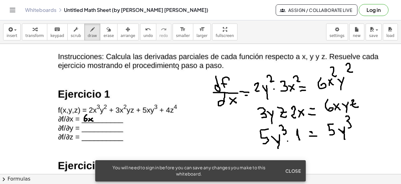
drag, startPoint x: 92, startPoint y: 118, endPoint x: 89, endPoint y: 121, distance: 4.7
drag, startPoint x: 96, startPoint y: 117, endPoint x: 99, endPoint y: 119, distance: 3.4
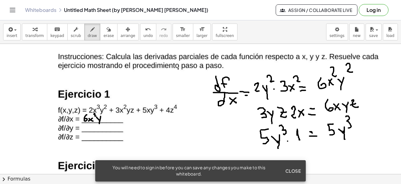
drag, startPoint x: 100, startPoint y: 116, endPoint x: 98, endPoint y: 124, distance: 8.4
drag, startPoint x: 104, startPoint y: 114, endPoint x: 107, endPoint y: 116, distance: 4.3
drag, startPoint x: 113, startPoint y: 115, endPoint x: 113, endPoint y: 120, distance: 5.3
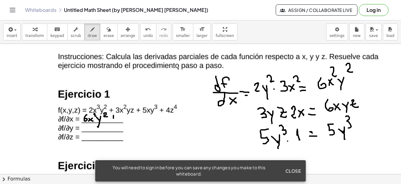
drag, startPoint x: 111, startPoint y: 117, endPoint x: 117, endPoint y: 117, distance: 5.3
drag, startPoint x: 123, startPoint y: 114, endPoint x: 119, endPoint y: 119, distance: 6.5
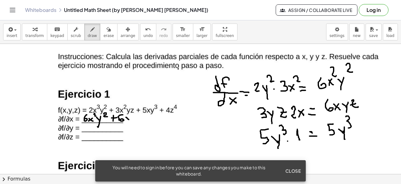
drag, startPoint x: 126, startPoint y: 117, endPoint x: 130, endPoint y: 119, distance: 4.6
drag, startPoint x: 130, startPoint y: 116, endPoint x: 127, endPoint y: 120, distance: 5.6
drag, startPoint x: 132, startPoint y: 116, endPoint x: 135, endPoint y: 118, distance: 3.8
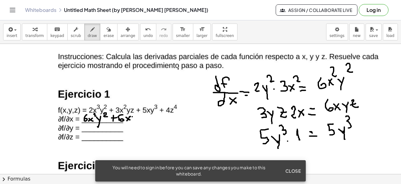
drag, startPoint x: 135, startPoint y: 117, endPoint x: 134, endPoint y: 123, distance: 6.3
drag, startPoint x: 139, startPoint y: 116, endPoint x: 143, endPoint y: 120, distance: 5.1
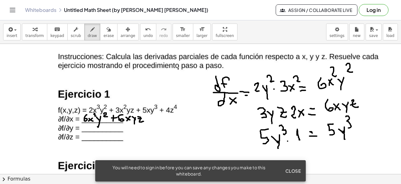
drag, startPoint x: 138, startPoint y: 118, endPoint x: 142, endPoint y: 118, distance: 3.8
drag, startPoint x: 149, startPoint y: 116, endPoint x: 149, endPoint y: 120, distance: 3.8
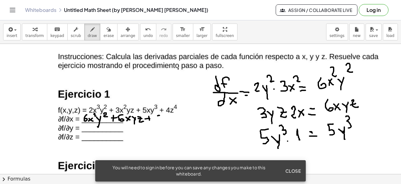
drag, startPoint x: 157, startPoint y: 115, endPoint x: 158, endPoint y: 122, distance: 7.6
drag, startPoint x: 166, startPoint y: 118, endPoint x: 169, endPoint y: 117, distance: 3.5
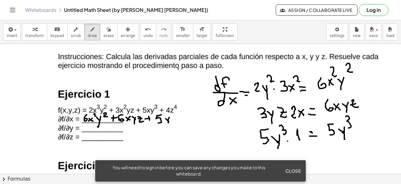
drag, startPoint x: 169, startPoint y: 117, endPoint x: 168, endPoint y: 125, distance: 8.2
drag, startPoint x: 173, startPoint y: 112, endPoint x: 175, endPoint y: 119, distance: 7.7
click at [106, 27] on icon "button" at bounding box center [108, 30] width 4 height 8
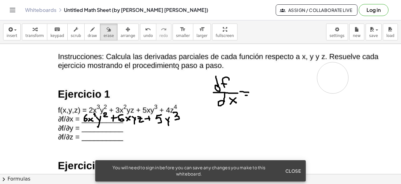
drag, startPoint x: 367, startPoint y: 141, endPoint x: 332, endPoint y: 77, distance: 72.4
drag, startPoint x: 252, startPoint y: 123, endPoint x: 241, endPoint y: 108, distance: 18.8
click at [90, 32] on icon "button" at bounding box center [92, 30] width 4 height 8
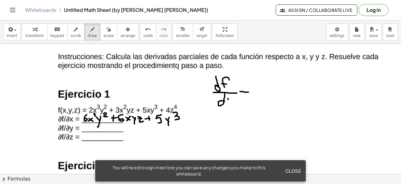
drag, startPoint x: 228, startPoint y: 98, endPoint x: 232, endPoint y: 101, distance: 5.5
drag, startPoint x: 233, startPoint y: 98, endPoint x: 232, endPoint y: 106, distance: 8.3
drag, startPoint x: 239, startPoint y: 96, endPoint x: 252, endPoint y: 96, distance: 12.2
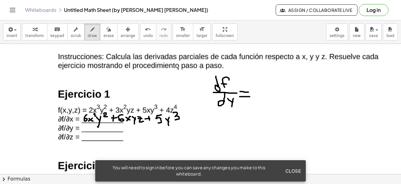
drag, startPoint x: 265, startPoint y: 85, endPoint x: 274, endPoint y: 91, distance: 11.2
drag, startPoint x: 276, startPoint y: 87, endPoint x: 285, endPoint y: 89, distance: 9.2
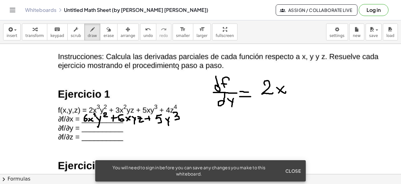
drag, startPoint x: 279, startPoint y: 92, endPoint x: 277, endPoint y: 95, distance: 3.9
drag, startPoint x: 286, startPoint y: 71, endPoint x: 287, endPoint y: 79, distance: 8.2
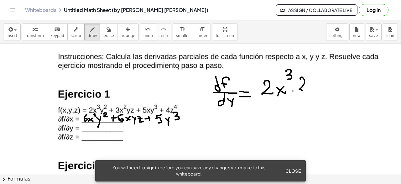
drag, startPoint x: 301, startPoint y: 79, endPoint x: 306, endPoint y: 90, distance: 13.2
drag, startPoint x: 309, startPoint y: 84, endPoint x: 315, endPoint y: 84, distance: 6.0
drag, startPoint x: 315, startPoint y: 83, endPoint x: 312, endPoint y: 95, distance: 12.5
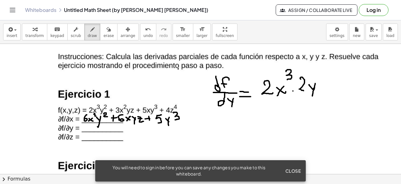
drag, startPoint x: 322, startPoint y: 86, endPoint x: 328, endPoint y: 86, distance: 6.6
drag, startPoint x: 339, startPoint y: 80, endPoint x: 347, endPoint y: 89, distance: 11.6
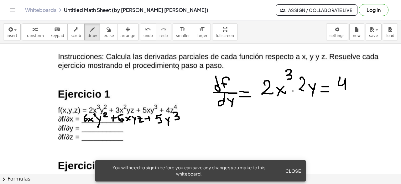
drag, startPoint x: 352, startPoint y: 84, endPoint x: 357, endPoint y: 87, distance: 5.8
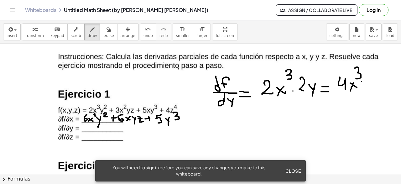
drag, startPoint x: 263, startPoint y: 114, endPoint x: 268, endPoint y: 123, distance: 9.8
drag, startPoint x: 277, startPoint y: 116, endPoint x: 283, endPoint y: 114, distance: 6.2
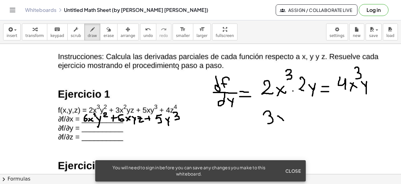
drag, startPoint x: 283, startPoint y: 114, endPoint x: 278, endPoint y: 122, distance: 10.4
drag, startPoint x: 282, startPoint y: 102, endPoint x: 289, endPoint y: 108, distance: 9.3
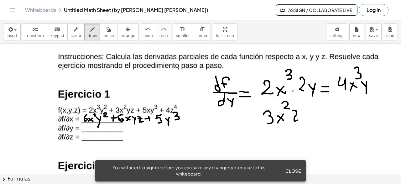
drag, startPoint x: 292, startPoint y: 110, endPoint x: 293, endPoint y: 117, distance: 7.3
drag, startPoint x: 311, startPoint y: 114, endPoint x: 313, endPoint y: 117, distance: 4.0
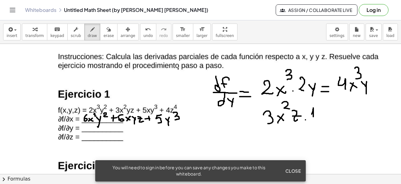
drag, startPoint x: 324, startPoint y: 114, endPoint x: 323, endPoint y: 118, distance: 3.8
drag, startPoint x: 330, startPoint y: 115, endPoint x: 336, endPoint y: 116, distance: 5.5
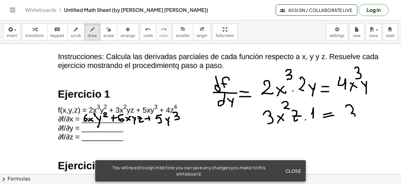
drag, startPoint x: 346, startPoint y: 106, endPoint x: 351, endPoint y: 119, distance: 13.6
drag, startPoint x: 364, startPoint y: 99, endPoint x: 369, endPoint y: 105, distance: 7.5
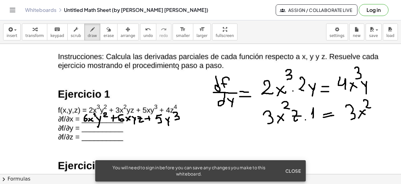
drag, startPoint x: 375, startPoint y: 104, endPoint x: 381, endPoint y: 108, distance: 7.2
drag, startPoint x: 375, startPoint y: 108, endPoint x: 386, endPoint y: 108, distance: 11.6
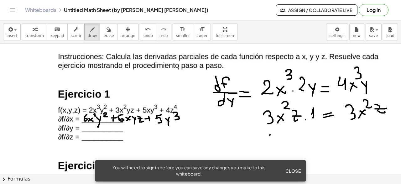
drag, startPoint x: 270, startPoint y: 134, endPoint x: 278, endPoint y: 133, distance: 7.6
drag, startPoint x: 270, startPoint y: 139, endPoint x: 272, endPoint y: 147, distance: 9.2
drag, startPoint x: 278, startPoint y: 142, endPoint x: 287, endPoint y: 146, distance: 9.7
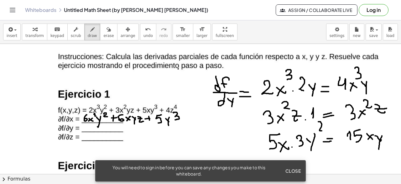
drag, startPoint x: 83, startPoint y: 123, endPoint x: 86, endPoint y: 132, distance: 9.4
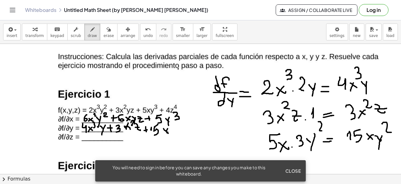
drag, startPoint x: 82, startPoint y: 134, endPoint x: 86, endPoint y: 141, distance: 7.7
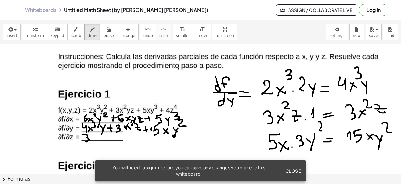
drag, startPoint x: 90, startPoint y: 137, endPoint x: 94, endPoint y: 140, distance: 5.8
drag, startPoint x: 94, startPoint y: 137, endPoint x: 92, endPoint y: 141, distance: 4.2
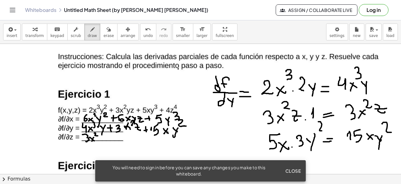
drag, startPoint x: 94, startPoint y: 133, endPoint x: 98, endPoint y: 135, distance: 4.3
drag, startPoint x: 99, startPoint y: 137, endPoint x: 104, endPoint y: 137, distance: 5.0
drag, startPoint x: 105, startPoint y: 135, endPoint x: 100, endPoint y: 144, distance: 10.1
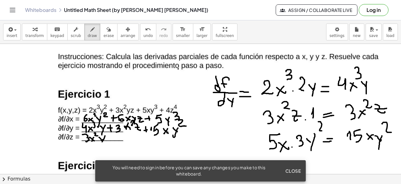
drag, startPoint x: 112, startPoint y: 134, endPoint x: 114, endPoint y: 141, distance: 7.1
drag, startPoint x: 109, startPoint y: 137, endPoint x: 116, endPoint y: 136, distance: 7.3
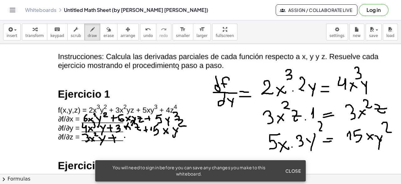
drag, startPoint x: 124, startPoint y: 135, endPoint x: 126, endPoint y: 140, distance: 5.6
drag, startPoint x: 132, startPoint y: 134, endPoint x: 137, endPoint y: 138, distance: 6.8
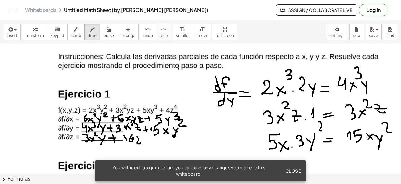
drag, startPoint x: 137, startPoint y: 136, endPoint x: 138, endPoint y: 141, distance: 4.5
drag, startPoint x: 136, startPoint y: 140, endPoint x: 142, endPoint y: 139, distance: 5.4
drag, startPoint x: 141, startPoint y: 134, endPoint x: 144, endPoint y: 137, distance: 4.2
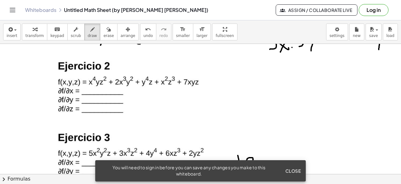
scroll to position [683, 0]
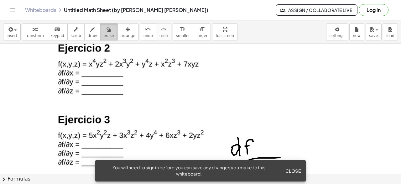
click at [103, 28] on div "button" at bounding box center [108, 29] width 10 height 8
drag, startPoint x: 334, startPoint y: 165, endPoint x: 294, endPoint y: 170, distance: 40.0
click at [303, 157] on div at bounding box center [200, 105] width 401 height 1488
click at [296, 171] on span "Close" at bounding box center [293, 171] width 16 height 6
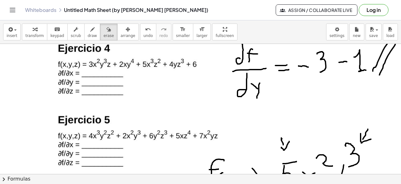
scroll to position [820, 0]
